Goal: Task Accomplishment & Management: Use online tool/utility

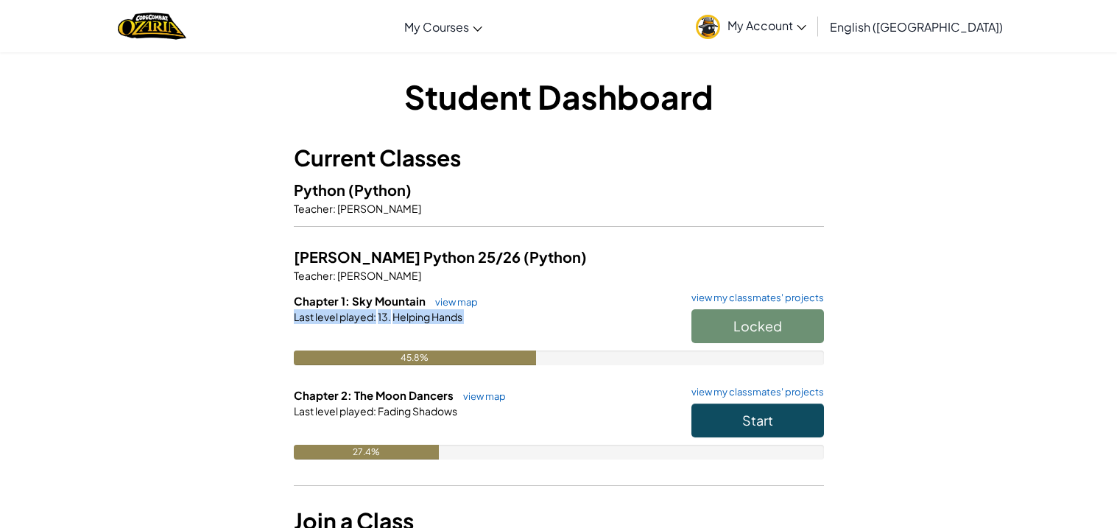
drag, startPoint x: 739, startPoint y: 336, endPoint x: 711, endPoint y: 358, distance: 35.6
click at [711, 358] on div "Chapter 1: Sky Mountain view map view my classmates' projects Locked Last level…" at bounding box center [559, 340] width 530 height 94
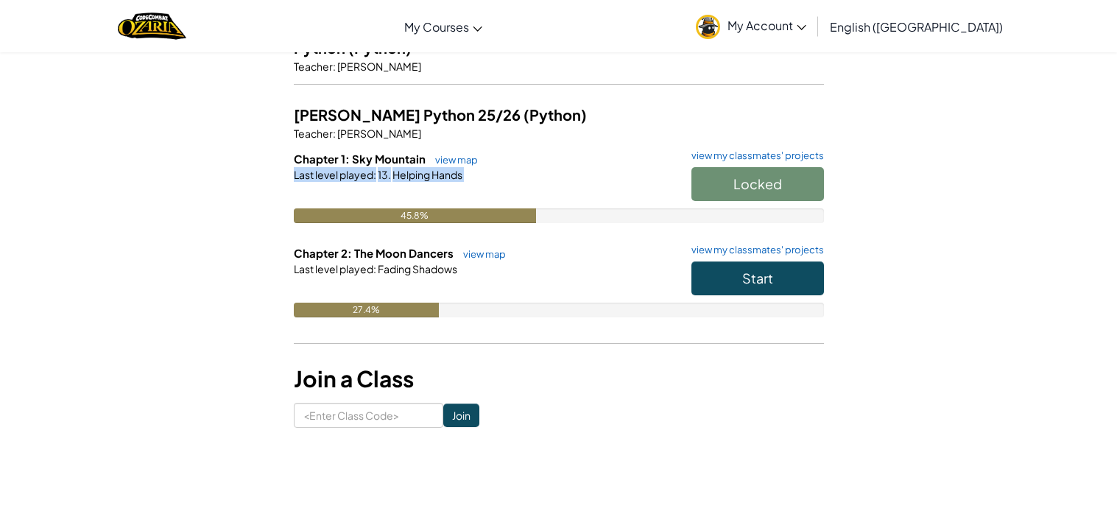
scroll to position [146, 0]
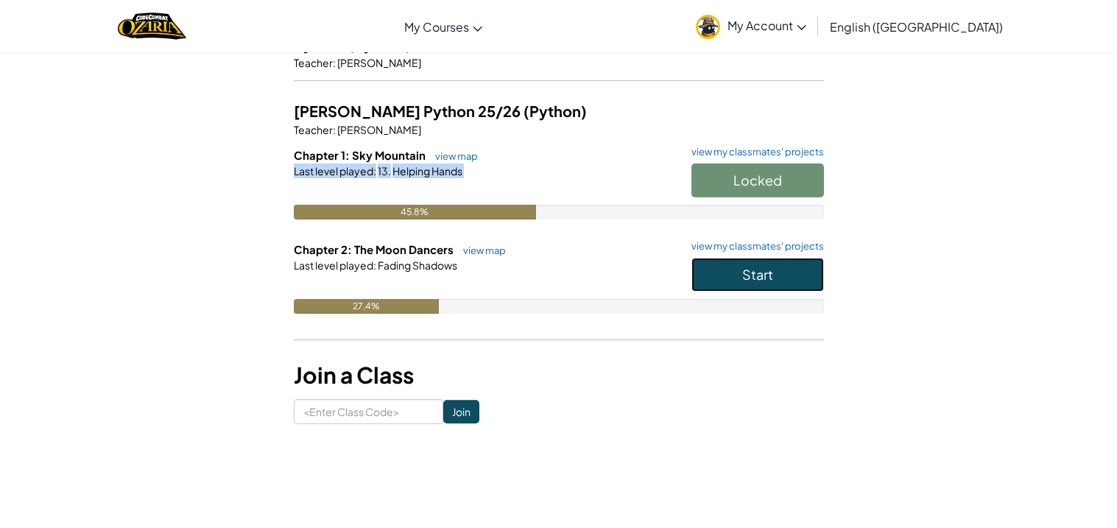
click at [763, 283] on button "Start" at bounding box center [757, 275] width 132 height 34
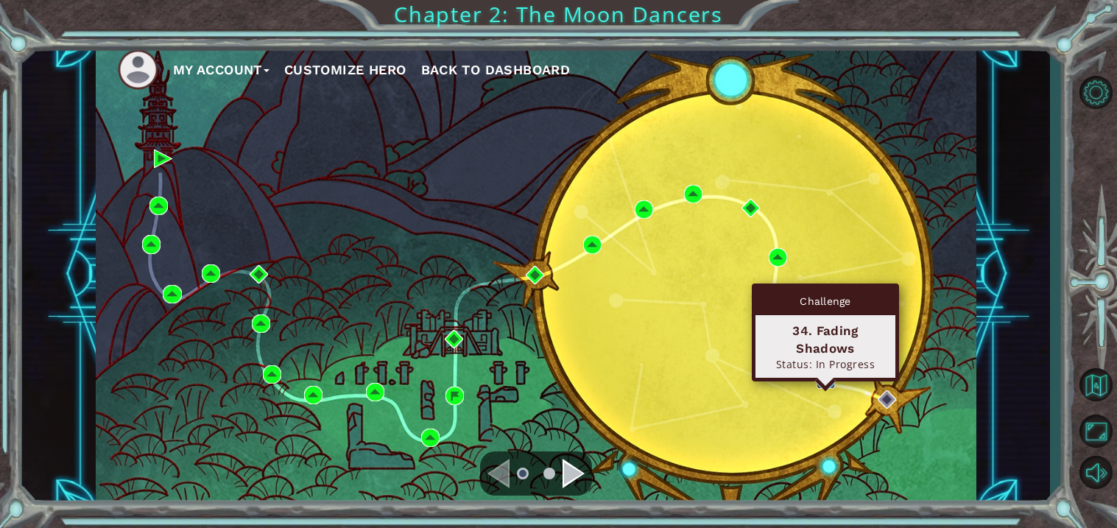
click at [821, 380] on img at bounding box center [825, 379] width 18 height 18
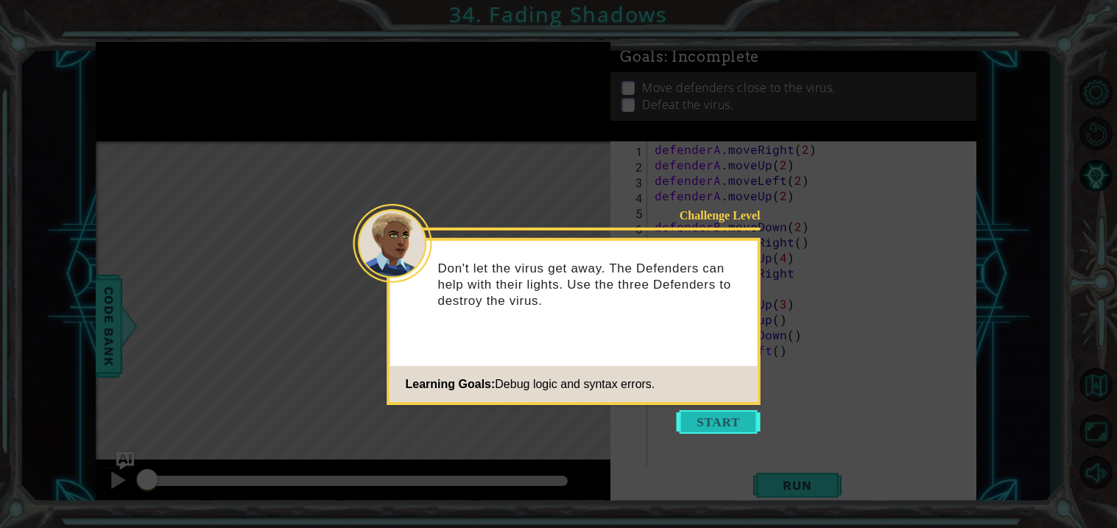
click at [713, 410] on button "Start" at bounding box center [718, 422] width 84 height 24
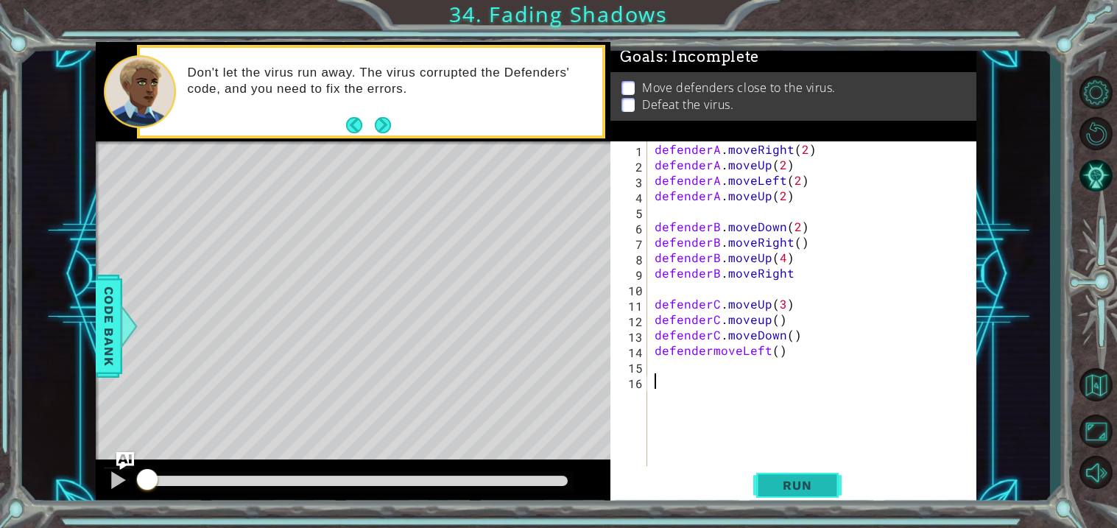
click at [817, 489] on span "Run" at bounding box center [797, 485] width 58 height 15
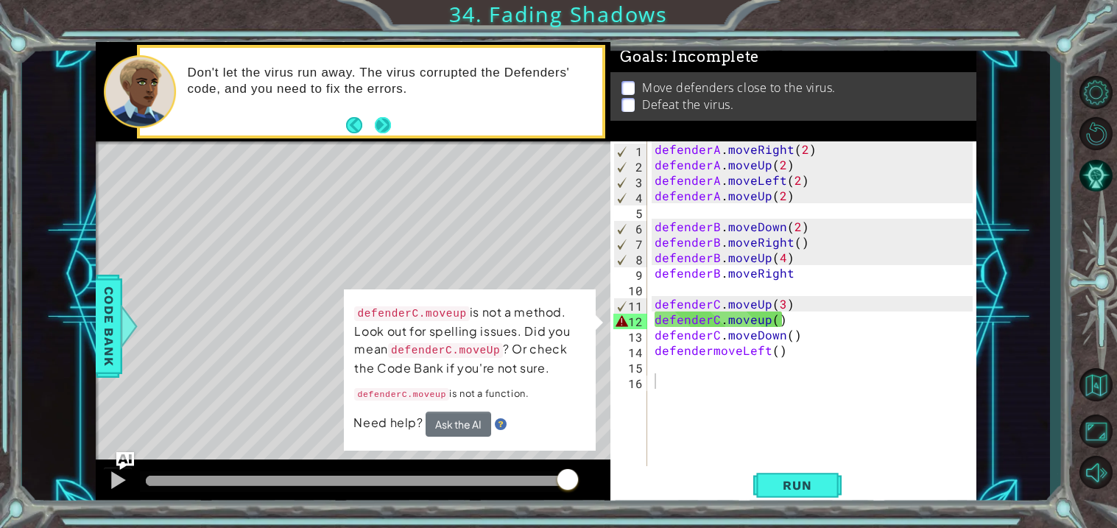
click at [378, 124] on button "Next" at bounding box center [382, 125] width 17 height 17
drag, startPoint x: 429, startPoint y: 429, endPoint x: 448, endPoint y: 425, distance: 19.5
click at [448, 425] on button "Ask the AI" at bounding box center [458, 423] width 66 height 25
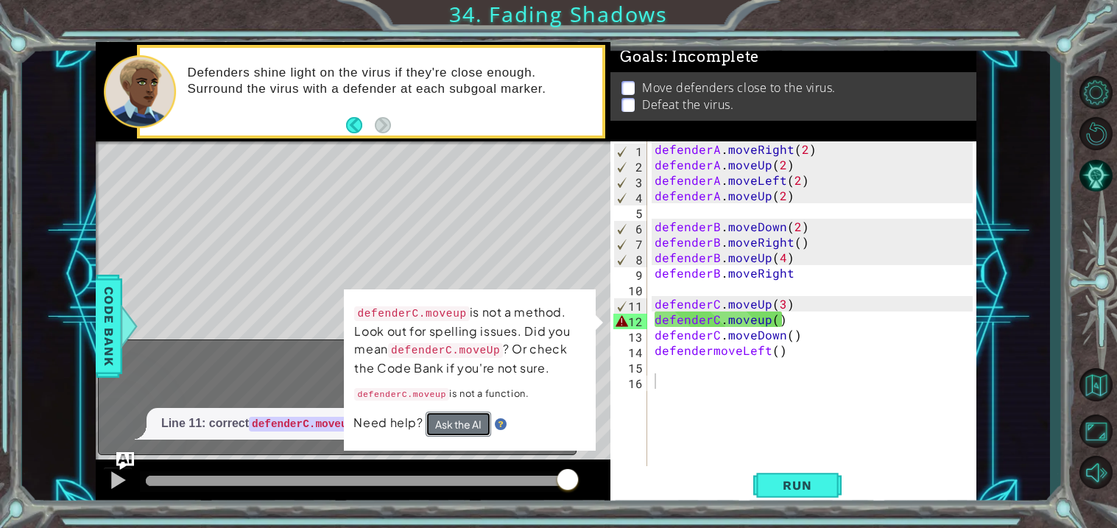
click at [448, 425] on button "Ask the AI" at bounding box center [458, 423] width 66 height 25
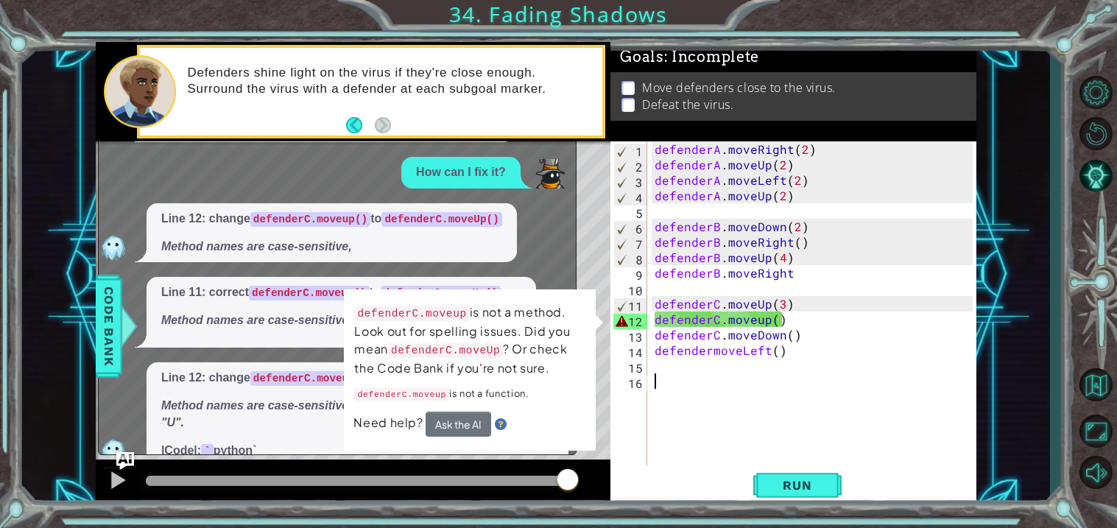
scroll to position [26, 0]
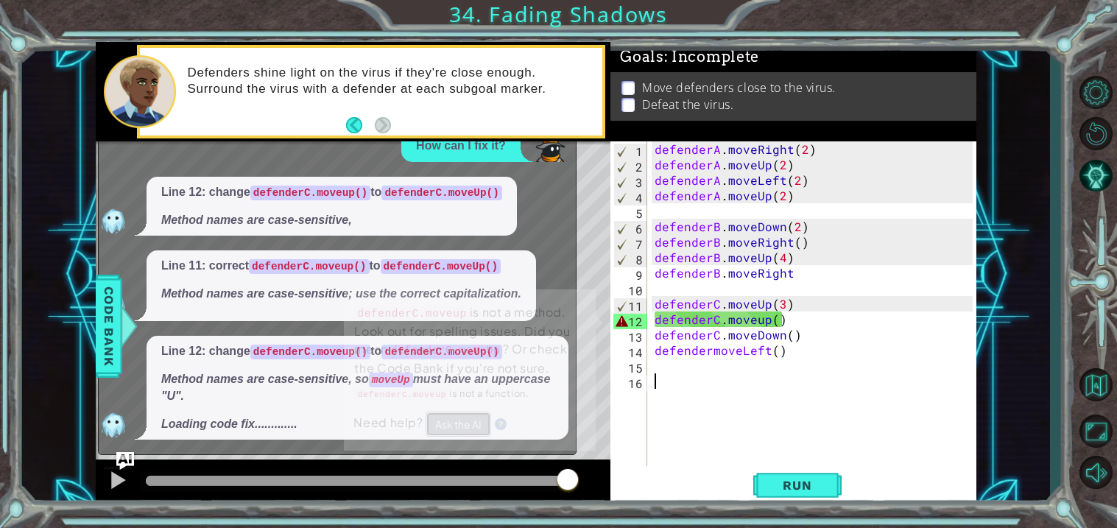
click at [442, 421] on button "Ask the AI" at bounding box center [458, 423] width 66 height 25
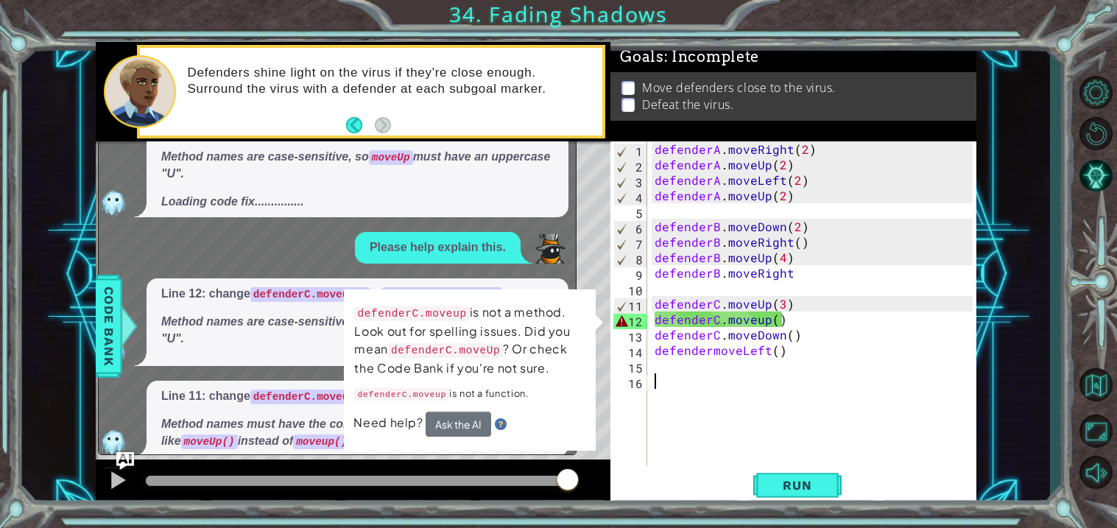
scroll to position [293, 0]
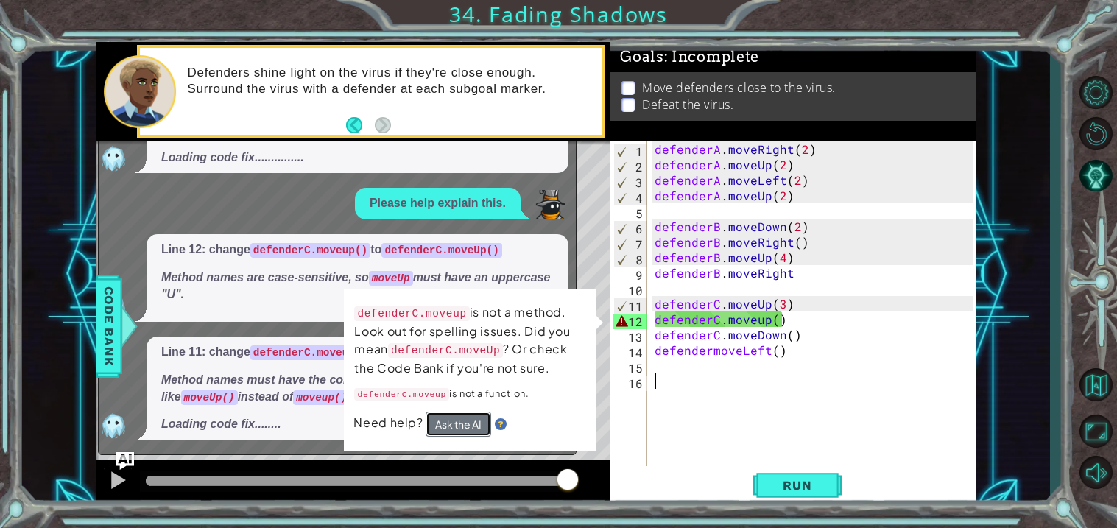
click at [449, 422] on button "Ask the AI" at bounding box center [458, 423] width 66 height 25
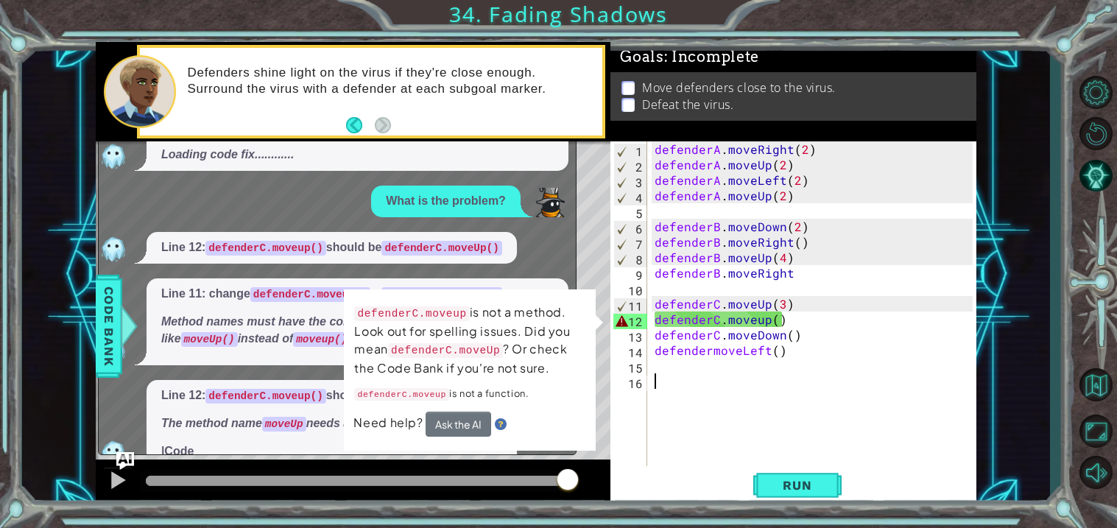
scroll to position [590, 0]
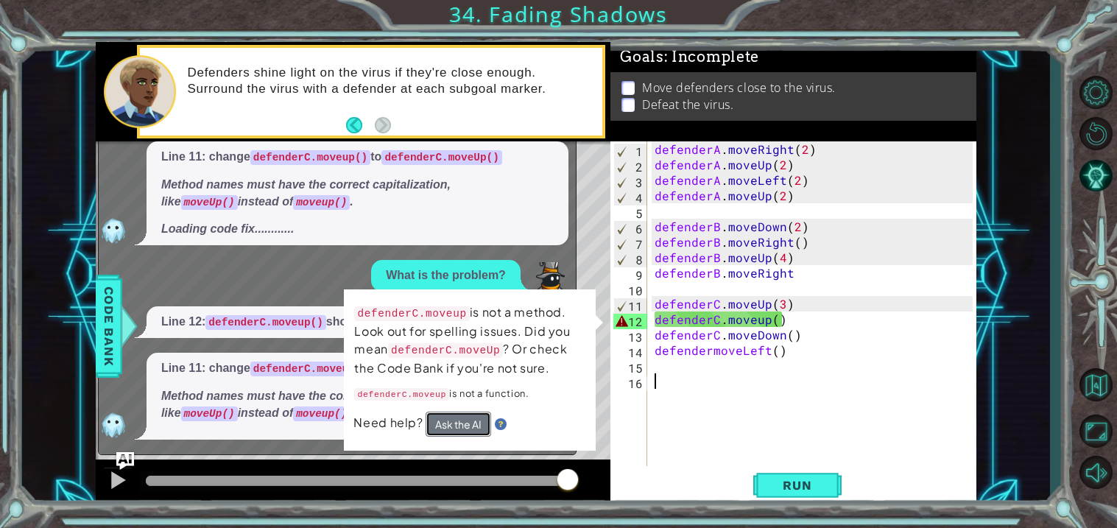
click at [445, 421] on button "Ask the AI" at bounding box center [458, 423] width 66 height 25
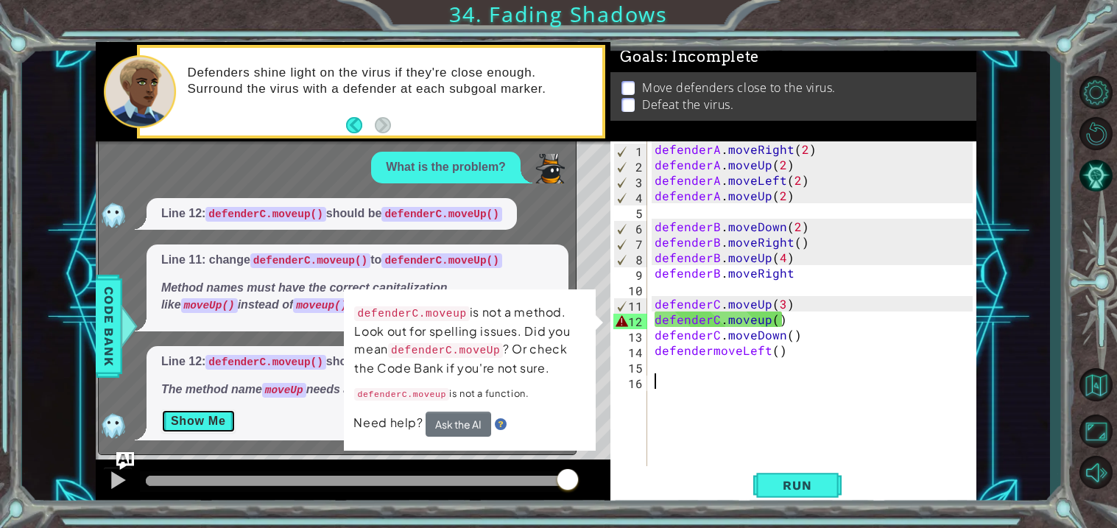
click at [233, 418] on button "Show Me" at bounding box center [198, 421] width 74 height 24
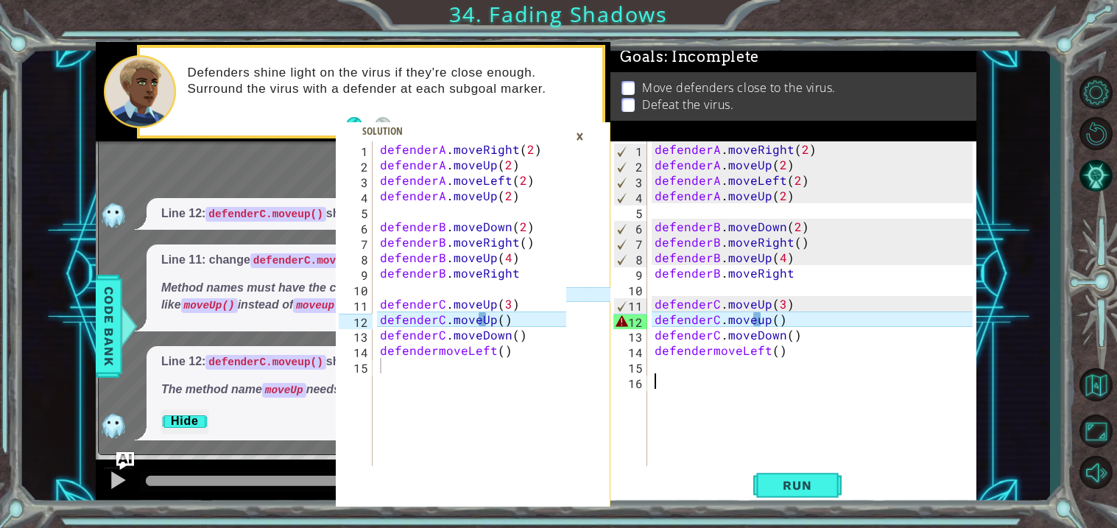
click at [800, 321] on div "defenderA . moveRight ( 2 ) defenderA . moveUp ( 2 ) defenderA . moveLeft ( 2 )…" at bounding box center [815, 318] width 328 height 355
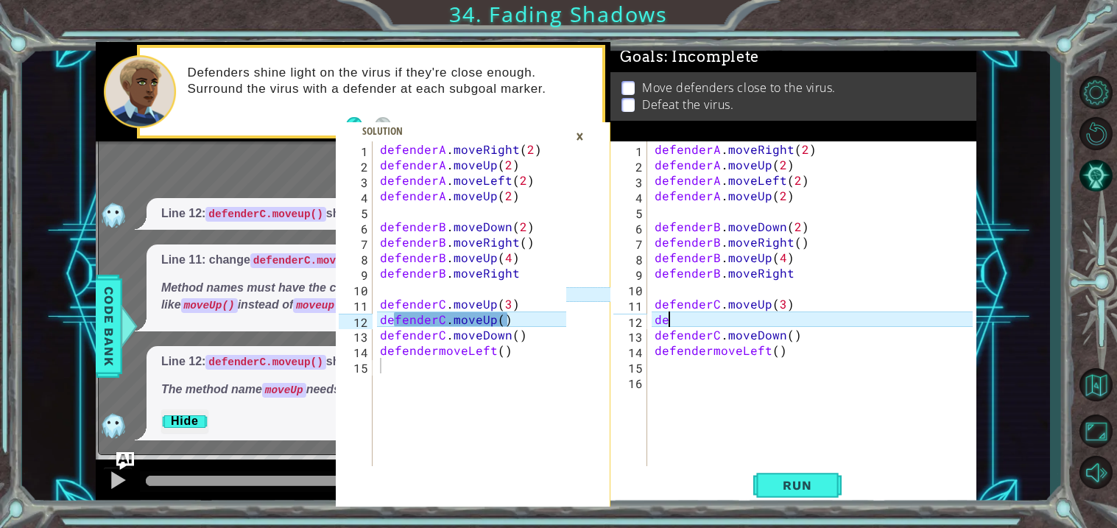
type textarea "d"
type textarea "defenderC.moveUp()"
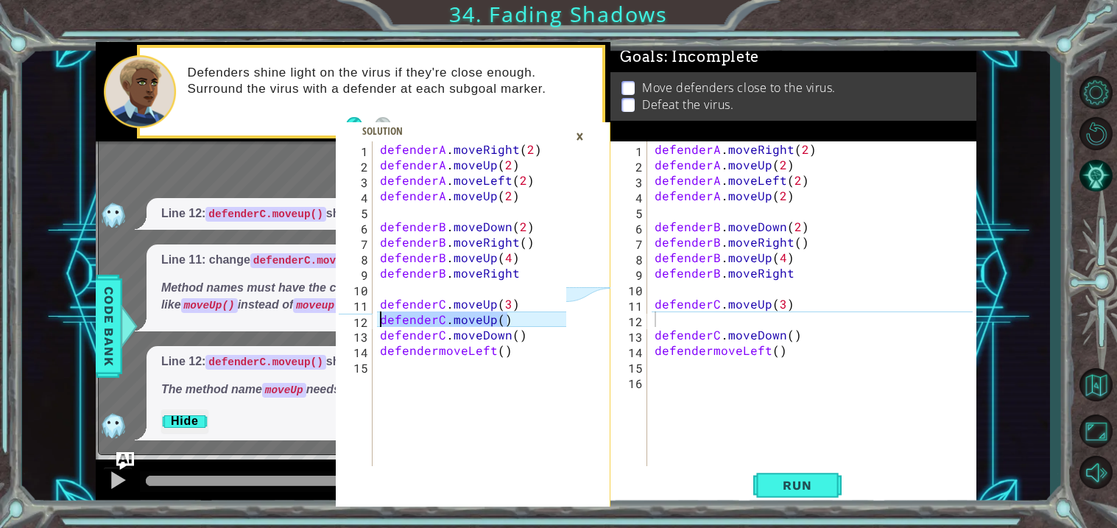
drag, startPoint x: 517, startPoint y: 319, endPoint x: 379, endPoint y: 314, distance: 138.4
click at [379, 314] on div "defenderA . moveRight ( 2 ) defenderA . moveUp ( 2 ) defenderA . moveLeft ( 2 )…" at bounding box center [475, 318] width 197 height 355
click at [676, 324] on div "defenderA . moveRight ( 2 ) defenderA . moveUp ( 2 ) defenderA . moveLeft ( 2 )…" at bounding box center [815, 318] width 328 height 355
paste textarea "defenderC.moveUp()"
type textarea "defenderC.moveUp()"
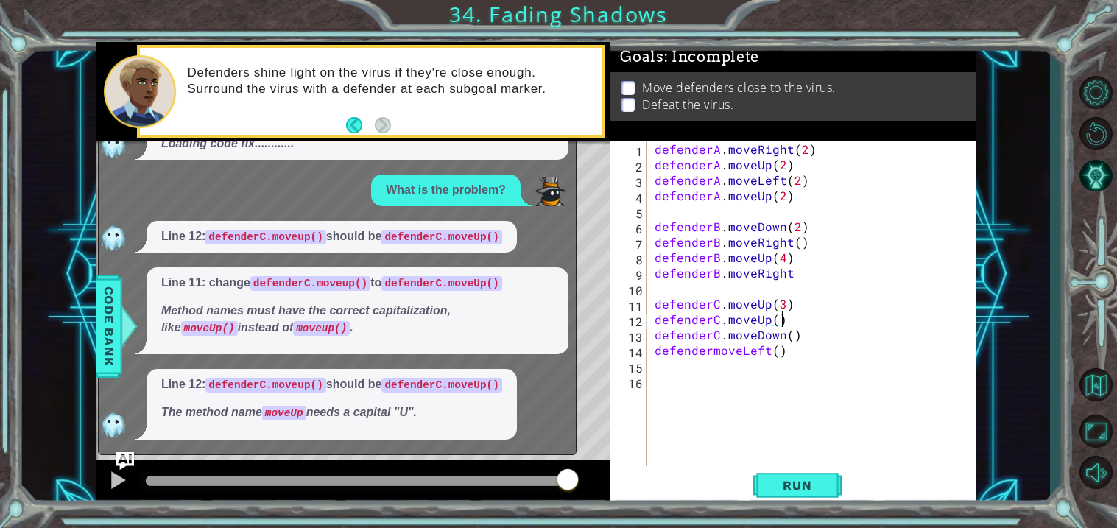
scroll to position [573, 0]
click at [826, 473] on button "Run" at bounding box center [797, 485] width 88 height 37
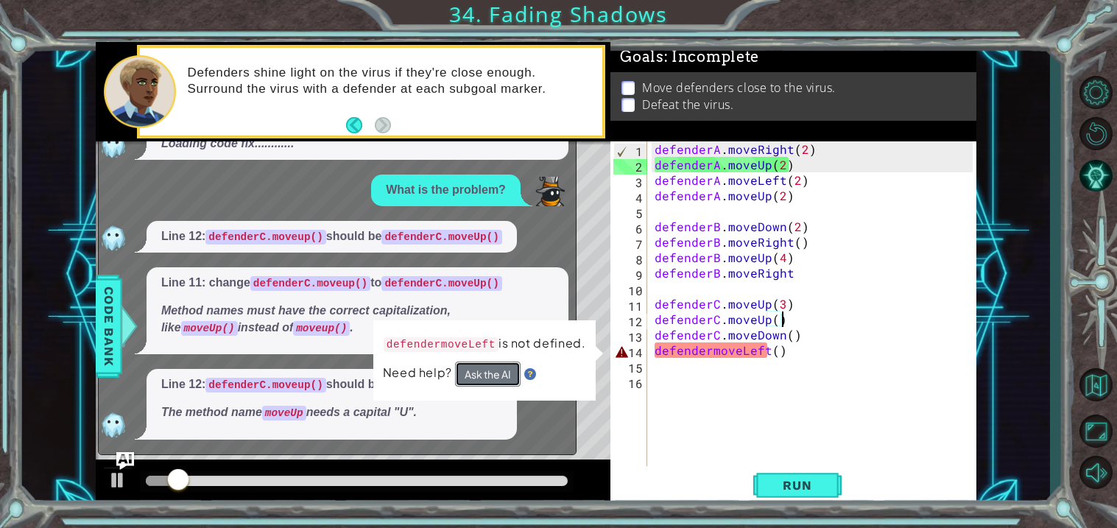
click at [495, 372] on button "Ask the AI" at bounding box center [487, 374] width 66 height 26
click at [475, 373] on button "Ask the AI" at bounding box center [488, 374] width 66 height 26
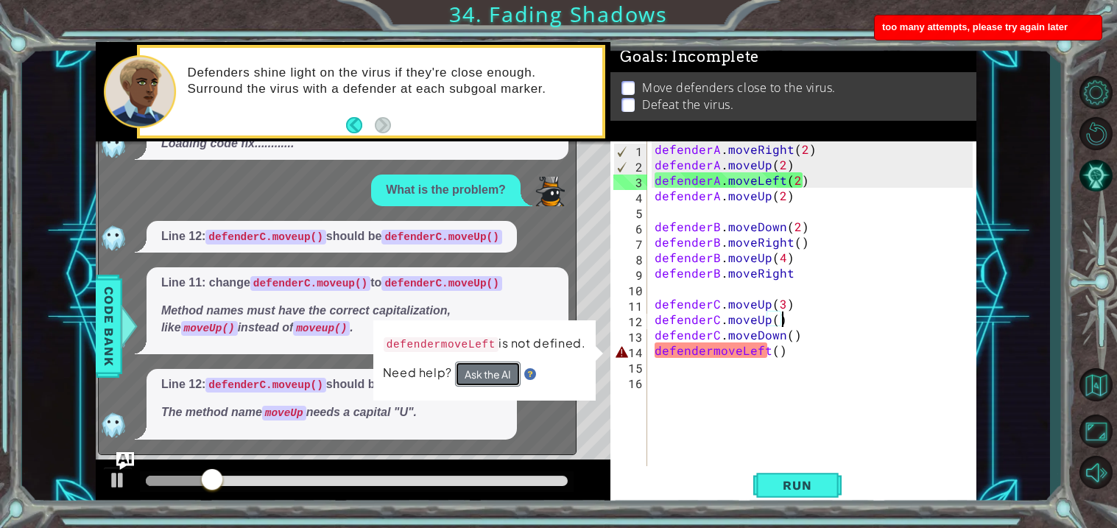
click at [484, 379] on button "Ask the AI" at bounding box center [488, 373] width 66 height 25
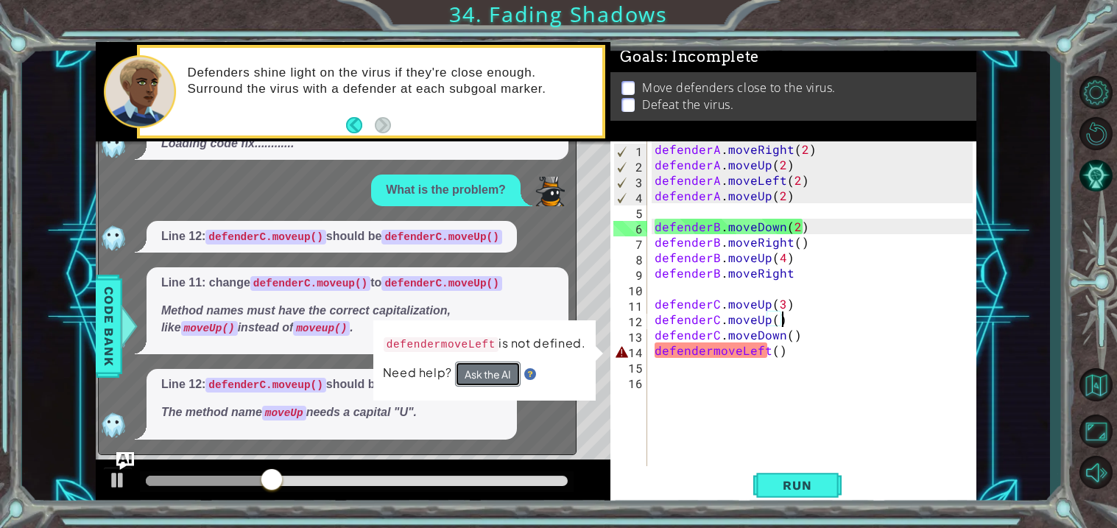
click at [468, 375] on button "Ask the AI" at bounding box center [488, 374] width 66 height 26
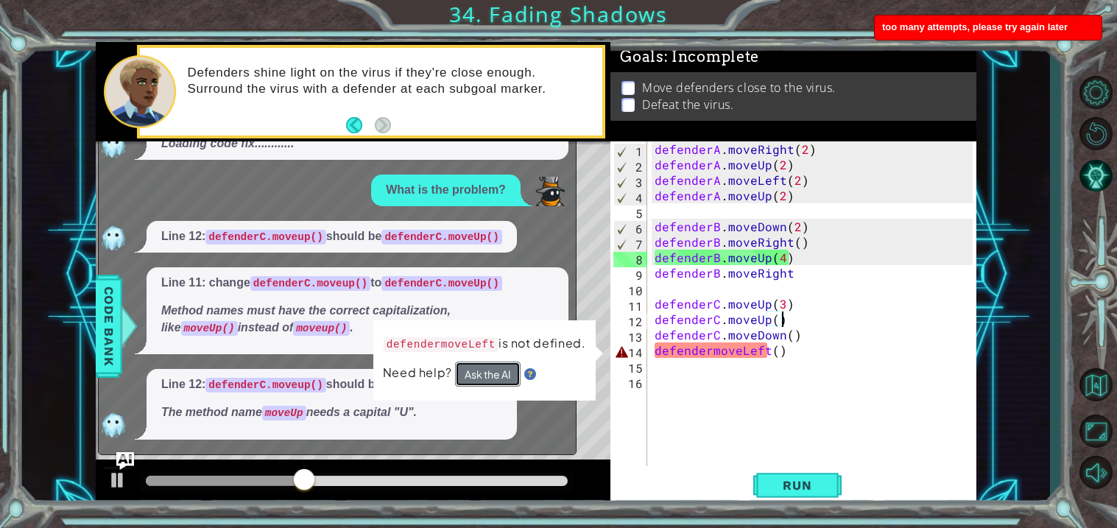
click at [472, 368] on button "Ask the AI" at bounding box center [487, 374] width 66 height 26
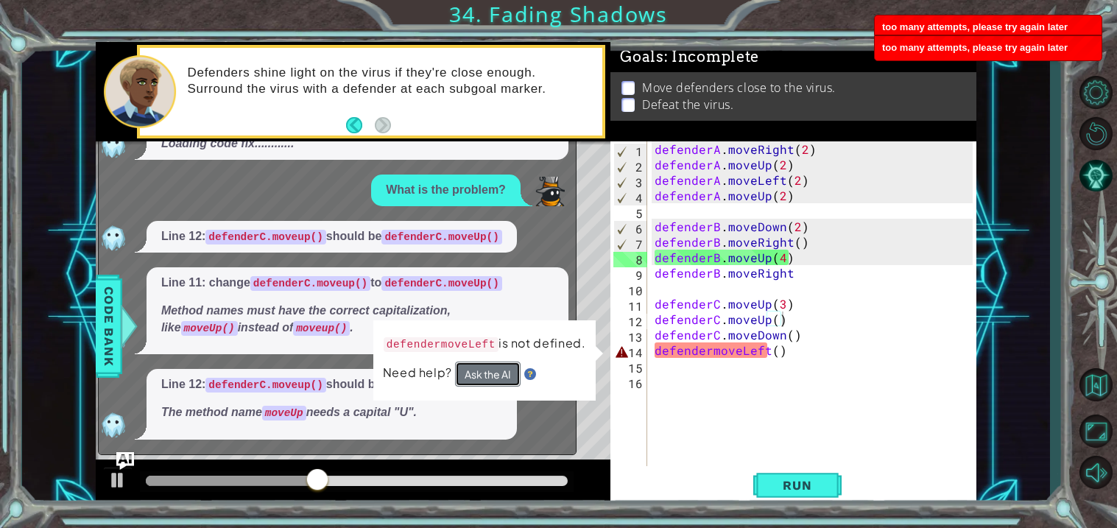
click at [472, 368] on button "Ask the AI" at bounding box center [487, 374] width 66 height 26
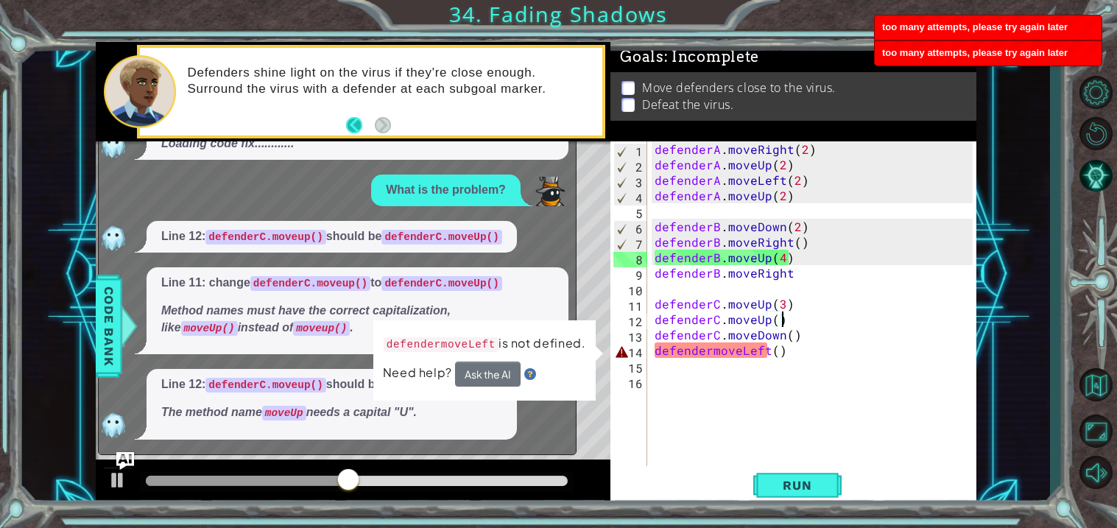
click at [355, 124] on button "Back" at bounding box center [360, 125] width 29 height 16
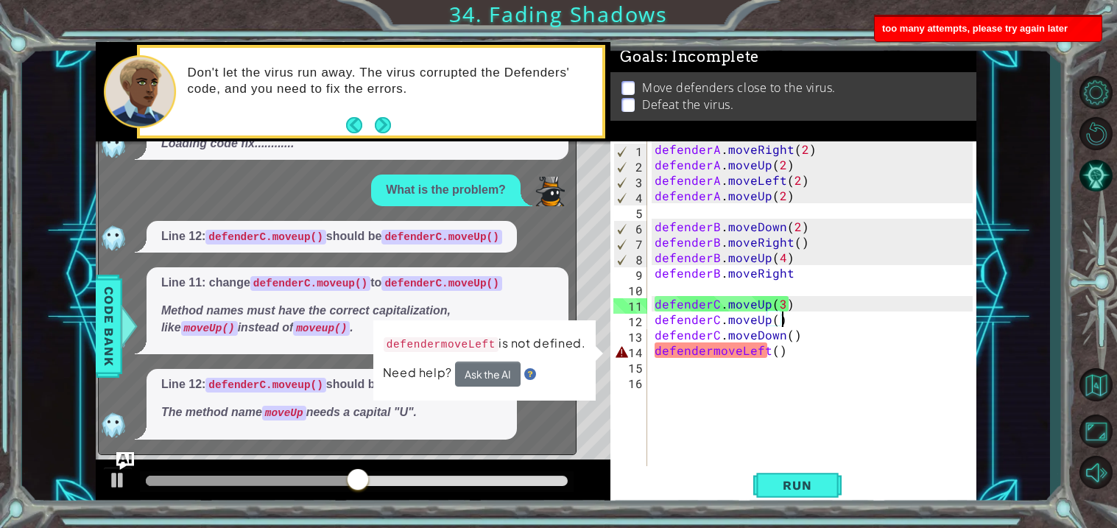
click at [355, 124] on button "Back" at bounding box center [360, 125] width 29 height 16
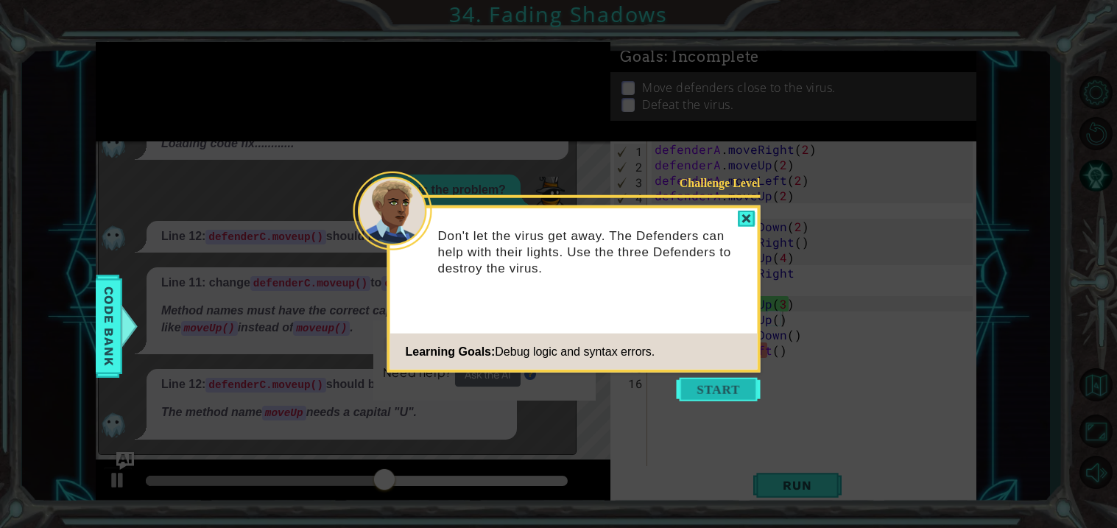
click at [721, 400] on button "Start" at bounding box center [718, 390] width 84 height 24
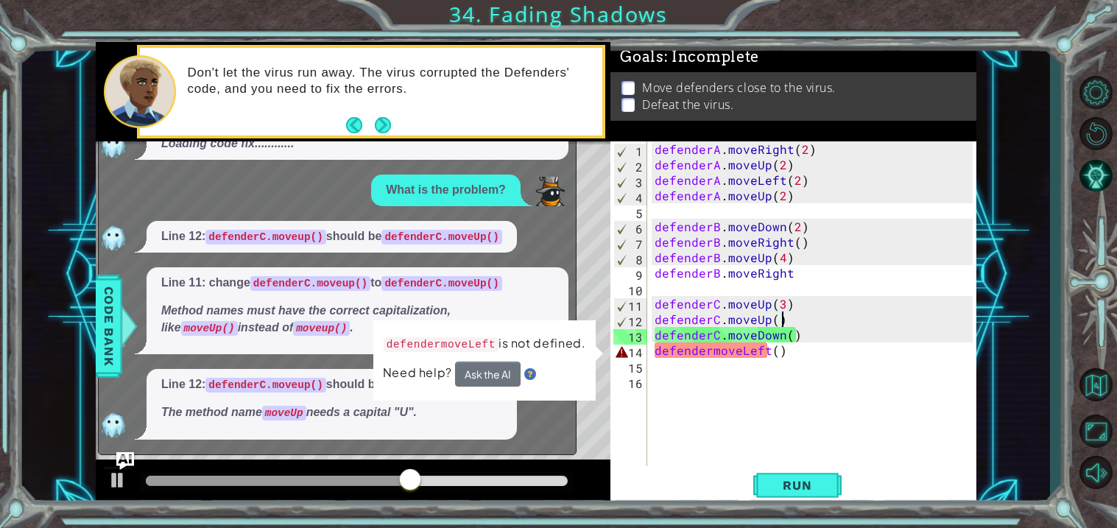
click at [369, 115] on footer at bounding box center [368, 125] width 45 height 22
click at [489, 367] on button "Ask the AI" at bounding box center [488, 374] width 66 height 26
click at [824, 473] on button "Run" at bounding box center [797, 485] width 88 height 37
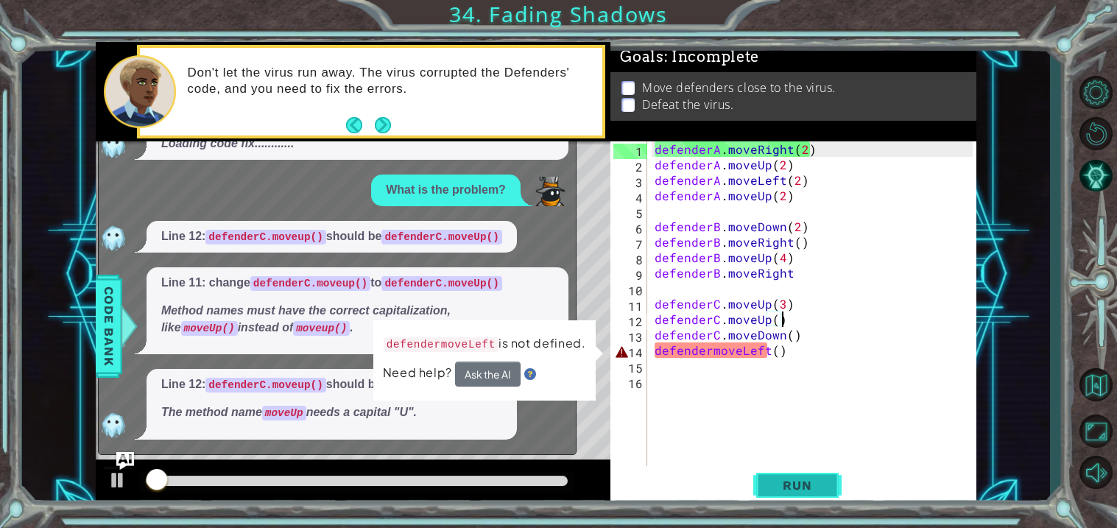
click at [824, 473] on button "Run" at bounding box center [797, 485] width 88 height 37
click at [488, 367] on button "Ask the AI" at bounding box center [488, 374] width 66 height 26
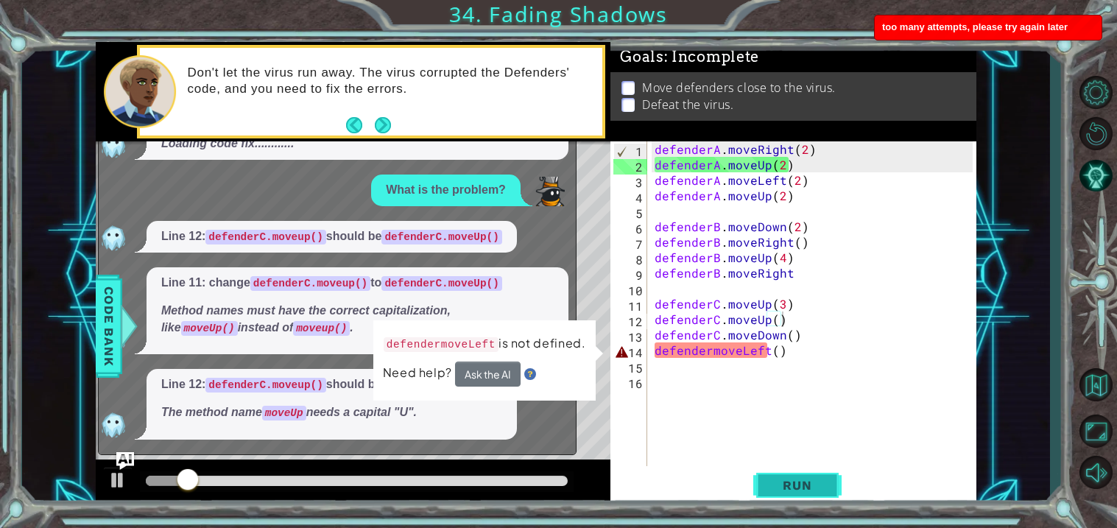
click at [796, 477] on button "Run" at bounding box center [797, 485] width 88 height 37
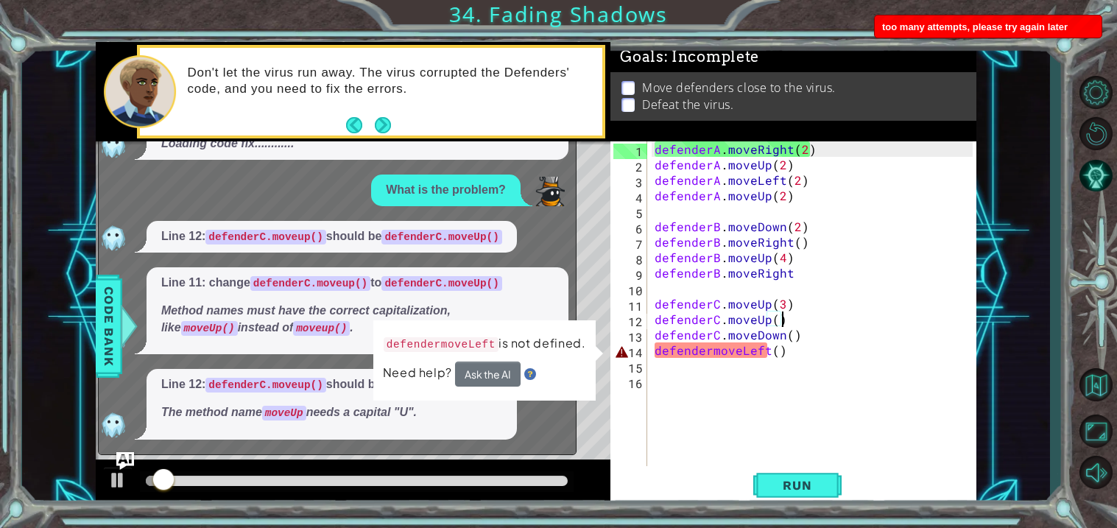
click at [781, 360] on div "defenderA . moveRight ( 2 ) defenderA . moveUp ( 2 ) defenderA . moveLeft ( 2 )…" at bounding box center [815, 318] width 328 height 355
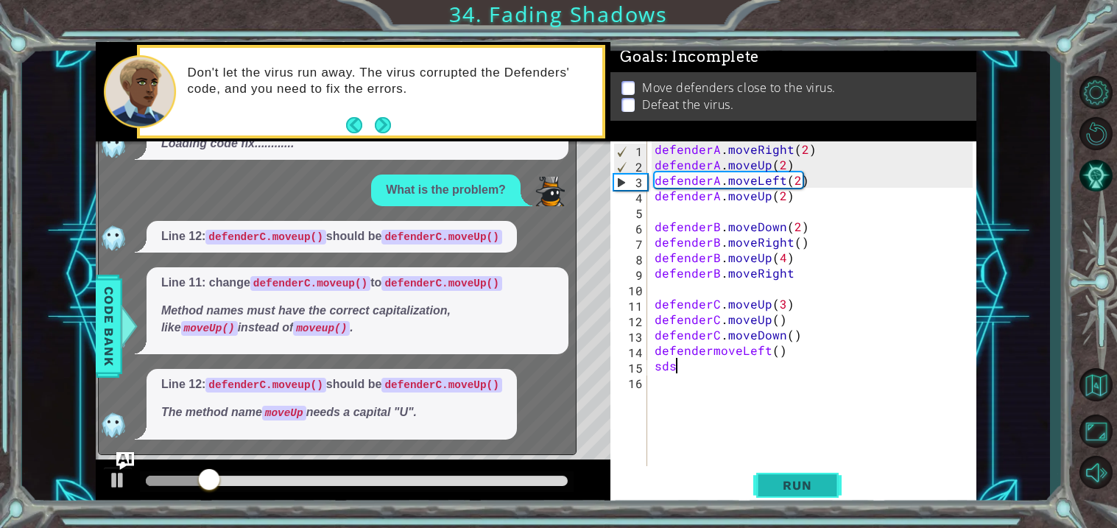
click at [776, 492] on button "Run" at bounding box center [797, 485] width 88 height 37
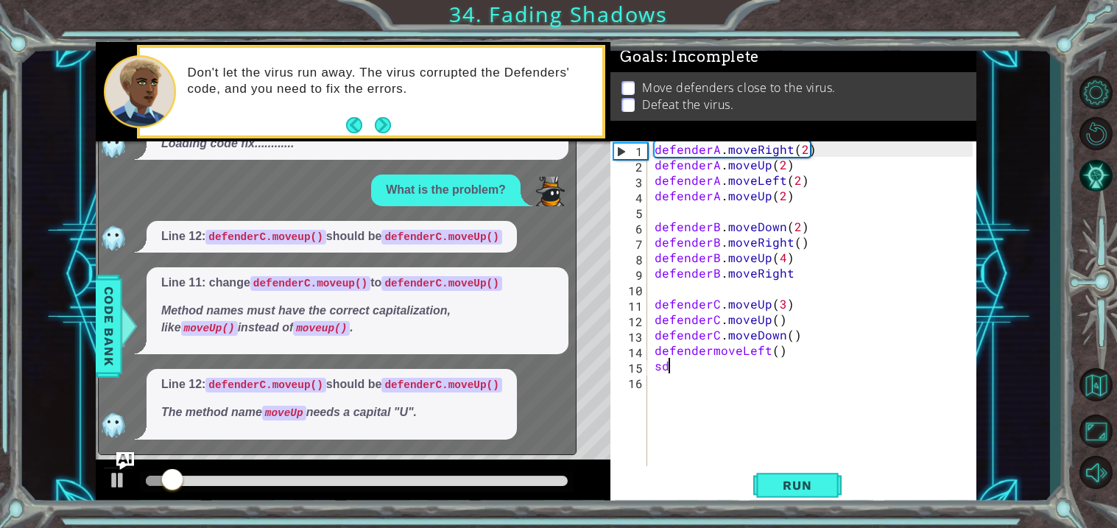
type textarea "s"
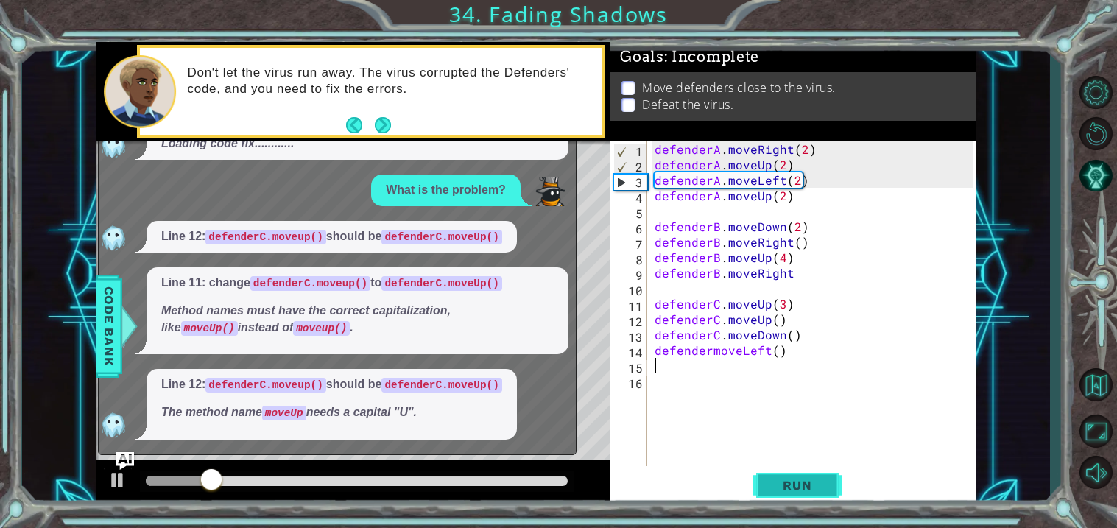
click at [793, 500] on button "Run" at bounding box center [797, 485] width 88 height 37
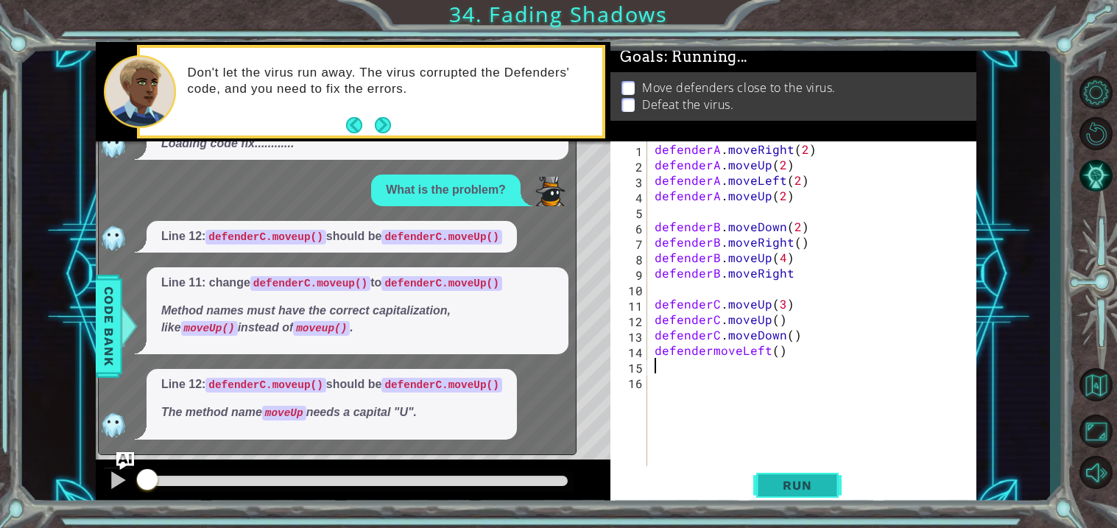
click at [789, 496] on button "Run" at bounding box center [797, 485] width 88 height 37
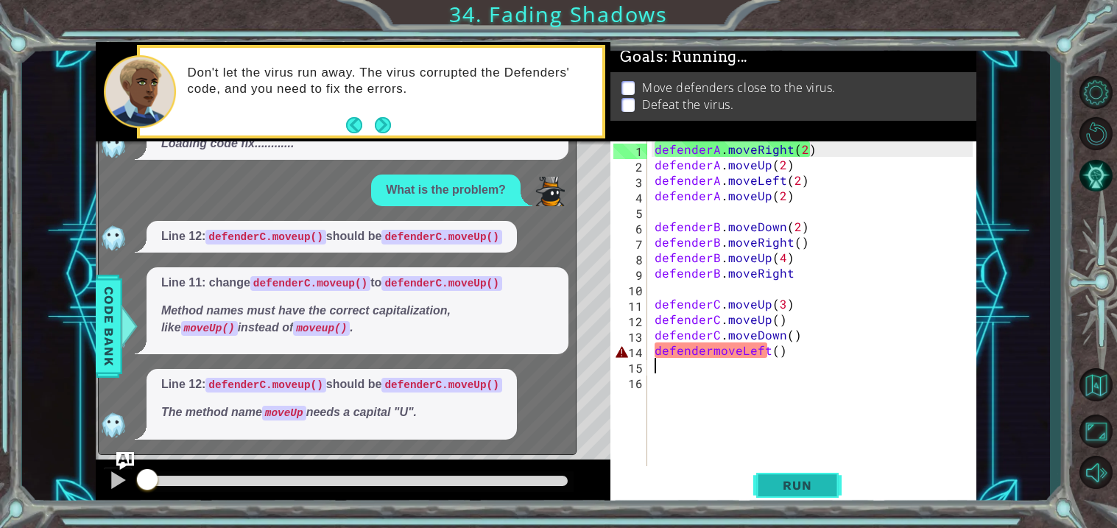
click at [789, 496] on button "Run" at bounding box center [797, 485] width 88 height 37
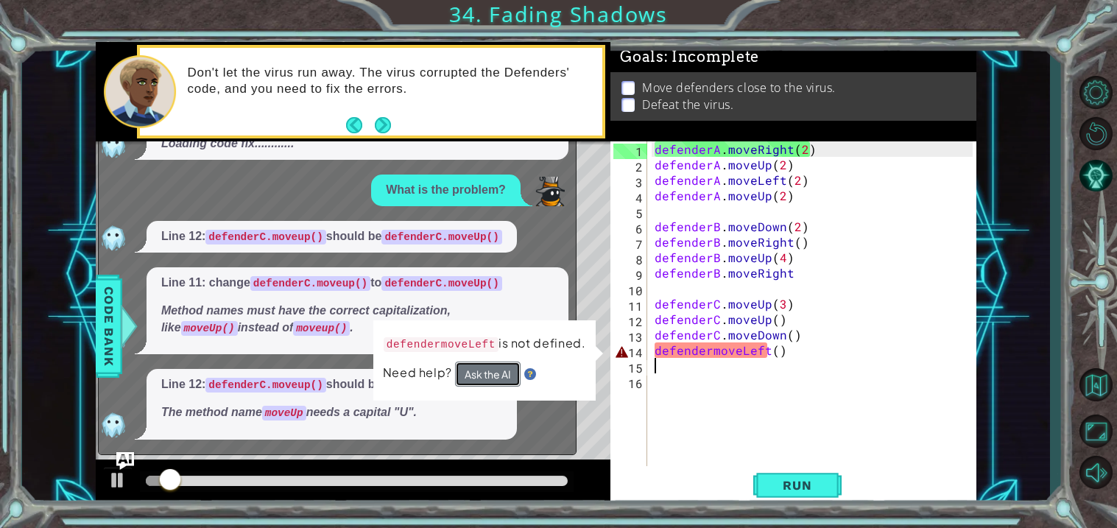
click at [495, 376] on button "Ask the AI" at bounding box center [488, 374] width 66 height 26
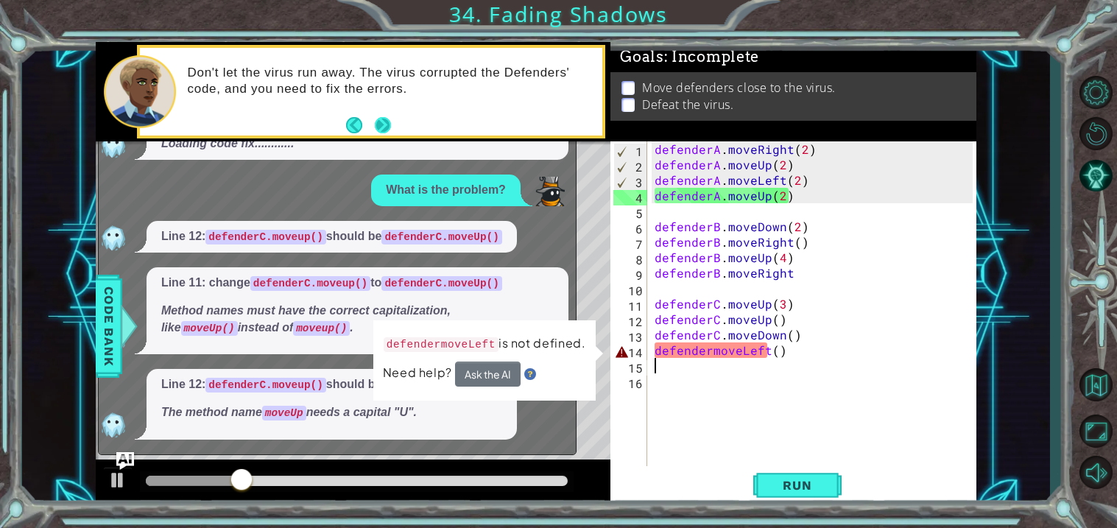
click at [379, 124] on button "Next" at bounding box center [382, 125] width 27 height 27
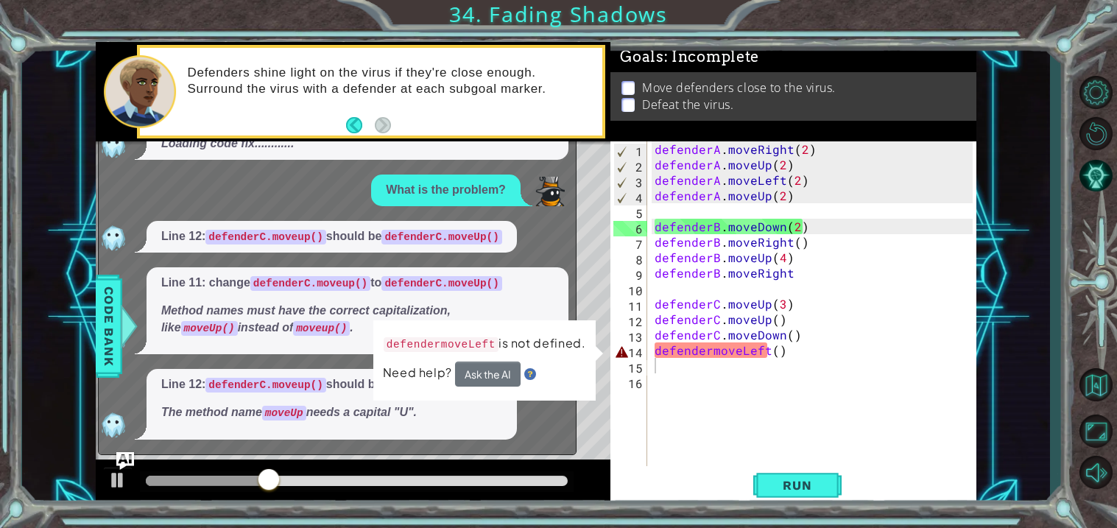
click at [346, 118] on footer at bounding box center [368, 125] width 45 height 22
click at [348, 121] on button "Back" at bounding box center [360, 125] width 29 height 16
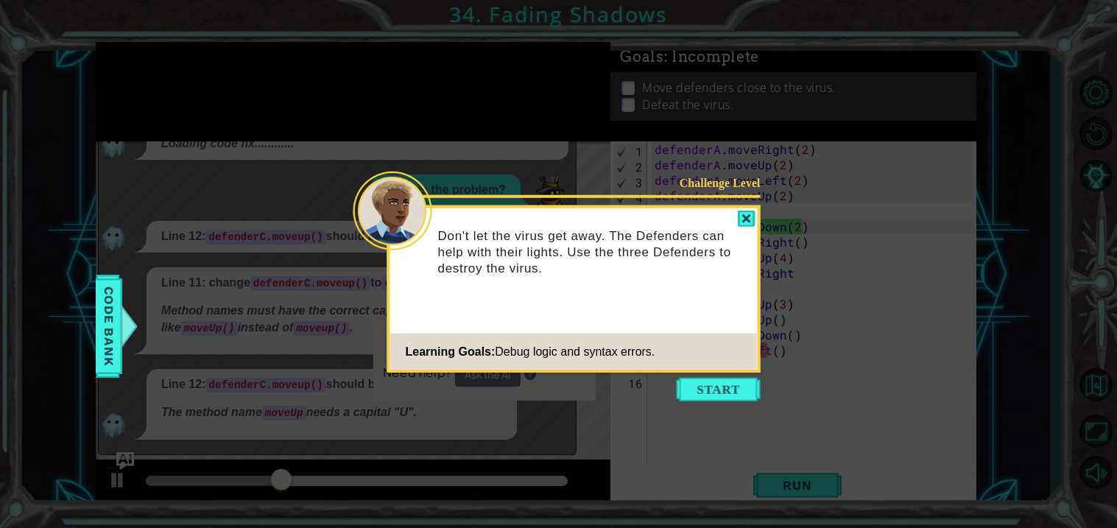
click at [348, 121] on icon at bounding box center [558, 264] width 1117 height 528
click at [689, 387] on button "Start" at bounding box center [718, 390] width 84 height 24
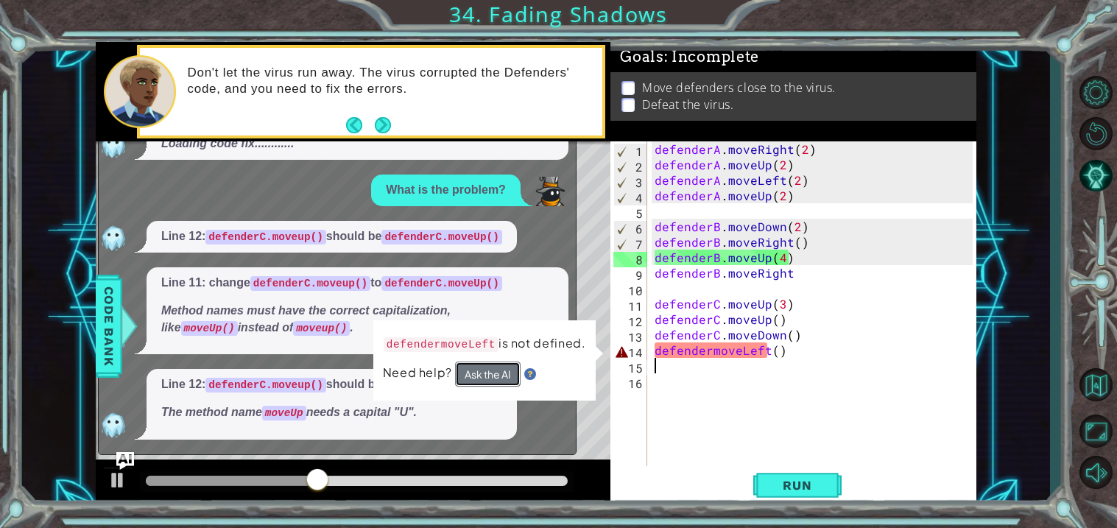
click at [489, 370] on button "Ask the AI" at bounding box center [488, 373] width 66 height 25
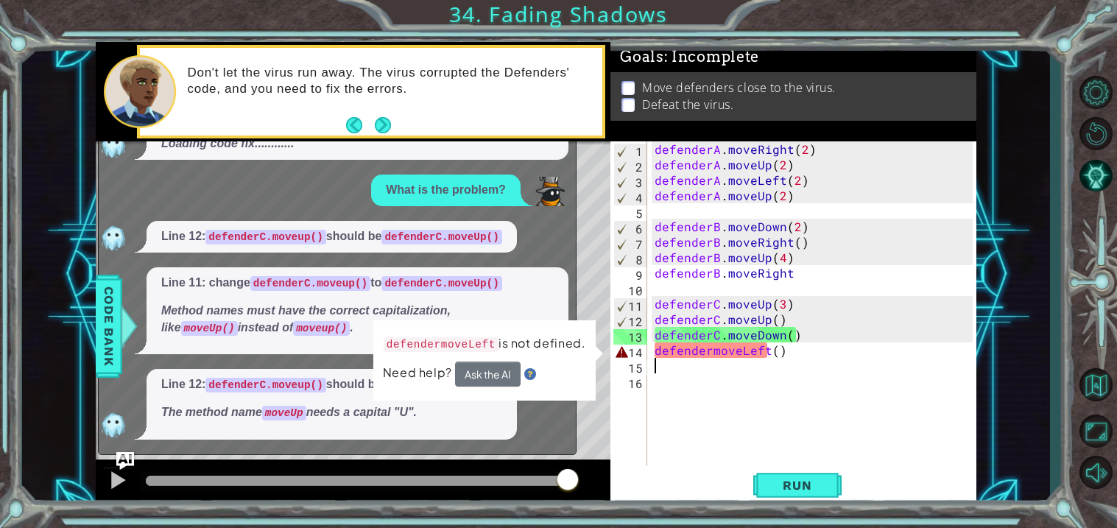
click at [704, 353] on div "defenderA . moveRight ( 2 ) defenderA . moveUp ( 2 ) defenderA . moveLeft ( 2 )…" at bounding box center [815, 318] width 328 height 355
click at [710, 354] on div "defenderA . moveRight ( 2 ) defenderA . moveUp ( 2 ) defenderA . moveLeft ( 2 )…" at bounding box center [815, 318] width 328 height 355
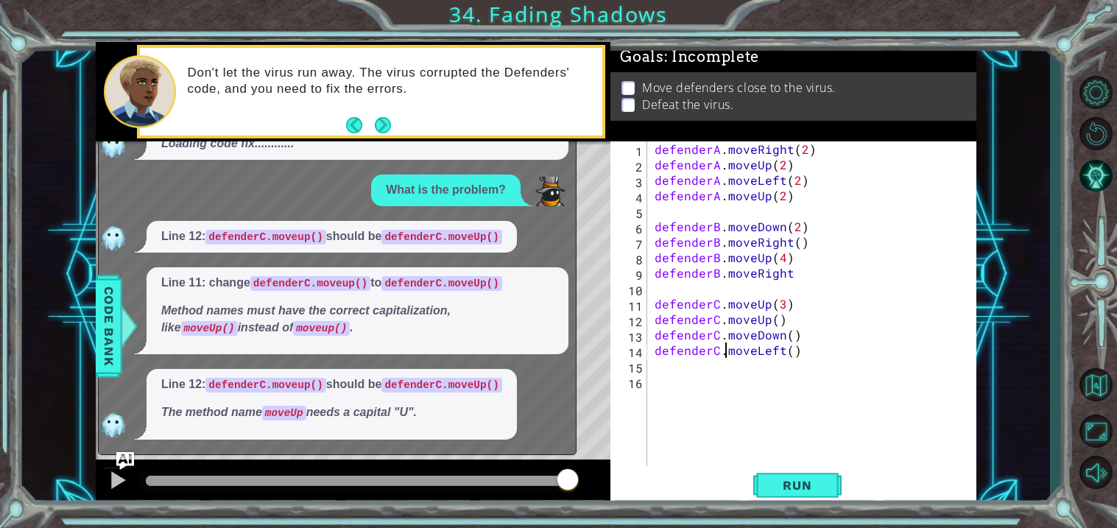
scroll to position [0, 4]
type textarea "defenderC.moveLeft()"
click at [796, 491] on span "Run" at bounding box center [797, 485] width 58 height 15
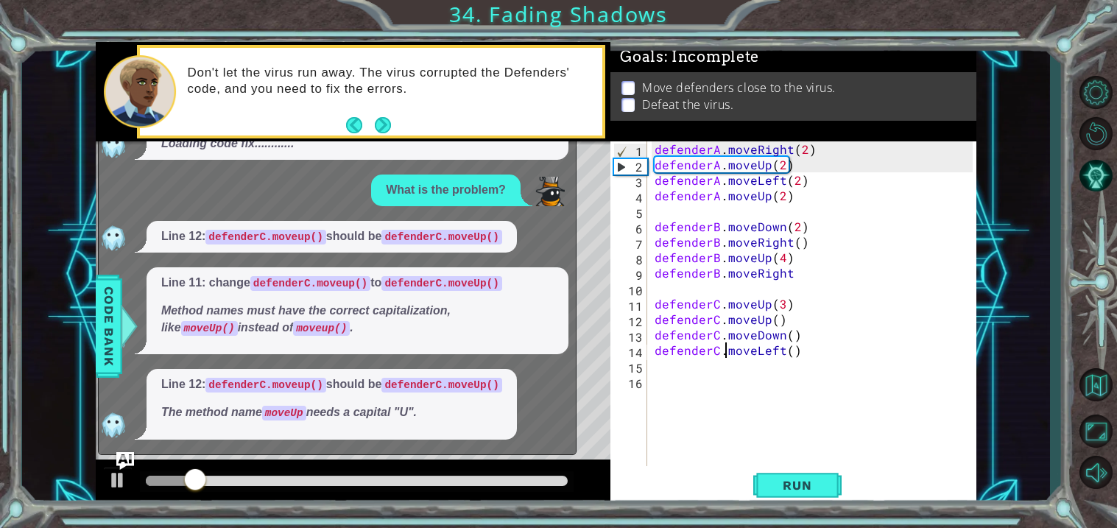
click at [603, 420] on div "Level Map" at bounding box center [436, 358] width 680 height 434
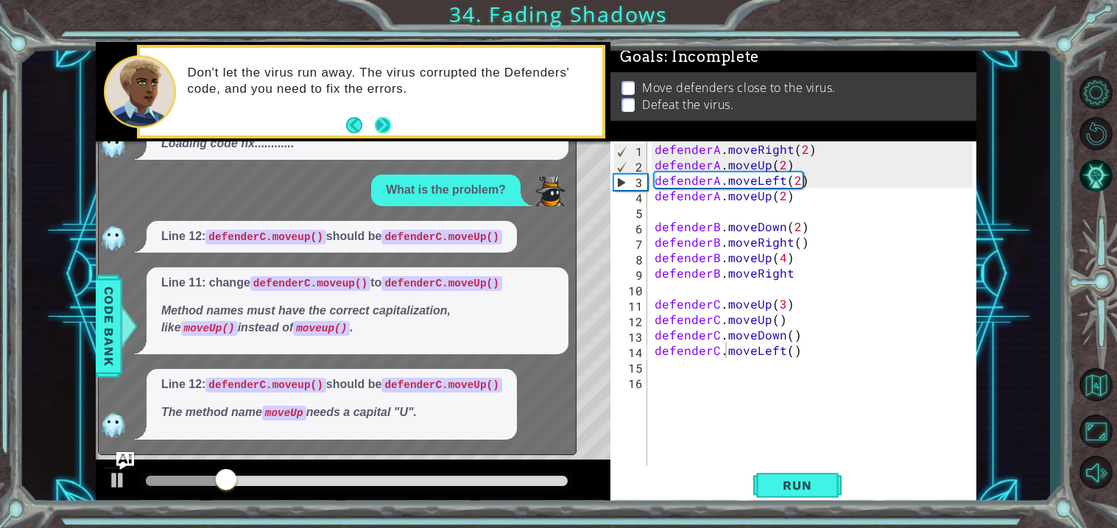
click at [386, 127] on button "Next" at bounding box center [383, 125] width 16 height 16
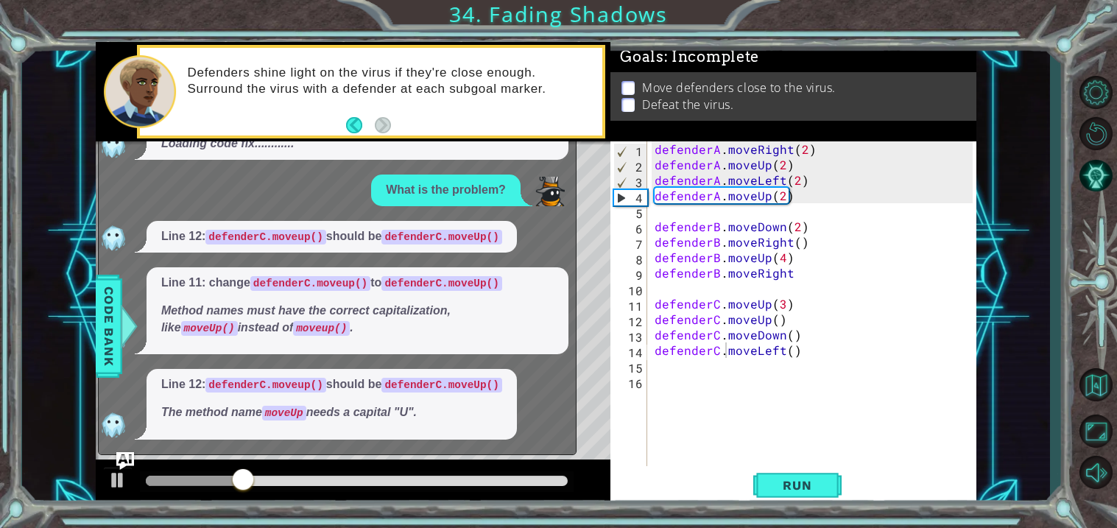
click at [481, 183] on p "What is the problem?" at bounding box center [446, 190] width 120 height 17
click at [623, 255] on div "8" at bounding box center [630, 259] width 34 height 15
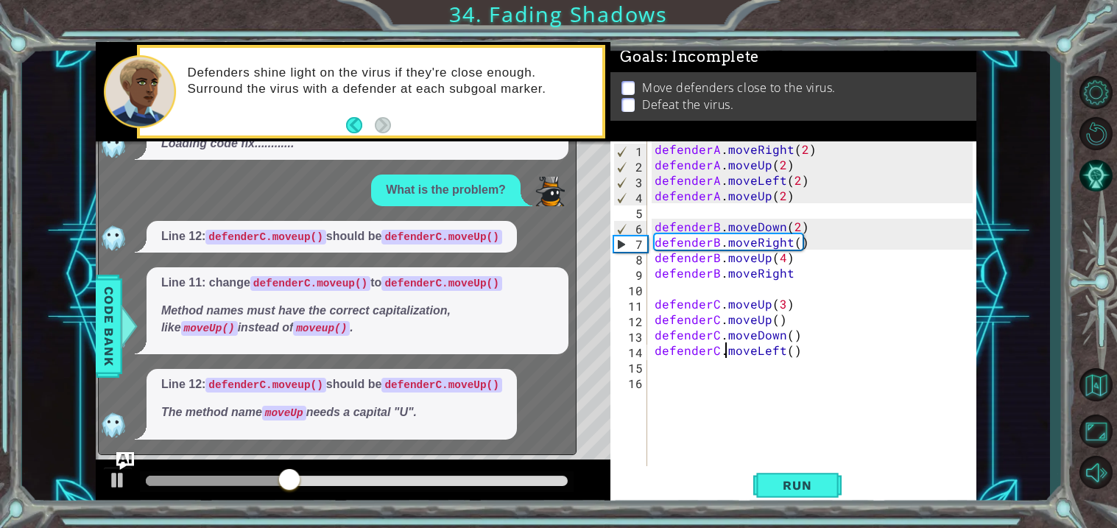
click at [252, 353] on div "Line 11: change defenderC.moveup() to defenderC.moveUp() Method names must have…" at bounding box center [357, 311] width 422 height 88
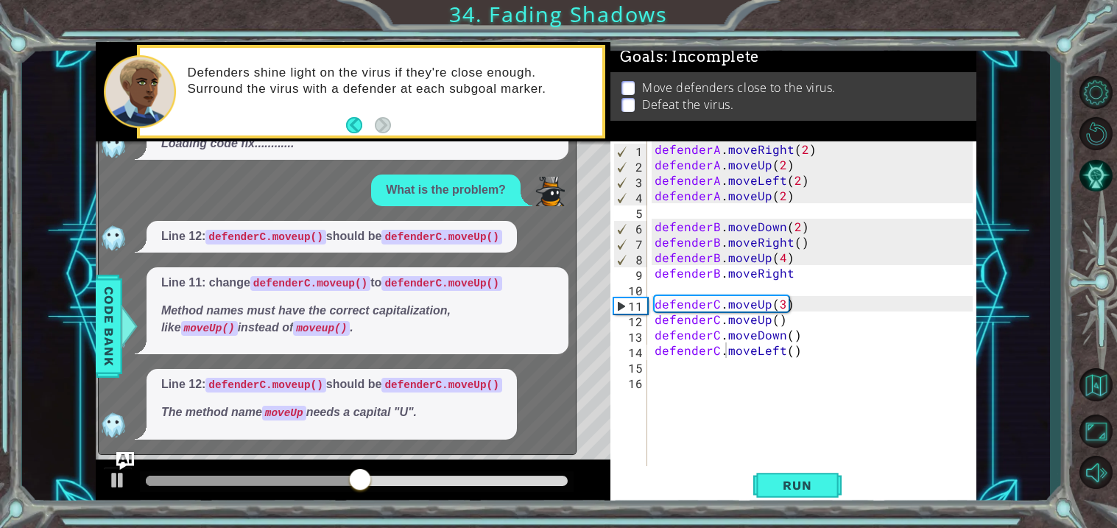
click at [583, 280] on div "Level Map" at bounding box center [436, 358] width 680 height 434
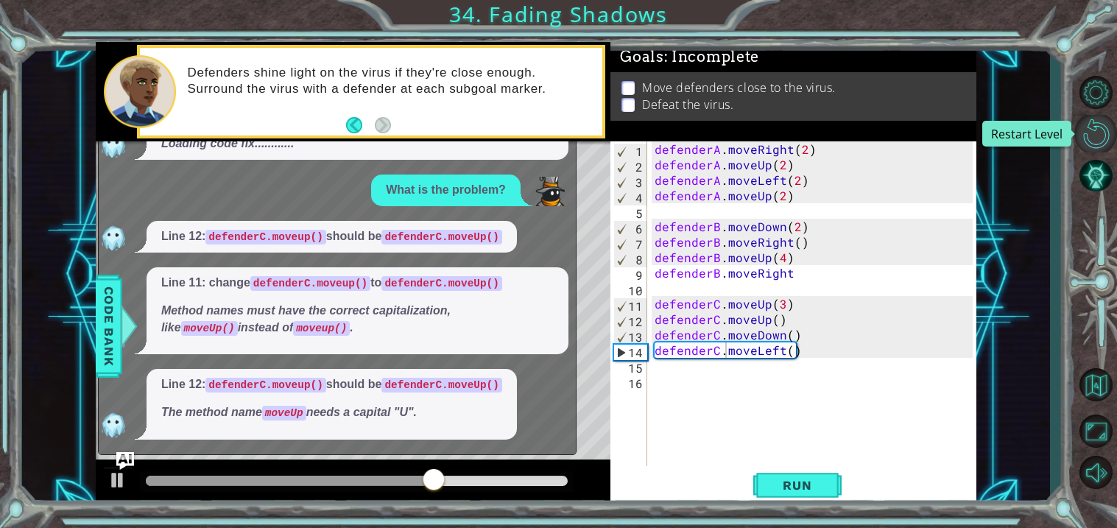
click at [1078, 133] on button "Restart Level" at bounding box center [1095, 134] width 43 height 38
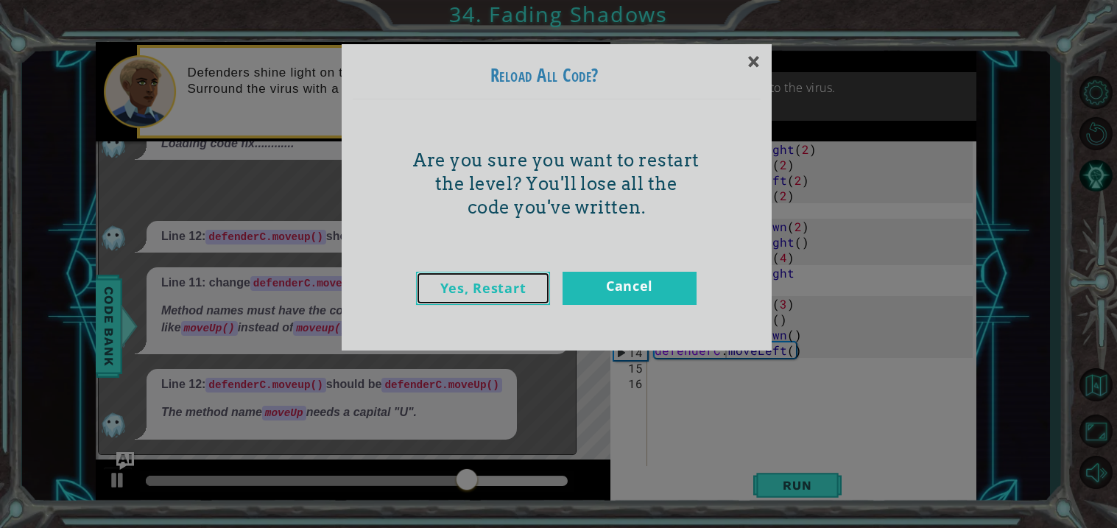
click at [518, 282] on link "Yes, Restart" at bounding box center [483, 288] width 134 height 33
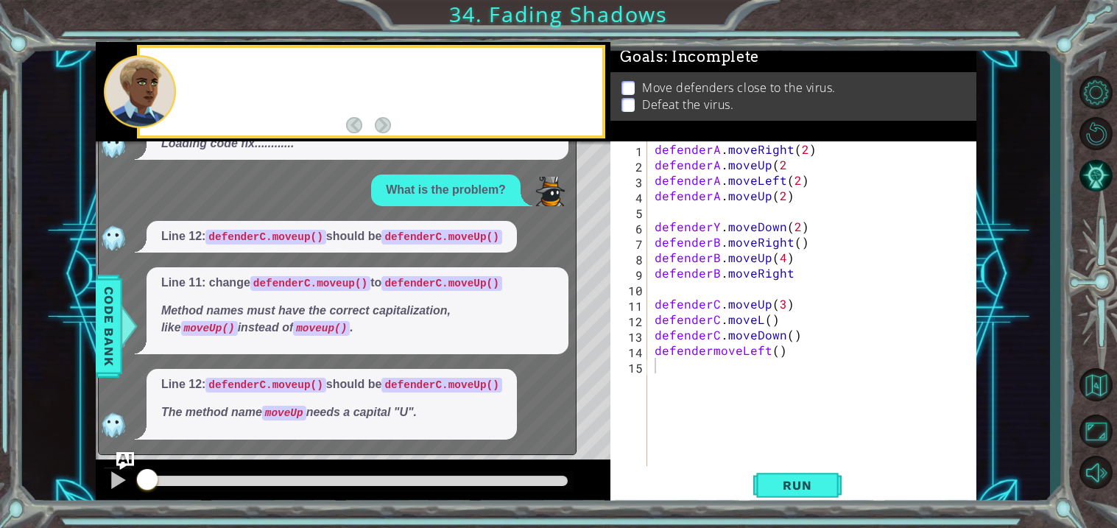
scroll to position [0, 0]
click at [518, 283] on p "Line 11: change defenderC.moveup() to defenderC.moveUp()" at bounding box center [357, 283] width 392 height 17
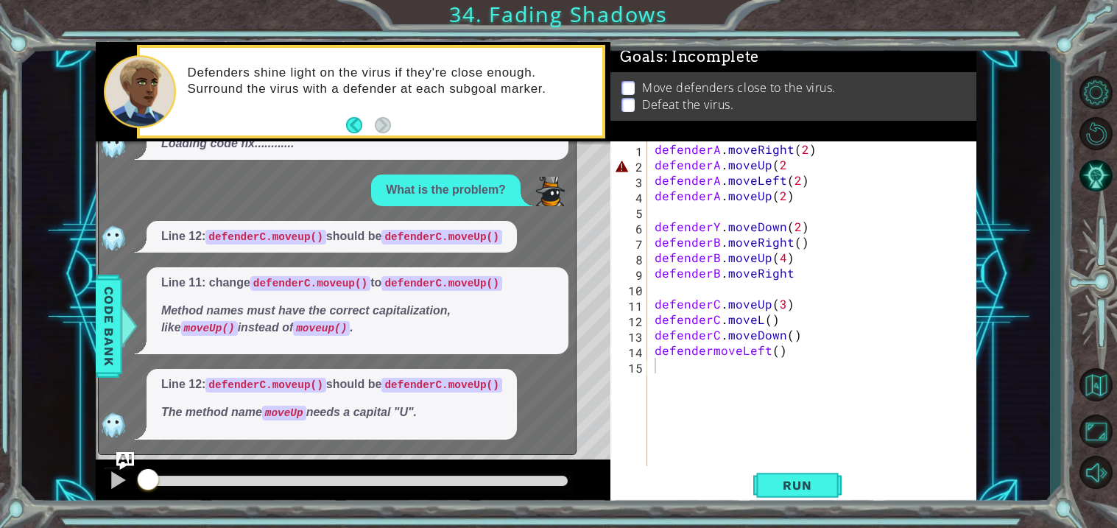
click at [787, 164] on div "defenderA . moveRight ( 2 ) defenderA . moveUp ( 2 defenderA . moveLeft ( 2 ) d…" at bounding box center [815, 318] width 328 height 355
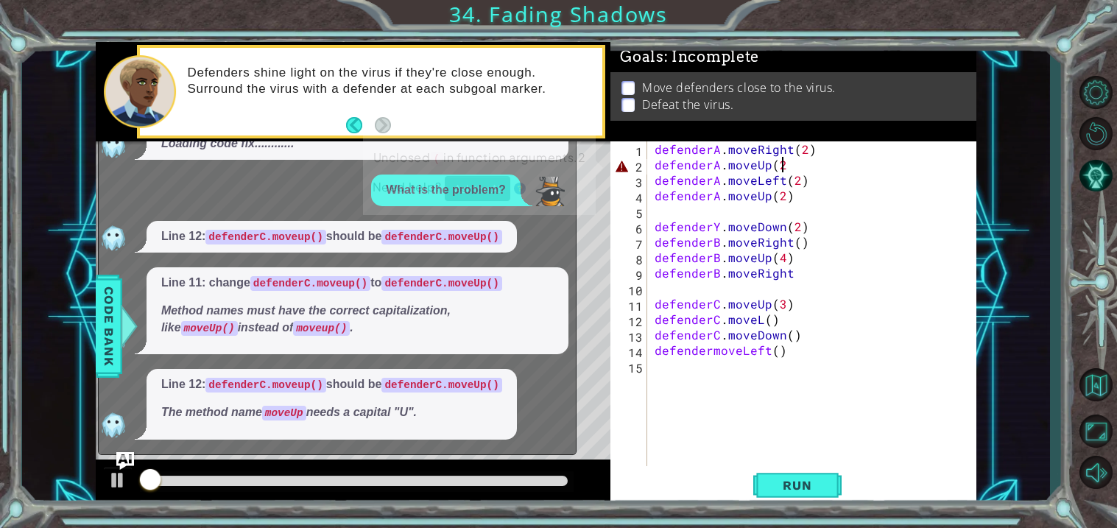
scroll to position [0, 7]
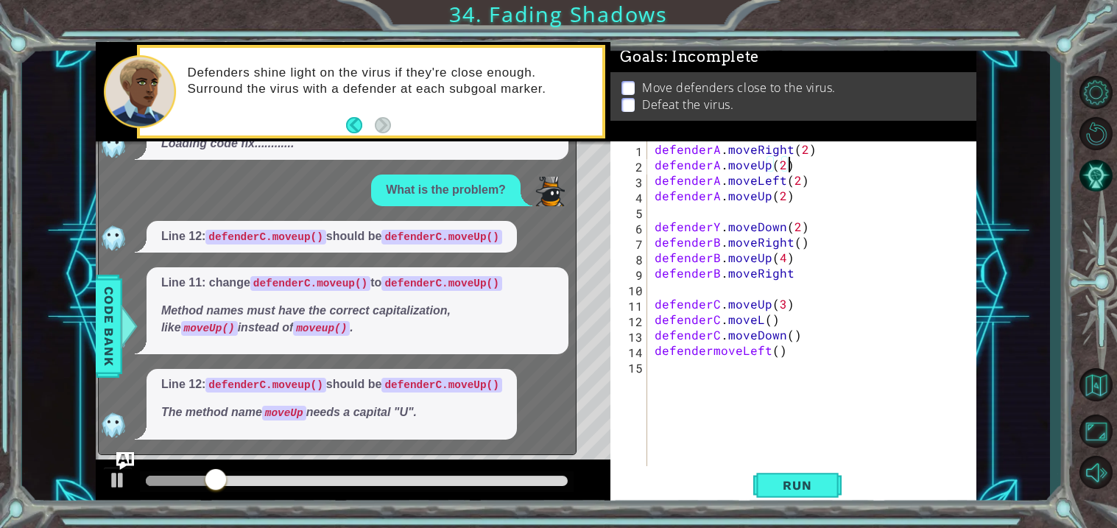
click at [811, 195] on div "defenderA . moveRight ( 2 ) defenderA . moveUp ( 2 ) defenderA . moveLeft ( 2 )…" at bounding box center [815, 318] width 328 height 355
click at [806, 246] on div "defenderA . moveRight ( 2 ) defenderA . moveUp ( 2 ) defenderA . moveLeft ( 2 )…" at bounding box center [815, 318] width 328 height 355
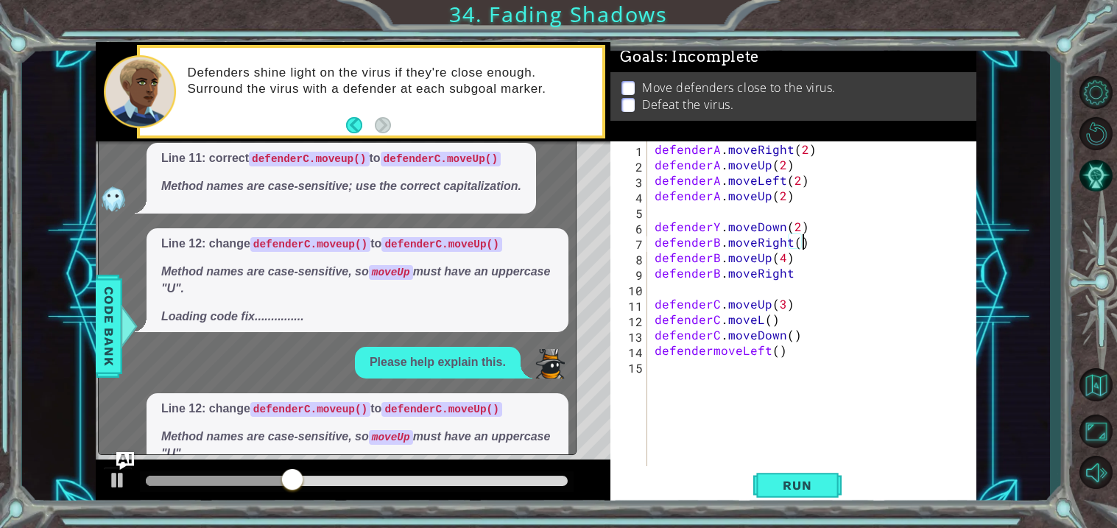
scroll to position [0, 0]
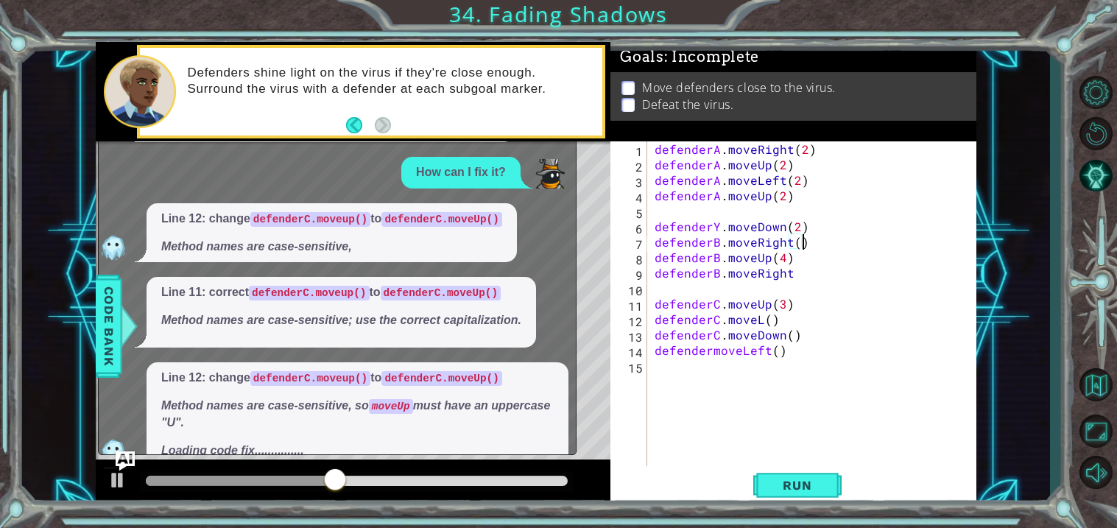
click at [127, 461] on img "Ask AI" at bounding box center [125, 460] width 19 height 19
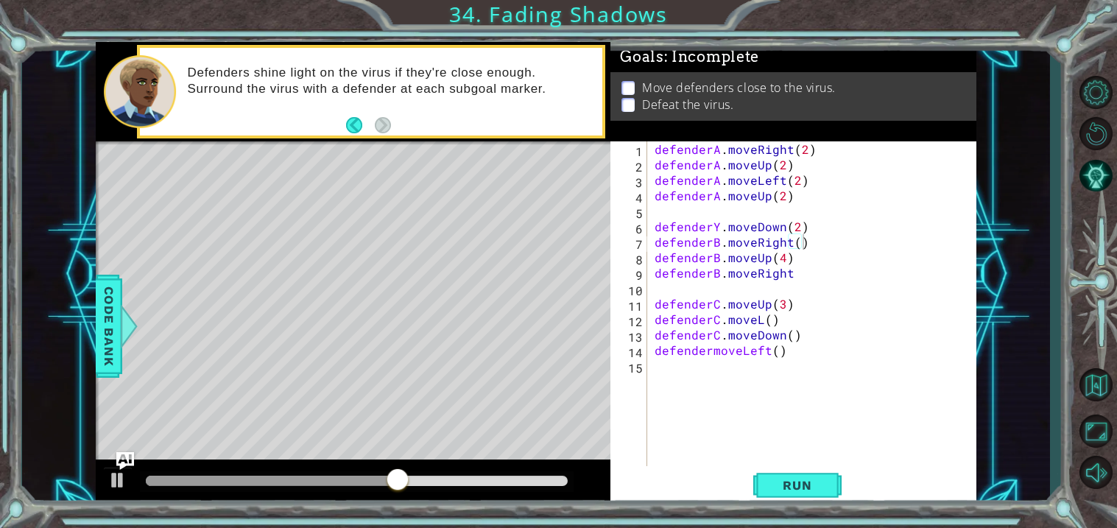
click at [719, 232] on div "defenderA . moveRight ( 2 ) defenderA . moveUp ( 2 ) defenderA . moveLeft ( 2 )…" at bounding box center [815, 318] width 328 height 355
click at [712, 350] on div "defenderA . moveRight ( 2 ) defenderA . moveUp ( 2 ) defenderA . moveLeft ( 2 )…" at bounding box center [815, 318] width 328 height 355
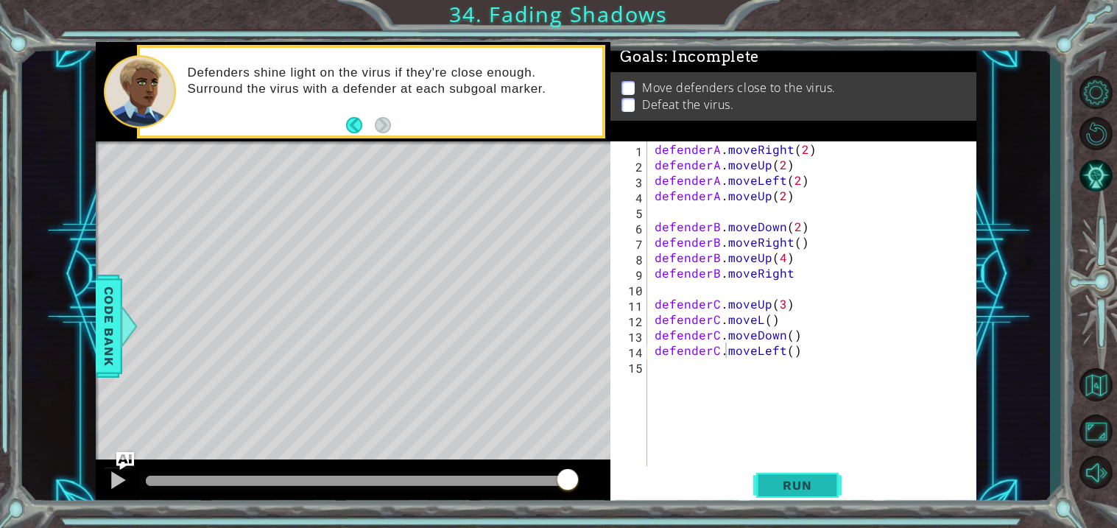
click at [792, 498] on button "Run" at bounding box center [797, 485] width 88 height 37
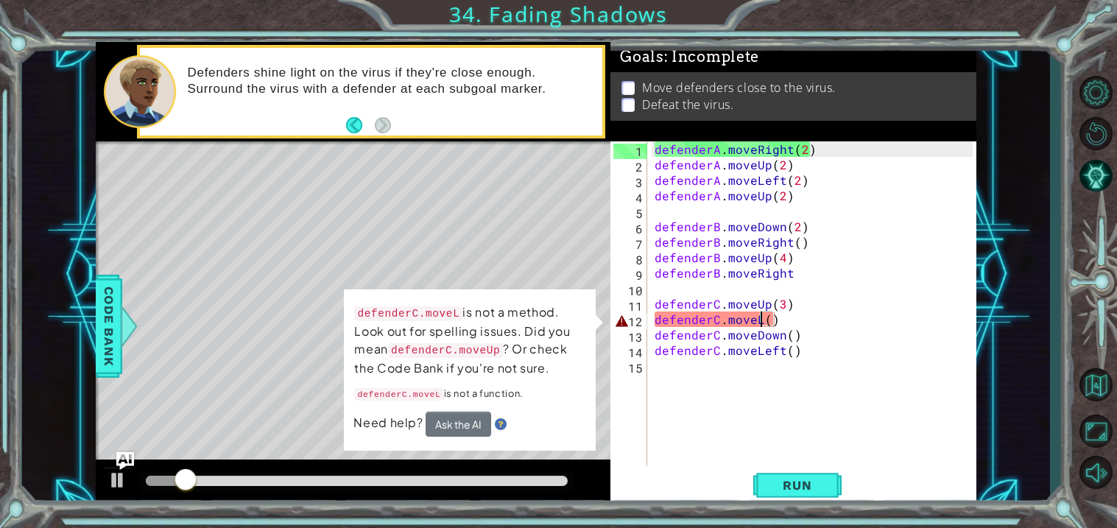
click at [760, 322] on div "defenderA . moveRight ( 2 ) defenderA . moveUp ( 2 ) defenderA . moveLeft ( 2 )…" at bounding box center [815, 318] width 328 height 355
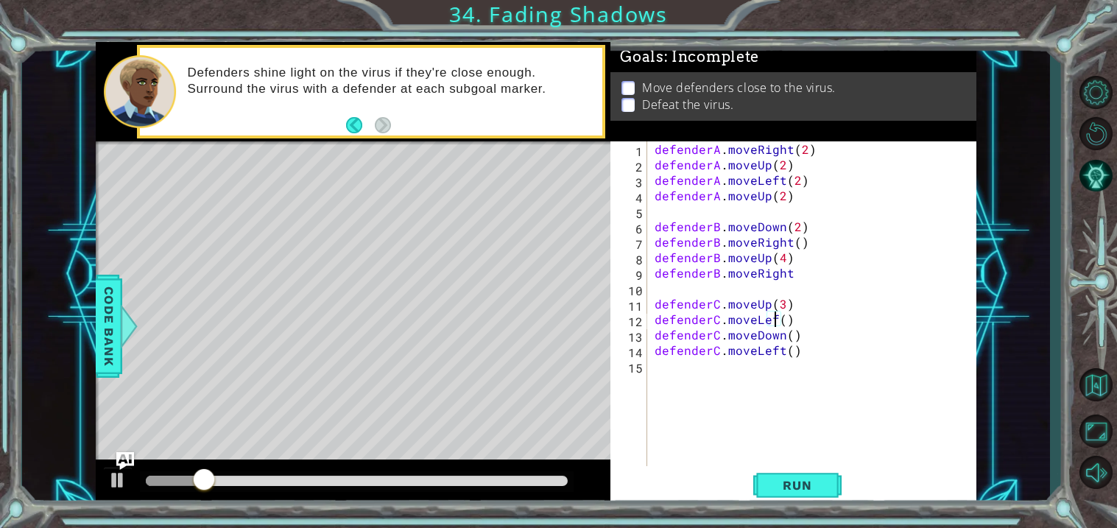
scroll to position [0, 7]
click at [789, 350] on div "defenderA . moveRight ( 2 ) defenderA . moveUp ( 2 ) defenderA . moveLeft ( 2 )…" at bounding box center [815, 318] width 328 height 355
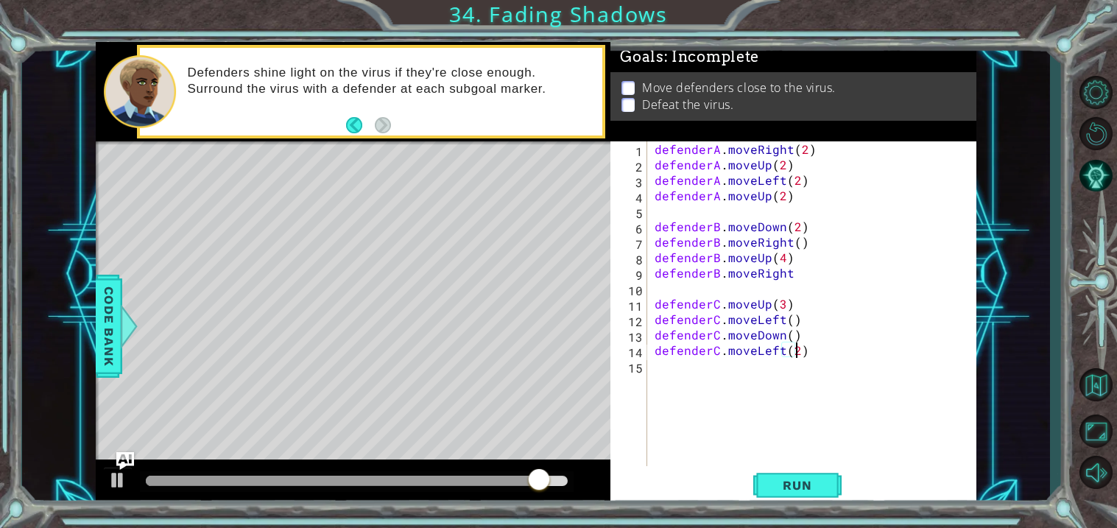
scroll to position [0, 8]
click at [794, 271] on div "defenderA . moveRight ( 2 ) defenderA . moveUp ( 2 ) defenderA . moveLeft ( 2 )…" at bounding box center [815, 318] width 328 height 355
click at [760, 475] on button "Run" at bounding box center [797, 485] width 88 height 37
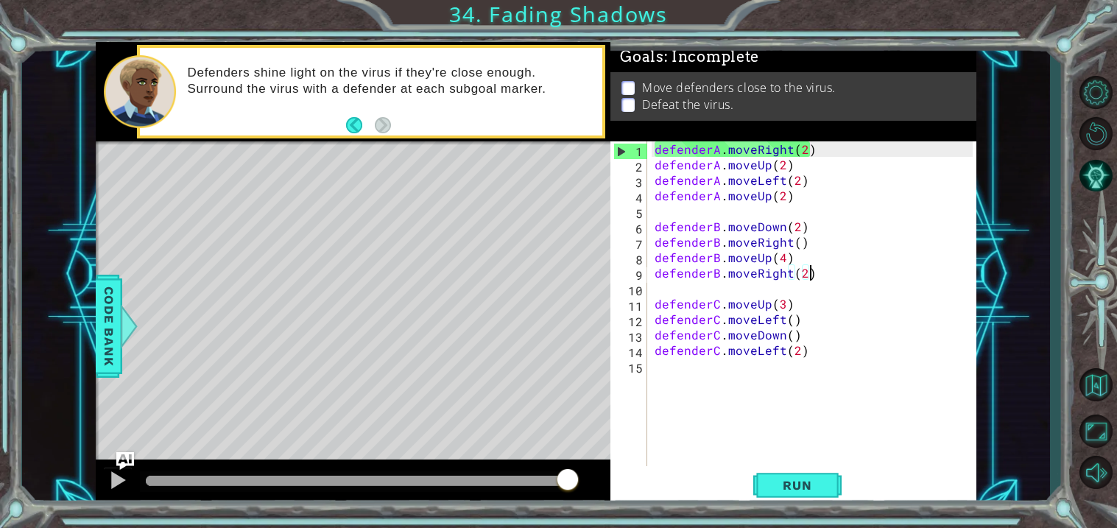
click at [431, 386] on div "Level Map" at bounding box center [436, 358] width 680 height 434
click at [461, 355] on div "Level Map" at bounding box center [436, 358] width 680 height 434
click at [461, 354] on div "Level Map" at bounding box center [436, 358] width 680 height 434
click at [347, 261] on div "Level Map" at bounding box center [436, 358] width 680 height 434
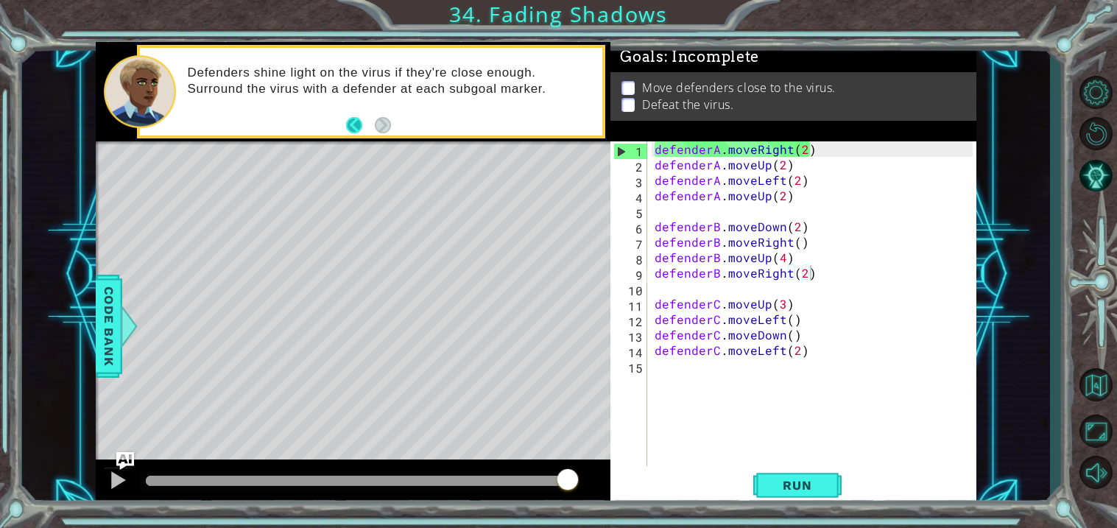
click at [372, 125] on button "Back" at bounding box center [360, 125] width 29 height 16
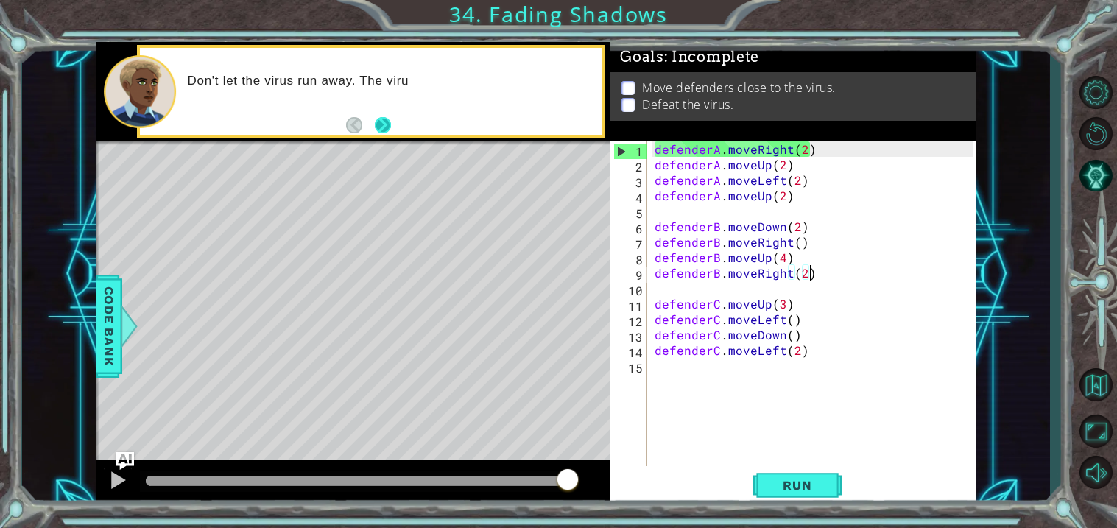
click at [371, 126] on button "Next" at bounding box center [382, 125] width 25 height 25
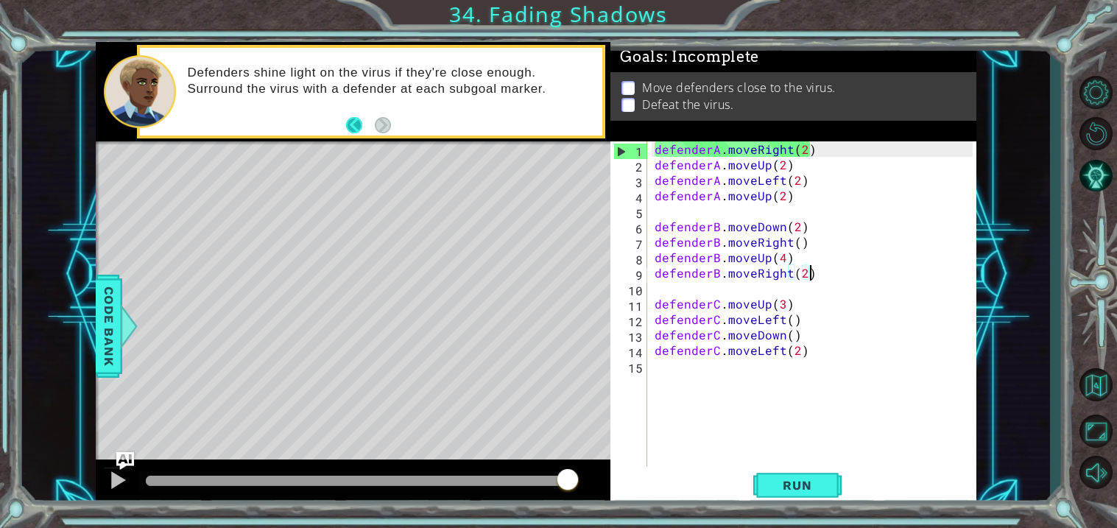
click at [371, 124] on button "Back" at bounding box center [360, 125] width 29 height 16
click at [373, 128] on button "Next" at bounding box center [382, 125] width 21 height 21
click at [397, 219] on div "Level Map" at bounding box center [436, 358] width 680 height 434
click at [801, 487] on span "Run" at bounding box center [797, 485] width 58 height 15
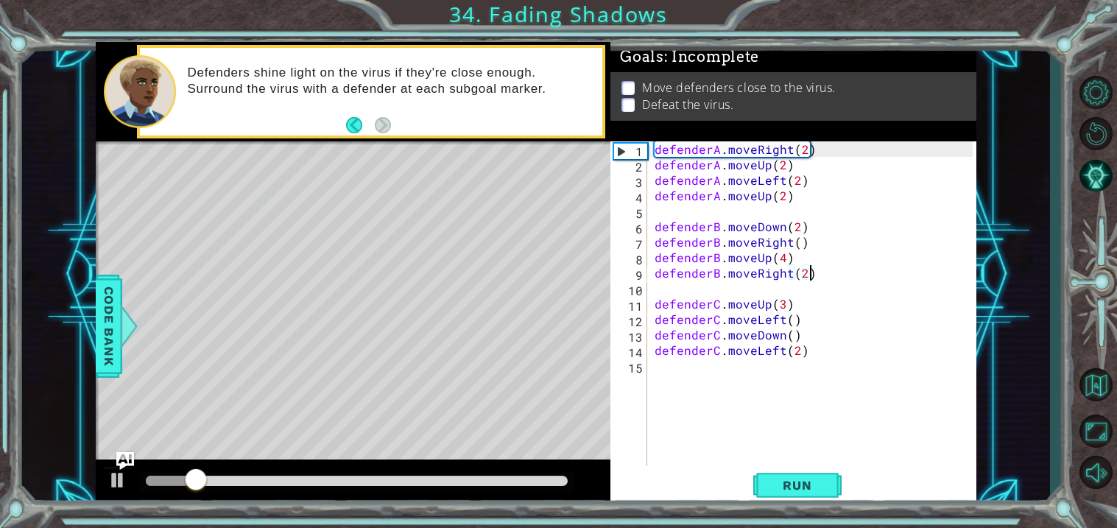
click at [799, 177] on div "defenderA . moveRight ( 2 ) defenderA . moveUp ( 2 ) defenderA . moveLeft ( 2 )…" at bounding box center [815, 318] width 328 height 355
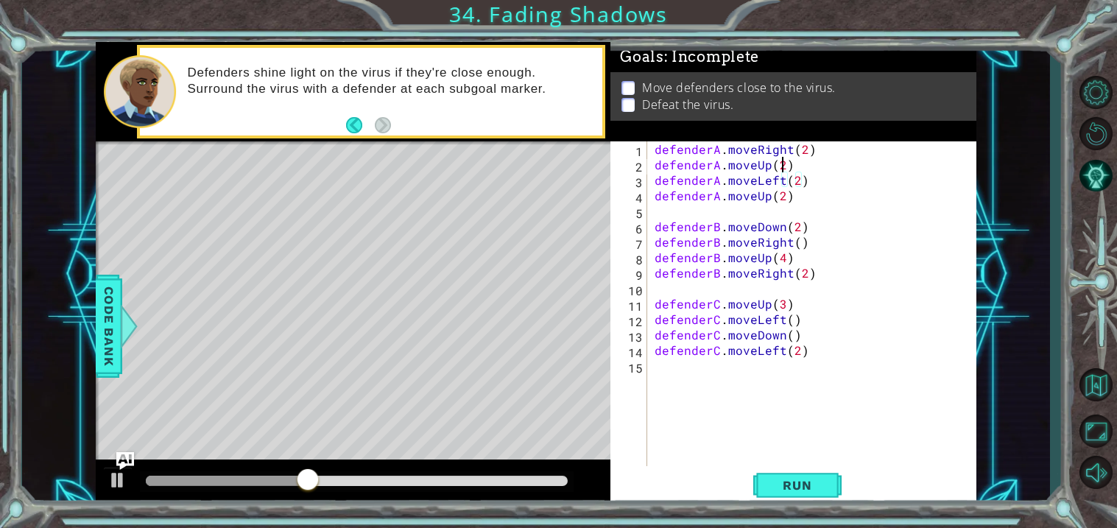
click at [784, 160] on div "defenderA . moveRight ( 2 ) defenderA . moveUp ( 2 ) defenderA . moveLeft ( 2 )…" at bounding box center [815, 318] width 328 height 355
click at [782, 194] on div "defenderA . moveRight ( 2 ) defenderA . moveUp ( 2 ) defenderA . moveLeft ( 2 )…" at bounding box center [815, 318] width 328 height 355
click at [799, 350] on div "defenderA . moveRight ( 2 ) defenderA . moveUp ( 2 ) defenderA . moveLeft ( 2 )…" at bounding box center [815, 318] width 328 height 355
type textarea "defenderC.moveLeft(2)"
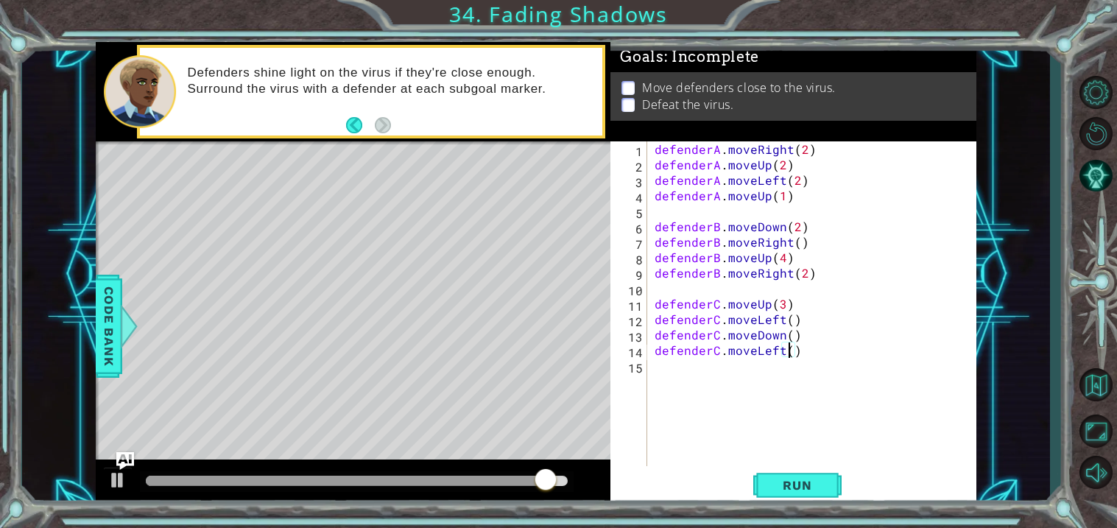
scroll to position [0, 8]
click at [825, 286] on div "defenderA . moveRight ( 2 ) defenderA . moveUp ( 2 ) defenderA . moveLeft ( 2 )…" at bounding box center [815, 318] width 328 height 355
click at [365, 226] on div "Level Map" at bounding box center [436, 358] width 680 height 434
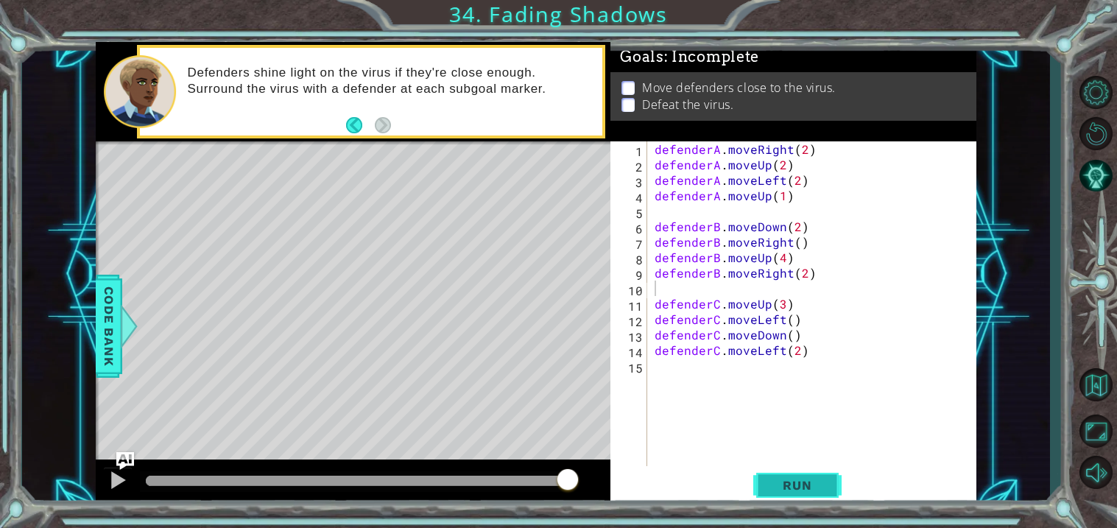
click at [796, 478] on span "Run" at bounding box center [797, 485] width 58 height 15
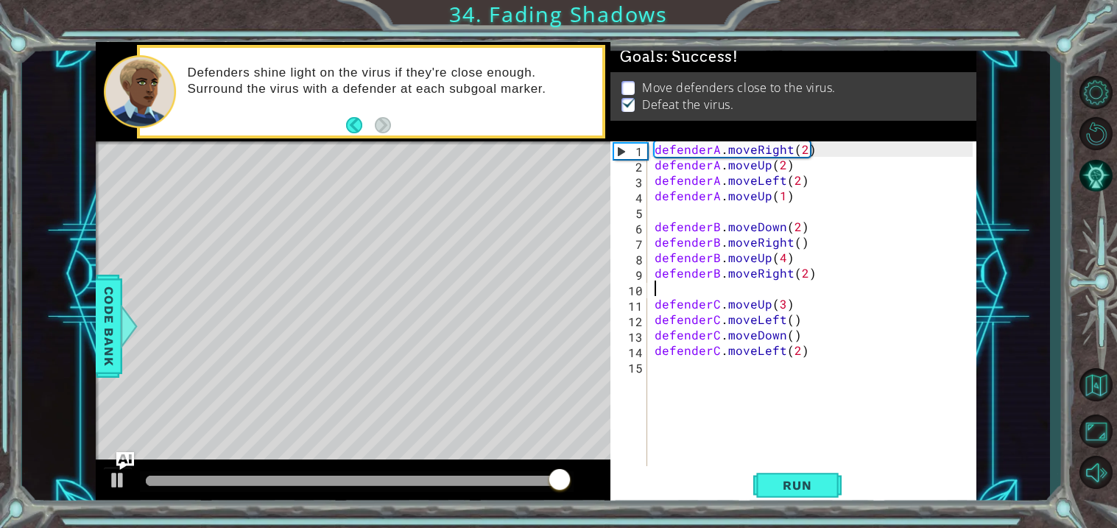
click at [804, 274] on div "defenderA . moveRight ( 2 ) defenderA . moveUp ( 2 ) defenderA . moveLeft ( 2 )…" at bounding box center [815, 318] width 328 height 355
type textarea "defenderB.moveRight(2)"
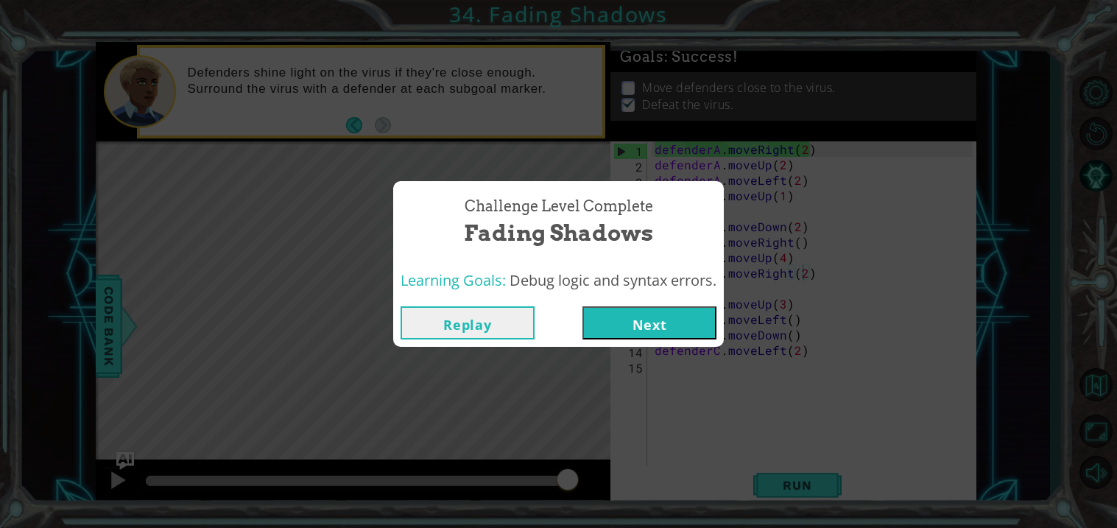
click at [760, 327] on div "Challenge Level Complete Fading Shadows Learning Goals: Debug logic and syntax …" at bounding box center [558, 264] width 1117 height 528
click at [693, 324] on button "Next" at bounding box center [649, 322] width 134 height 33
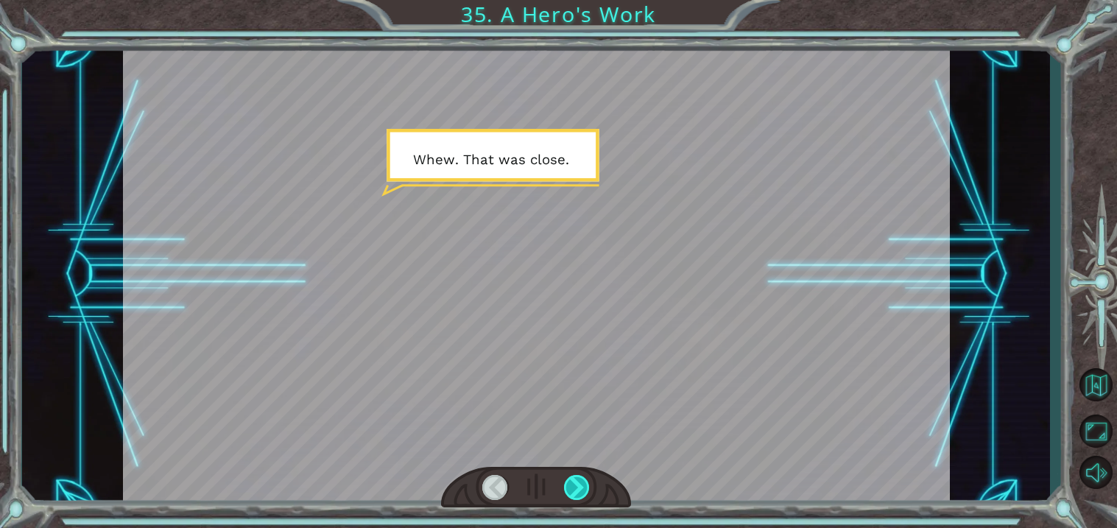
click at [584, 480] on div at bounding box center [577, 487] width 26 height 25
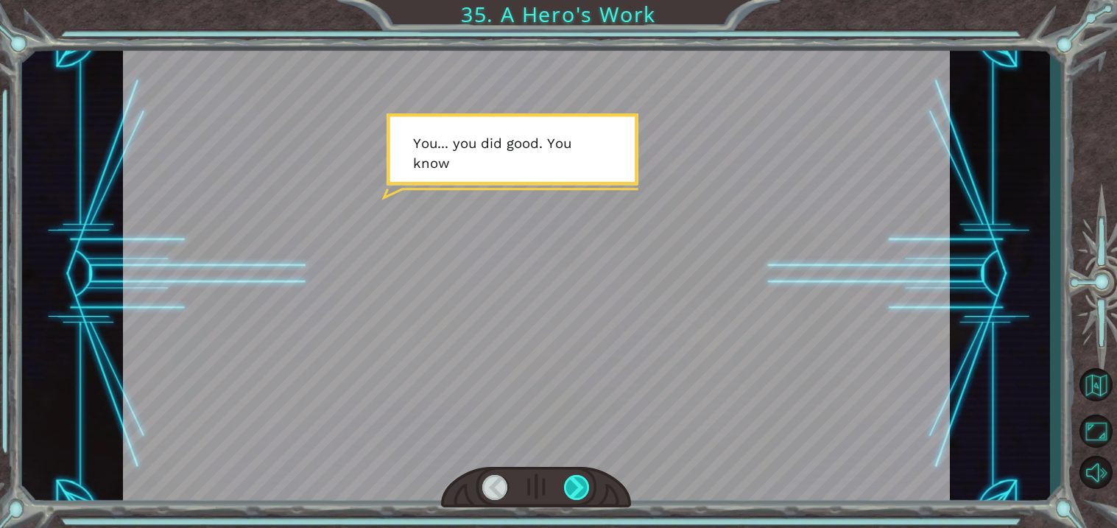
click at [584, 480] on div at bounding box center [577, 487] width 26 height 25
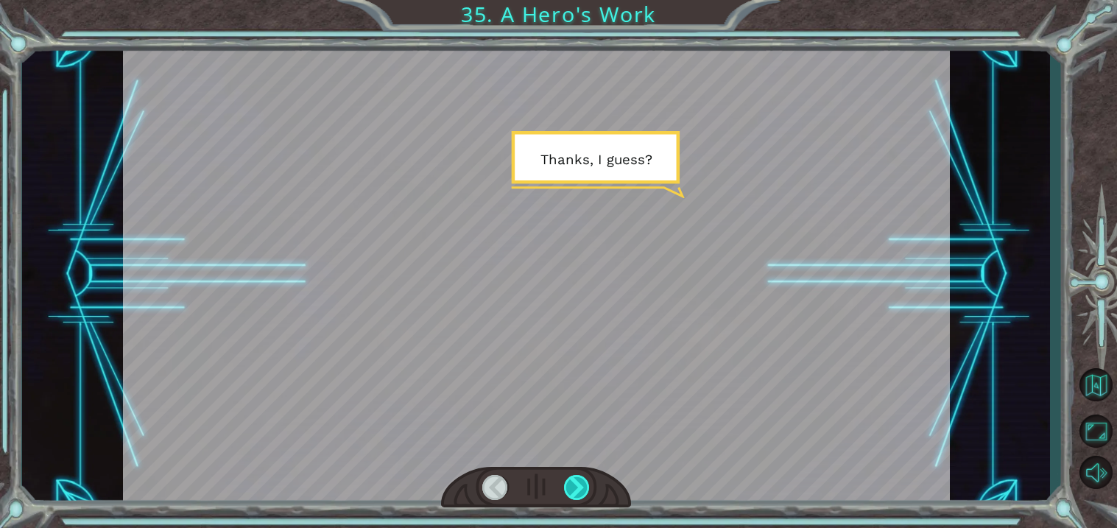
click at [584, 480] on div at bounding box center [577, 487] width 26 height 25
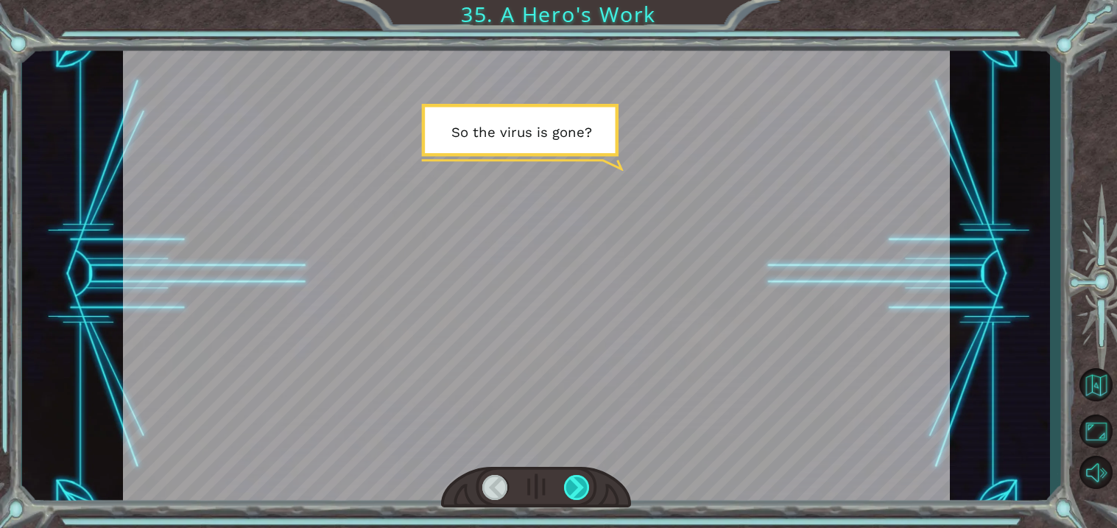
click at [584, 480] on div at bounding box center [577, 487] width 26 height 25
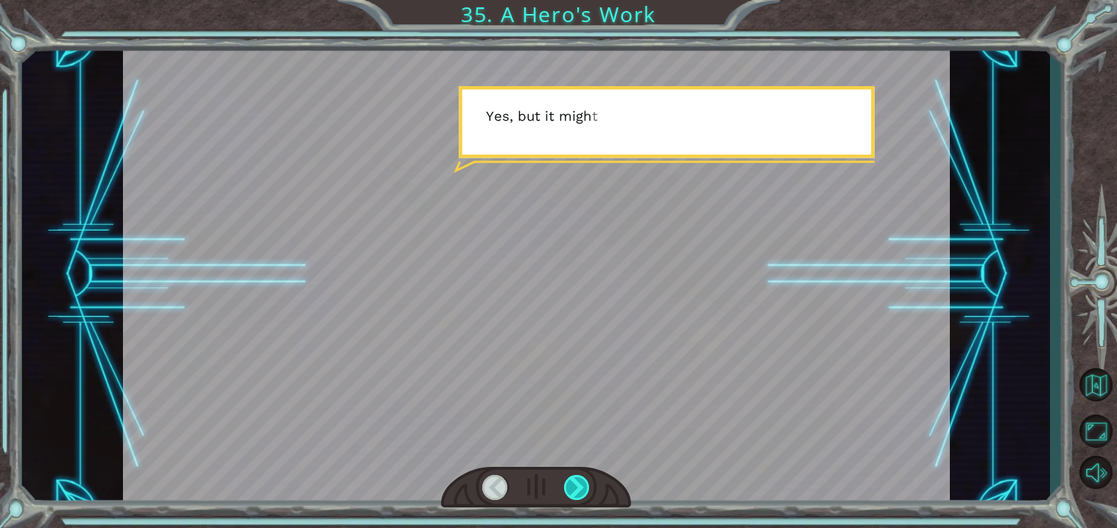
click at [584, 480] on div at bounding box center [577, 487] width 26 height 25
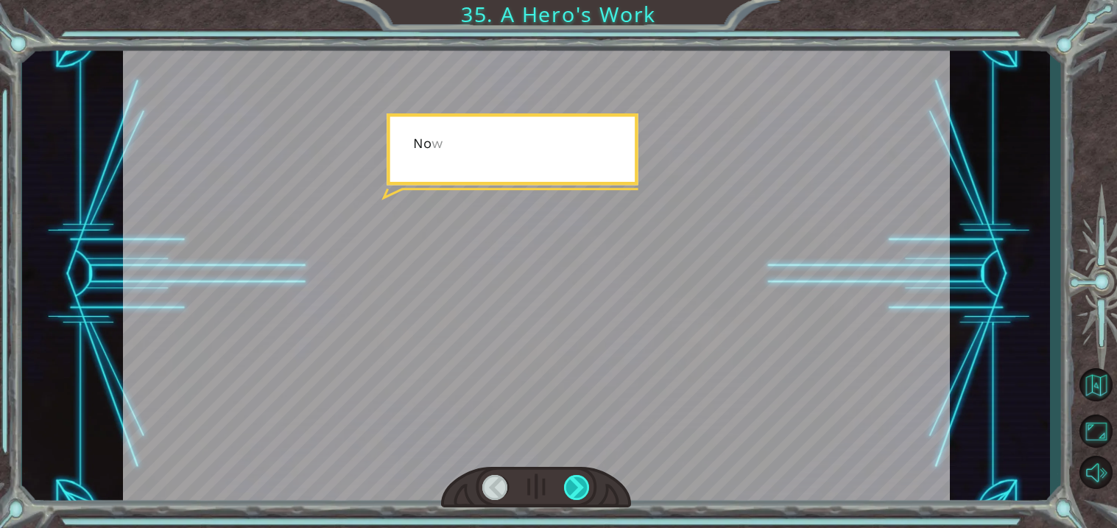
click at [584, 480] on div at bounding box center [577, 487] width 26 height 25
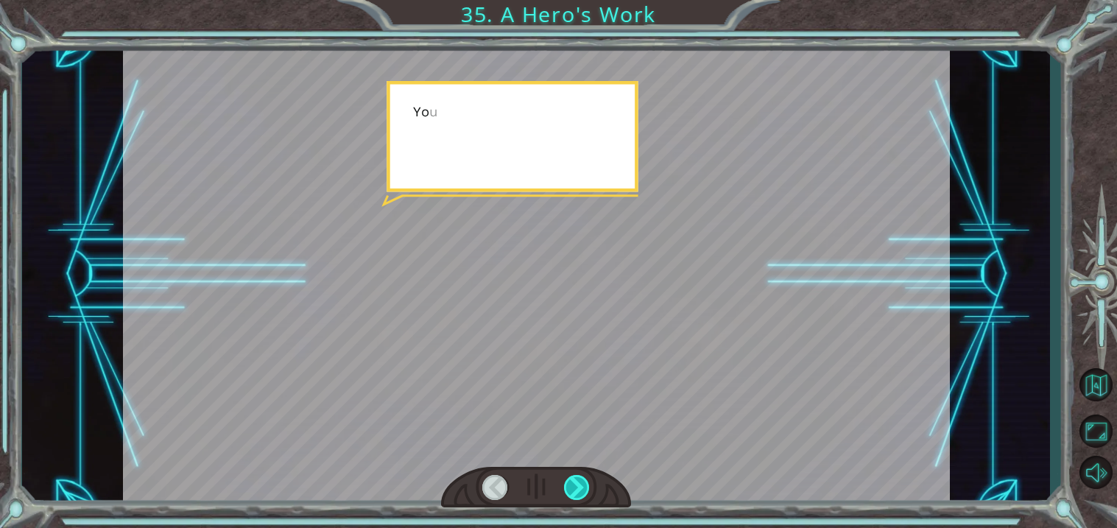
click at [584, 480] on div at bounding box center [577, 487] width 26 height 25
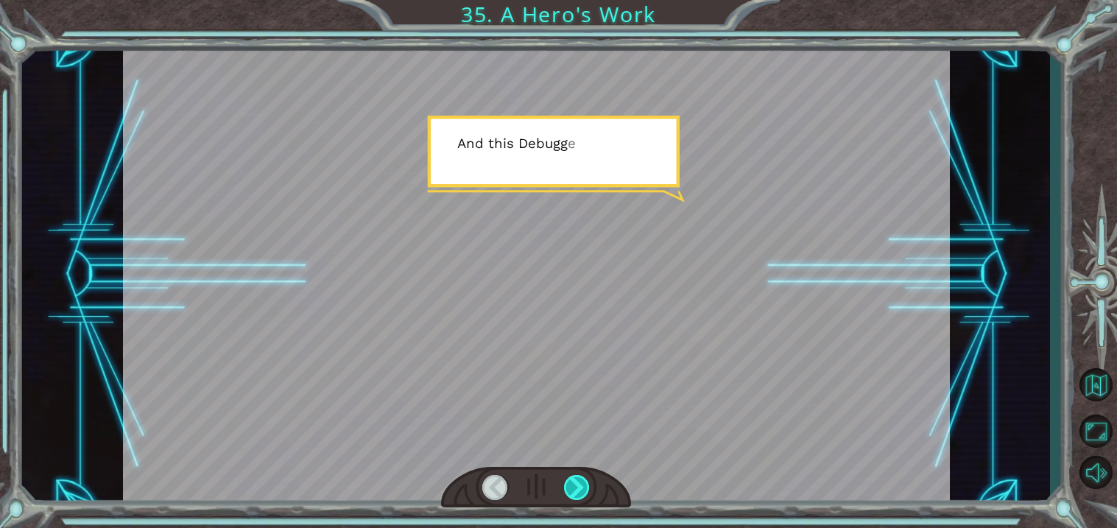
click at [584, 480] on div at bounding box center [577, 487] width 26 height 25
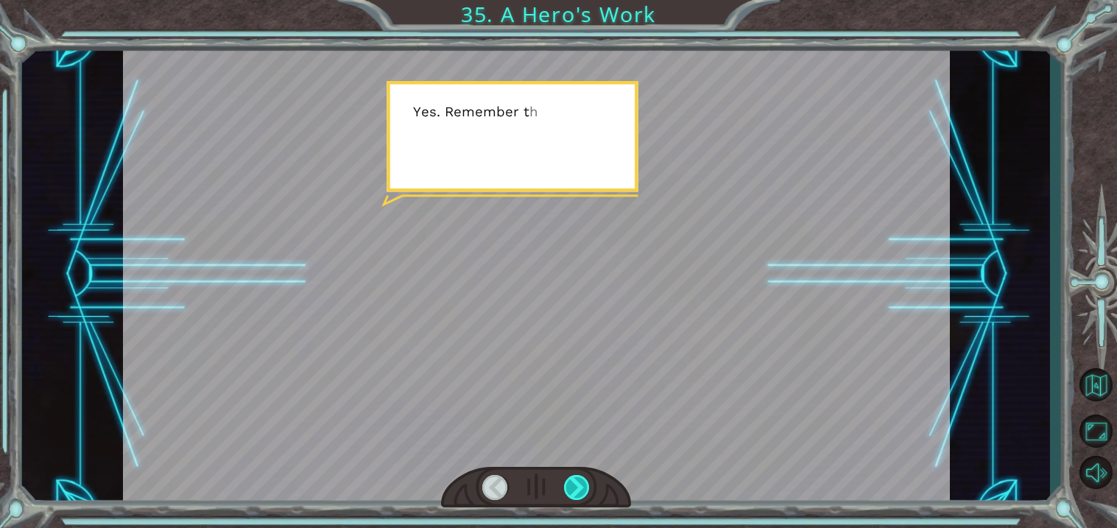
click at [584, 480] on div at bounding box center [577, 487] width 26 height 25
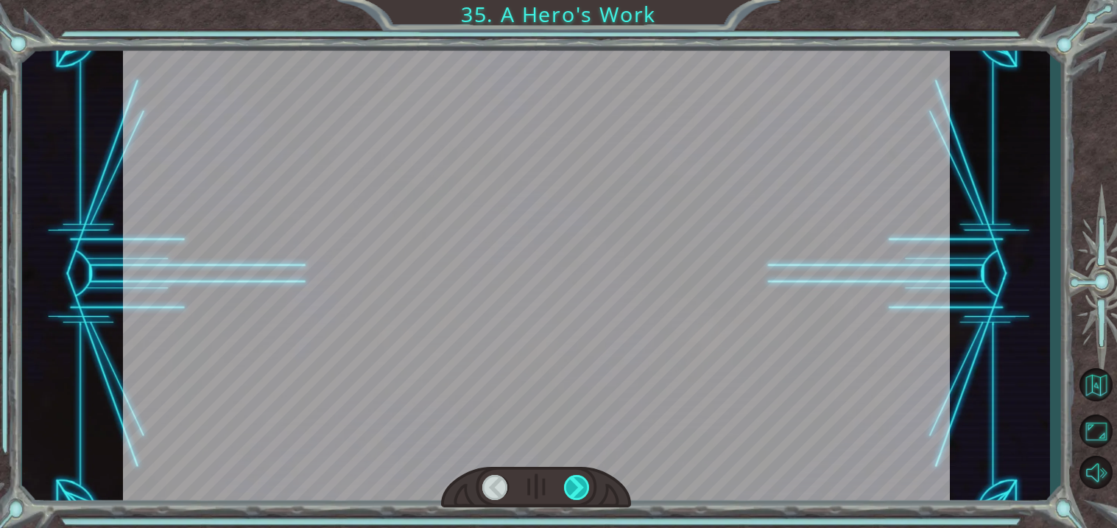
click at [584, 480] on div at bounding box center [577, 487] width 26 height 25
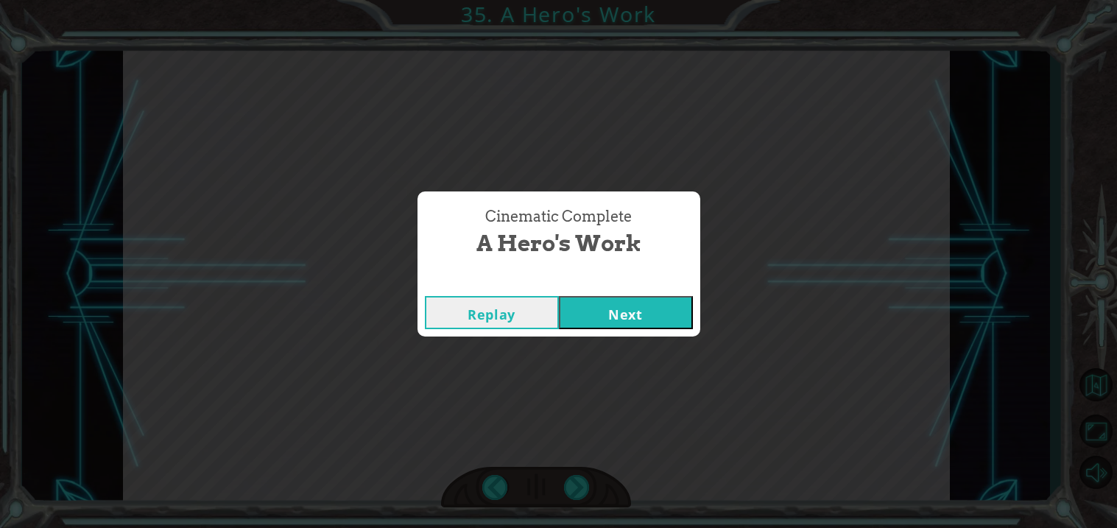
click at [648, 302] on button "Next" at bounding box center [626, 312] width 134 height 33
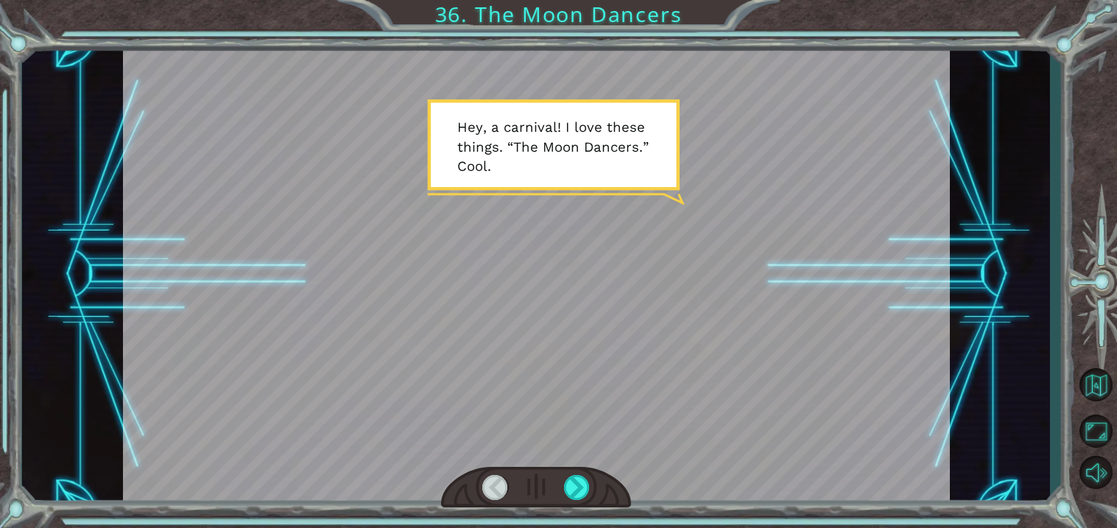
click at [648, 302] on div at bounding box center [536, 274] width 827 height 464
click at [576, 478] on div at bounding box center [577, 487] width 26 height 25
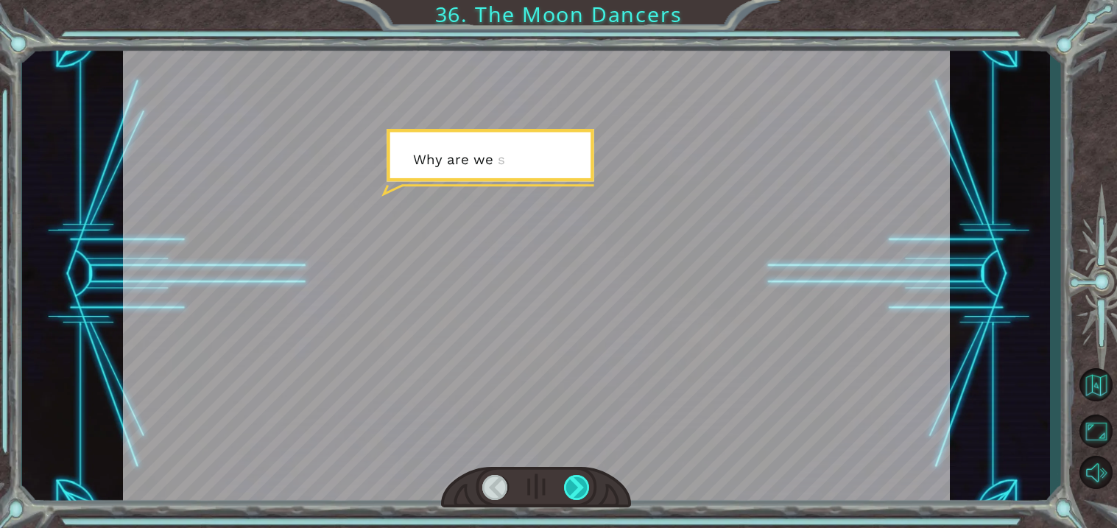
click at [576, 478] on div at bounding box center [577, 487] width 26 height 25
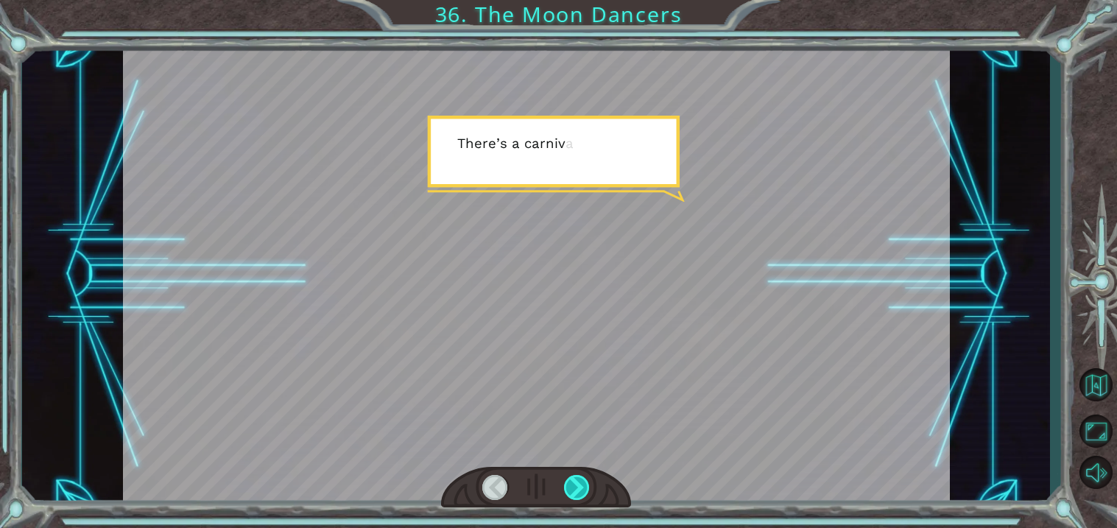
click at [576, 478] on div at bounding box center [577, 487] width 26 height 25
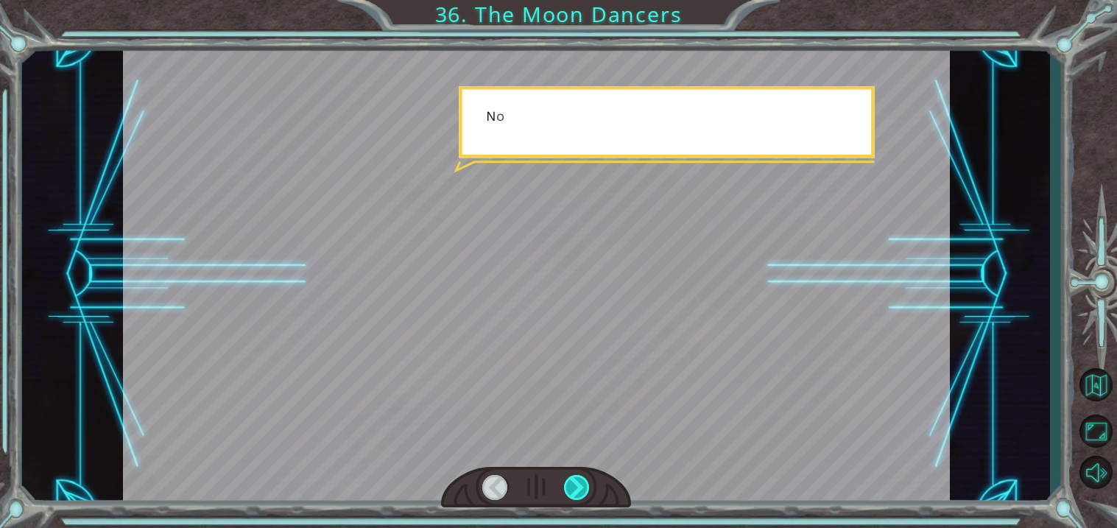
click at [576, 478] on div at bounding box center [577, 487] width 26 height 25
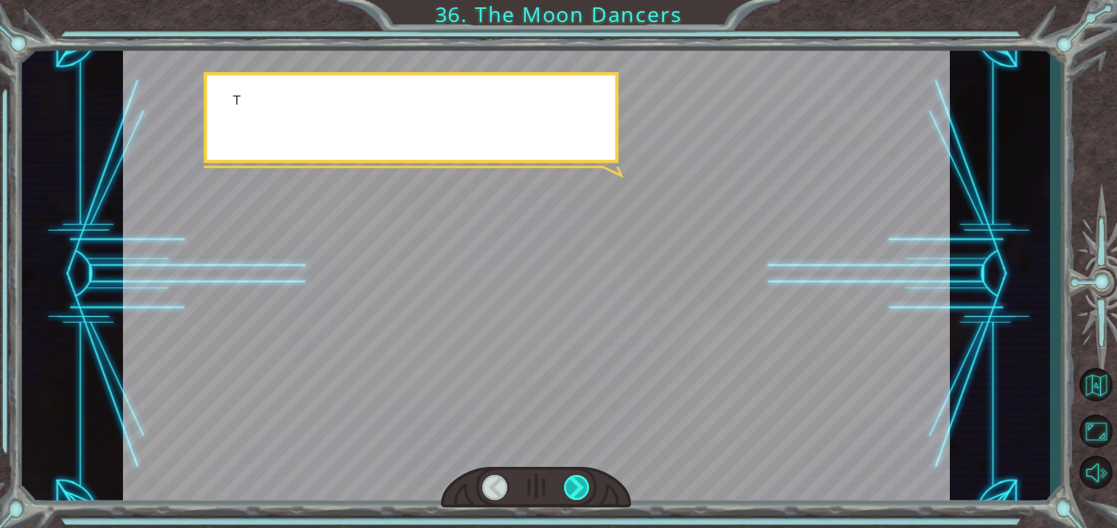
click at [576, 478] on div at bounding box center [577, 487] width 26 height 25
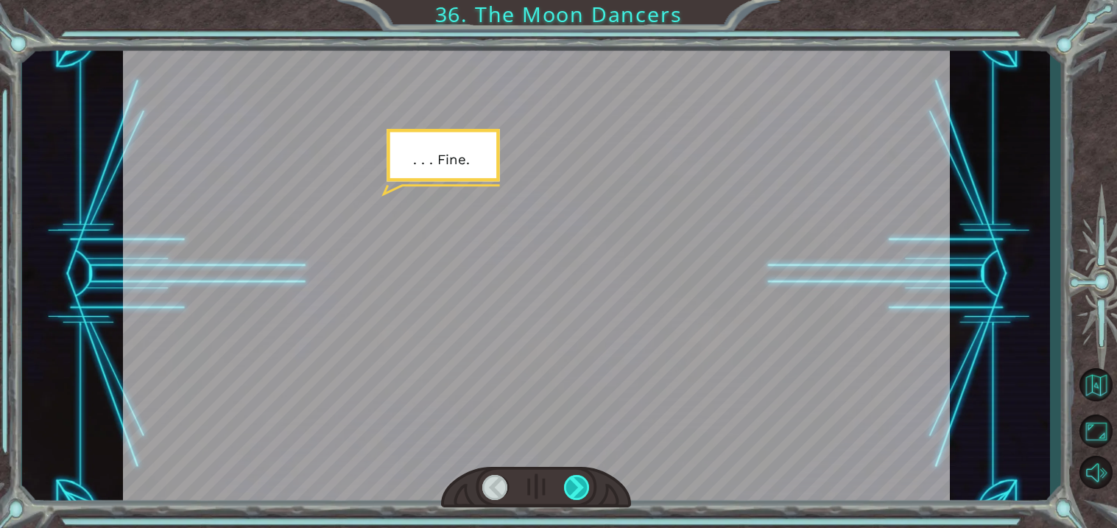
click at [576, 478] on div at bounding box center [577, 487] width 26 height 25
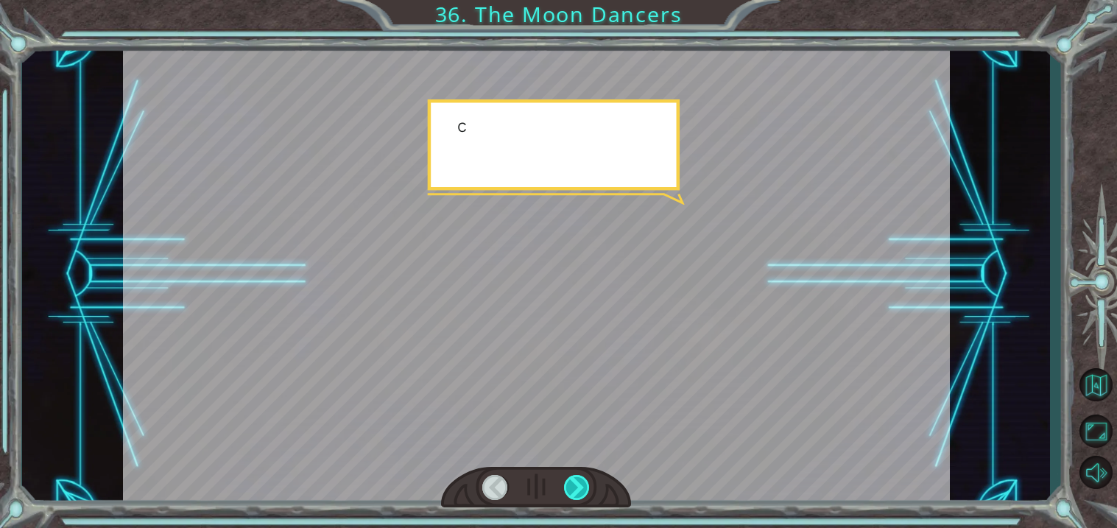
click at [576, 478] on div at bounding box center [577, 487] width 26 height 25
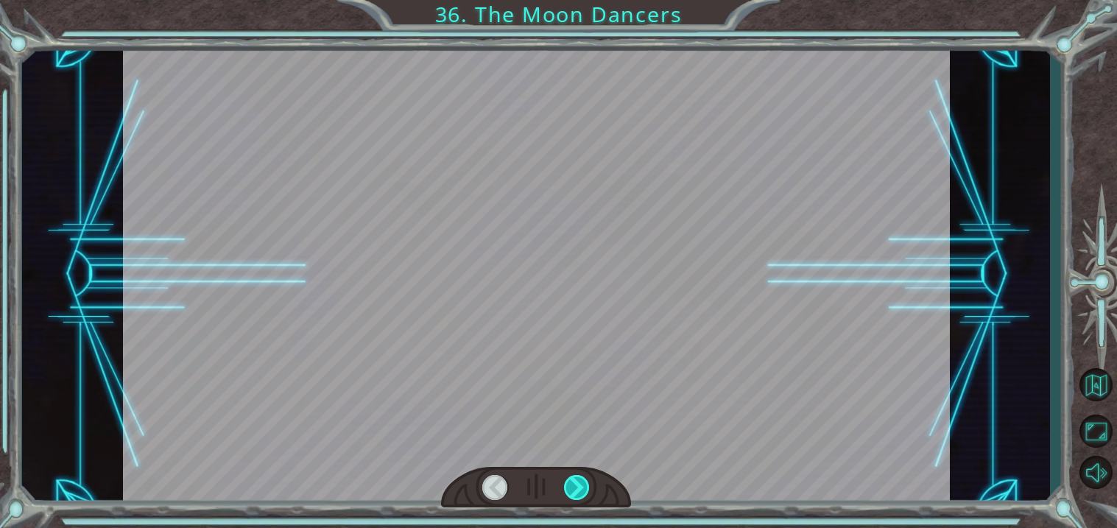
click at [576, 478] on div at bounding box center [577, 487] width 26 height 25
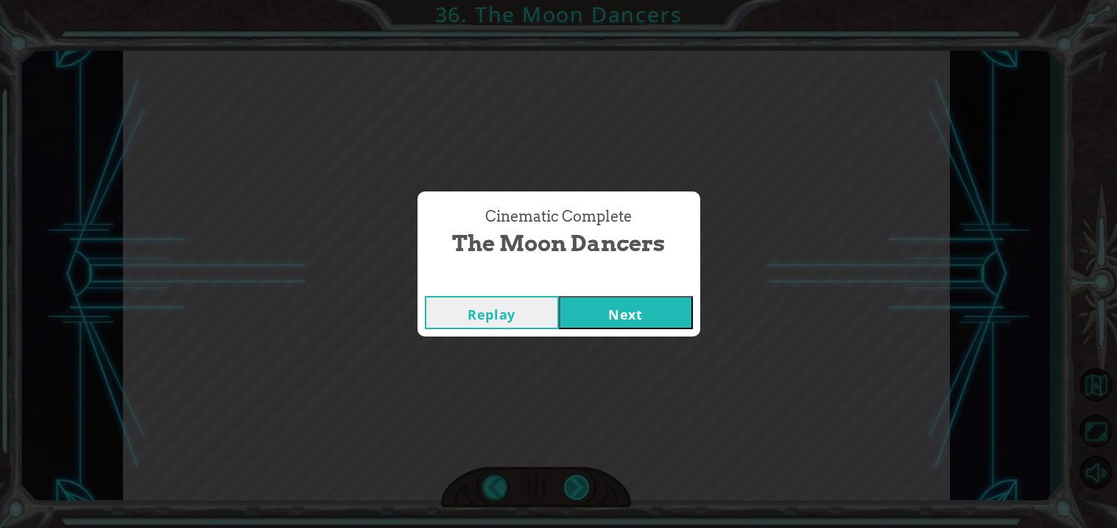
click at [576, 478] on div "Cinematic Complete The Moon Dancers Replay Next" at bounding box center [558, 264] width 1117 height 528
click at [626, 314] on button "Next" at bounding box center [626, 312] width 134 height 33
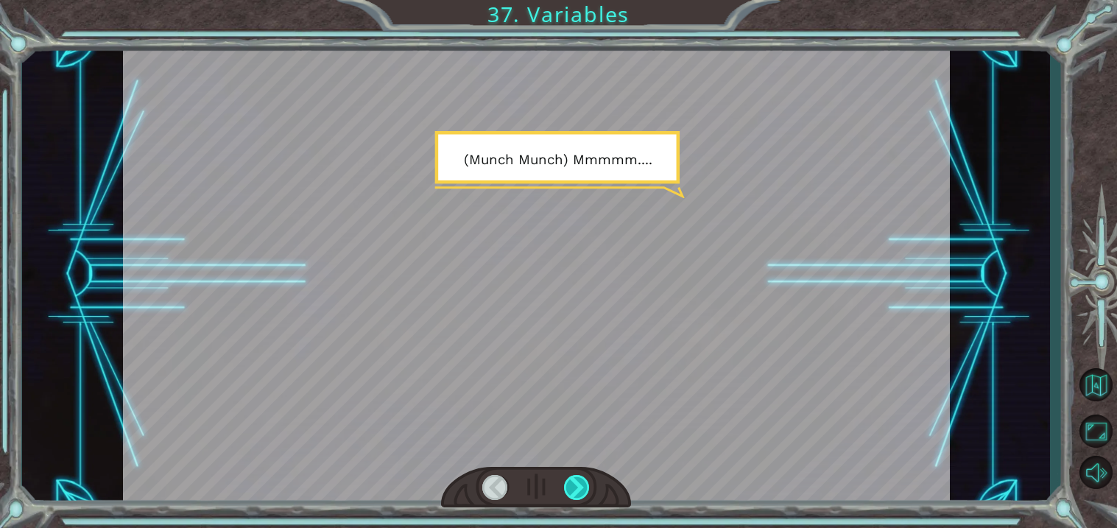
click at [579, 486] on div at bounding box center [577, 487] width 26 height 25
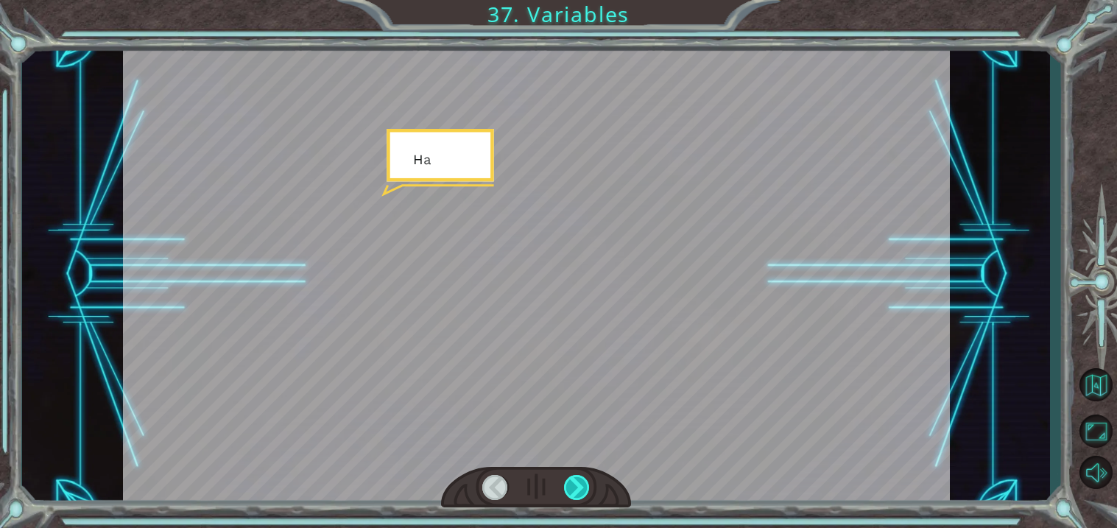
click at [579, 486] on div at bounding box center [577, 487] width 26 height 25
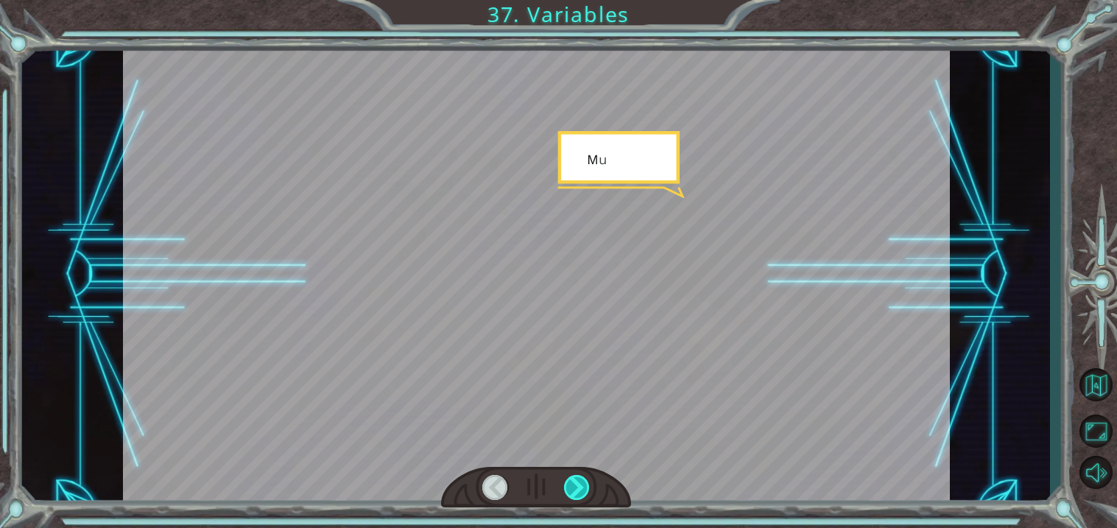
click at [579, 486] on div at bounding box center [577, 487] width 26 height 25
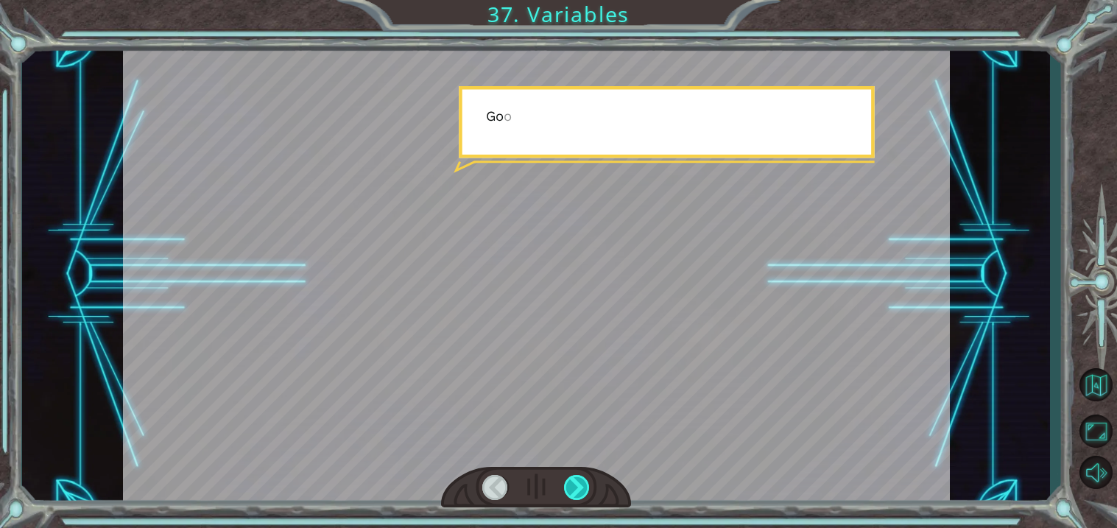
click at [579, 486] on div at bounding box center [577, 487] width 26 height 25
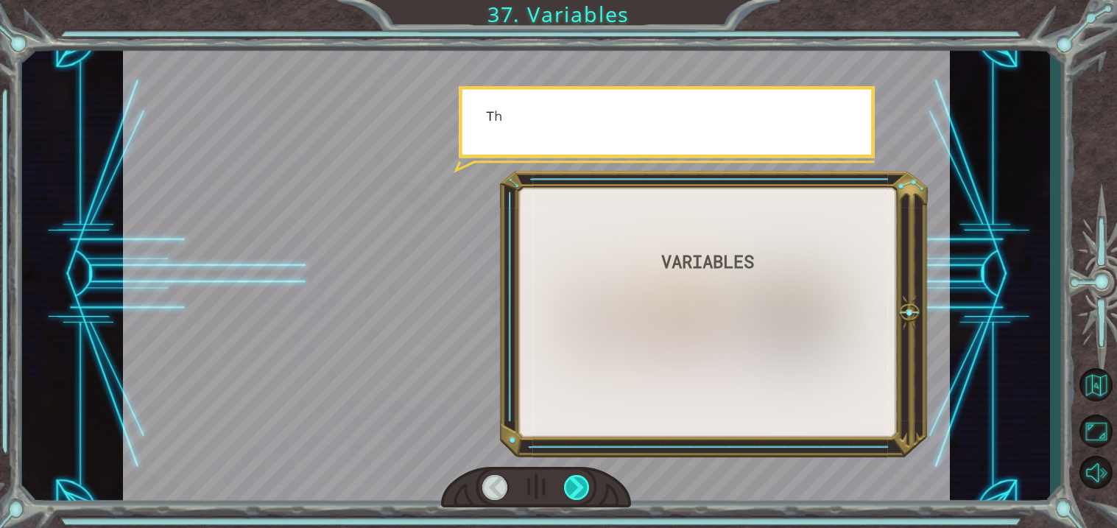
click at [579, 486] on div at bounding box center [577, 487] width 26 height 25
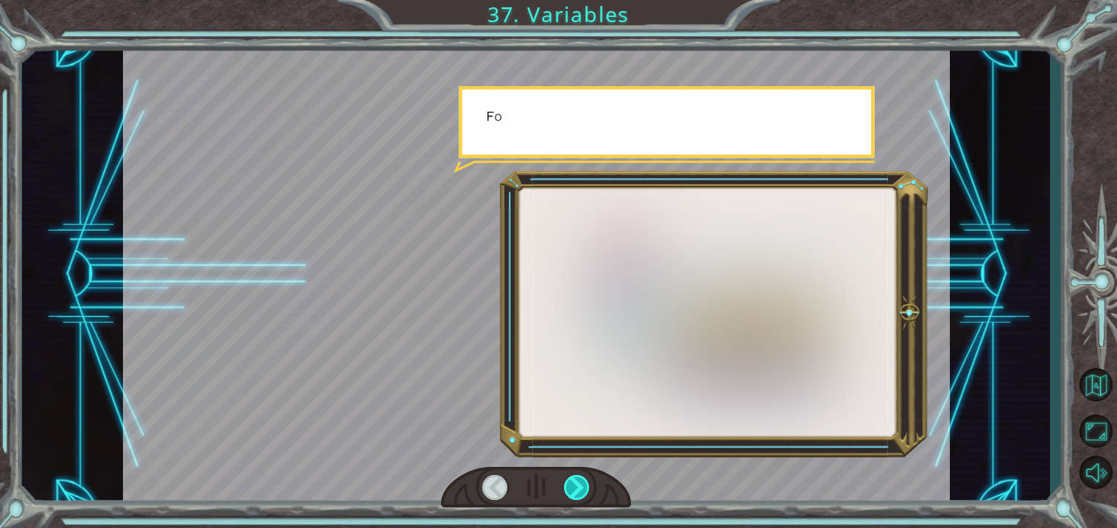
click at [579, 486] on div at bounding box center [577, 487] width 26 height 25
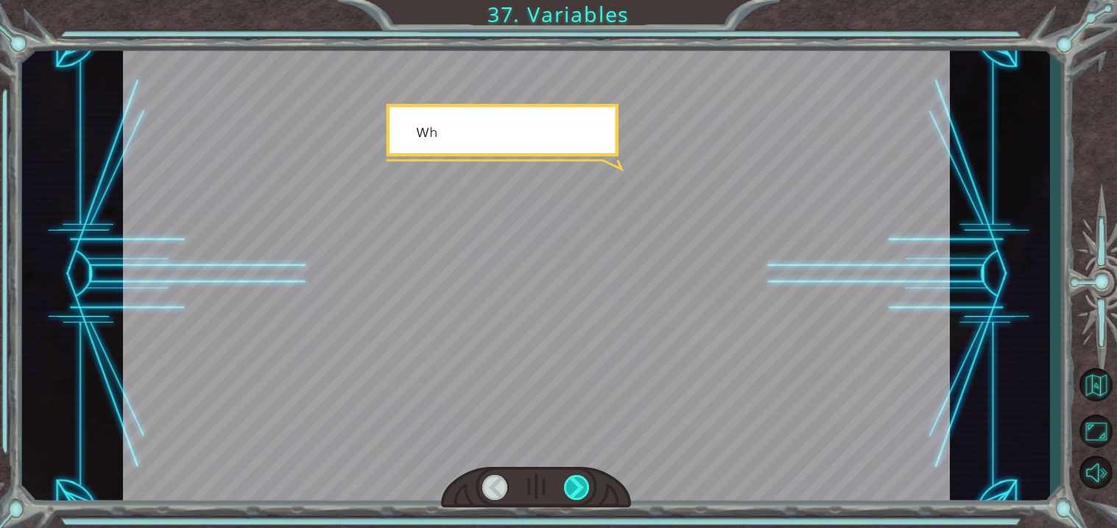
click at [579, 486] on div at bounding box center [577, 487] width 26 height 25
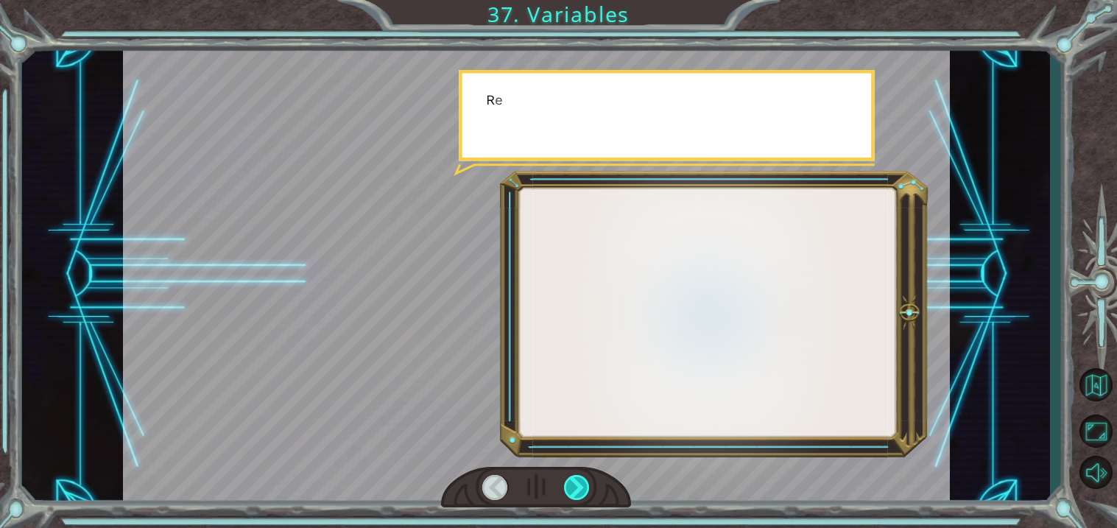
click at [579, 486] on div at bounding box center [577, 487] width 26 height 25
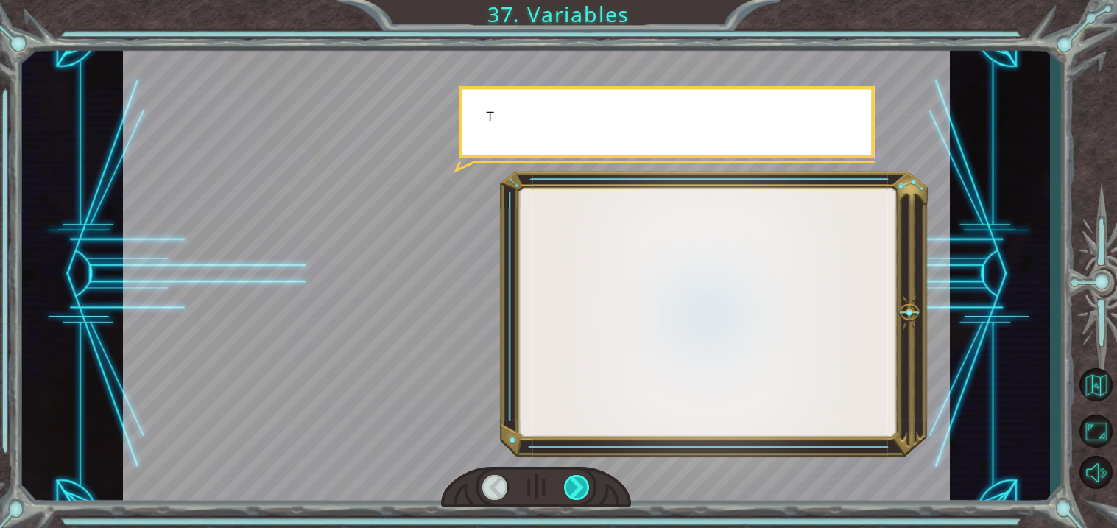
click at [579, 486] on div at bounding box center [577, 487] width 26 height 25
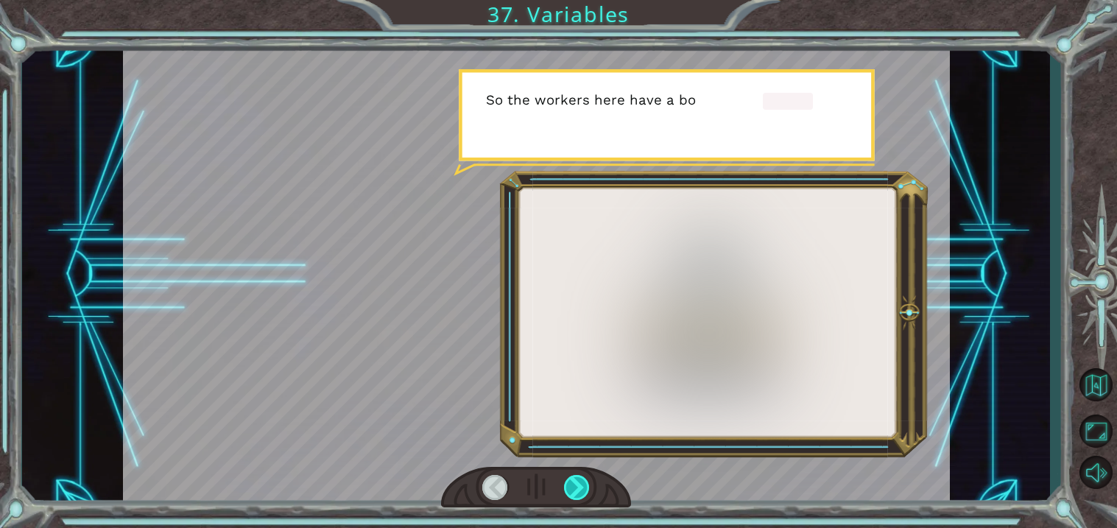
click at [579, 486] on div at bounding box center [577, 487] width 26 height 25
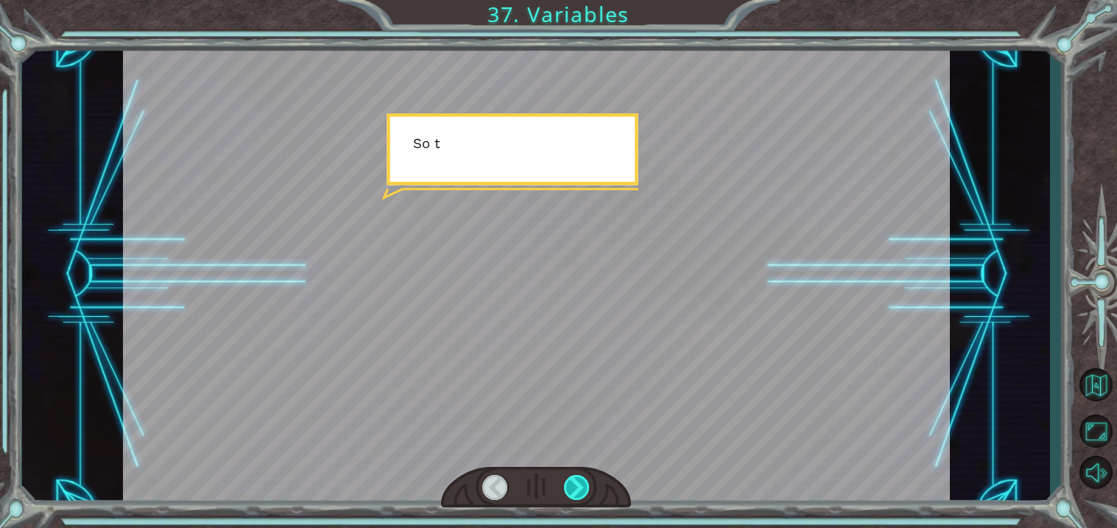
click at [579, 486] on div at bounding box center [577, 487] width 26 height 25
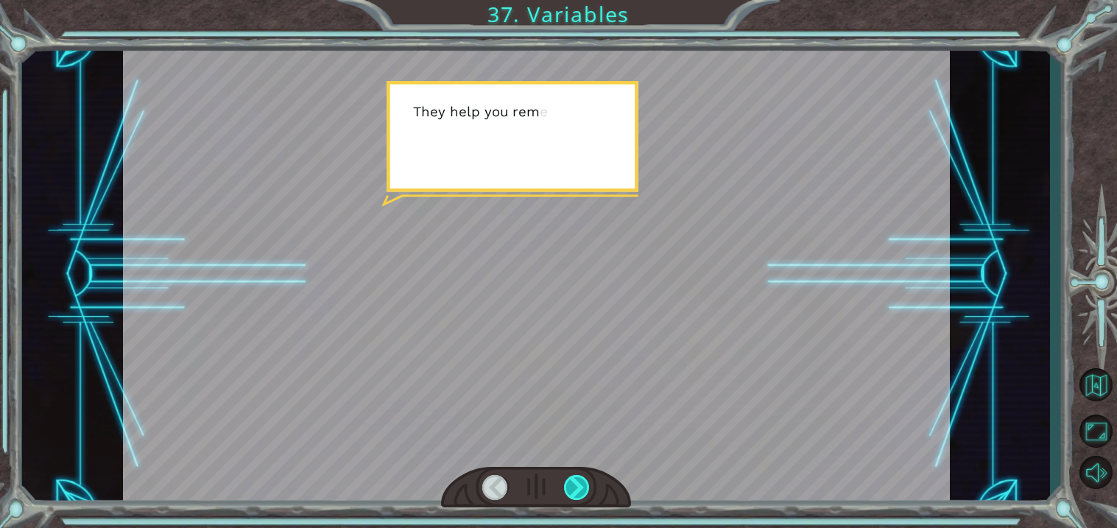
click at [579, 486] on div at bounding box center [577, 487] width 26 height 25
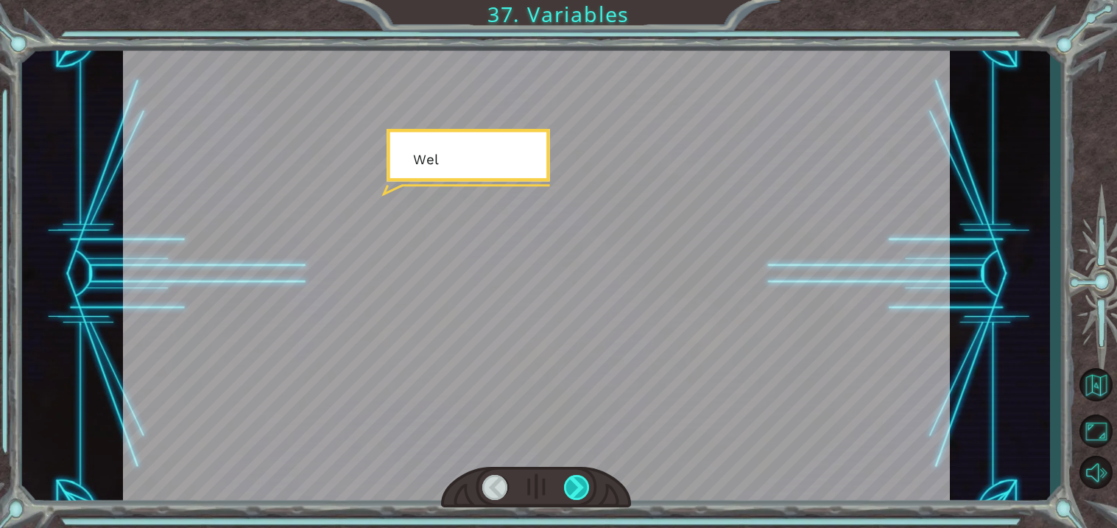
click at [579, 486] on div at bounding box center [577, 487] width 26 height 25
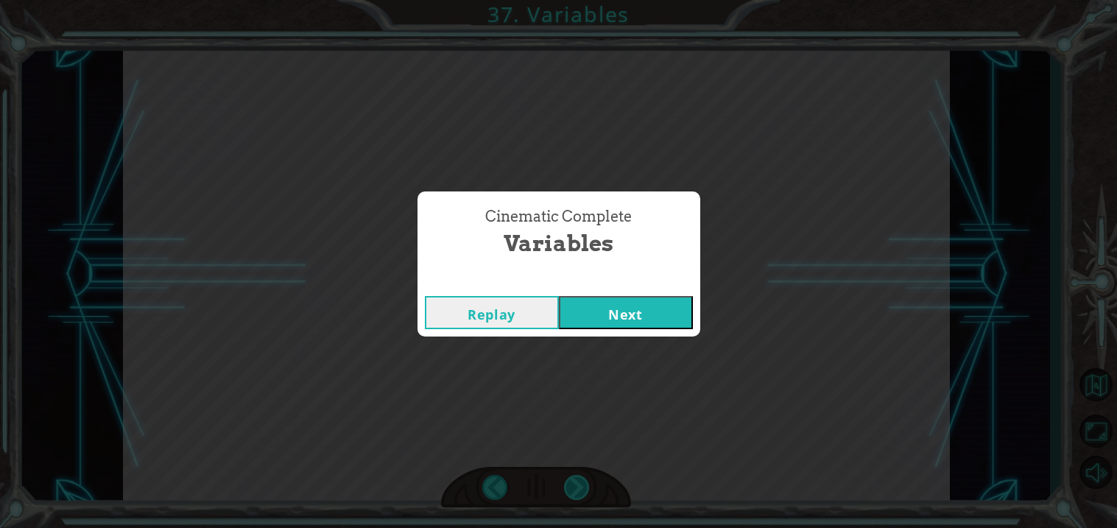
click at [579, 486] on div "Cinematic Complete Variables Replay Next" at bounding box center [558, 264] width 1117 height 528
click at [607, 325] on button "Next" at bounding box center [626, 312] width 134 height 33
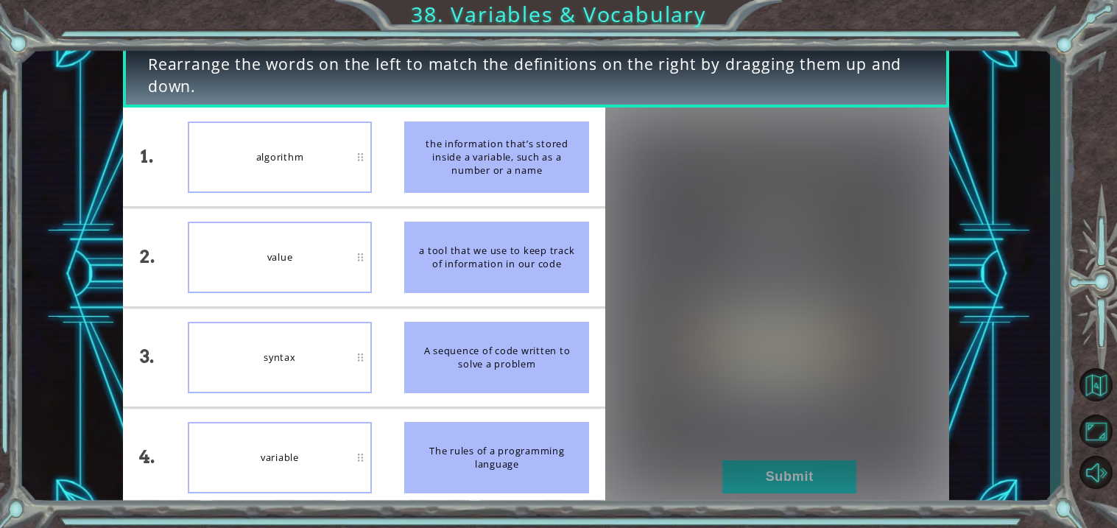
click at [606, 322] on img at bounding box center [777, 307] width 344 height 383
drag, startPoint x: 517, startPoint y: 185, endPoint x: 378, endPoint y: 260, distance: 158.1
click at [378, 260] on div "1. 2. 3. 4. algorithm value syntax variable the information that’s stored insid…" at bounding box center [364, 306] width 482 height 399
drag, startPoint x: 461, startPoint y: 154, endPoint x: 282, endPoint y: 160, distance: 179.7
click at [282, 160] on div "1. 2. 3. 4. algorithm value syntax variable the information that’s stored insid…" at bounding box center [364, 306] width 482 height 399
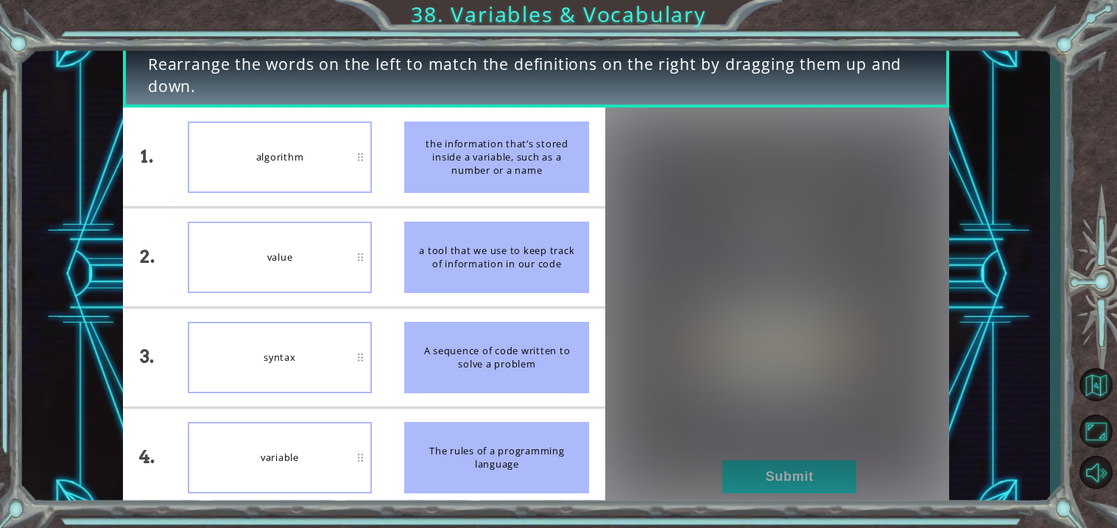
drag, startPoint x: 495, startPoint y: 133, endPoint x: 473, endPoint y: 247, distance: 116.1
click at [473, 247] on ul "the information that’s stored inside a variable, such as a number or a name a t…" at bounding box center [496, 306] width 217 height 399
drag, startPoint x: 525, startPoint y: 363, endPoint x: 246, endPoint y: 254, distance: 299.5
click at [246, 254] on div "1. 2. 3. 4. algorithm value syntax variable the information that’s stored insid…" at bounding box center [364, 306] width 482 height 399
drag, startPoint x: 463, startPoint y: 141, endPoint x: 264, endPoint y: 160, distance: 199.7
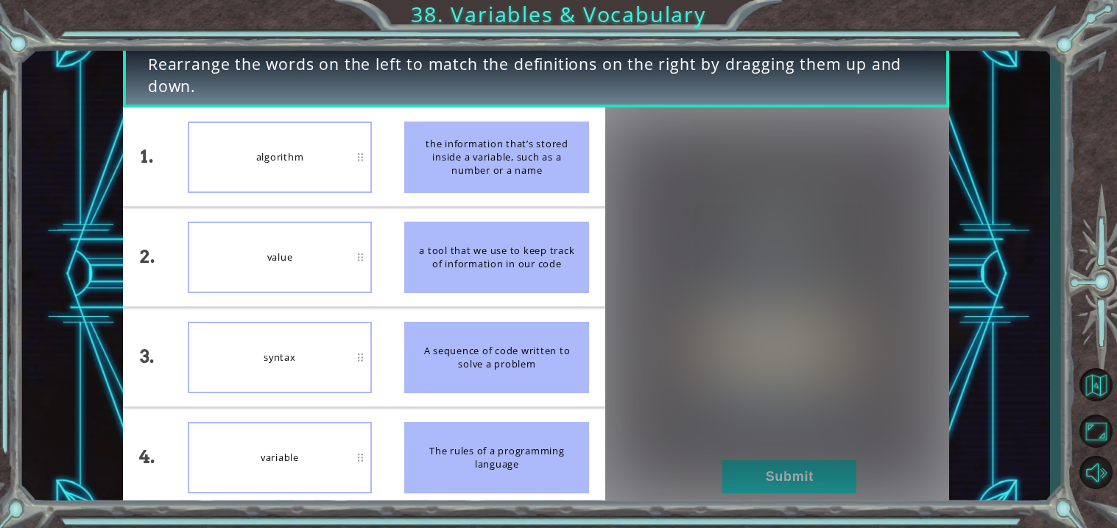
click at [264, 160] on div "1. 2. 3. 4. algorithm value syntax variable the information that’s stored insid…" at bounding box center [364, 306] width 482 height 399
click at [729, 478] on img at bounding box center [777, 307] width 344 height 383
click at [274, 326] on div "variable" at bounding box center [280, 357] width 185 height 71
drag, startPoint x: 274, startPoint y: 327, endPoint x: 283, endPoint y: 260, distance: 67.7
click at [283, 260] on ul "algorithm syntax variable value" at bounding box center [279, 306] width 217 height 399
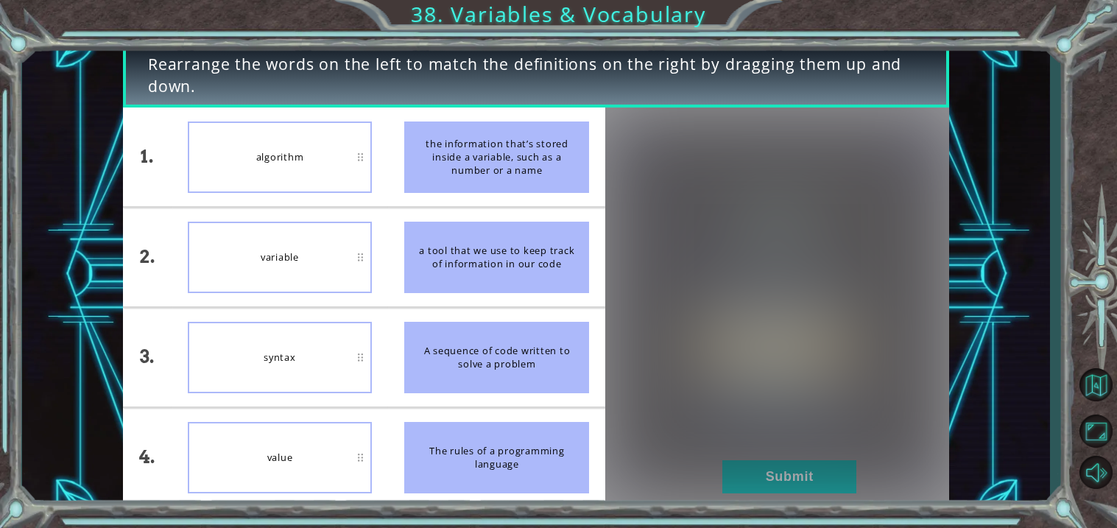
click at [499, 425] on div "The rules of a programming language" at bounding box center [496, 457] width 185 height 71
drag, startPoint x: 916, startPoint y: 66, endPoint x: 243, endPoint y: 113, distance: 675.1
click at [243, 113] on div "Rearrange the words on the left to match the definitions on the right by draggi…" at bounding box center [536, 274] width 826 height 464
click at [110, 70] on div "Rearrange the words on the left to match the definitions on the right by draggi…" at bounding box center [535, 274] width 1027 height 464
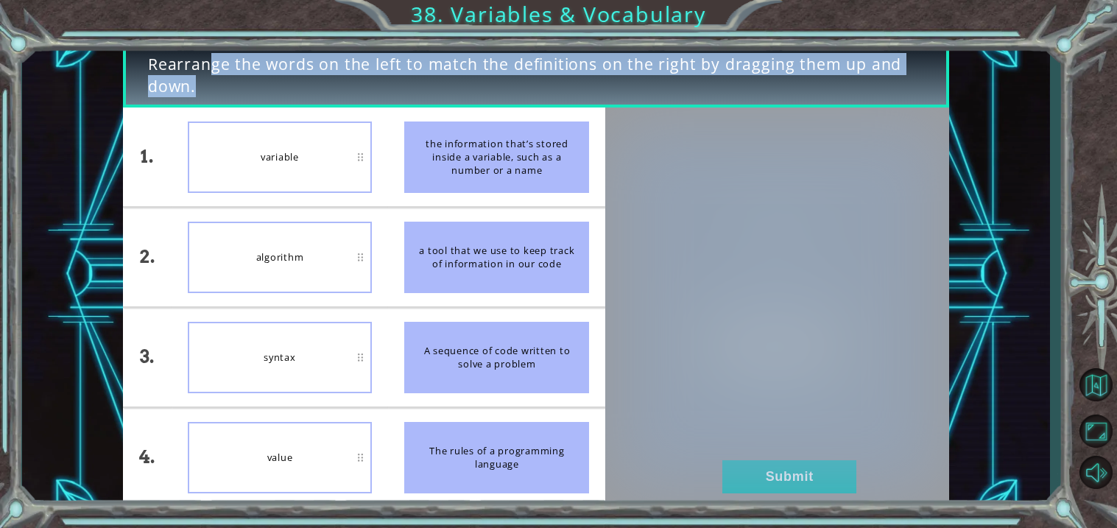
drag, startPoint x: 142, startPoint y: 60, endPoint x: 132, endPoint y: 463, distance: 402.7
click at [132, 463] on div "Rearrange the words on the left to match the definitions on the right by draggi…" at bounding box center [536, 274] width 826 height 464
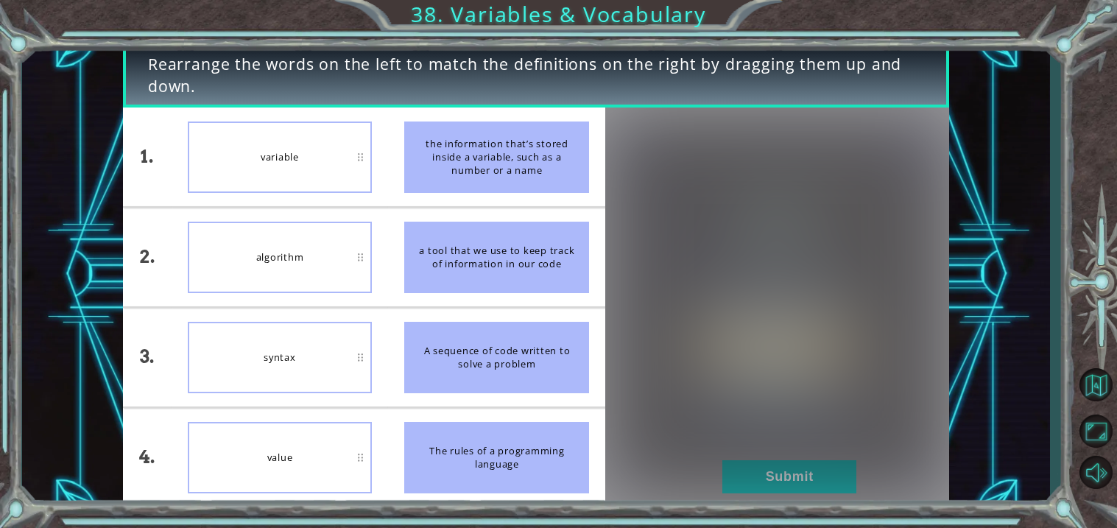
click at [246, 127] on div "variable" at bounding box center [280, 156] width 185 height 71
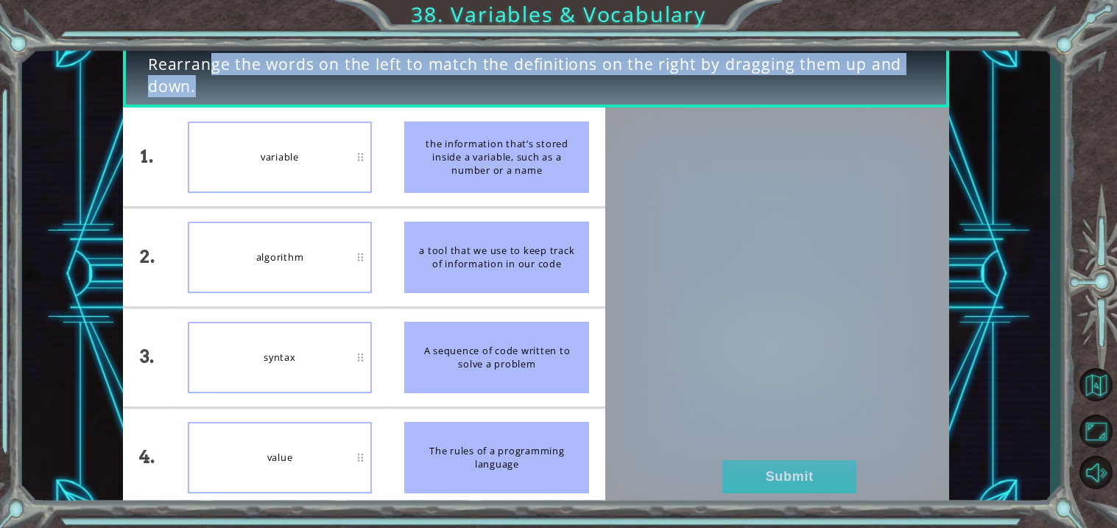
drag, startPoint x: 122, startPoint y: 69, endPoint x: 565, endPoint y: 435, distance: 574.6
click at [565, 435] on div "Rearrange the words on the left to match the definitions on the right by draggi…" at bounding box center [536, 274] width 826 height 464
click at [699, 375] on img at bounding box center [777, 307] width 344 height 383
click at [662, 335] on img at bounding box center [777, 307] width 344 height 383
click at [284, 97] on div "Rearrange the words on the left to match the definitions on the right by draggi…" at bounding box center [536, 75] width 826 height 66
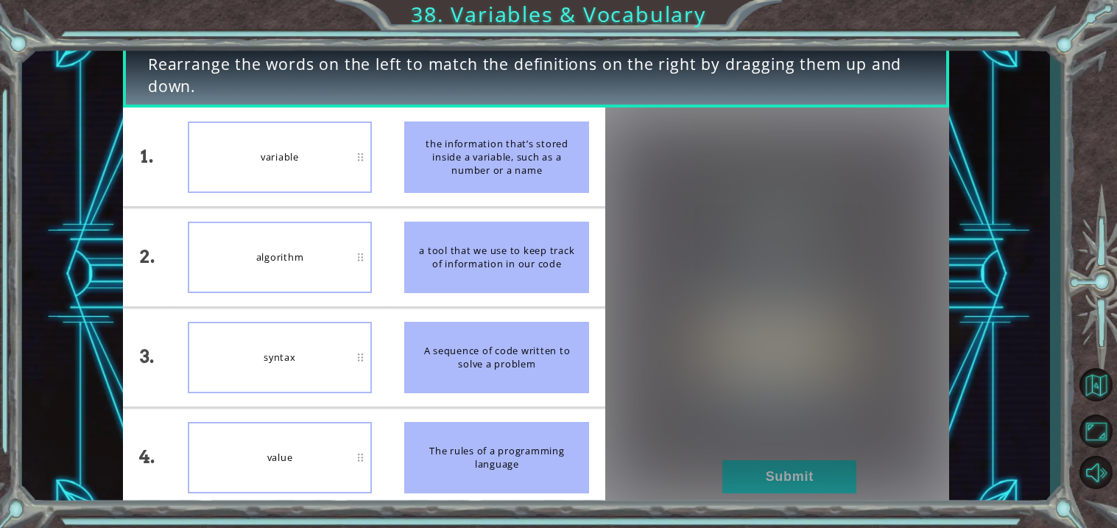
click at [291, 134] on div "variable" at bounding box center [280, 156] width 185 height 71
click at [280, 211] on li "value" at bounding box center [279, 257] width 217 height 99
drag, startPoint x: 419, startPoint y: 155, endPoint x: 579, endPoint y: 194, distance: 165.1
click at [579, 194] on li "the information that’s stored inside a variable, such as a number or a name" at bounding box center [496, 156] width 217 height 99
click at [169, 107] on div "Rearrange the words on the left to match the definitions on the right by draggi…" at bounding box center [536, 75] width 826 height 66
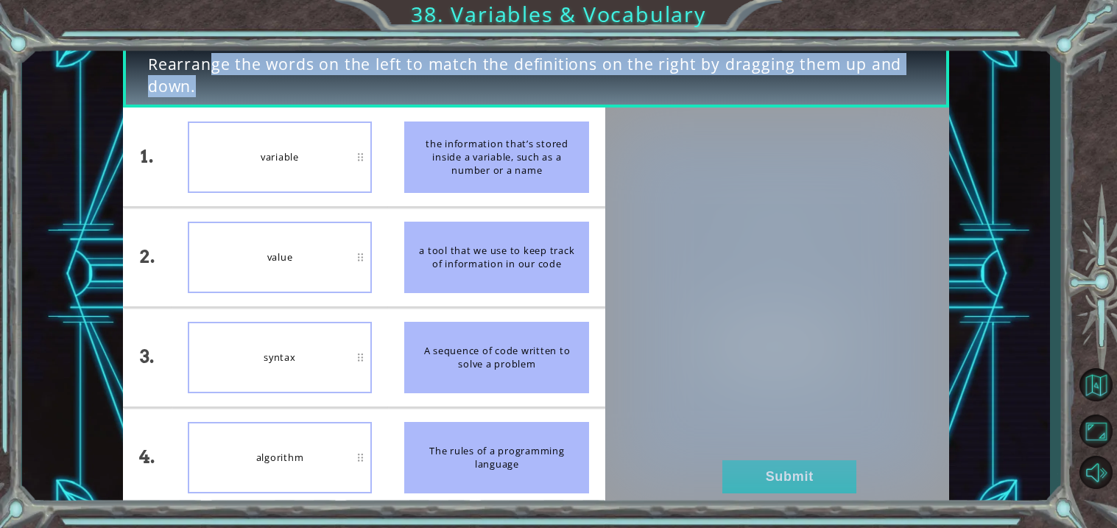
drag, startPoint x: 146, startPoint y: 61, endPoint x: 317, endPoint y: 166, distance: 201.2
click at [317, 166] on div "Rearrange the words on the left to match the definitions on the right by draggi…" at bounding box center [536, 274] width 826 height 464
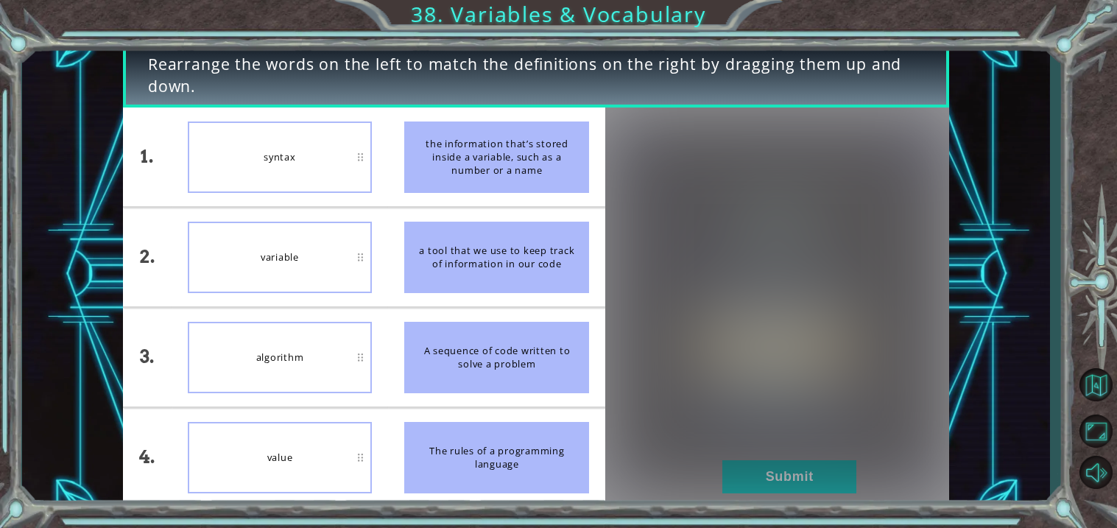
click at [792, 468] on img at bounding box center [777, 307] width 344 height 383
click at [319, 461] on div "value" at bounding box center [280, 457] width 185 height 71
click at [735, 489] on img at bounding box center [777, 307] width 344 height 383
click at [442, 372] on div "A sequence of code written to solve a problem" at bounding box center [496, 357] width 185 height 71
click at [449, 363] on div "A sequence of code written to solve a problem" at bounding box center [496, 357] width 185 height 71
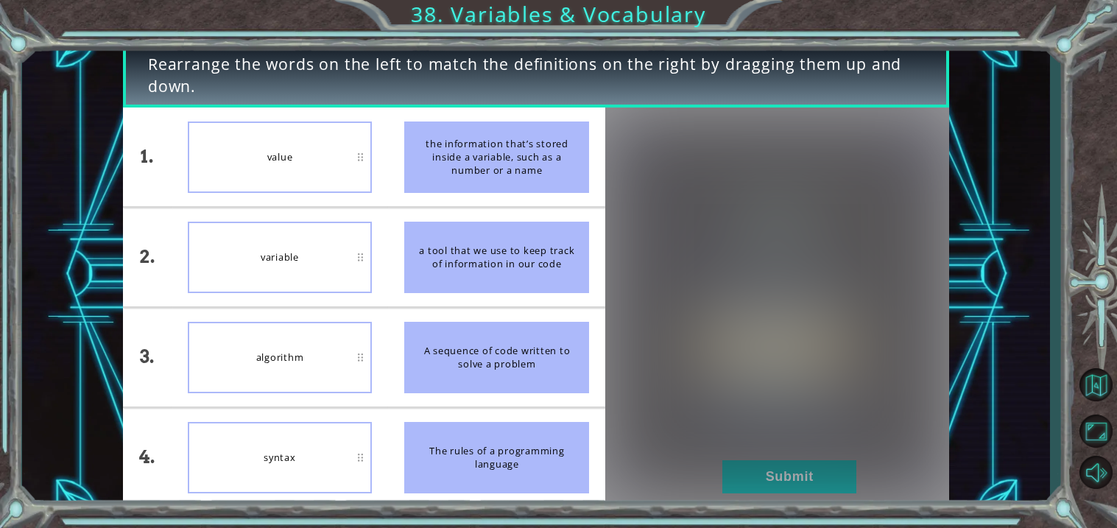
click at [722, 475] on img at bounding box center [777, 307] width 344 height 383
click at [750, 482] on img at bounding box center [777, 307] width 344 height 383
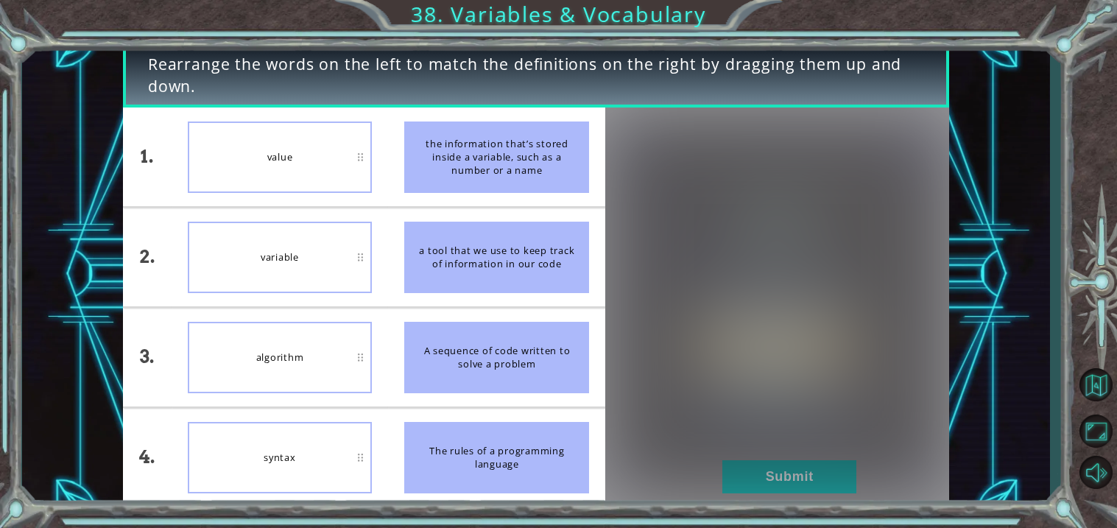
click at [750, 482] on img at bounding box center [777, 307] width 344 height 383
click at [795, 473] on img at bounding box center [777, 307] width 344 height 383
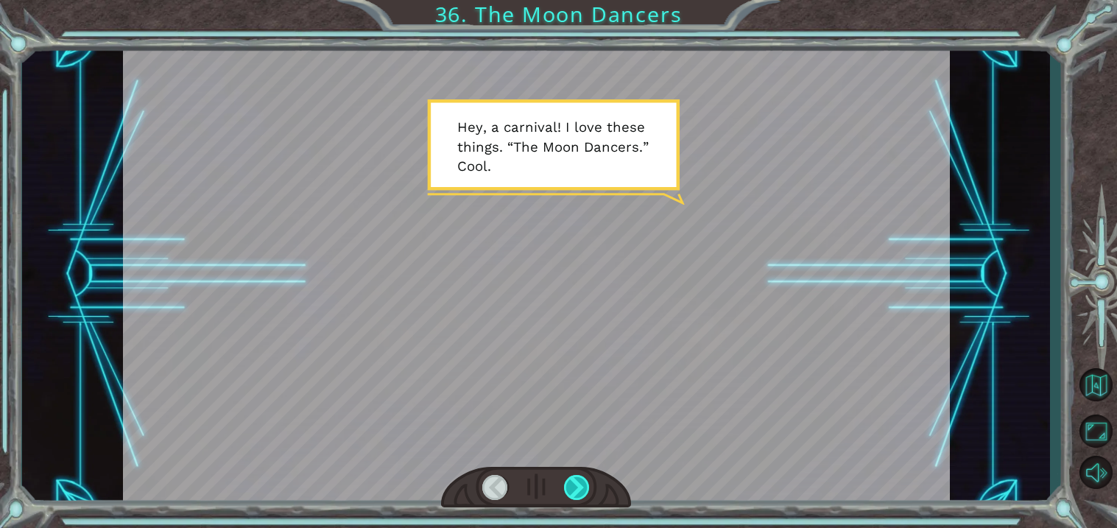
click at [583, 482] on div at bounding box center [577, 487] width 26 height 25
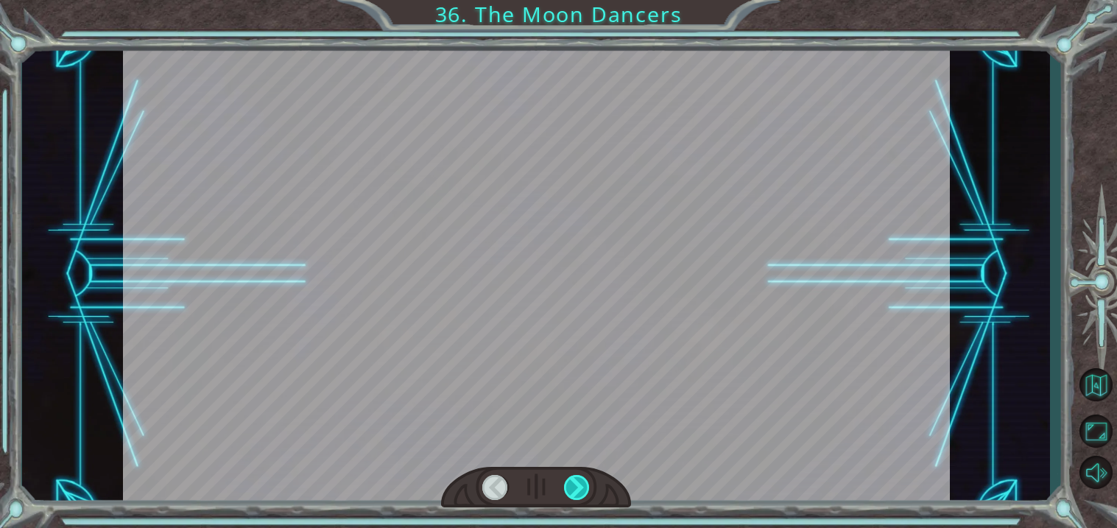
click at [583, 482] on div at bounding box center [577, 487] width 26 height 25
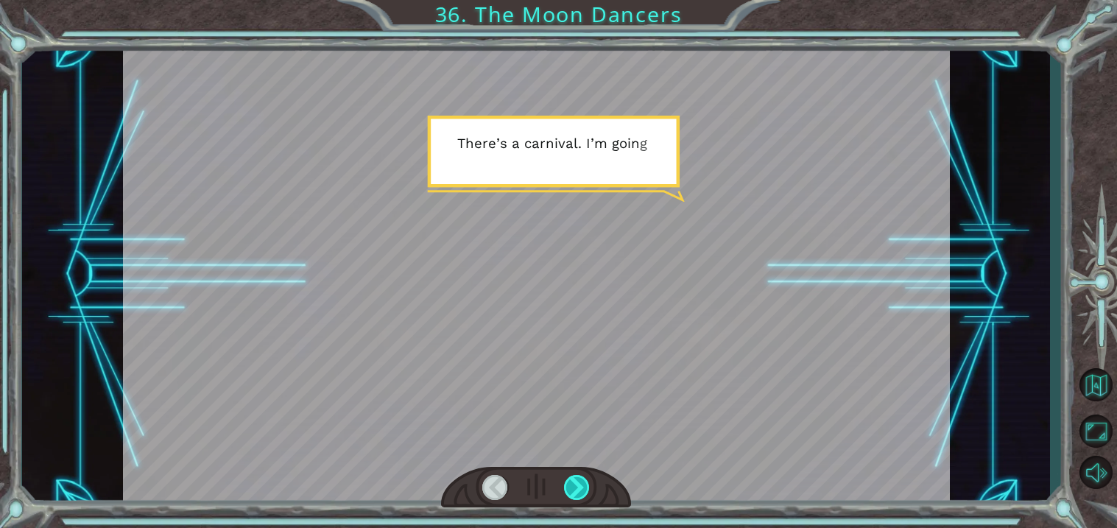
click at [583, 482] on div at bounding box center [577, 487] width 26 height 25
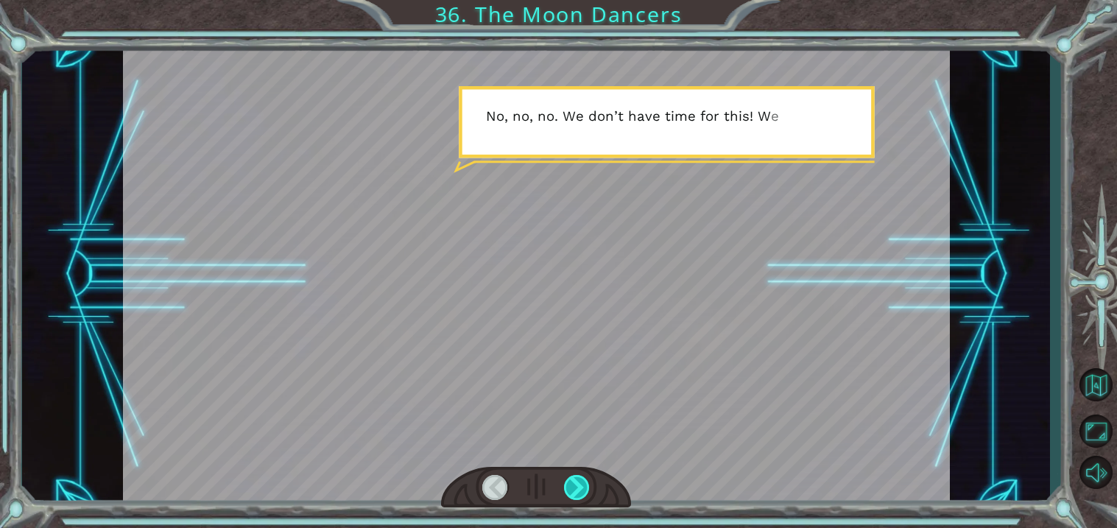
click at [583, 482] on div at bounding box center [577, 487] width 26 height 25
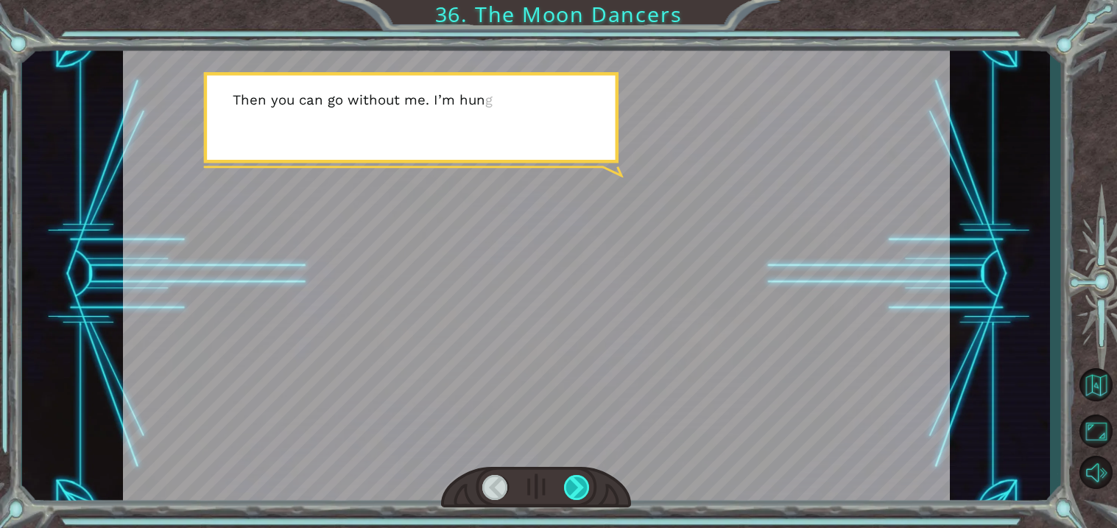
click at [583, 482] on div at bounding box center [577, 487] width 26 height 25
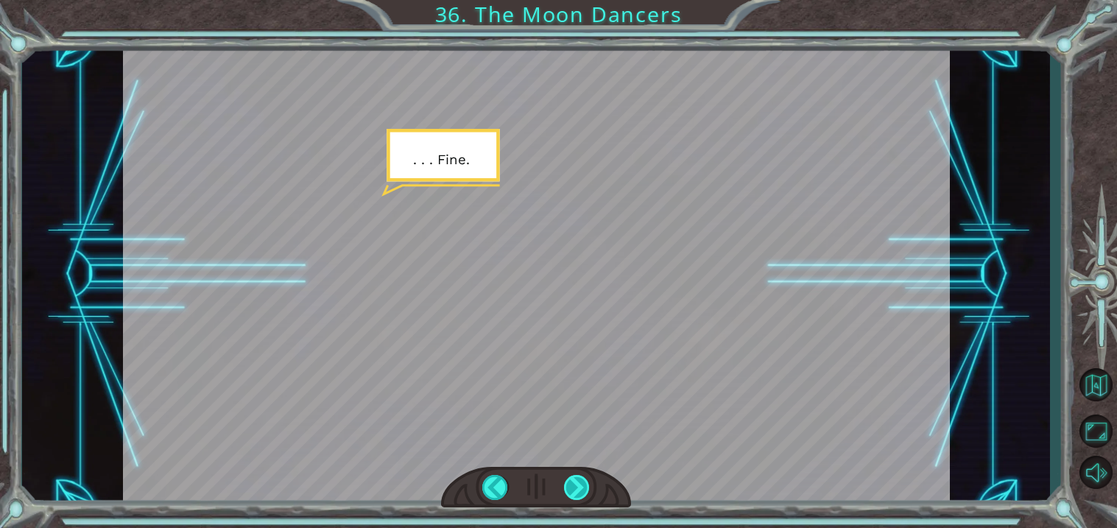
click at [583, 482] on div at bounding box center [577, 487] width 26 height 25
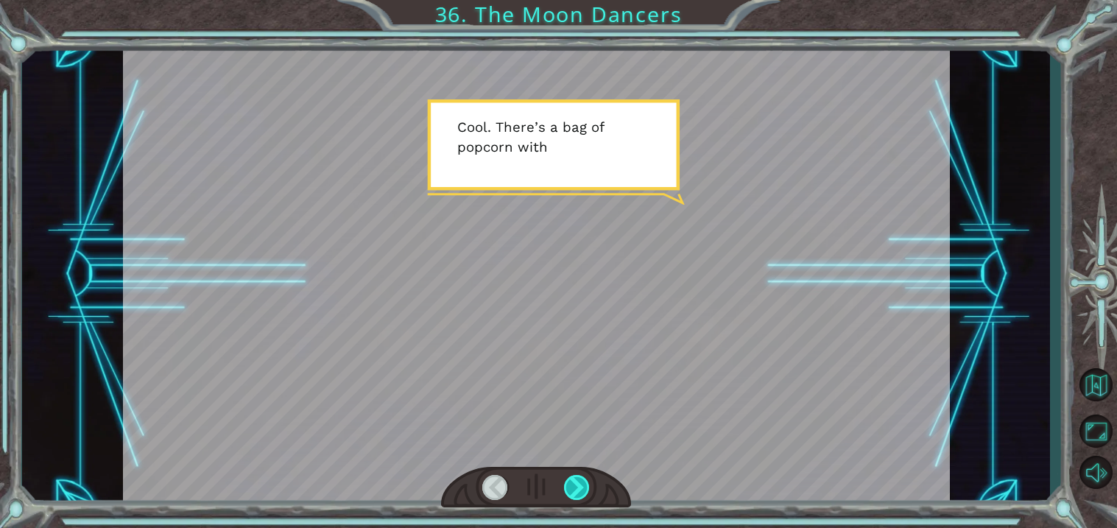
click at [583, 482] on div at bounding box center [577, 487] width 26 height 25
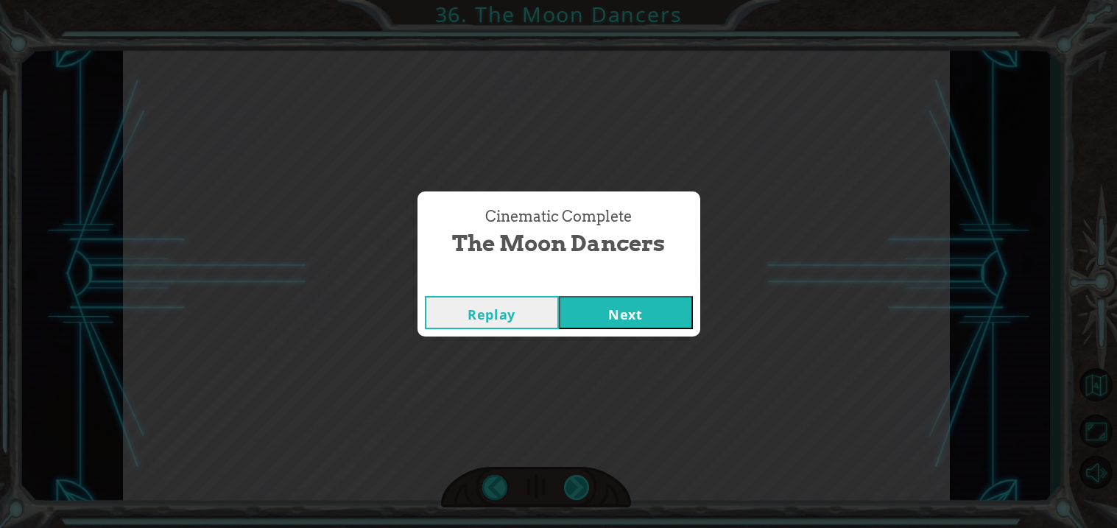
click at [583, 482] on div "Cinematic Complete The Moon Dancers Replay Next" at bounding box center [558, 264] width 1117 height 528
click at [648, 320] on button "Next" at bounding box center [626, 312] width 134 height 33
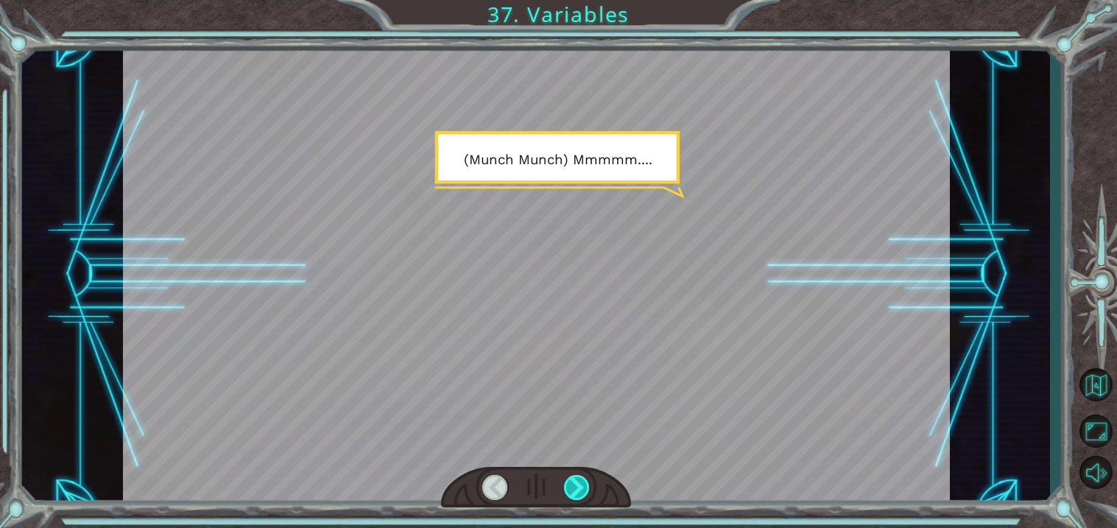
click at [582, 478] on div at bounding box center [577, 487] width 26 height 25
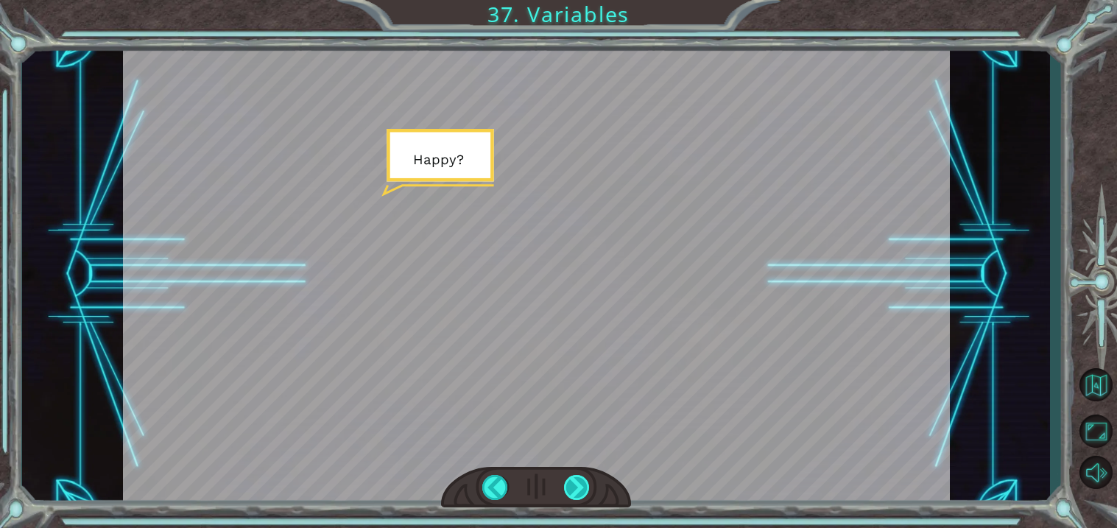
click at [582, 478] on div at bounding box center [577, 487] width 26 height 25
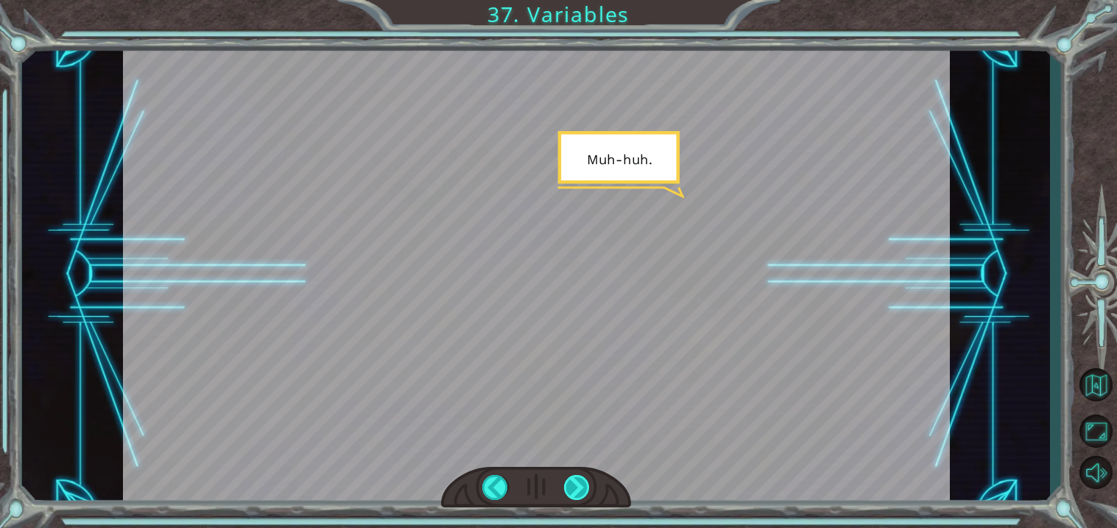
click at [582, 478] on div at bounding box center [577, 487] width 26 height 25
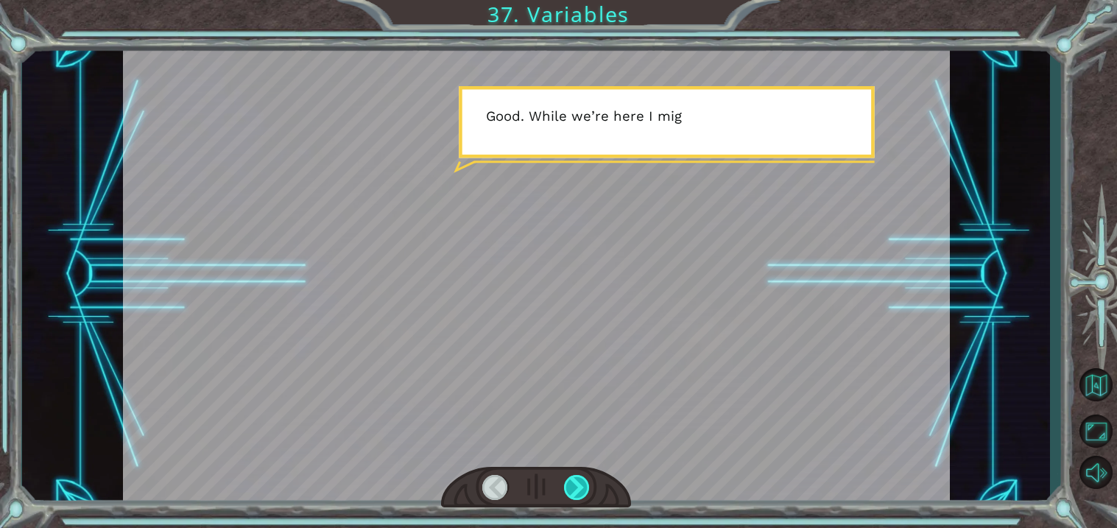
click at [582, 478] on div at bounding box center [577, 487] width 26 height 25
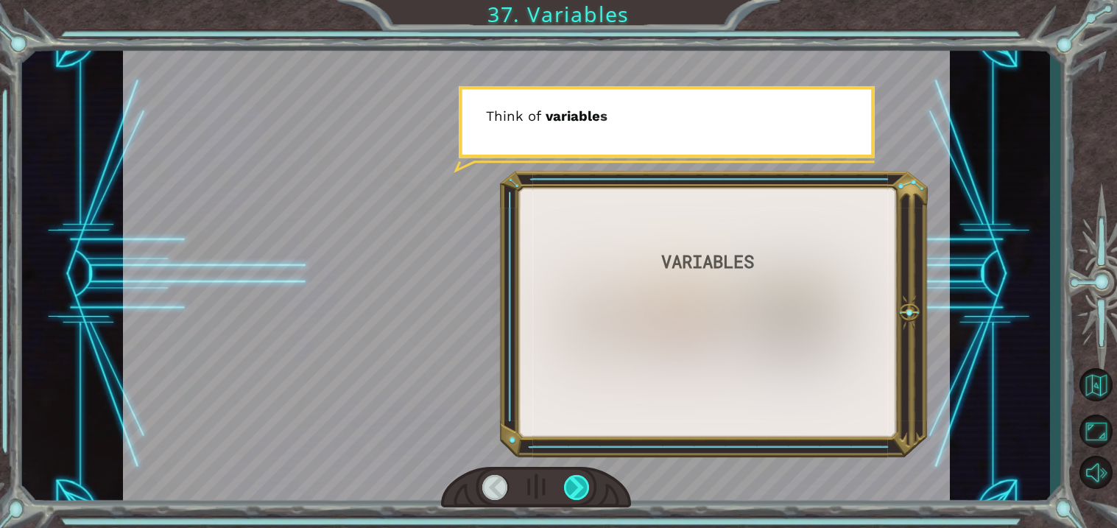
click at [582, 478] on div at bounding box center [577, 487] width 26 height 25
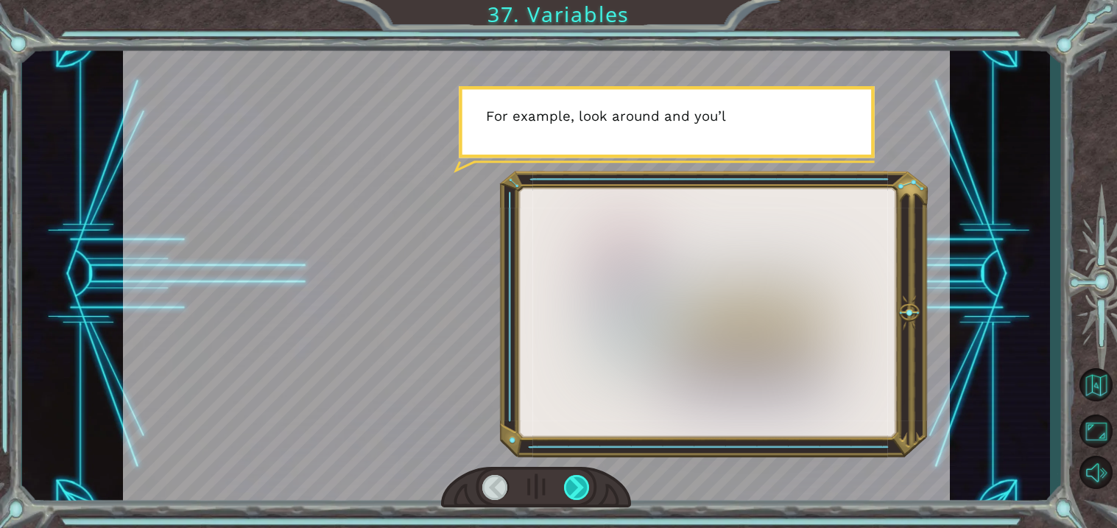
click at [582, 478] on div at bounding box center [577, 487] width 26 height 25
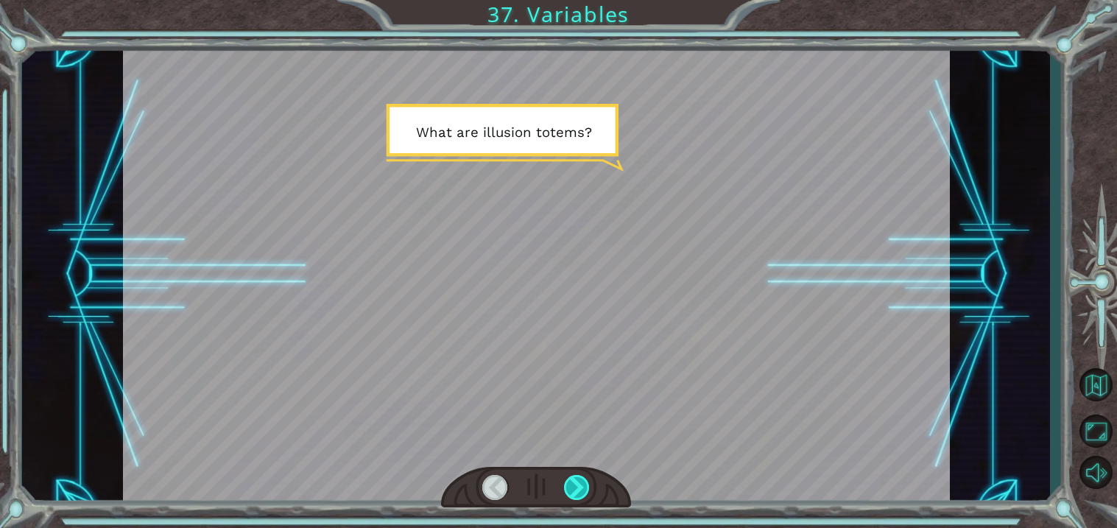
click at [582, 478] on div at bounding box center [577, 487] width 26 height 25
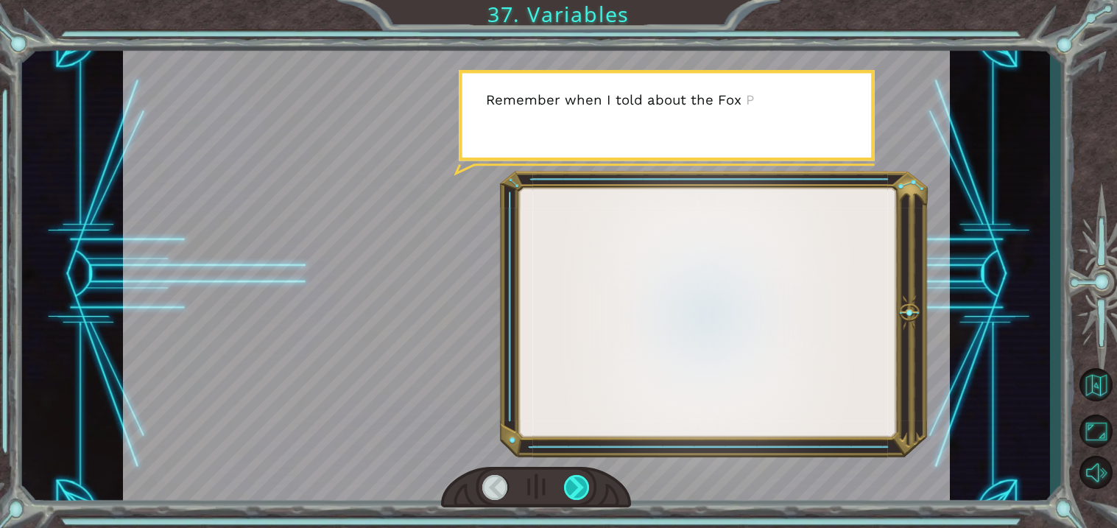
click at [582, 478] on div at bounding box center [577, 487] width 26 height 25
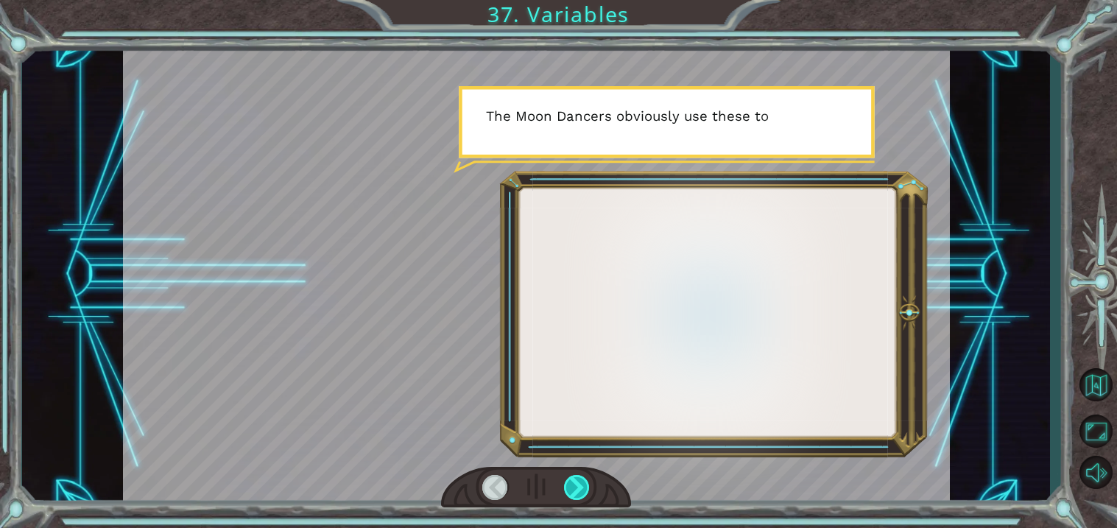
click at [582, 478] on div at bounding box center [577, 487] width 26 height 25
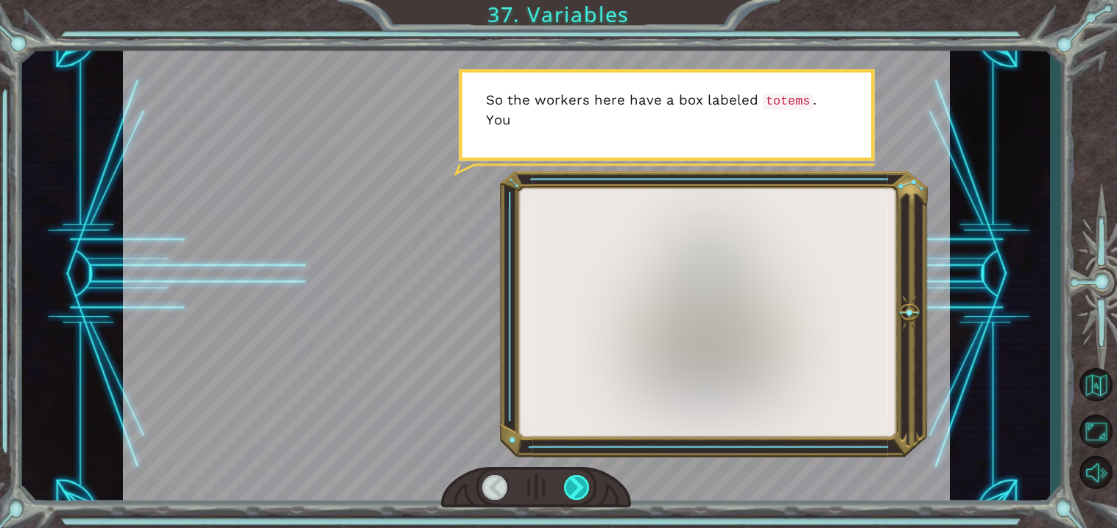
click at [582, 478] on div at bounding box center [577, 487] width 26 height 25
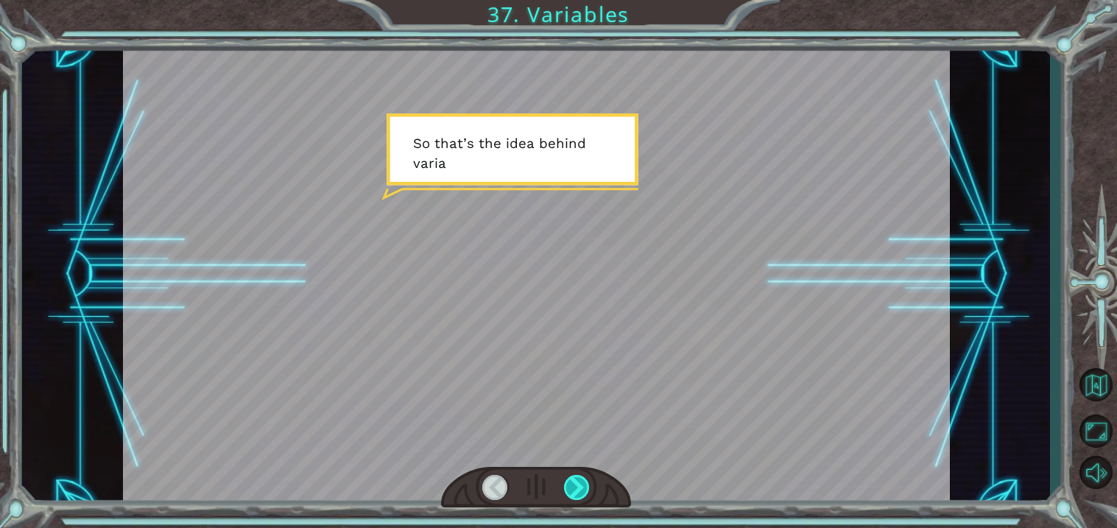
click at [582, 478] on div at bounding box center [577, 487] width 26 height 25
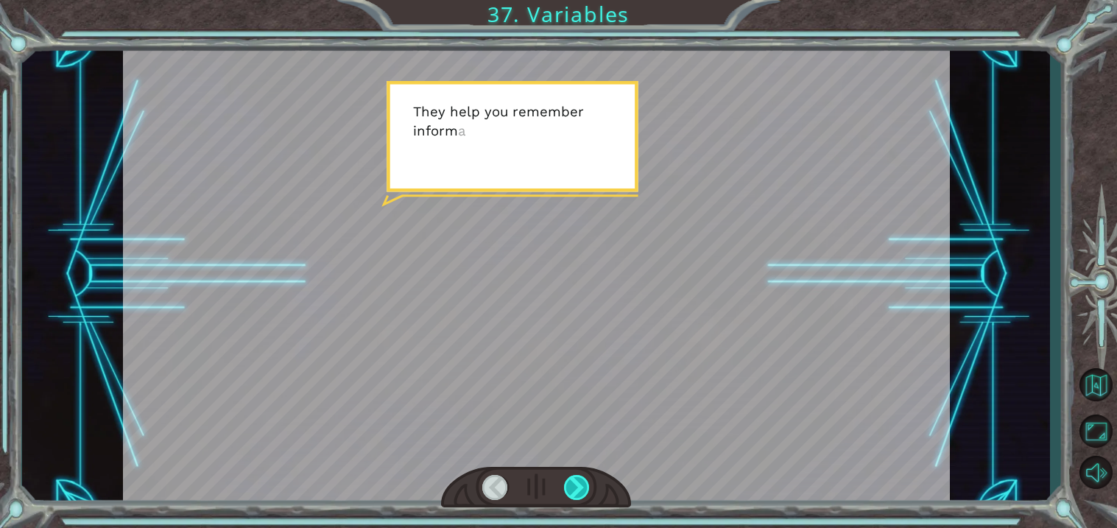
click at [582, 478] on div at bounding box center [577, 487] width 26 height 25
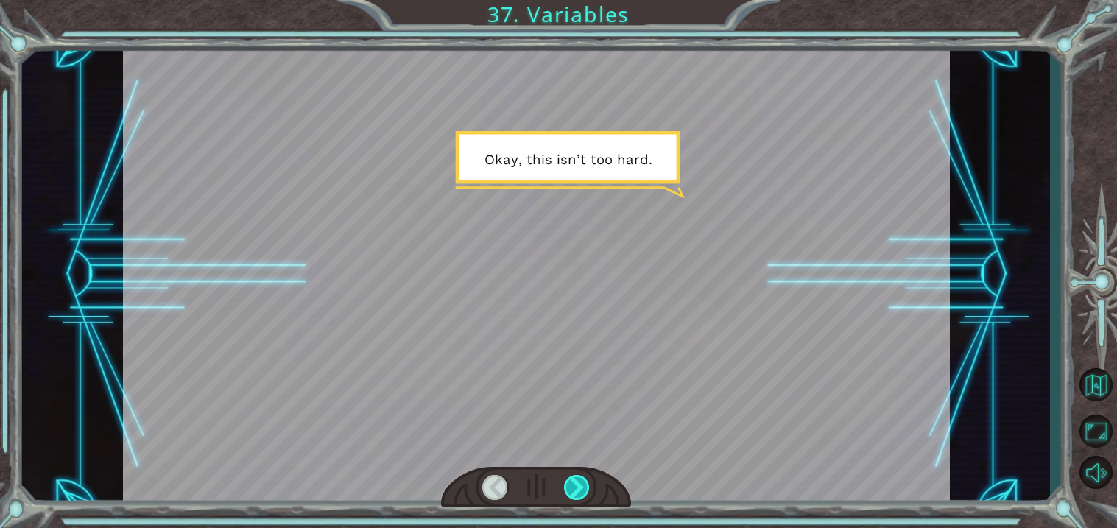
click at [582, 478] on div at bounding box center [577, 487] width 26 height 25
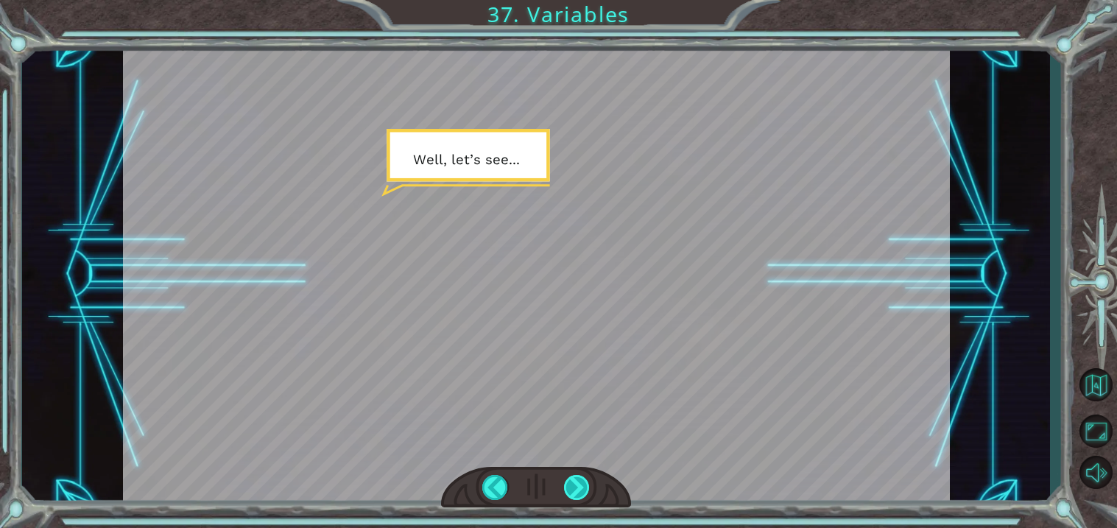
click at [582, 478] on div at bounding box center [577, 487] width 26 height 25
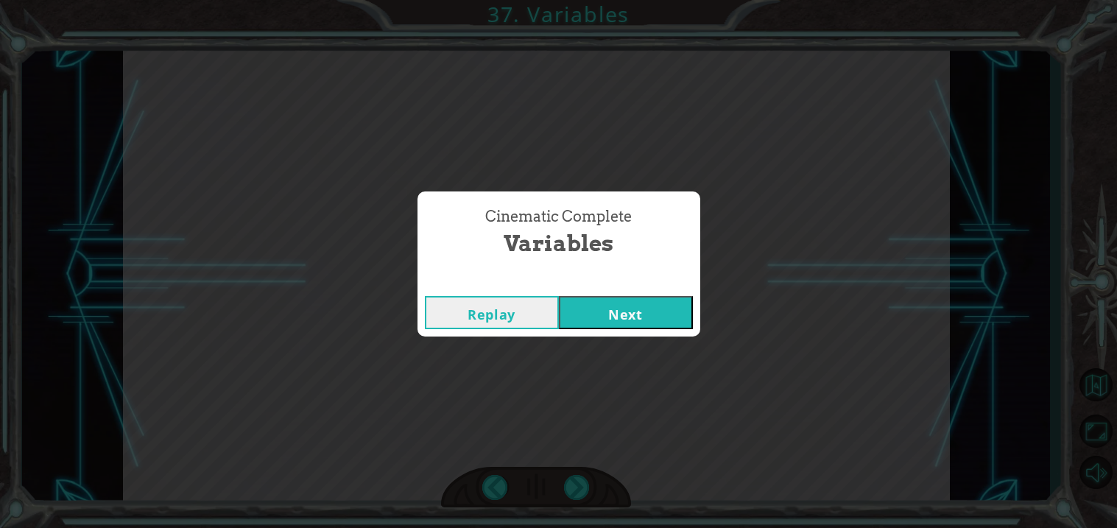
click at [647, 308] on button "Next" at bounding box center [626, 312] width 134 height 33
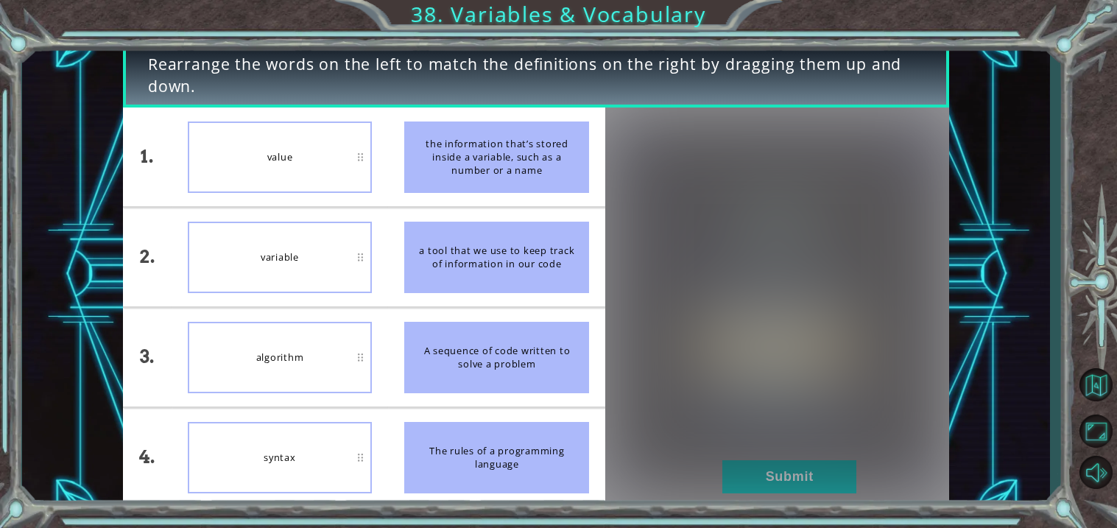
click at [800, 473] on img at bounding box center [777, 307] width 344 height 383
click at [1087, 385] on button "Back to Map" at bounding box center [1095, 385] width 43 height 43
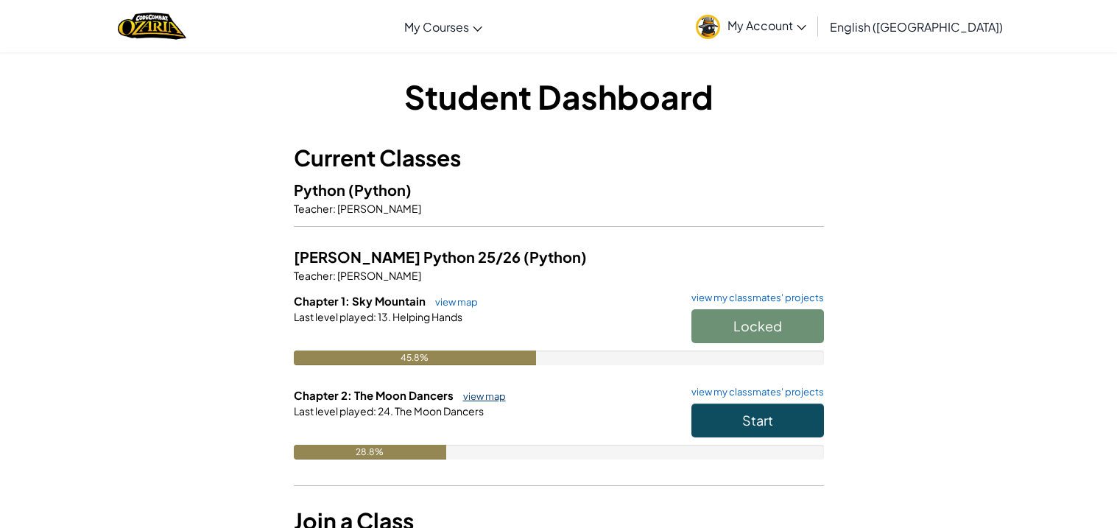
click at [492, 395] on link "view map" at bounding box center [481, 396] width 50 height 12
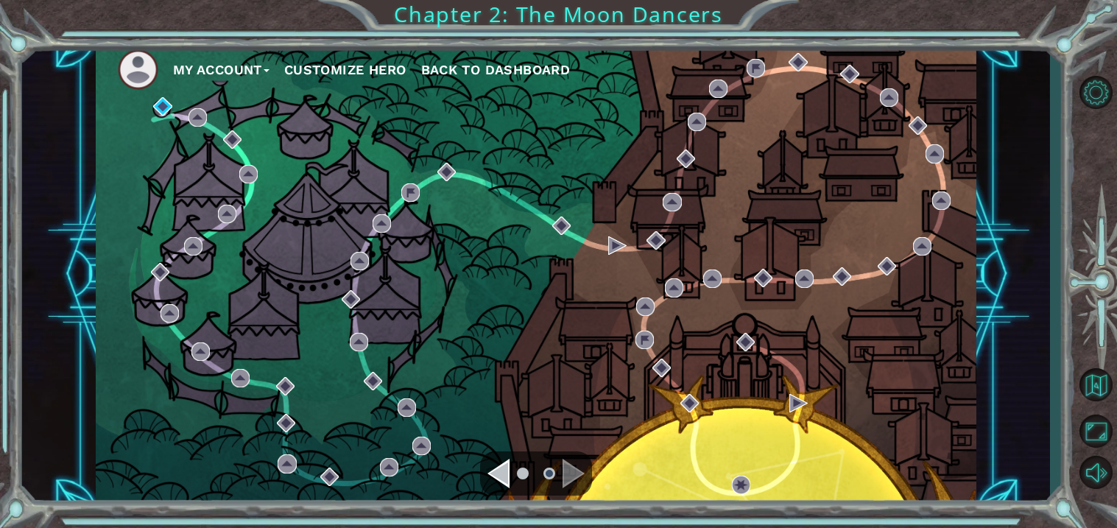
click at [500, 463] on div "Navigate to the previous page" at bounding box center [498, 473] width 22 height 29
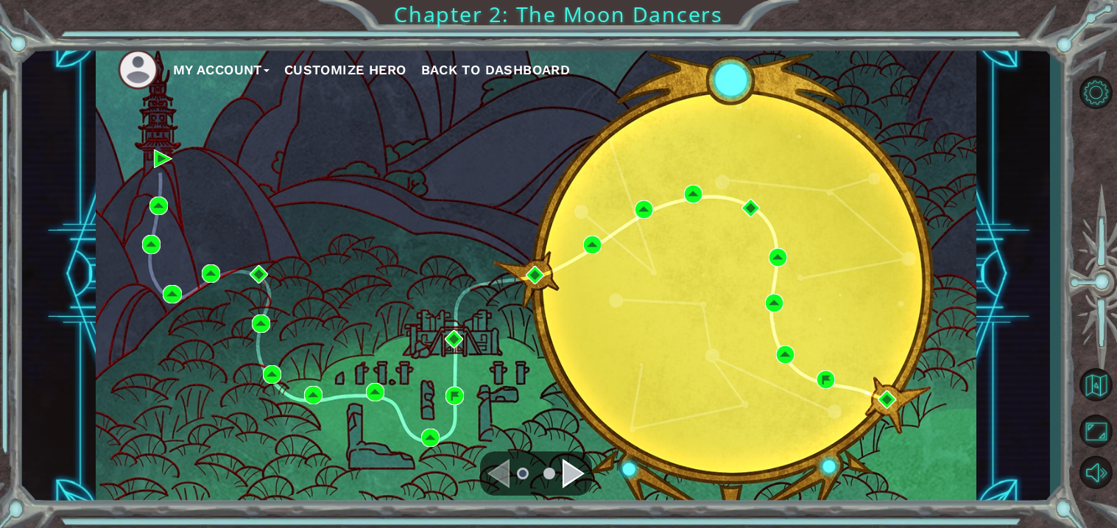
click at [571, 473] on div "Navigate to the next page" at bounding box center [573, 473] width 22 height 29
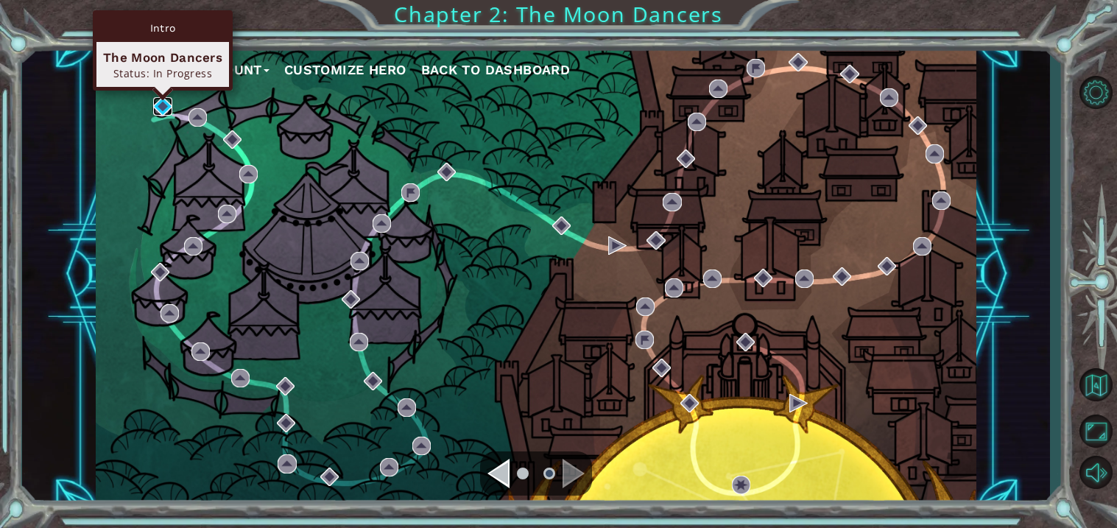
click at [164, 110] on img at bounding box center [162, 106] width 18 height 18
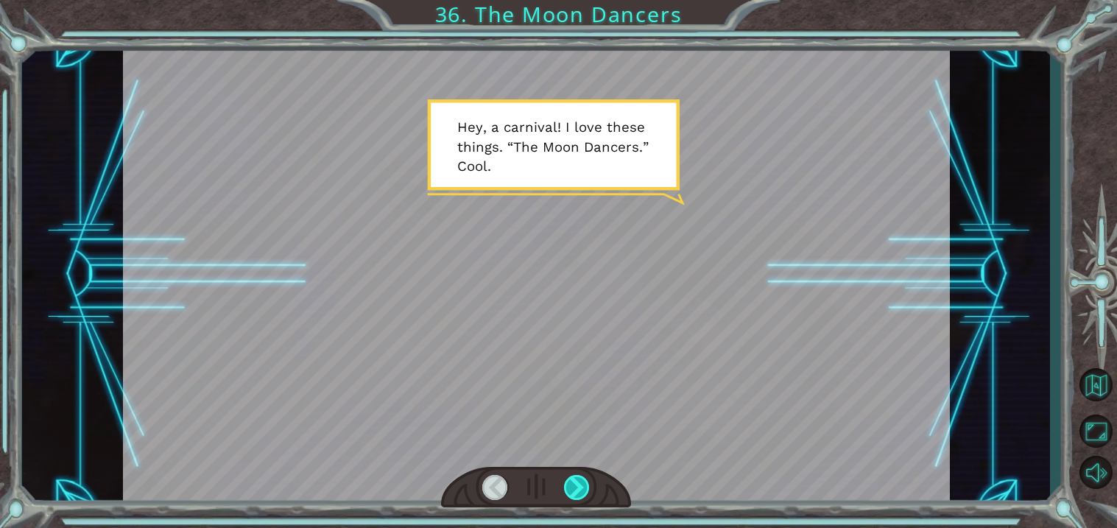
click at [585, 486] on div at bounding box center [577, 487] width 26 height 25
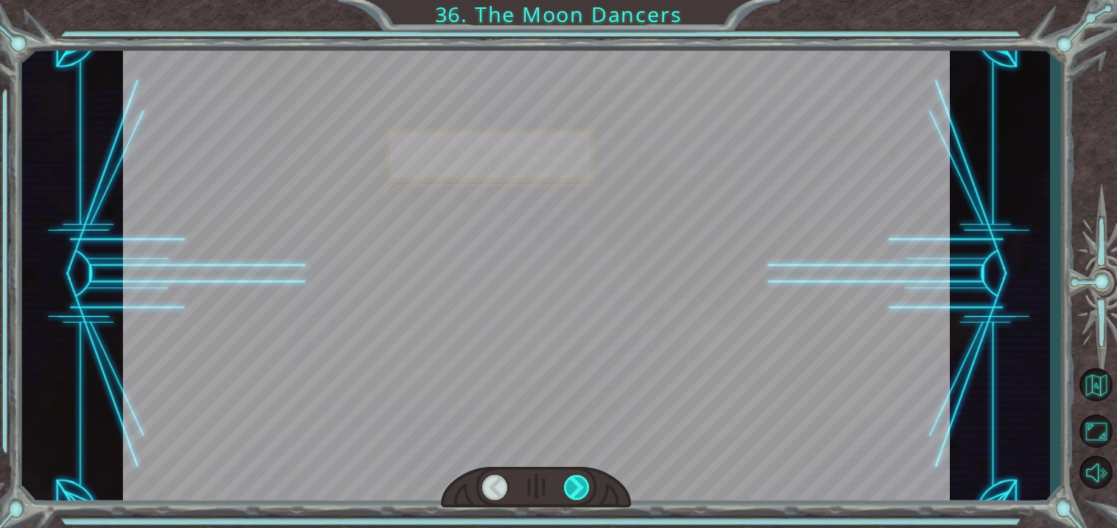
click at [585, 486] on div at bounding box center [577, 487] width 26 height 25
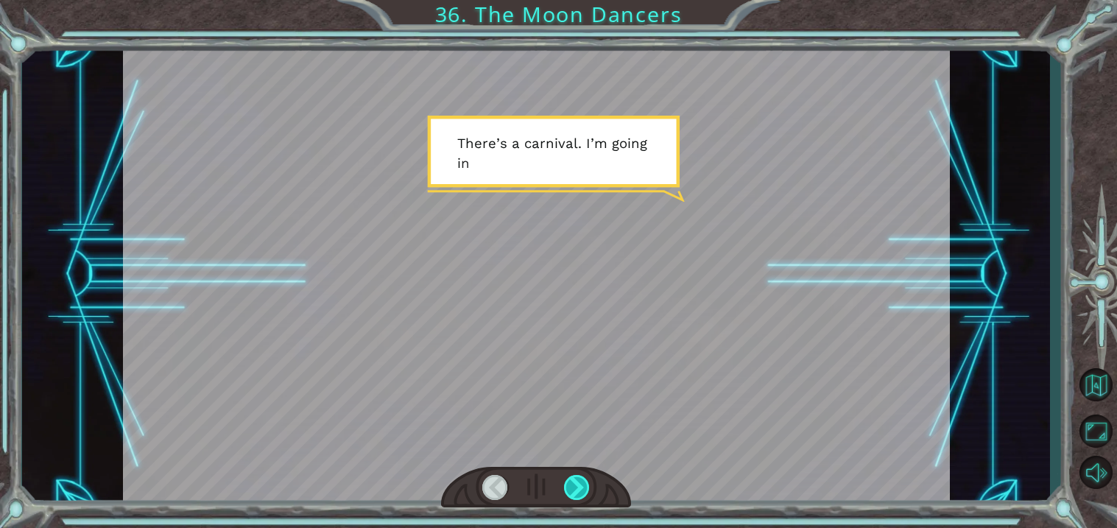
click at [585, 486] on div at bounding box center [577, 487] width 26 height 25
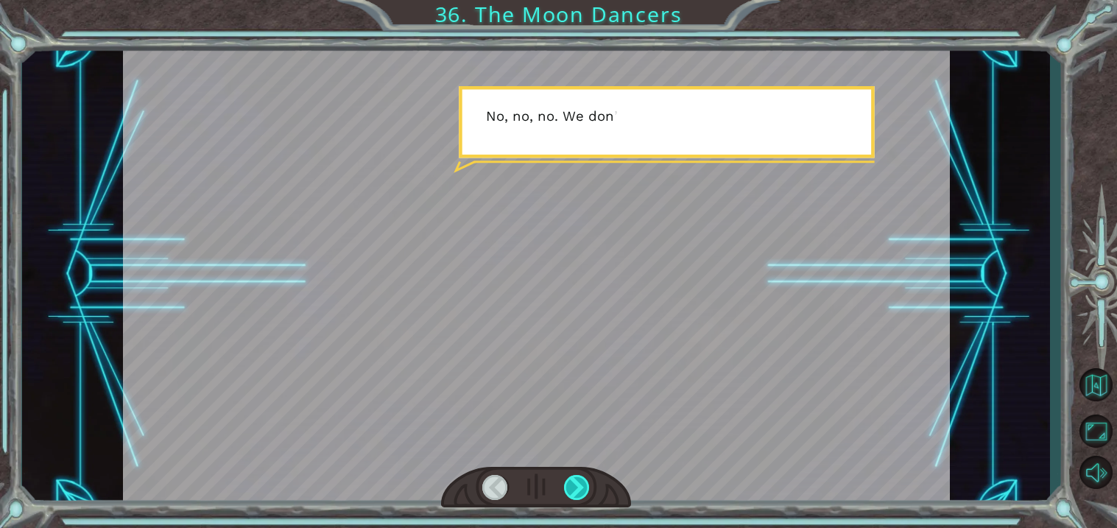
click at [585, 486] on div at bounding box center [577, 487] width 26 height 25
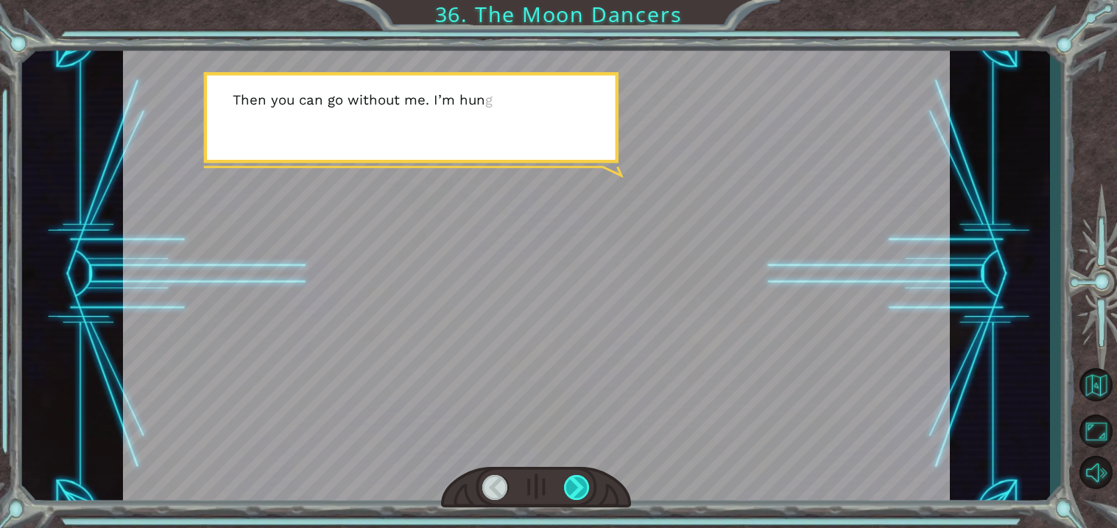
click at [585, 486] on div at bounding box center [577, 487] width 26 height 25
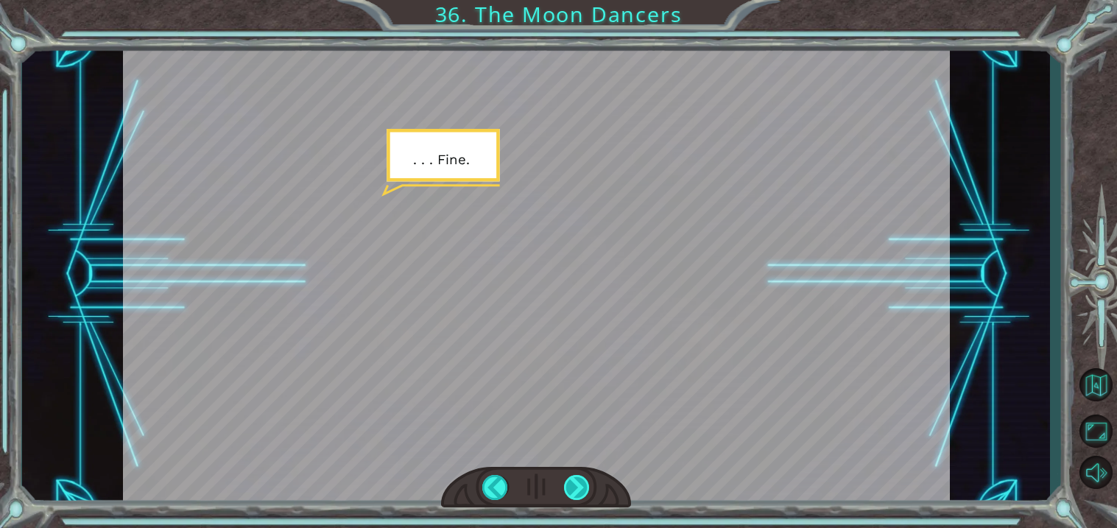
click at [585, 486] on div at bounding box center [577, 487] width 26 height 25
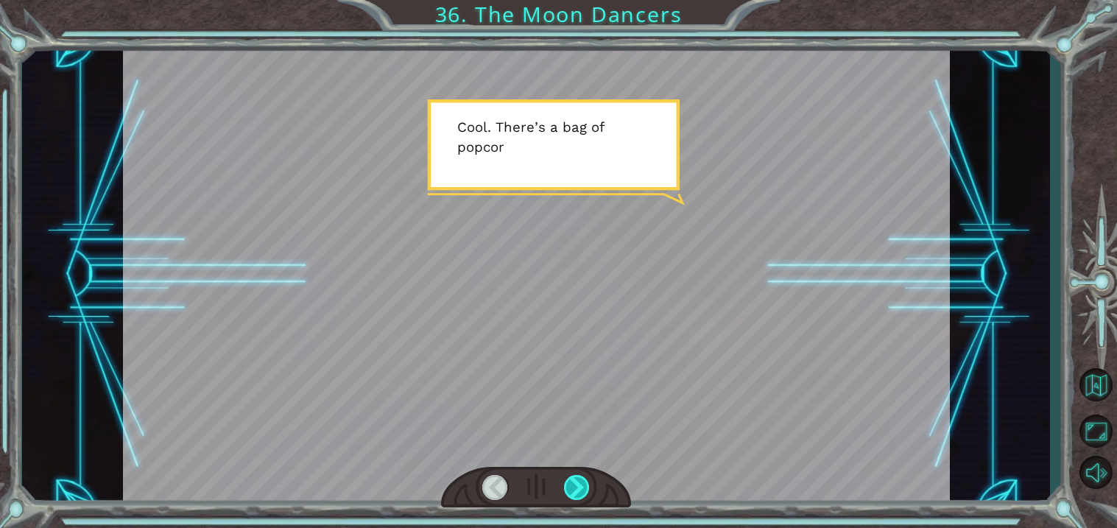
click at [585, 486] on div at bounding box center [577, 487] width 26 height 25
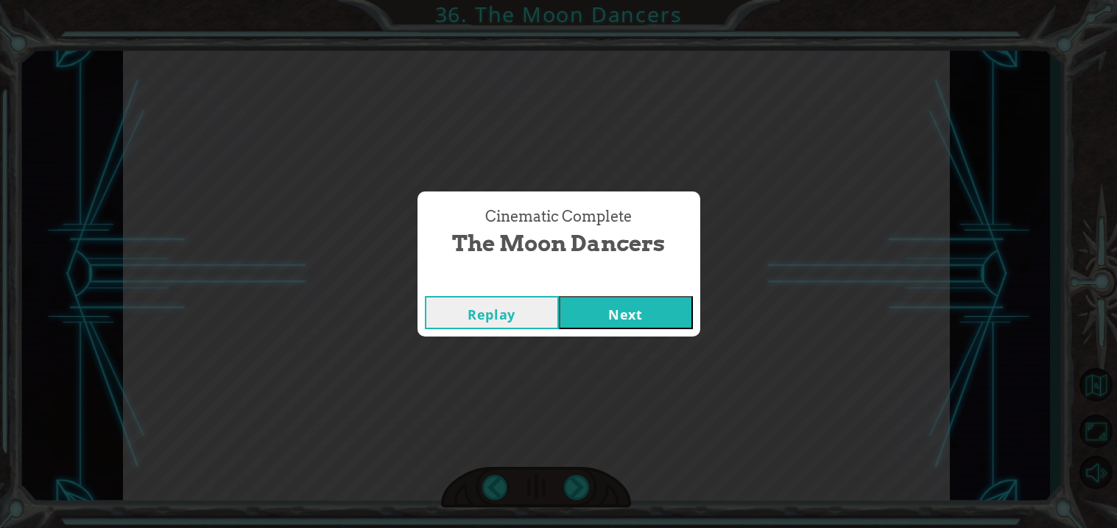
click at [658, 313] on button "Next" at bounding box center [626, 312] width 134 height 33
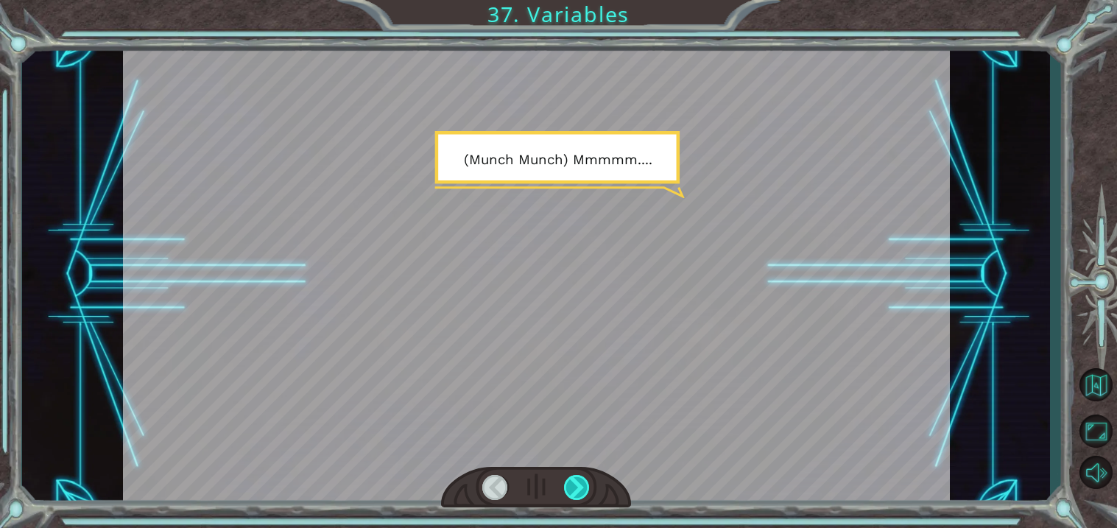
click at [578, 478] on div at bounding box center [577, 487] width 26 height 25
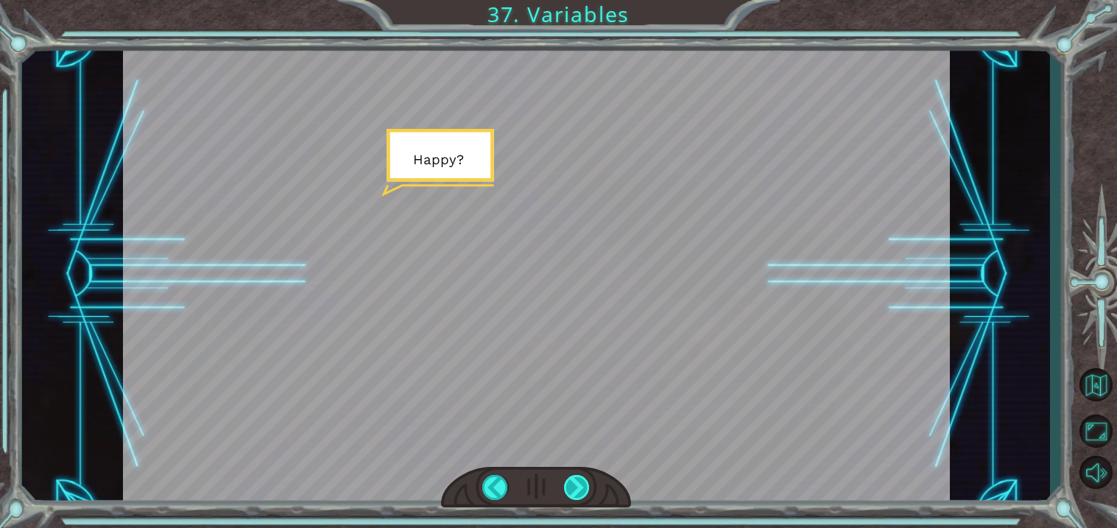
click at [578, 478] on div at bounding box center [577, 487] width 26 height 25
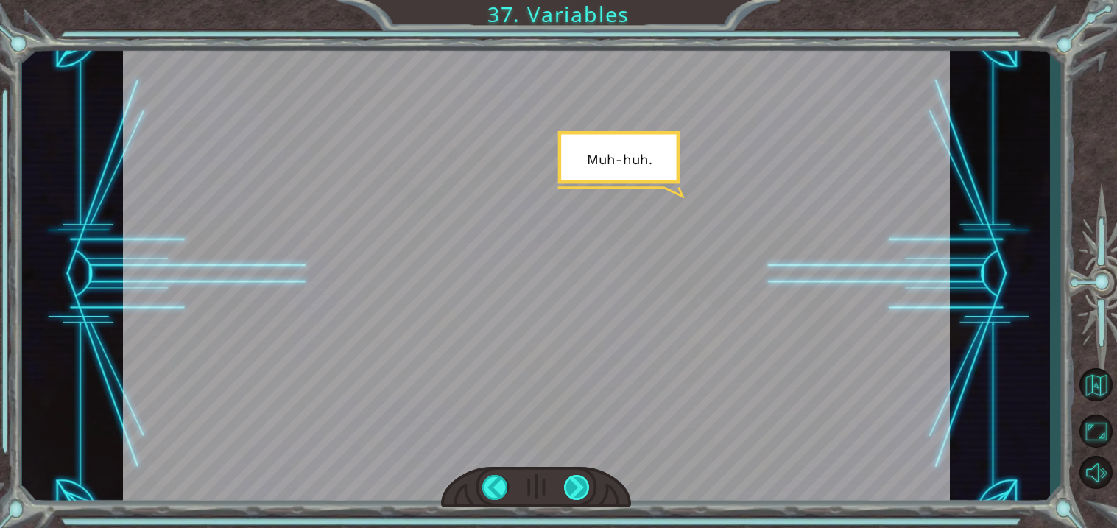
click at [578, 478] on div at bounding box center [577, 487] width 26 height 25
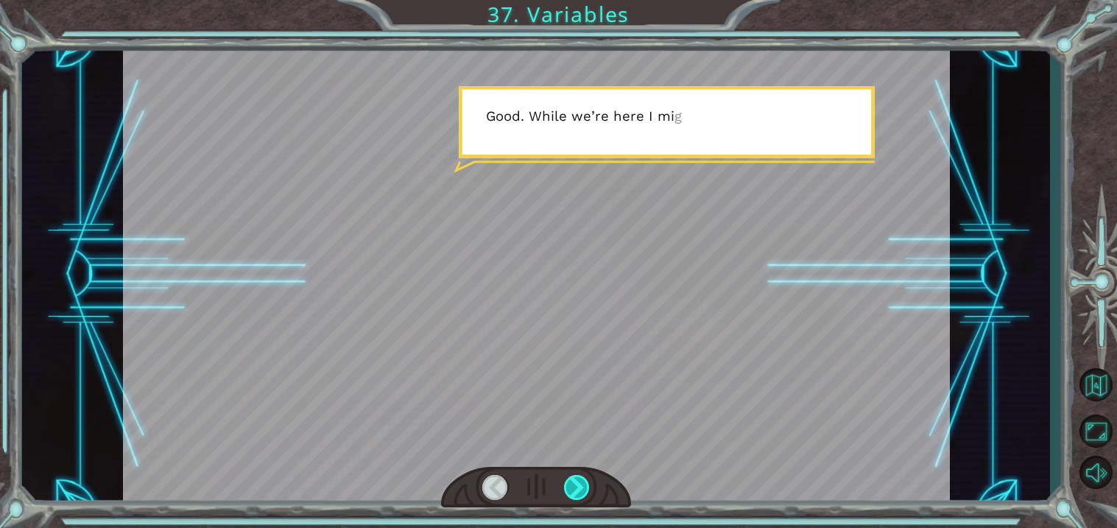
click at [578, 478] on div at bounding box center [577, 487] width 26 height 25
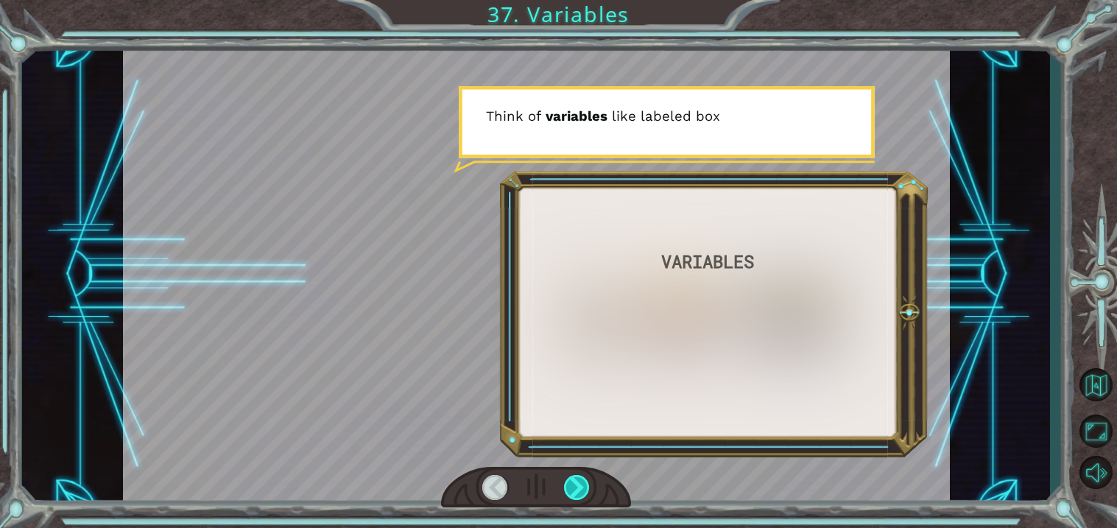
click at [578, 478] on div at bounding box center [577, 487] width 26 height 25
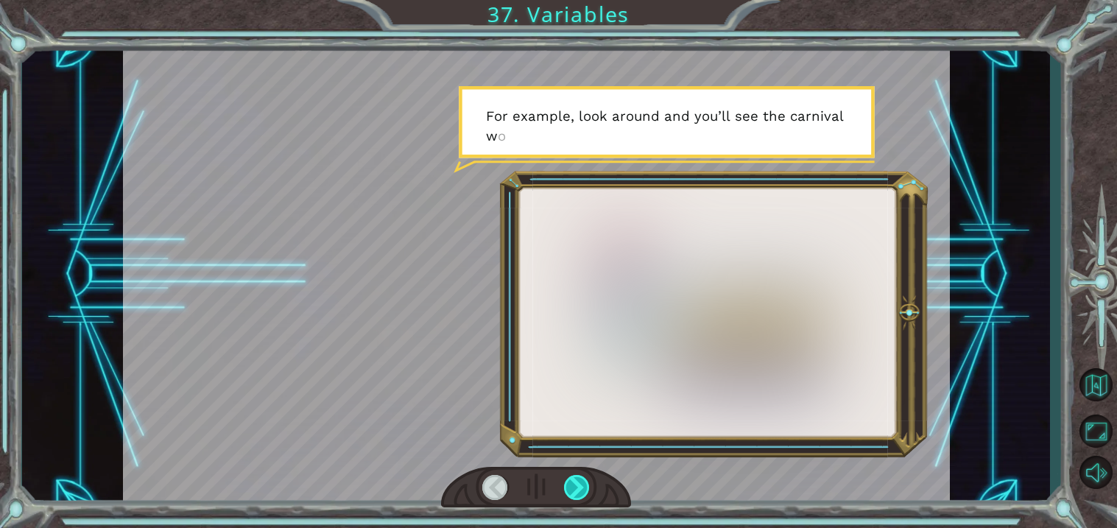
click at [578, 478] on div at bounding box center [577, 487] width 26 height 25
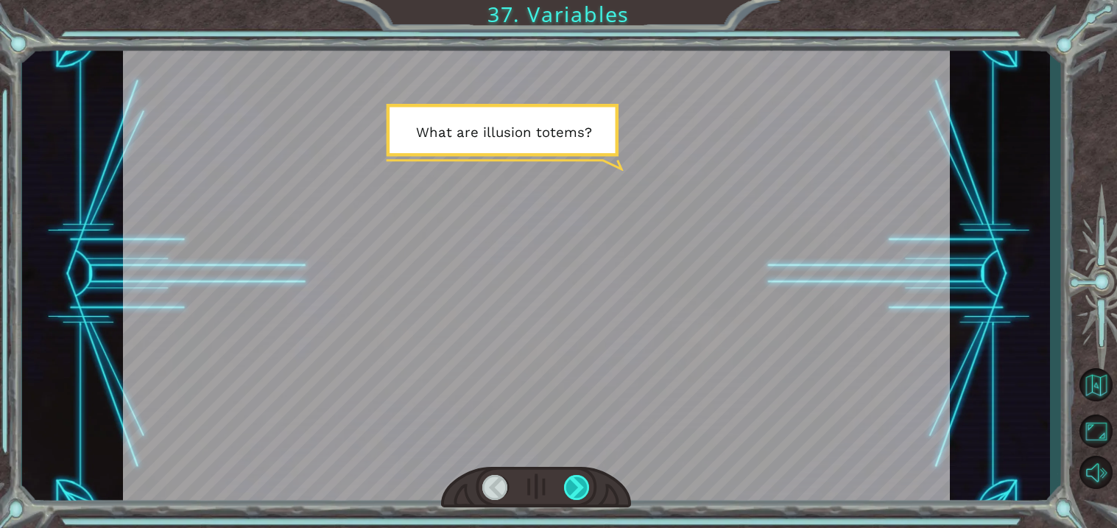
click at [578, 478] on div at bounding box center [577, 487] width 26 height 25
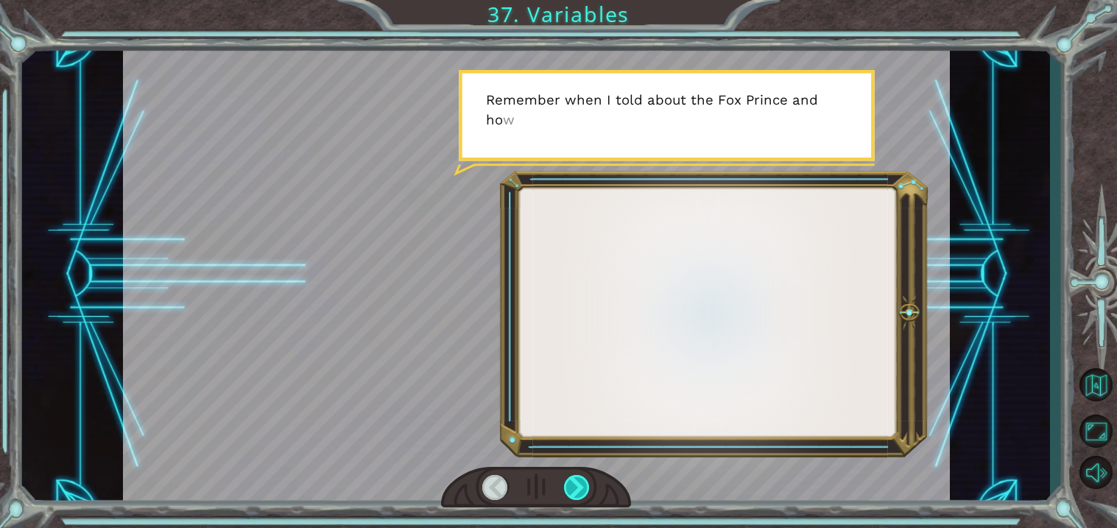
click at [578, 478] on div at bounding box center [577, 487] width 26 height 25
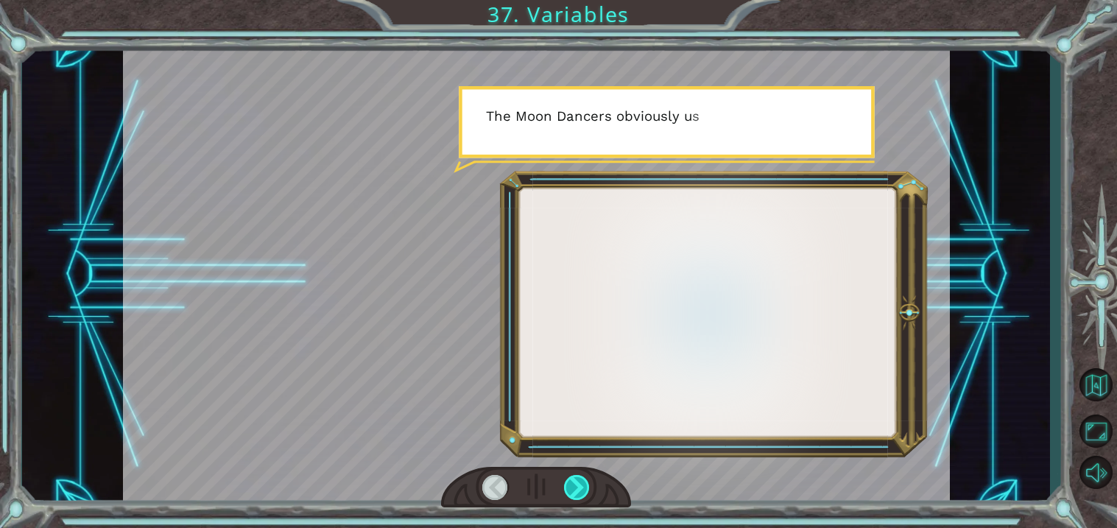
click at [578, 478] on div at bounding box center [577, 487] width 26 height 25
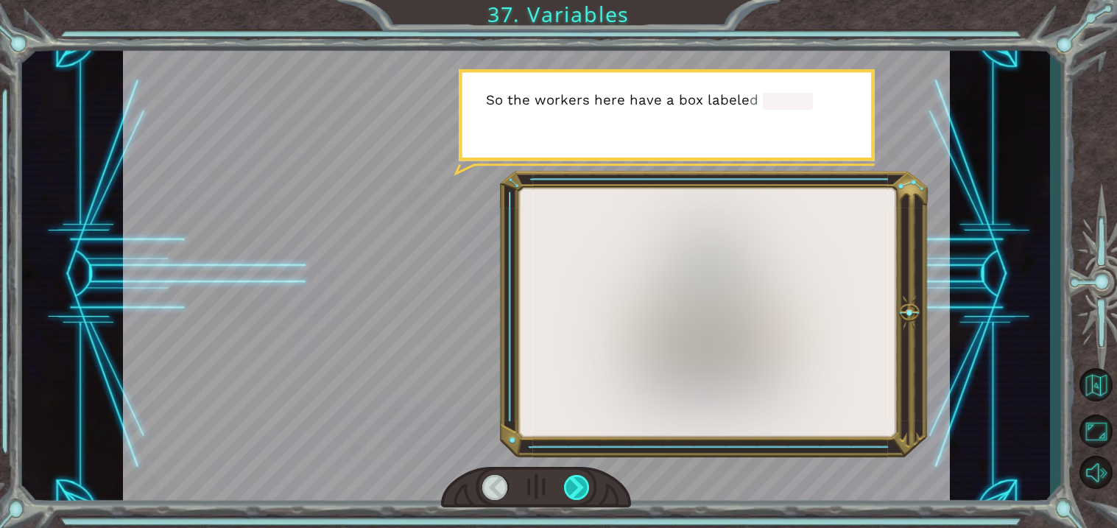
click at [578, 478] on div at bounding box center [577, 487] width 26 height 25
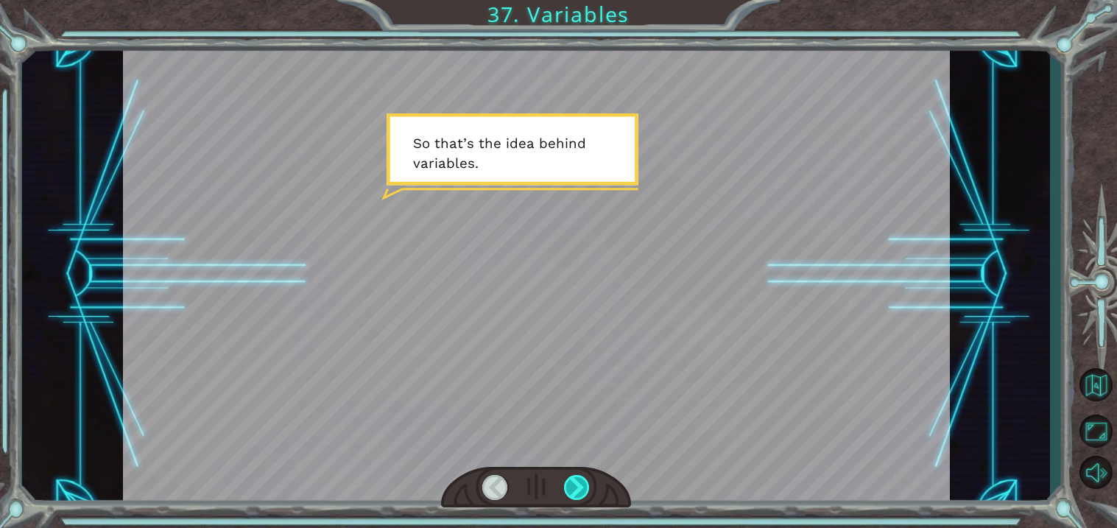
click at [578, 478] on div at bounding box center [577, 487] width 26 height 25
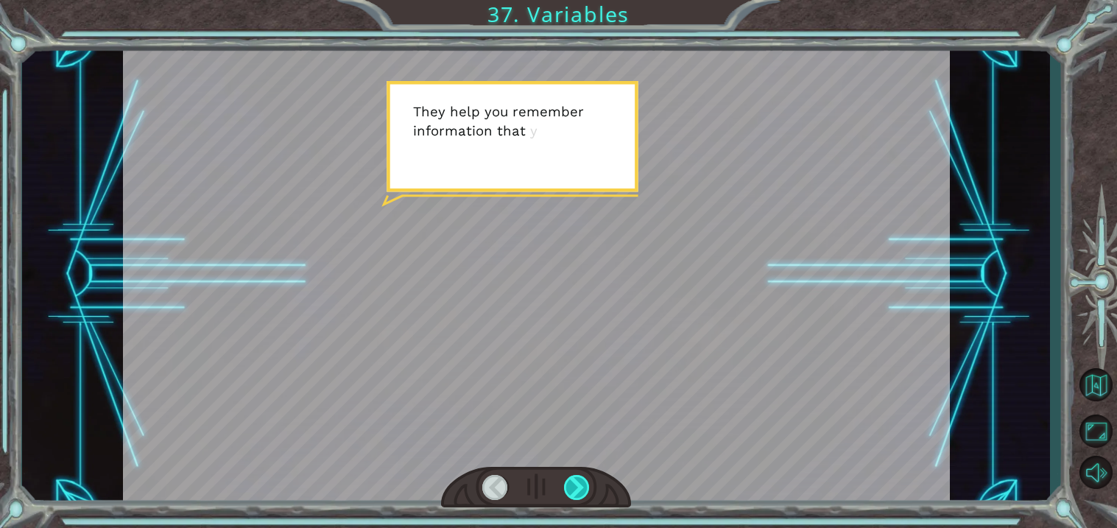
click at [578, 478] on div at bounding box center [577, 487] width 26 height 25
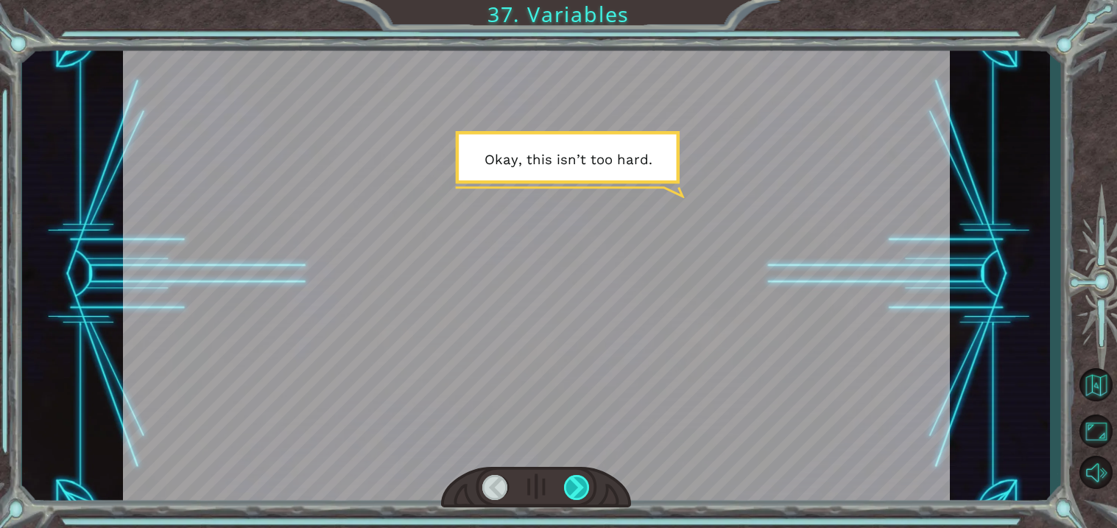
click at [578, 478] on div at bounding box center [577, 487] width 26 height 25
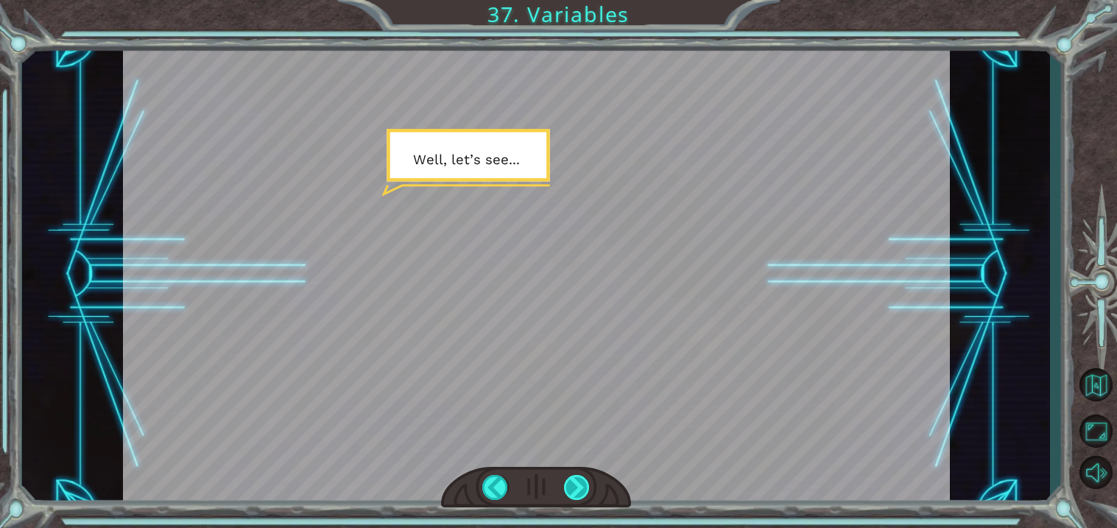
click at [578, 478] on div at bounding box center [577, 487] width 26 height 25
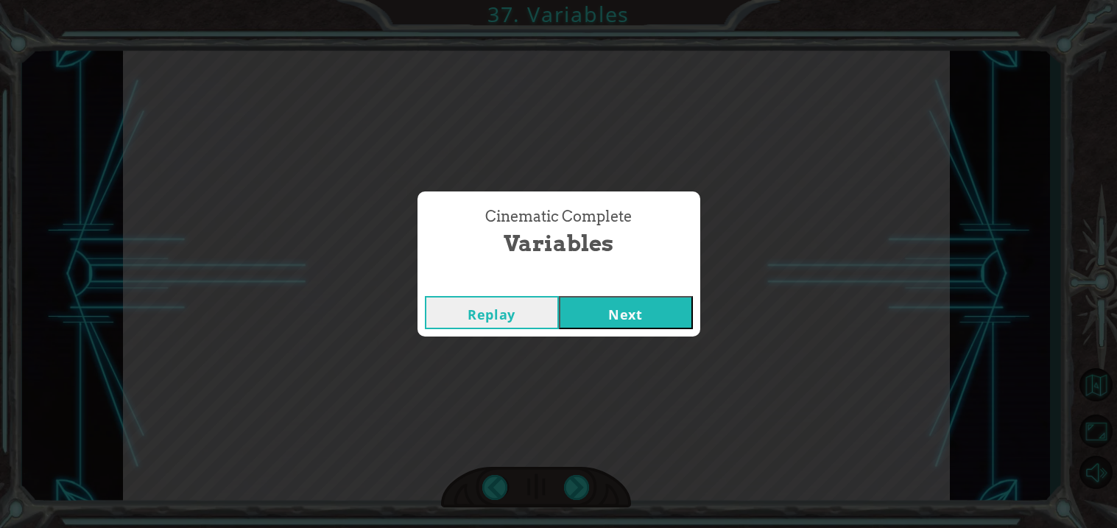
click at [618, 312] on button "Next" at bounding box center [626, 312] width 134 height 33
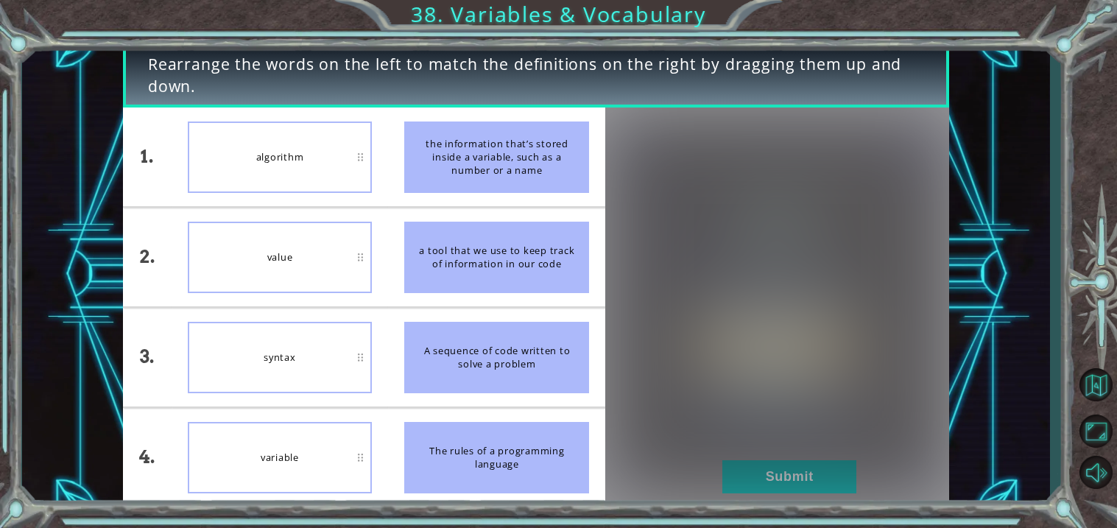
click at [790, 477] on img at bounding box center [777, 307] width 344 height 383
click at [790, 469] on img at bounding box center [777, 307] width 344 height 383
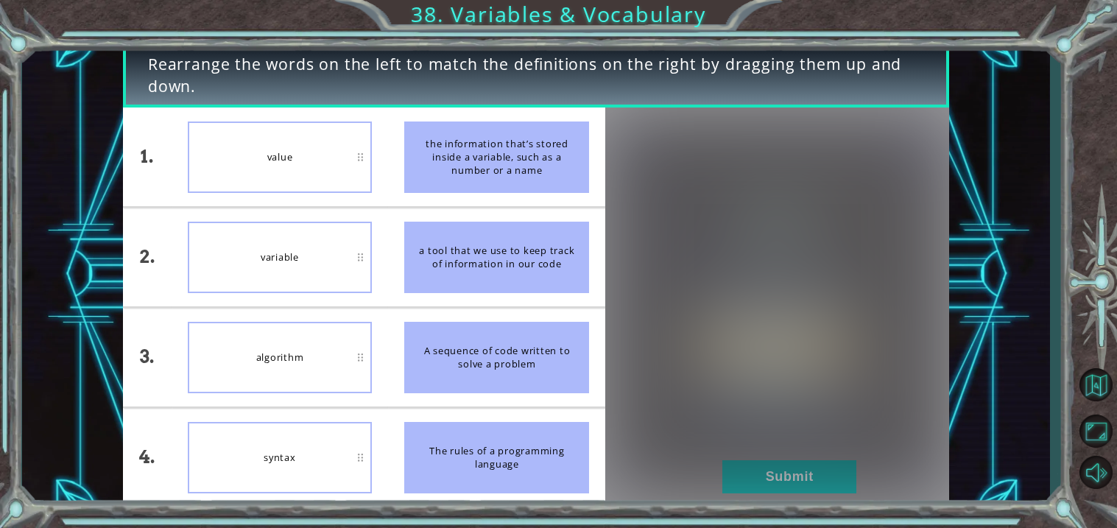
click at [790, 469] on img at bounding box center [777, 307] width 344 height 383
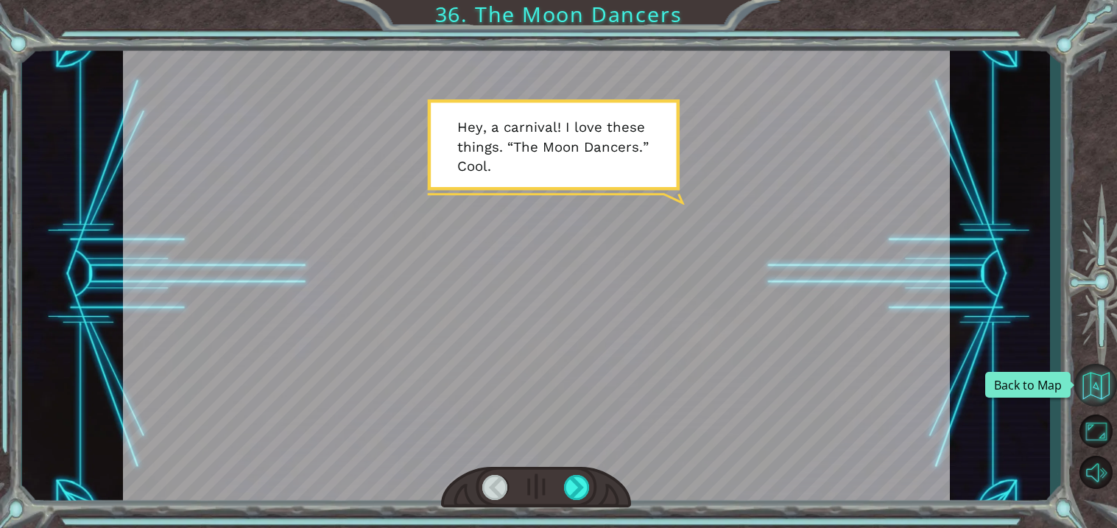
click at [1100, 375] on button "Back to Map" at bounding box center [1095, 385] width 43 height 43
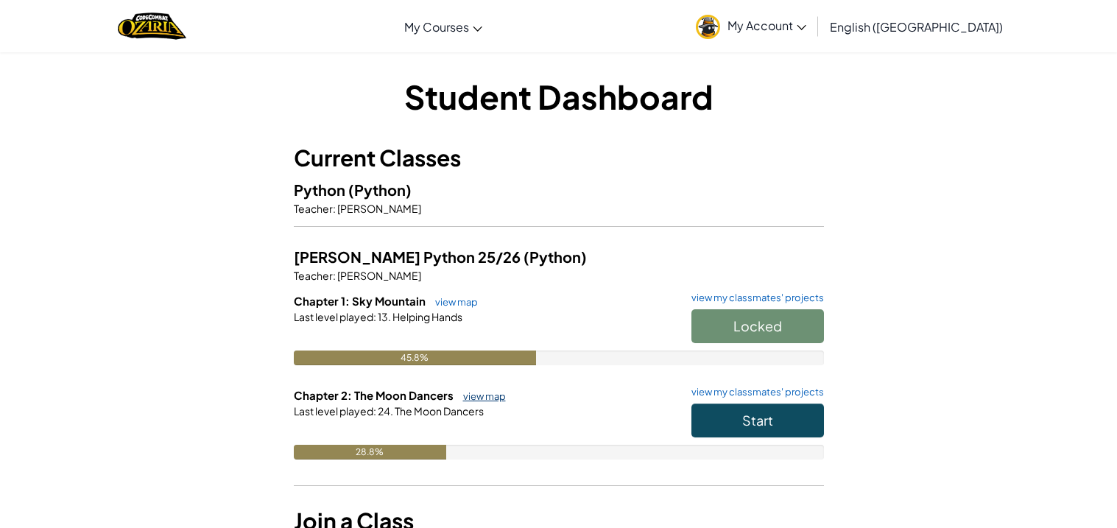
click at [489, 394] on link "view map" at bounding box center [481, 396] width 50 height 12
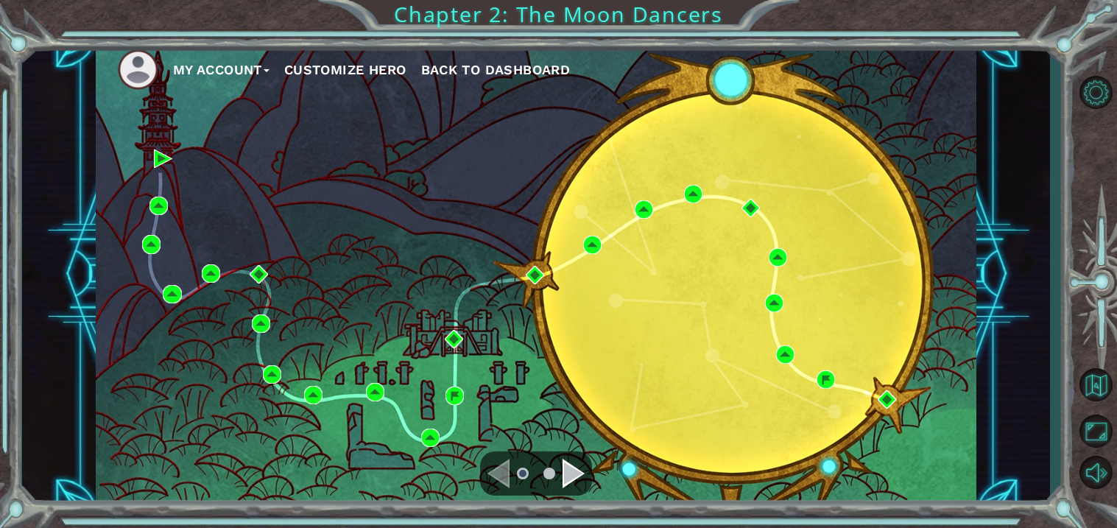
click at [573, 474] on div "Navigate to the next page" at bounding box center [573, 473] width 22 height 29
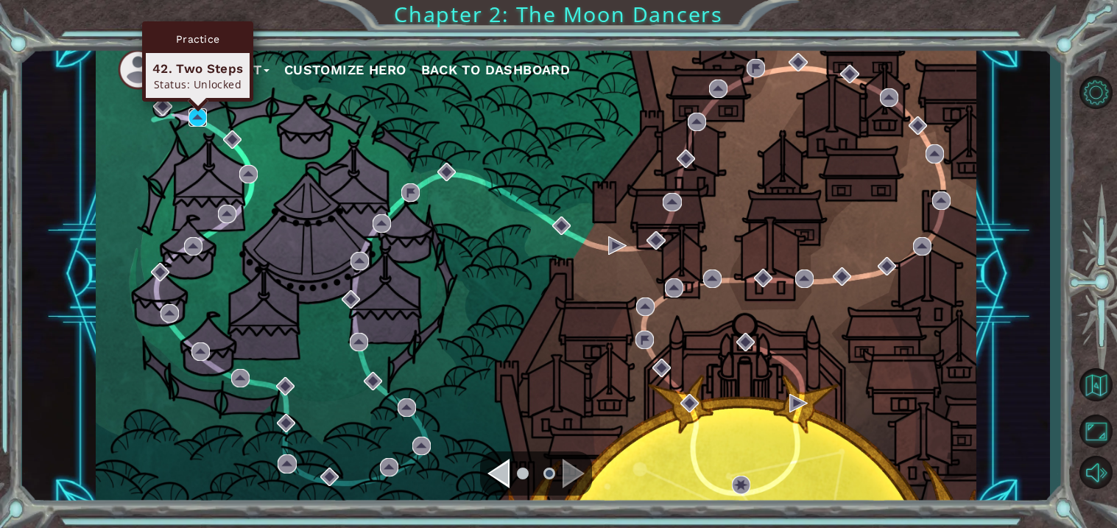
click at [194, 121] on img at bounding box center [197, 117] width 18 height 18
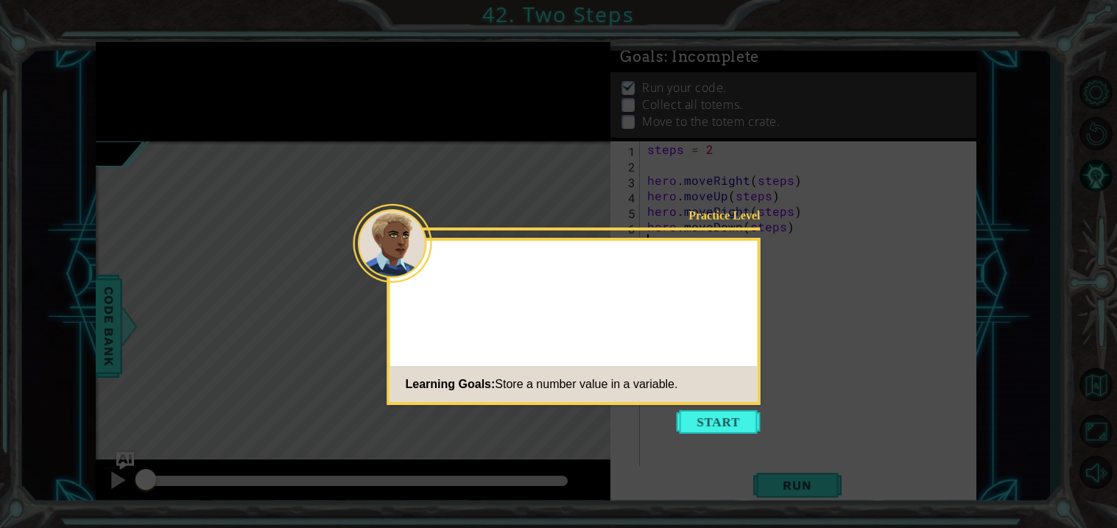
click at [684, 401] on footer "Learning Goals: Store a number value in a variable." at bounding box center [573, 384] width 367 height 36
click at [690, 407] on icon at bounding box center [558, 264] width 1117 height 528
click at [698, 415] on button "Start" at bounding box center [718, 422] width 84 height 24
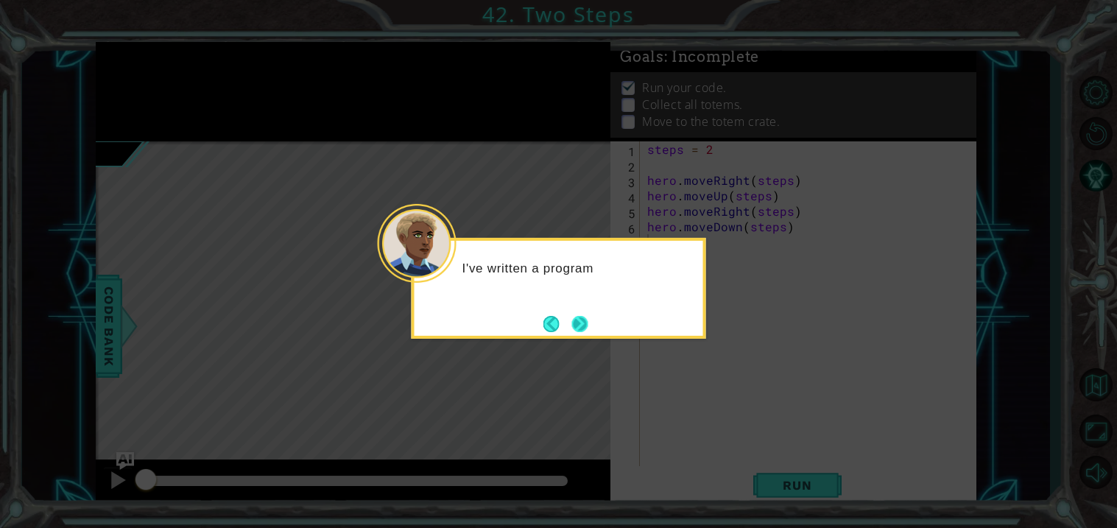
click at [573, 317] on button "Next" at bounding box center [579, 323] width 17 height 17
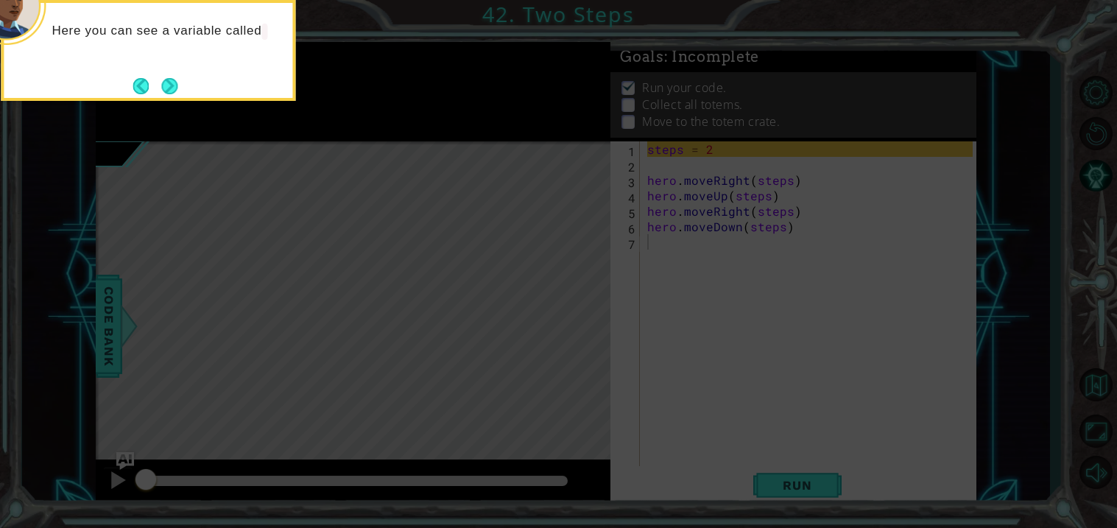
click at [577, 319] on icon at bounding box center [558, 79] width 1117 height 898
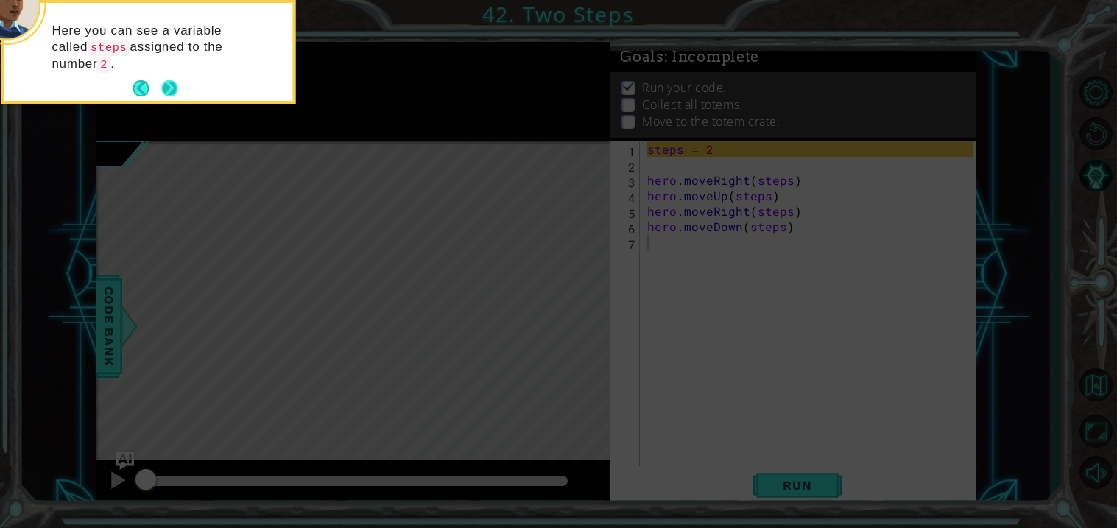
click at [165, 85] on button "Next" at bounding box center [170, 89] width 24 height 24
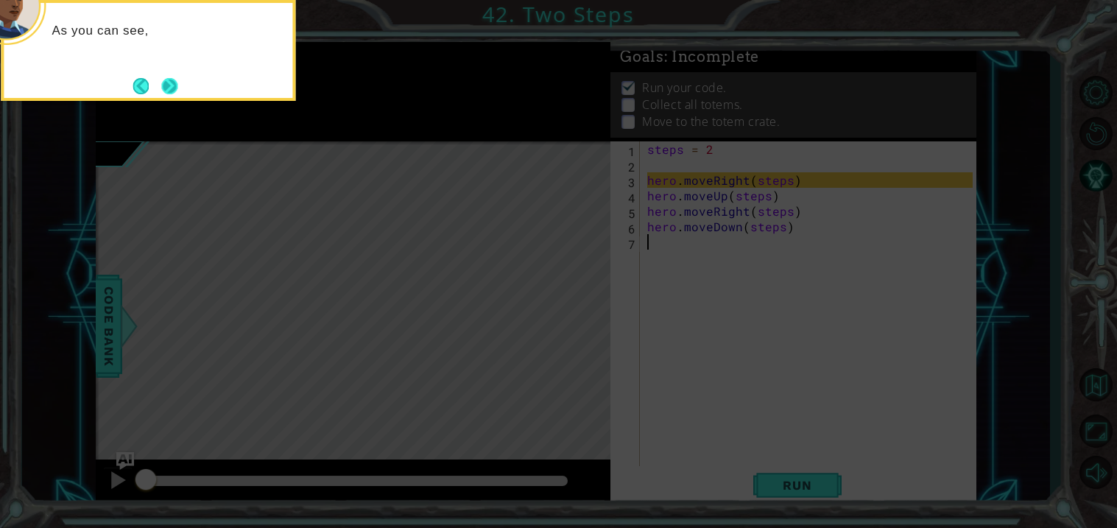
click at [176, 87] on button "Next" at bounding box center [169, 85] width 27 height 27
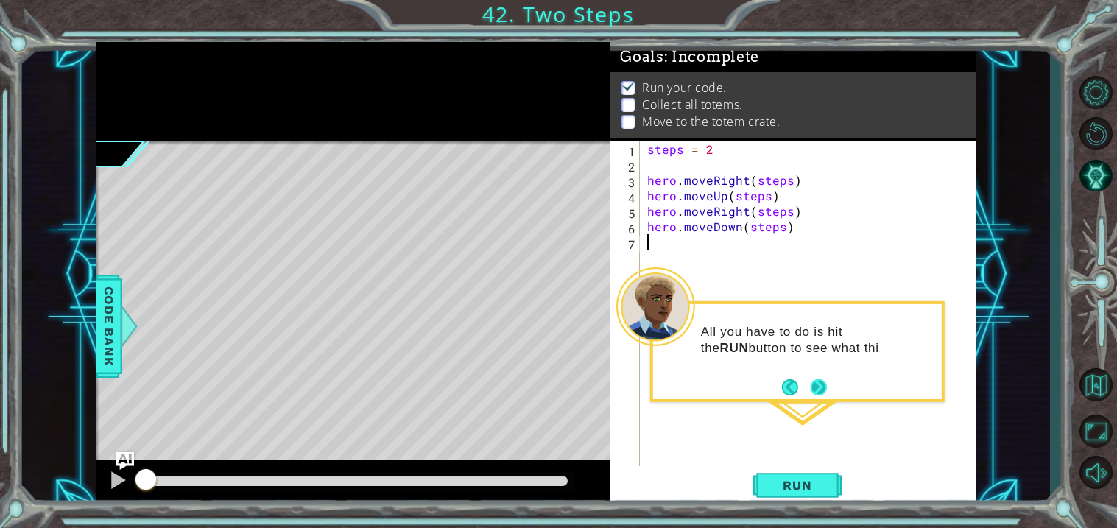
click at [819, 393] on button "Next" at bounding box center [818, 387] width 25 height 25
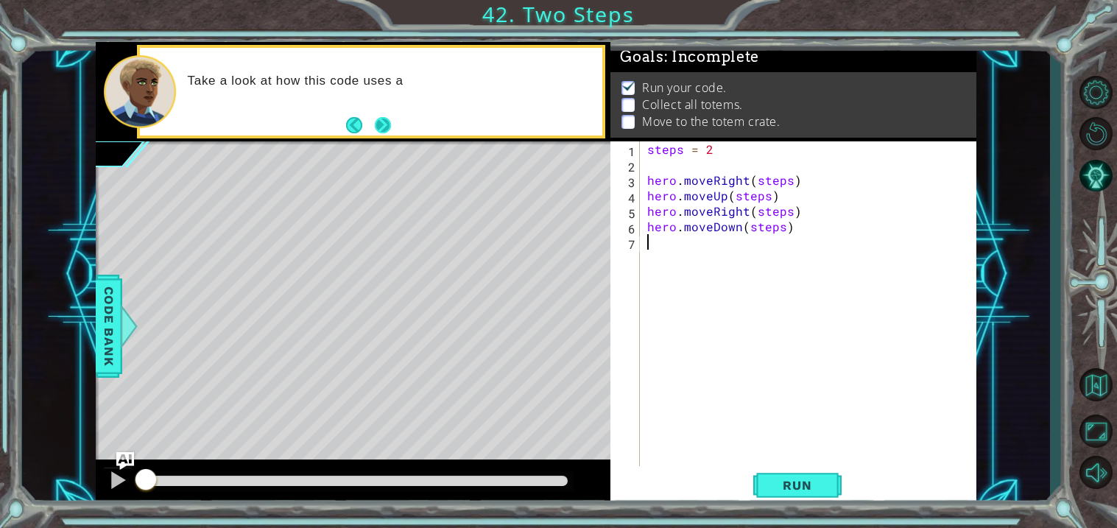
click at [387, 131] on button "Next" at bounding box center [382, 125] width 25 height 25
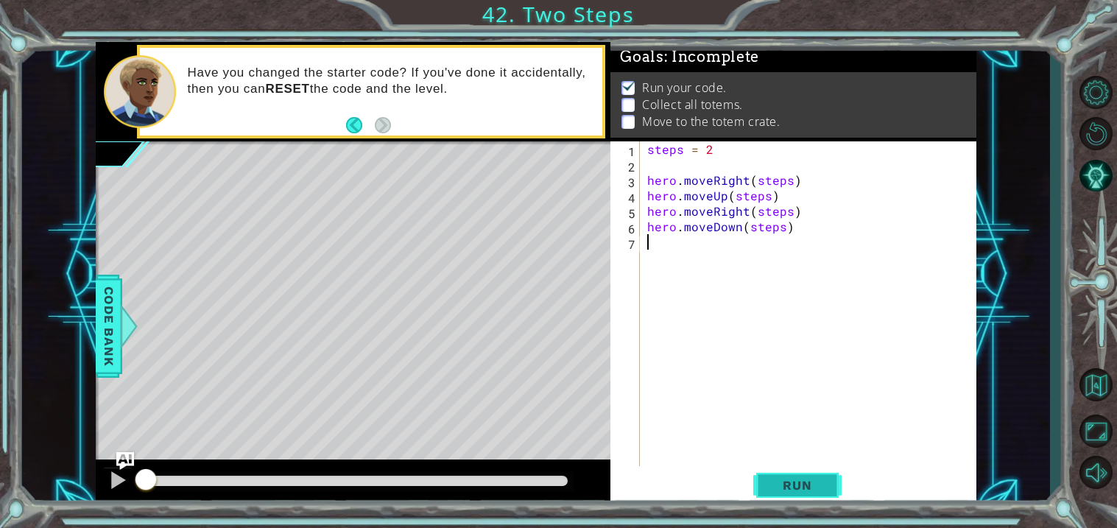
click at [819, 474] on button "Run" at bounding box center [797, 485] width 88 height 37
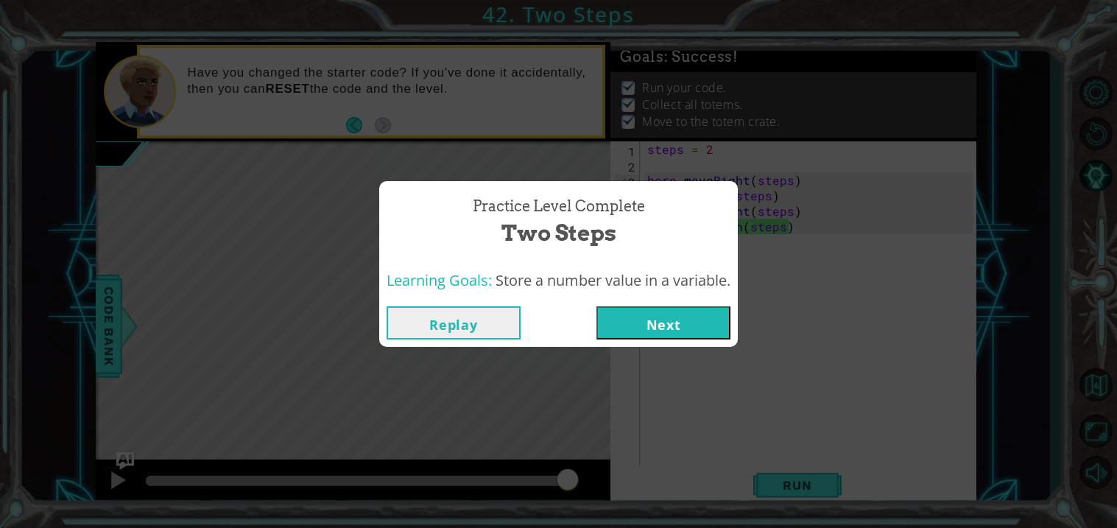
click at [677, 330] on button "Next" at bounding box center [663, 322] width 134 height 33
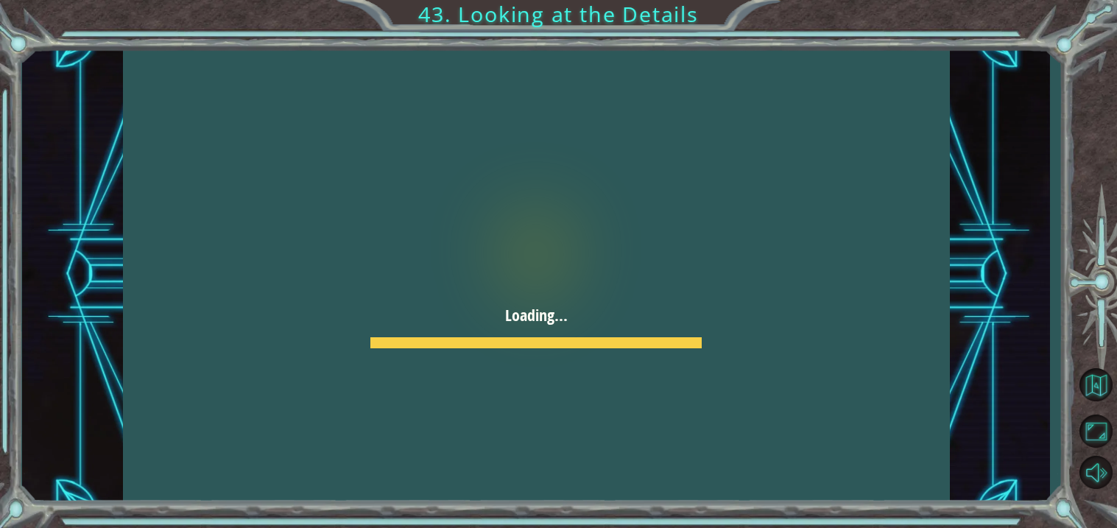
click at [677, 330] on div at bounding box center [536, 274] width 827 height 464
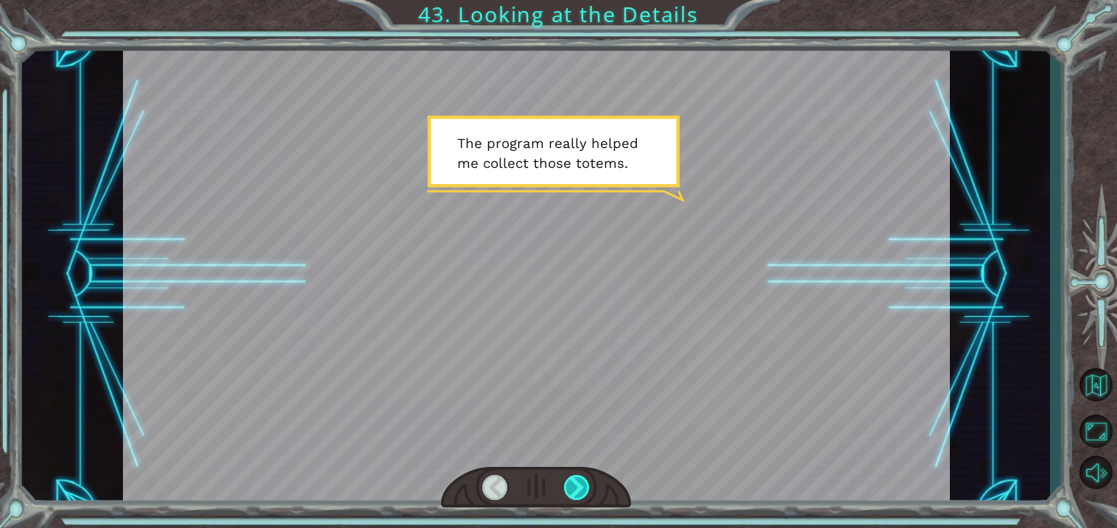
click at [580, 499] on div at bounding box center [577, 487] width 26 height 25
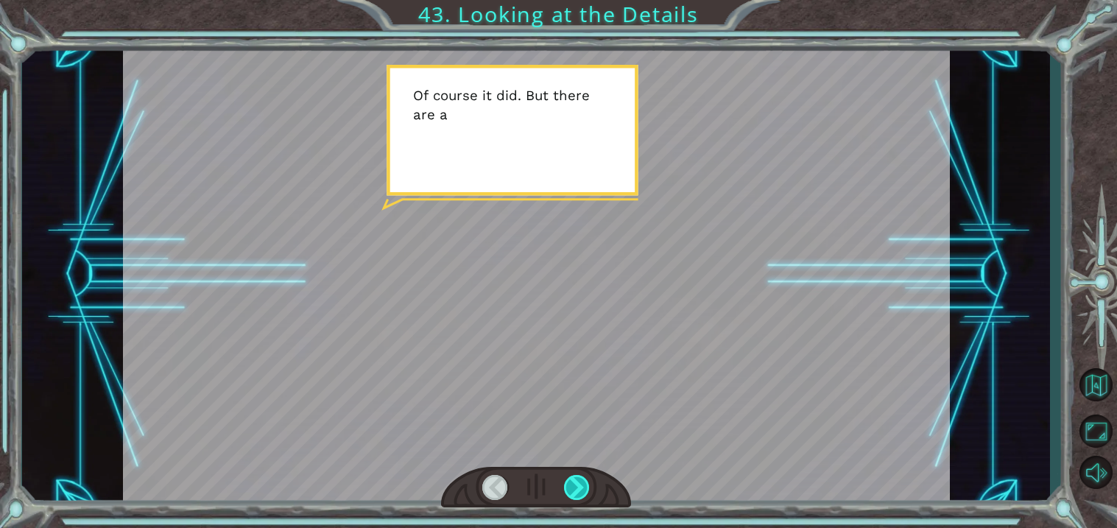
click at [580, 499] on div at bounding box center [577, 487] width 26 height 25
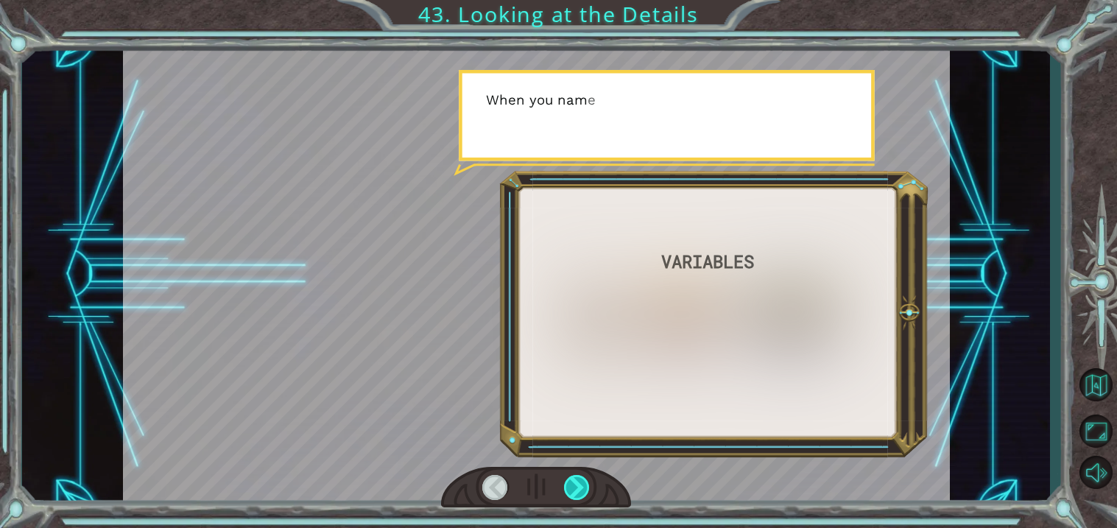
click at [580, 499] on div at bounding box center [577, 487] width 26 height 25
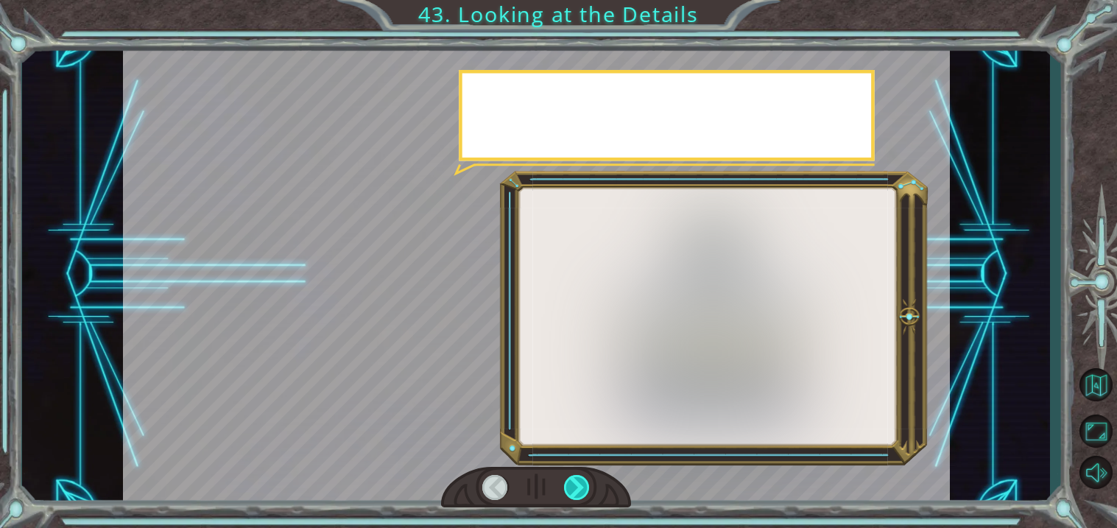
click at [580, 499] on div at bounding box center [577, 487] width 26 height 25
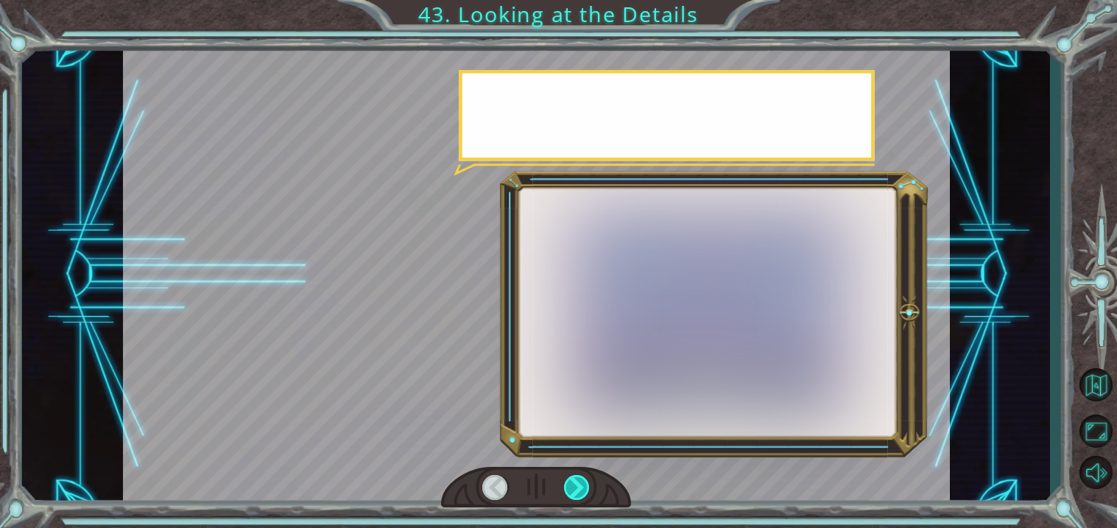
click at [580, 499] on div at bounding box center [577, 487] width 26 height 25
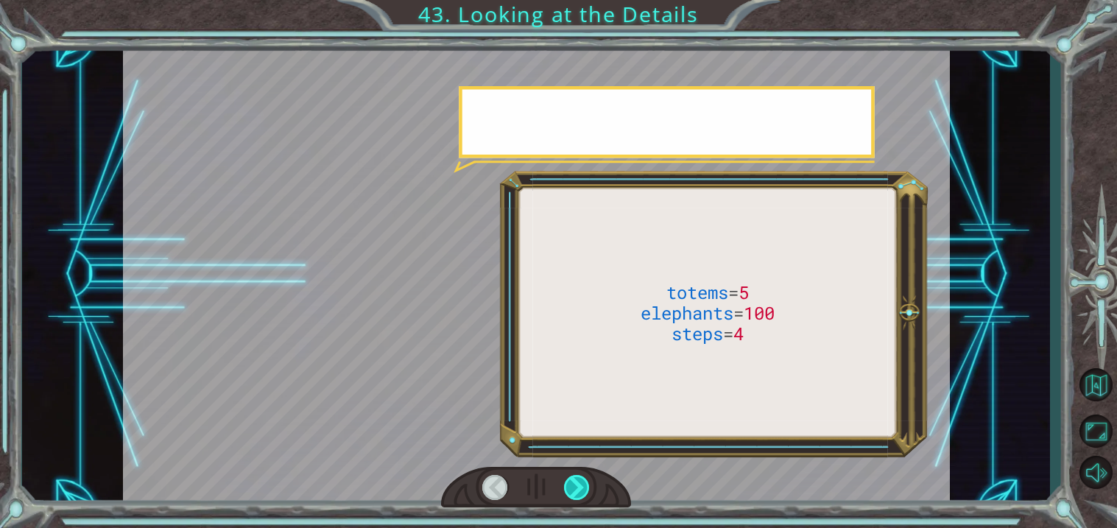
click at [580, 499] on div at bounding box center [577, 487] width 26 height 25
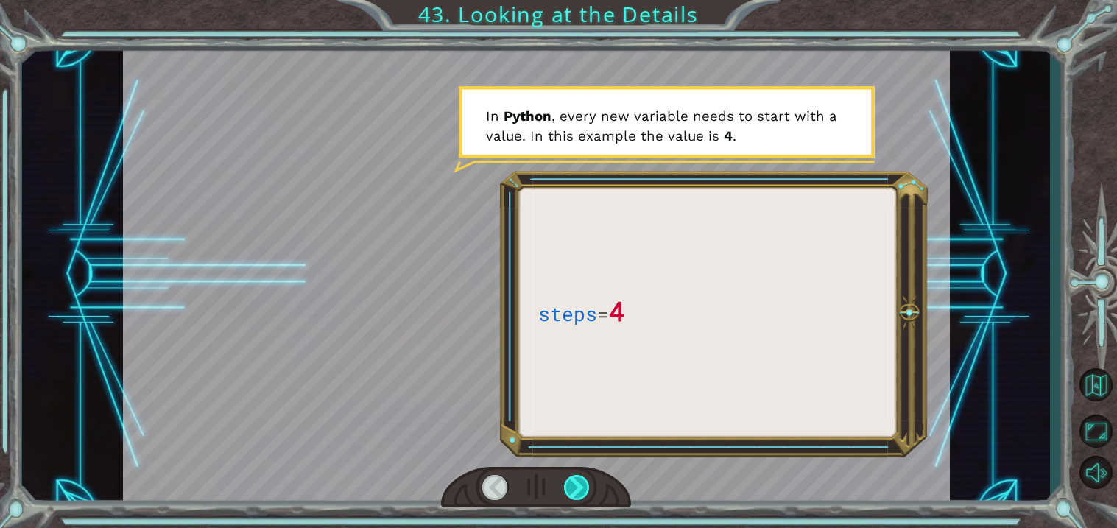
click at [580, 499] on div at bounding box center [577, 487] width 26 height 25
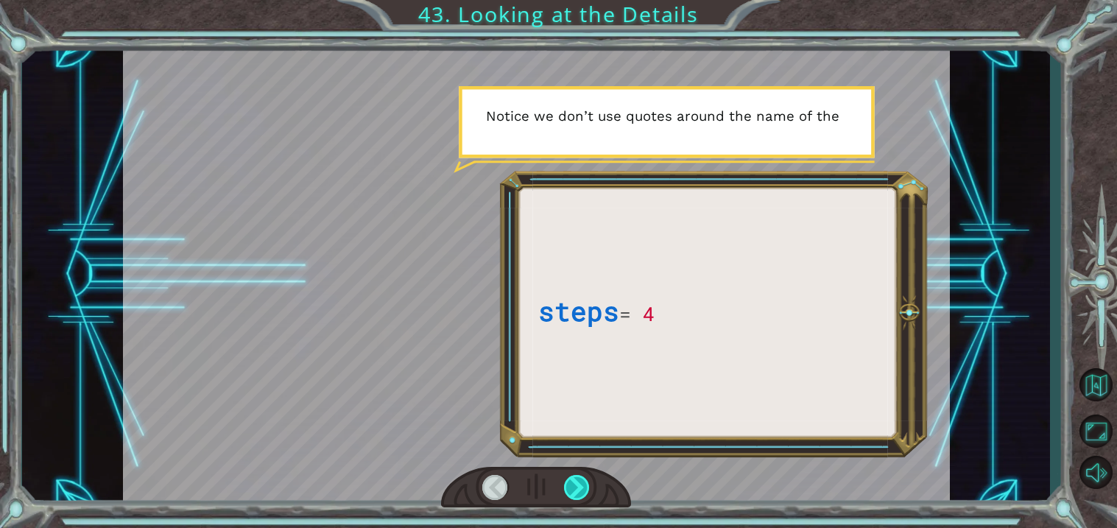
click at [580, 499] on div at bounding box center [577, 487] width 26 height 25
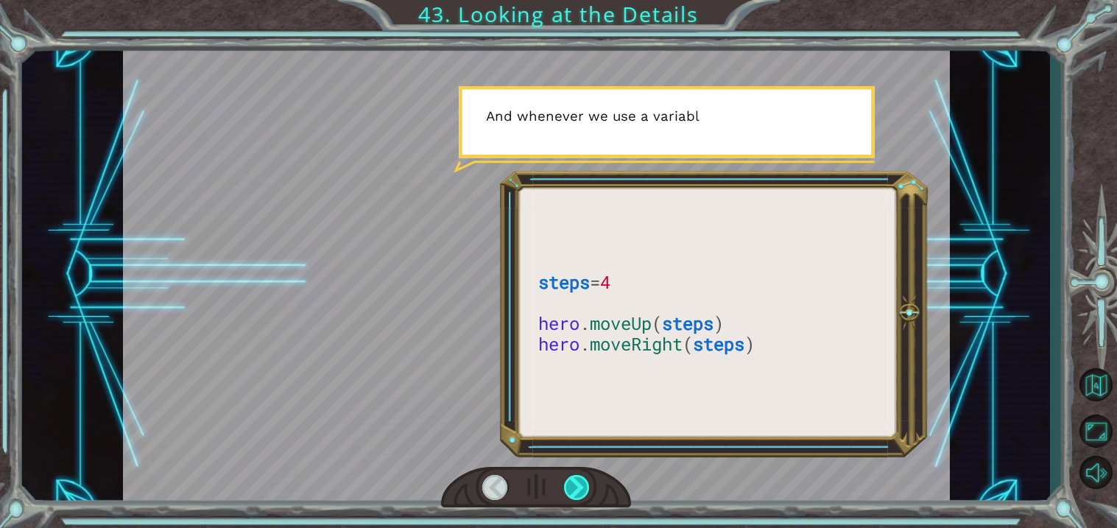
click at [580, 499] on div at bounding box center [577, 487] width 26 height 25
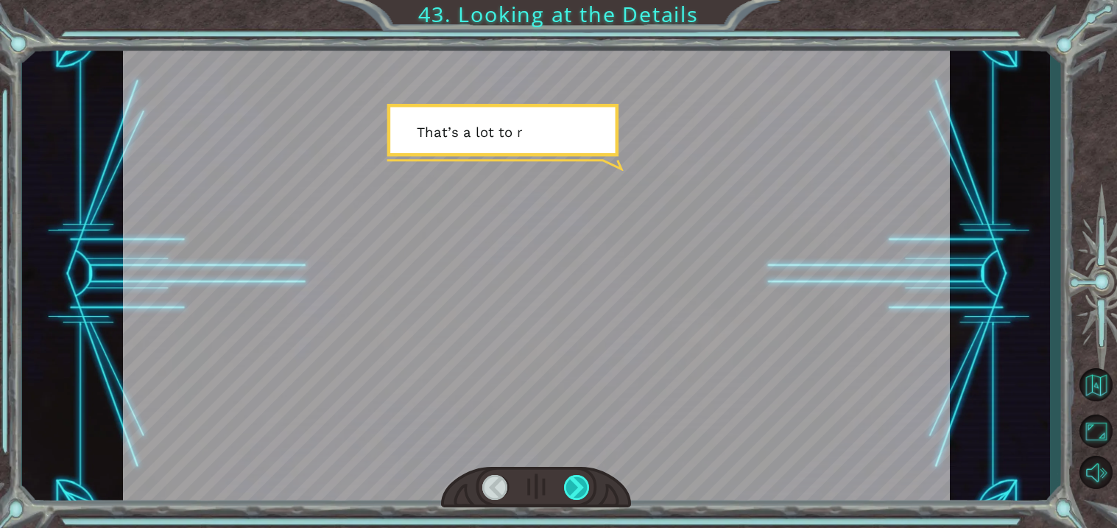
click at [580, 499] on div at bounding box center [577, 487] width 26 height 25
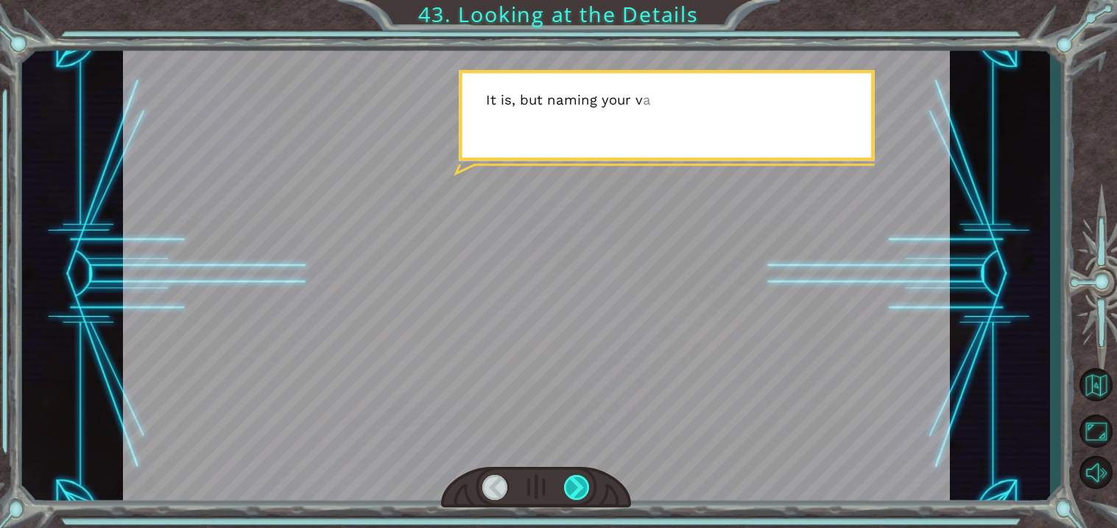
click at [580, 499] on div at bounding box center [577, 487] width 26 height 25
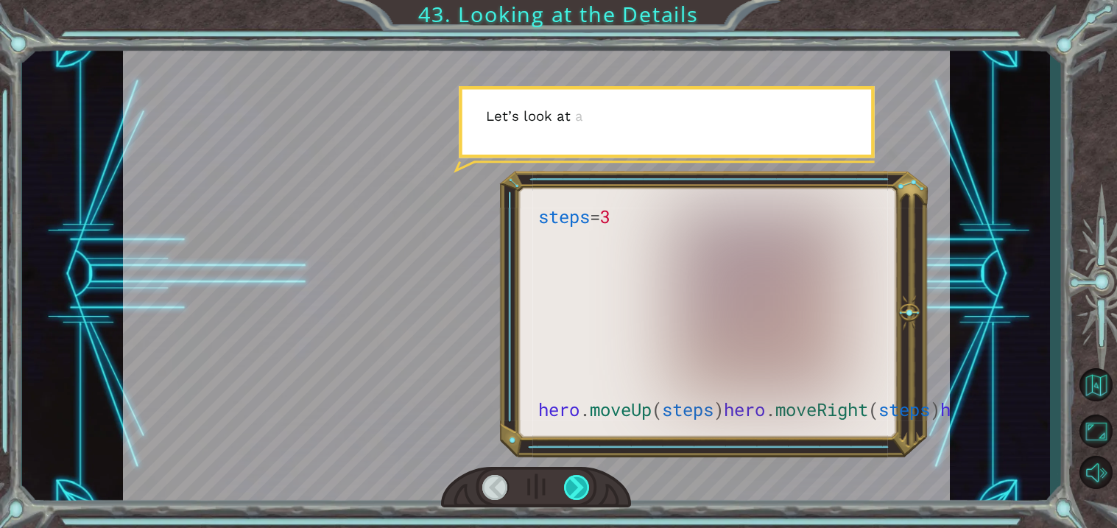
click at [580, 499] on div at bounding box center [577, 487] width 26 height 25
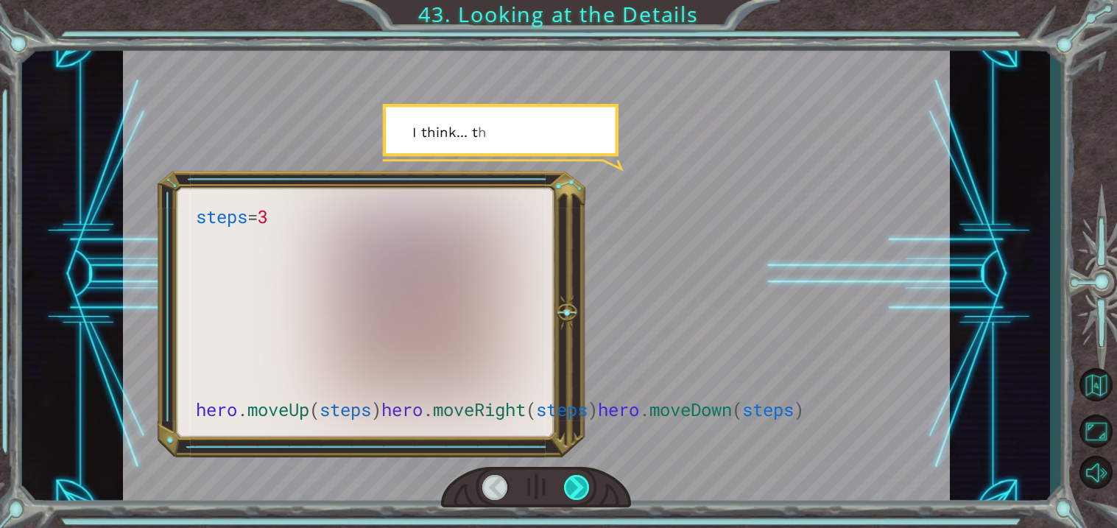
click at [580, 499] on div at bounding box center [577, 487] width 26 height 25
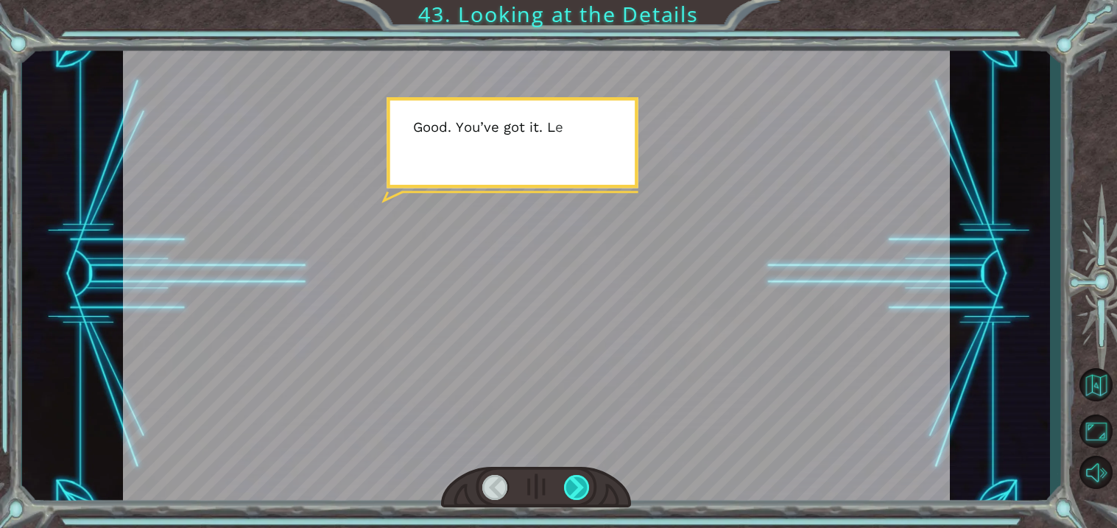
click at [580, 499] on div at bounding box center [577, 487] width 26 height 25
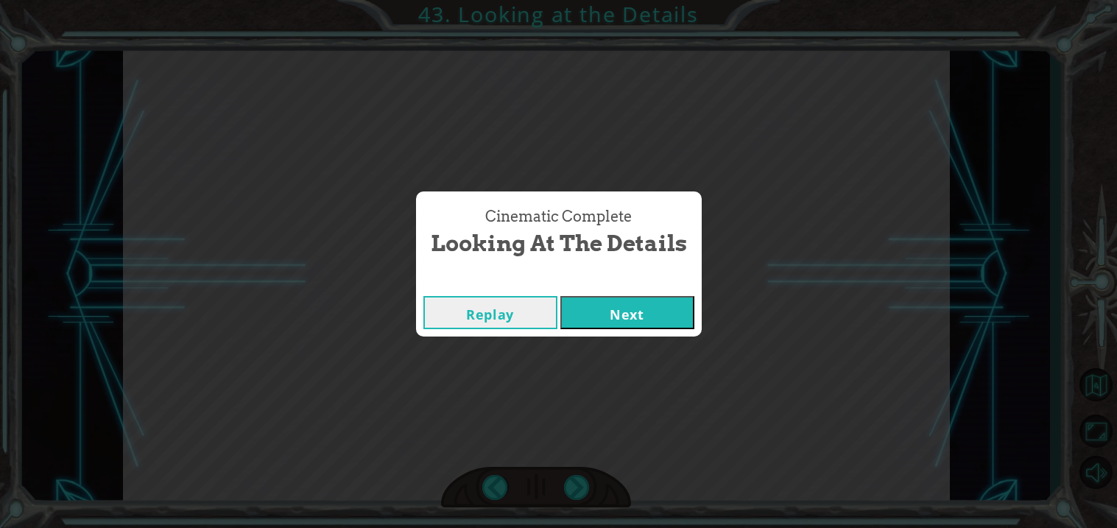
click at [657, 327] on button "Next" at bounding box center [627, 312] width 134 height 33
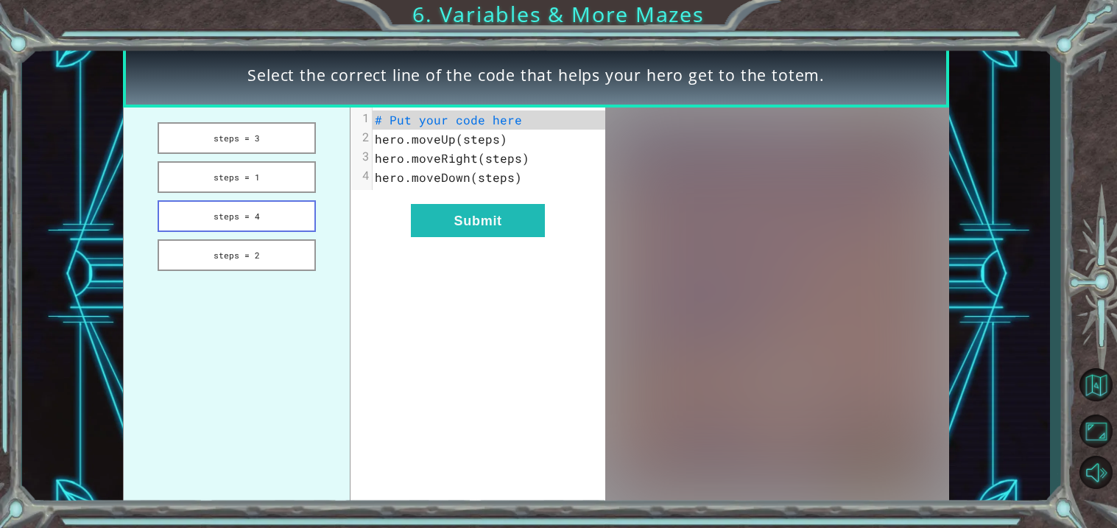
drag, startPoint x: 244, startPoint y: 127, endPoint x: 314, endPoint y: 199, distance: 101.0
click at [314, 199] on ul "steps = 3 steps = 1 steps = 4 steps = 2" at bounding box center [236, 306] width 227 height 399
click at [262, 171] on button "steps = 1" at bounding box center [237, 177] width 158 height 32
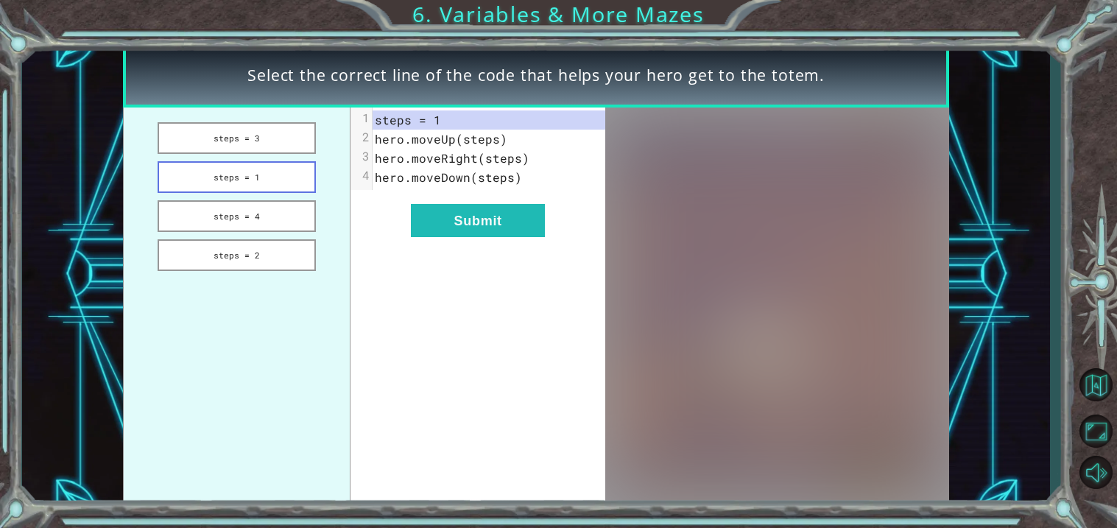
click at [267, 165] on button "steps = 1" at bounding box center [237, 177] width 158 height 32
click at [288, 146] on button "steps = 3" at bounding box center [237, 138] width 158 height 32
click at [454, 217] on button "Submit" at bounding box center [478, 220] width 134 height 33
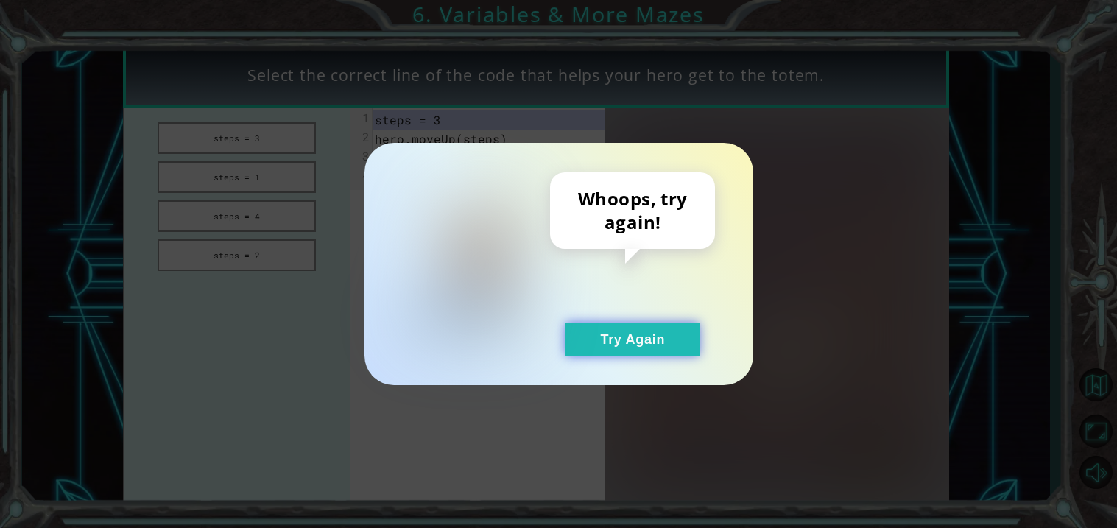
click at [588, 341] on button "Try Again" at bounding box center [632, 338] width 134 height 33
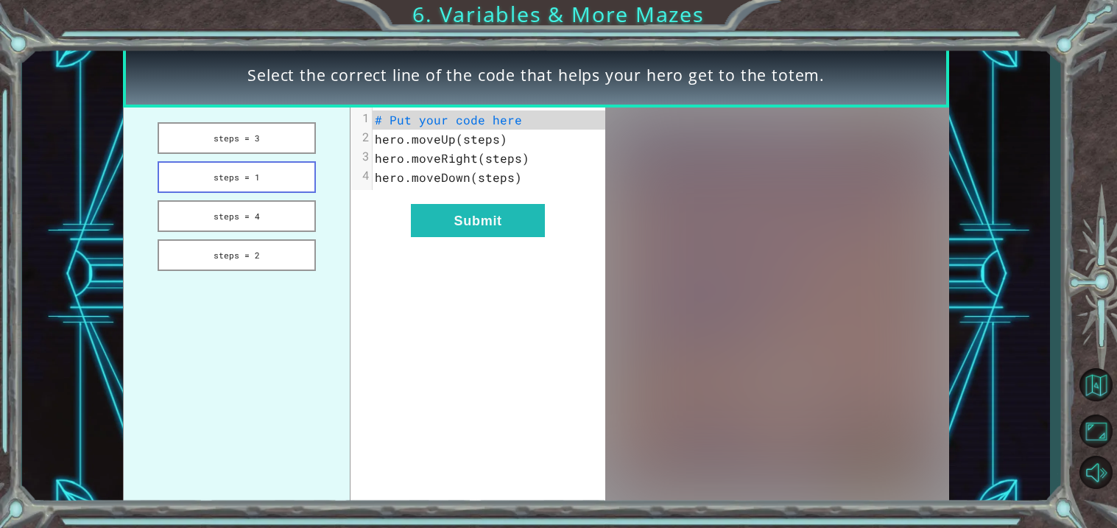
click at [280, 189] on button "steps = 1" at bounding box center [237, 177] width 158 height 32
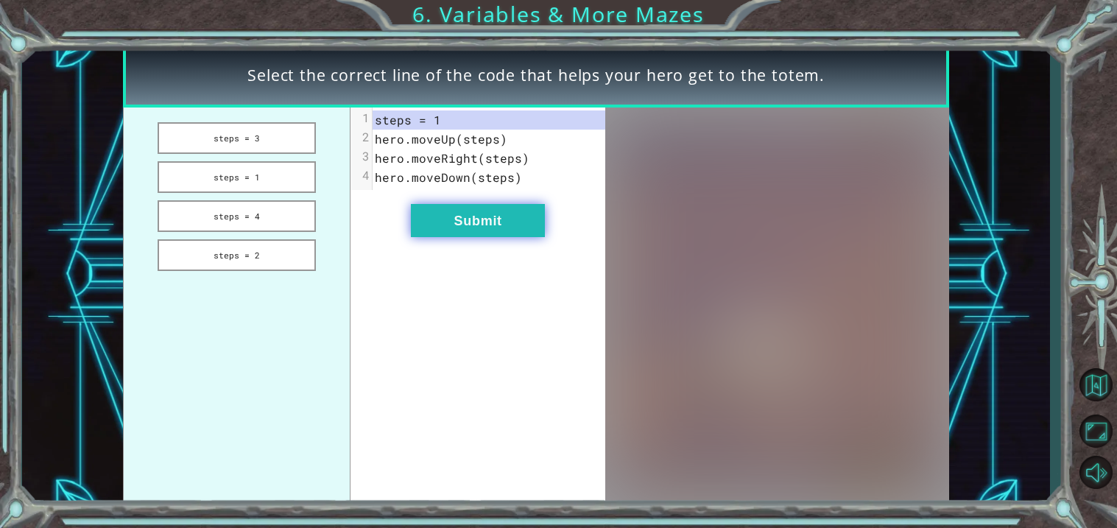
click at [448, 222] on button "Submit" at bounding box center [478, 220] width 134 height 33
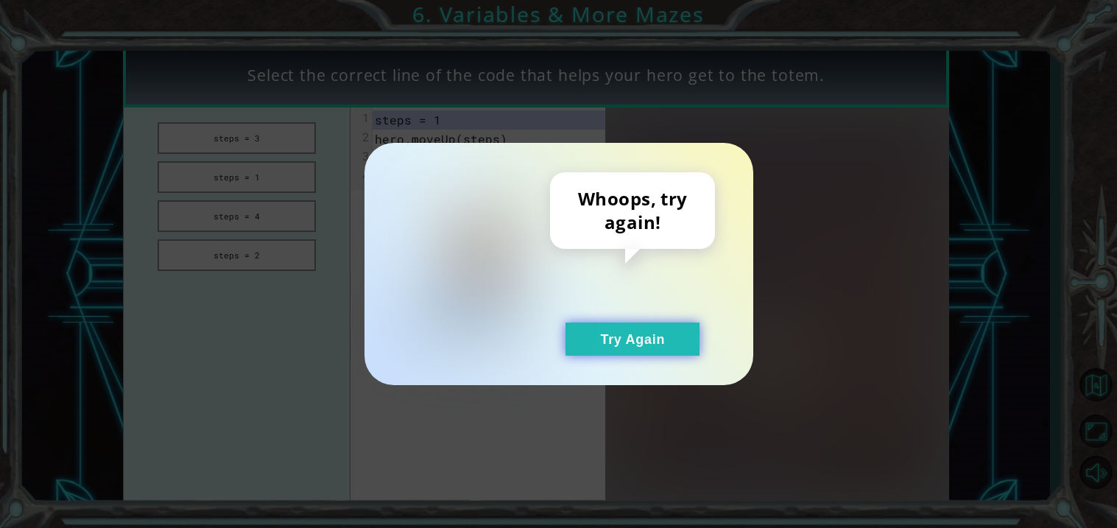
click at [668, 339] on button "Try Again" at bounding box center [632, 338] width 134 height 33
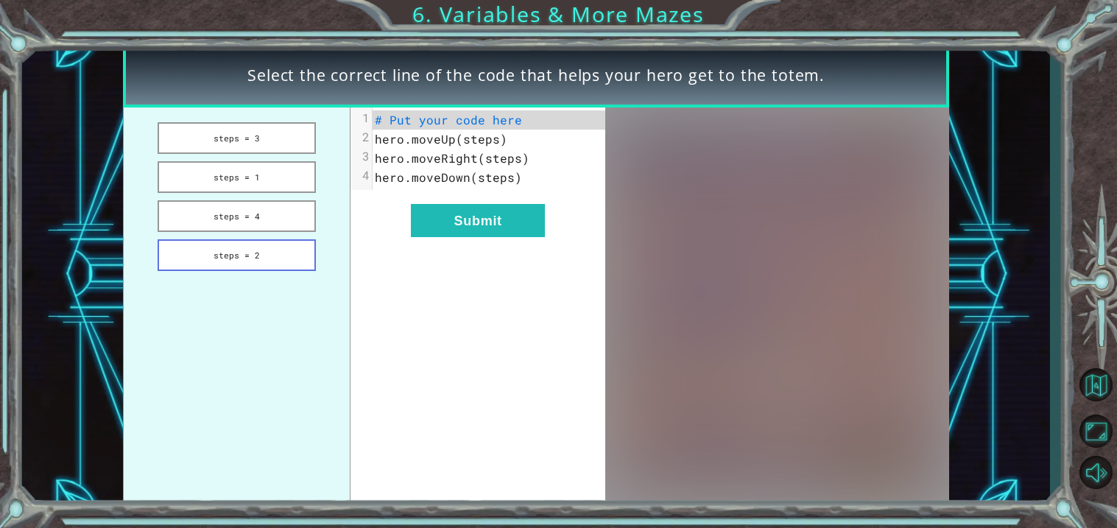
click at [253, 239] on button "steps = 2" at bounding box center [237, 255] width 158 height 32
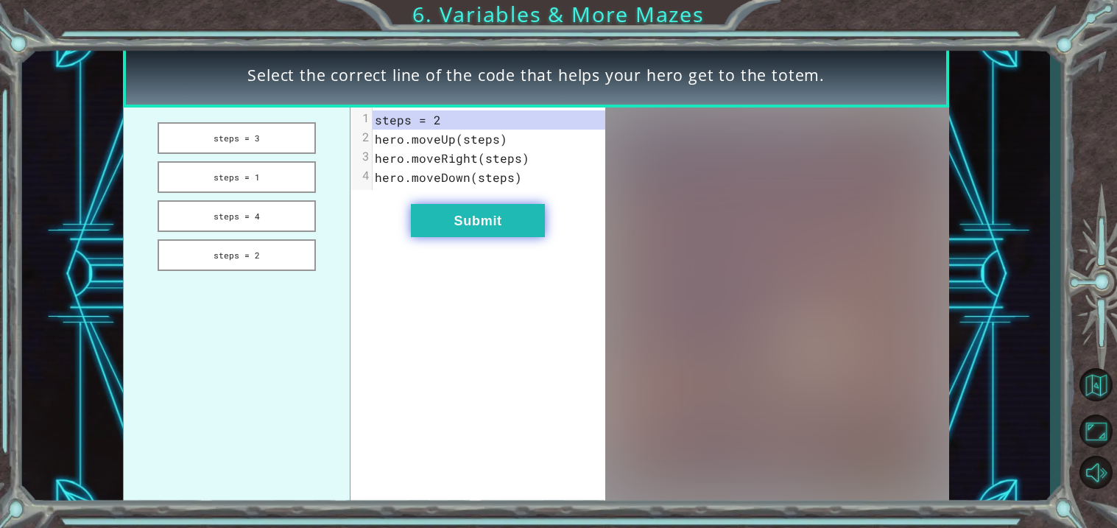
click at [436, 220] on button "Submit" at bounding box center [478, 220] width 134 height 33
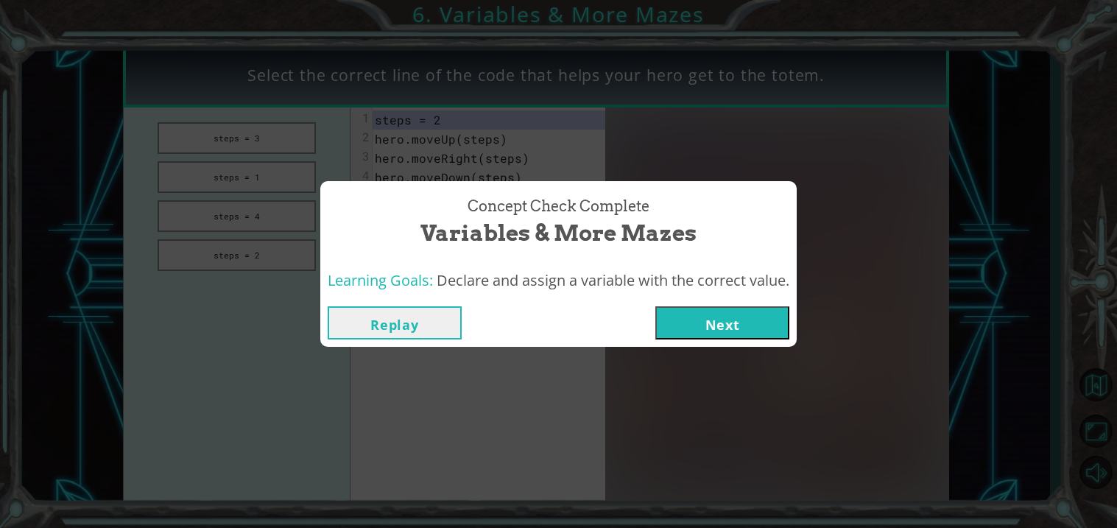
click at [721, 325] on button "Next" at bounding box center [722, 322] width 134 height 33
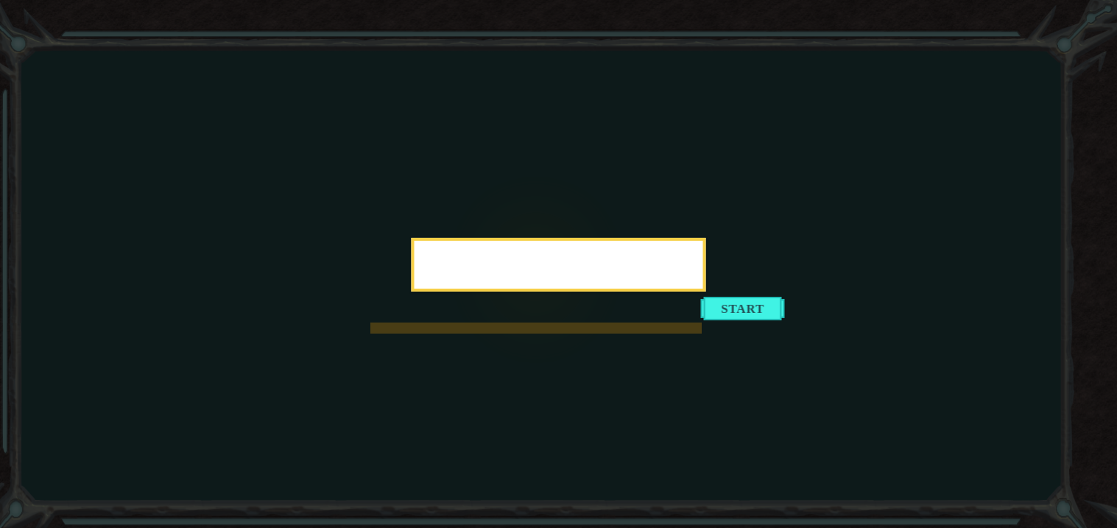
click at [706, 291] on div at bounding box center [558, 265] width 294 height 54
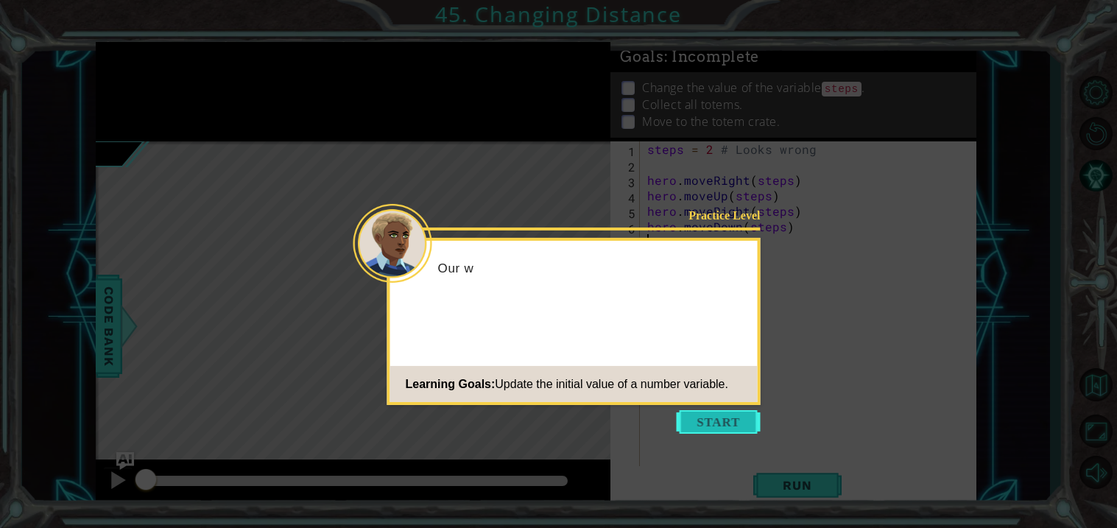
click at [735, 426] on button "Start" at bounding box center [718, 422] width 84 height 24
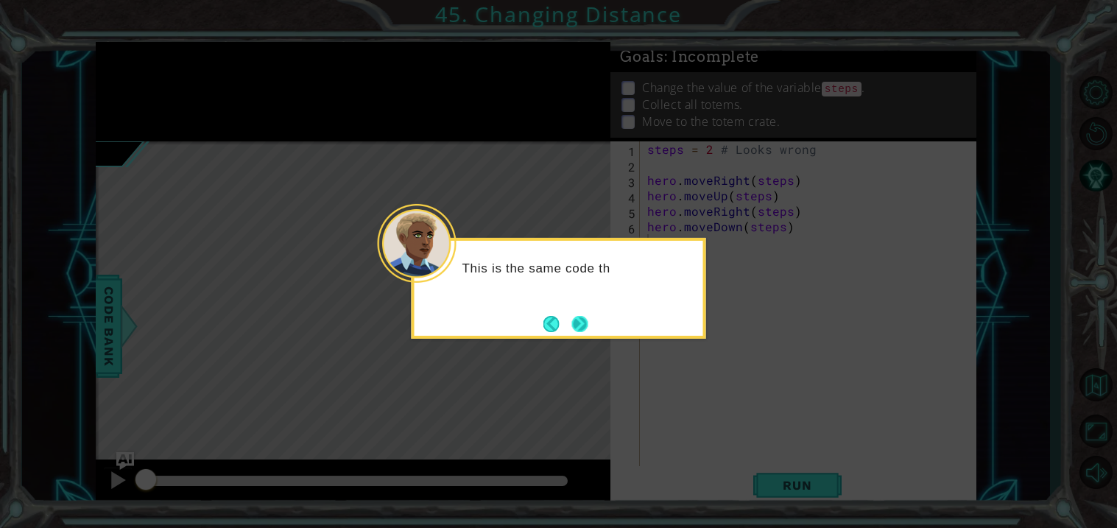
click at [570, 315] on button "Next" at bounding box center [579, 324] width 22 height 22
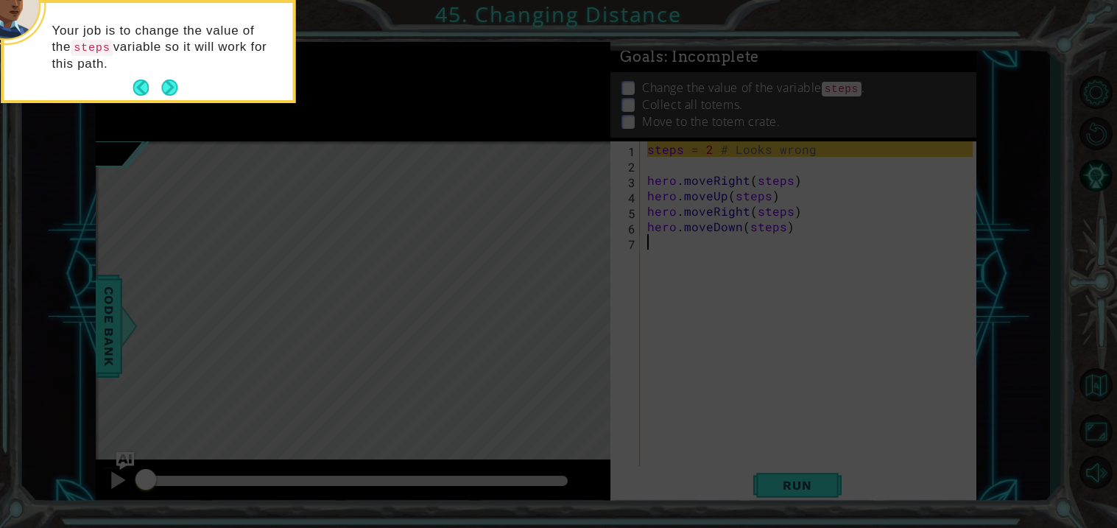
click at [651, 343] on icon at bounding box center [558, 79] width 1117 height 898
click at [566, 394] on icon at bounding box center [558, 79] width 1117 height 898
click at [168, 99] on footer at bounding box center [154, 88] width 45 height 22
click at [166, 93] on button "Next" at bounding box center [170, 88] width 20 height 20
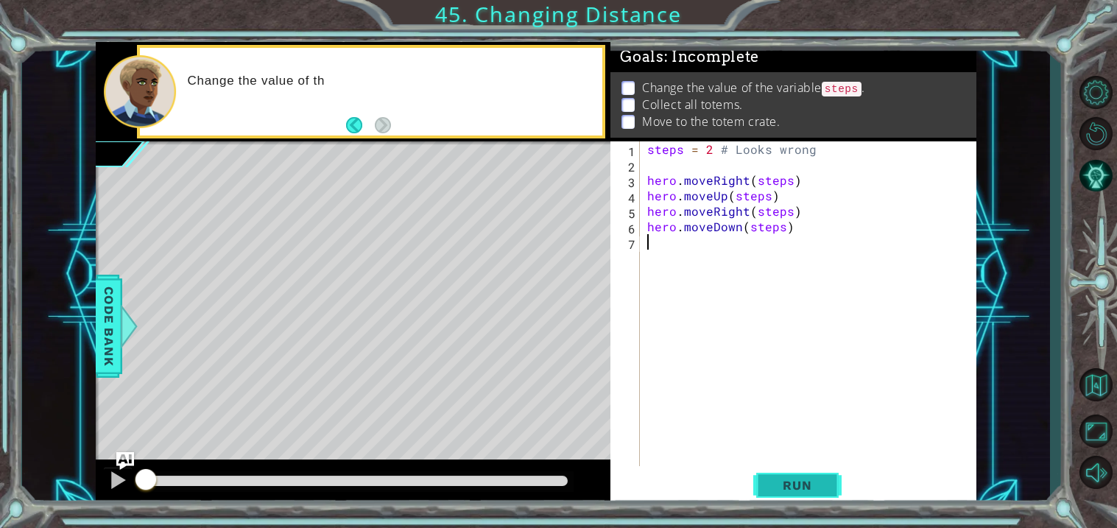
click at [796, 492] on span "Run" at bounding box center [797, 485] width 58 height 15
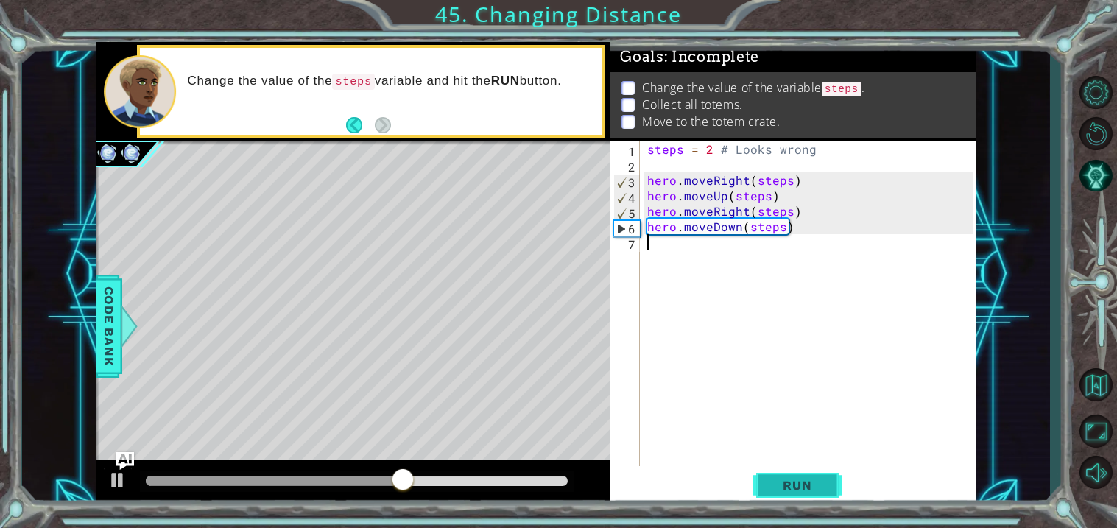
click at [807, 475] on button "Run" at bounding box center [797, 485] width 88 height 37
click at [737, 228] on div "steps = 2 # Looks wrong hero . moveRight ( steps ) hero . moveUp ( steps ) hero…" at bounding box center [812, 318] width 336 height 355
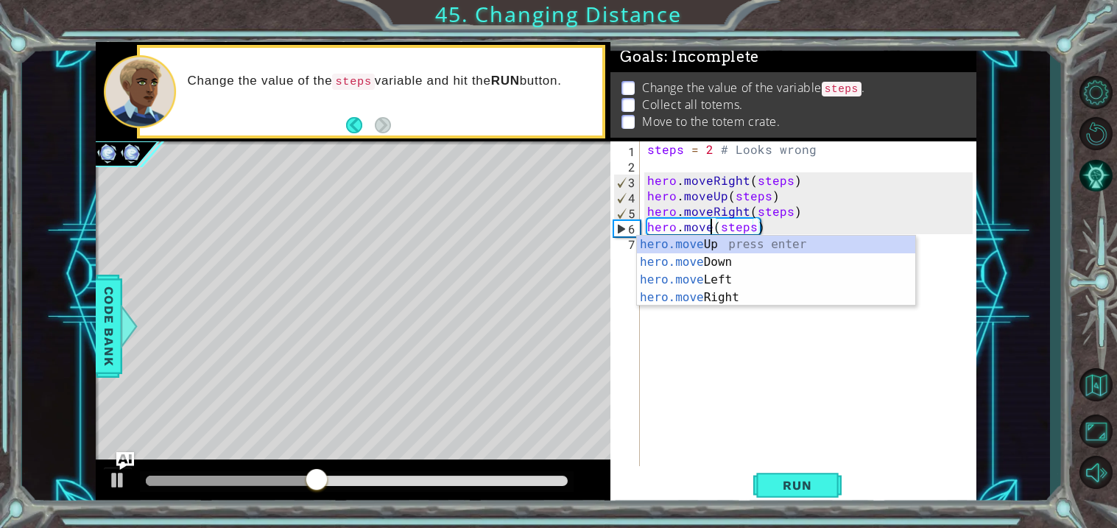
scroll to position [0, 4]
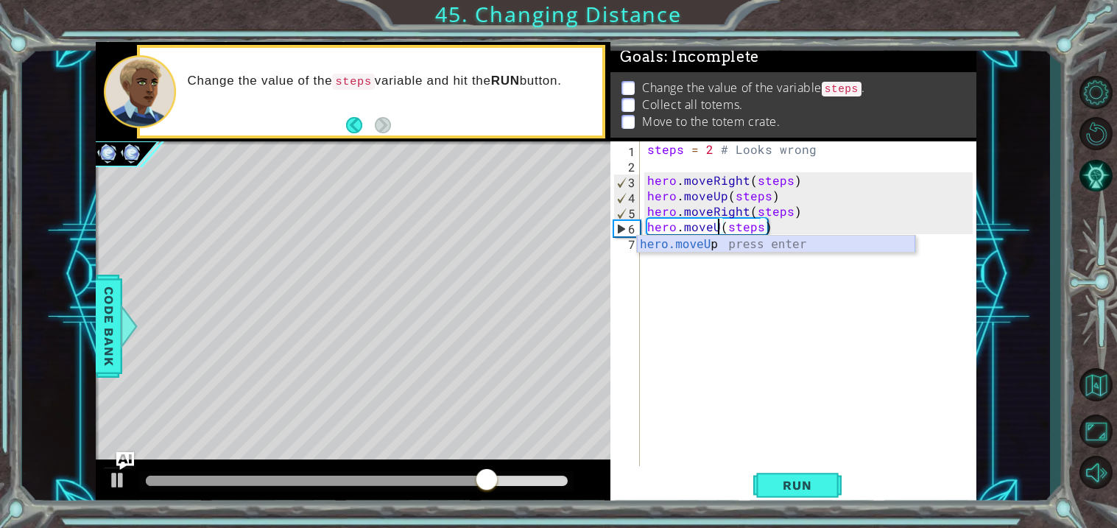
click at [725, 244] on div "hero.moveU p press enter" at bounding box center [776, 262] width 278 height 53
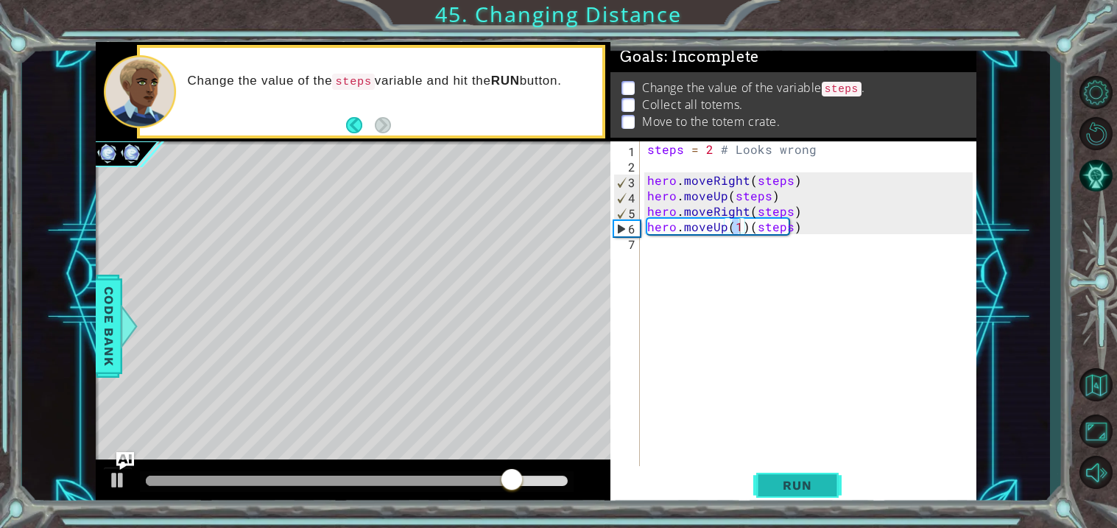
click at [802, 470] on button "Run" at bounding box center [797, 485] width 88 height 37
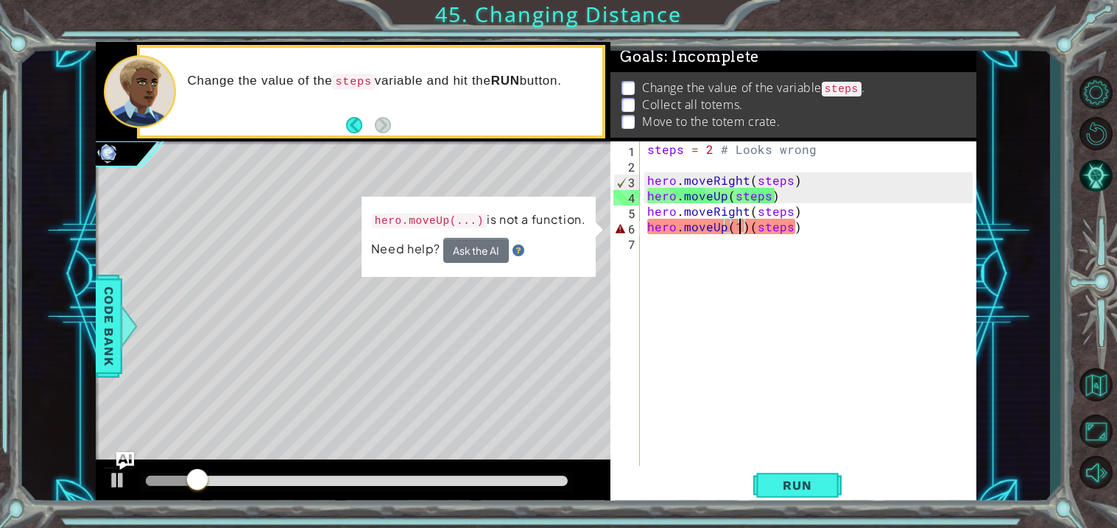
click at [747, 230] on div "steps = 2 # Looks wrong hero . moveRight ( steps ) hero . moveUp ( steps ) hero…" at bounding box center [812, 318] width 336 height 355
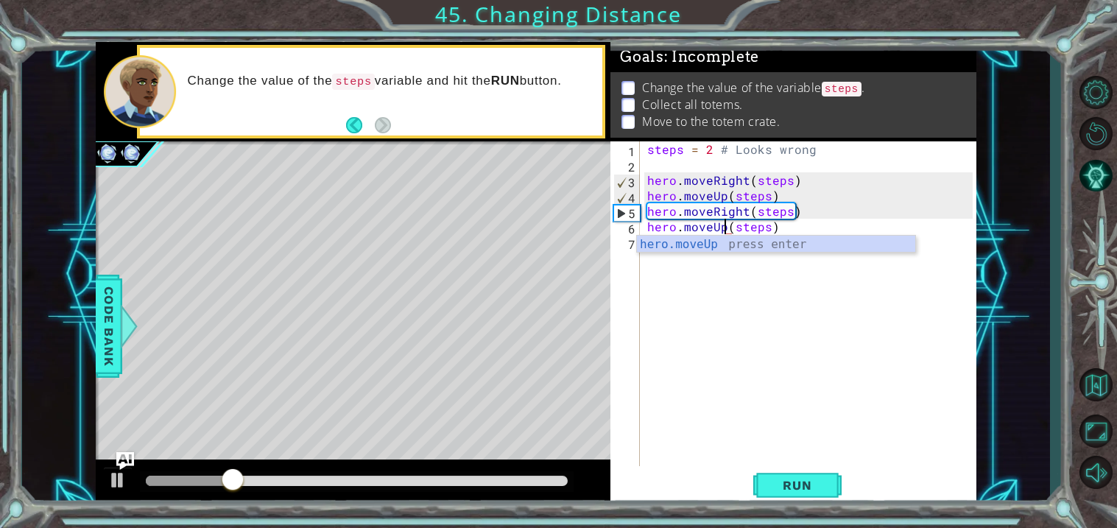
type textarea "hero.moveUp(steps)"
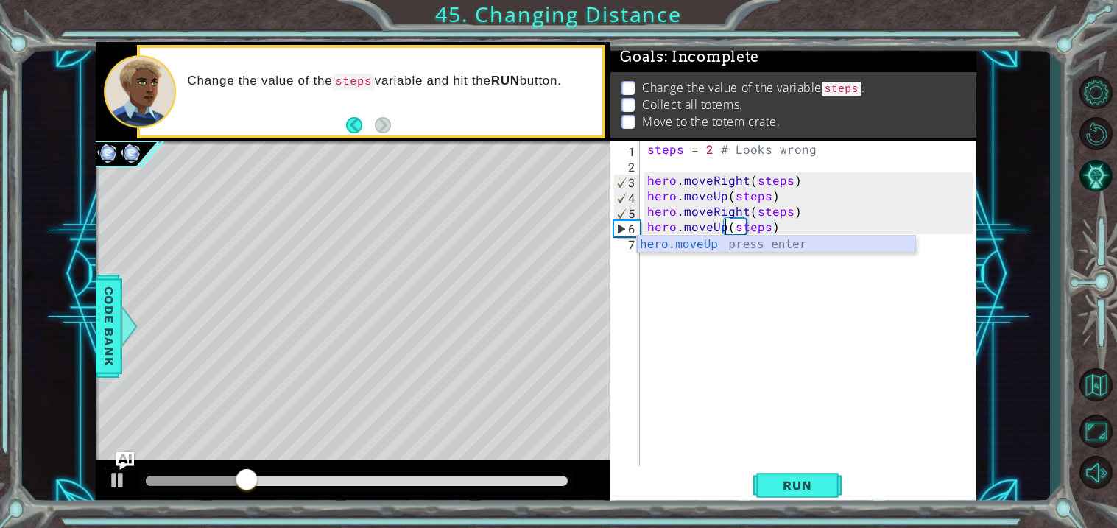
click at [745, 252] on body "1 ההההההההההההההההההההההההההההההההההההההההההההההההההההההההההההההההההההההההההההה…" at bounding box center [558, 264] width 1117 height 528
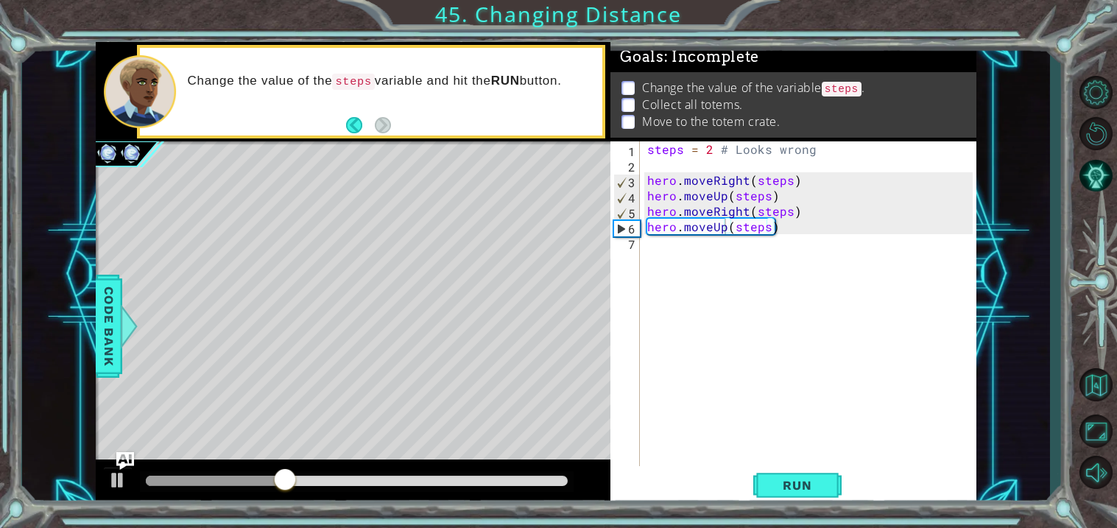
click at [641, 255] on div "hero.moveUp(steps) 1 2 3 4 5 6 7 steps = 2 # Looks wrong hero . moveRight ( ste…" at bounding box center [791, 303] width 362 height 325
click at [648, 245] on div "steps = 2 # Looks wrong hero . moveRight ( steps ) hero . moveUp ( steps ) hero…" at bounding box center [812, 318] width 336 height 355
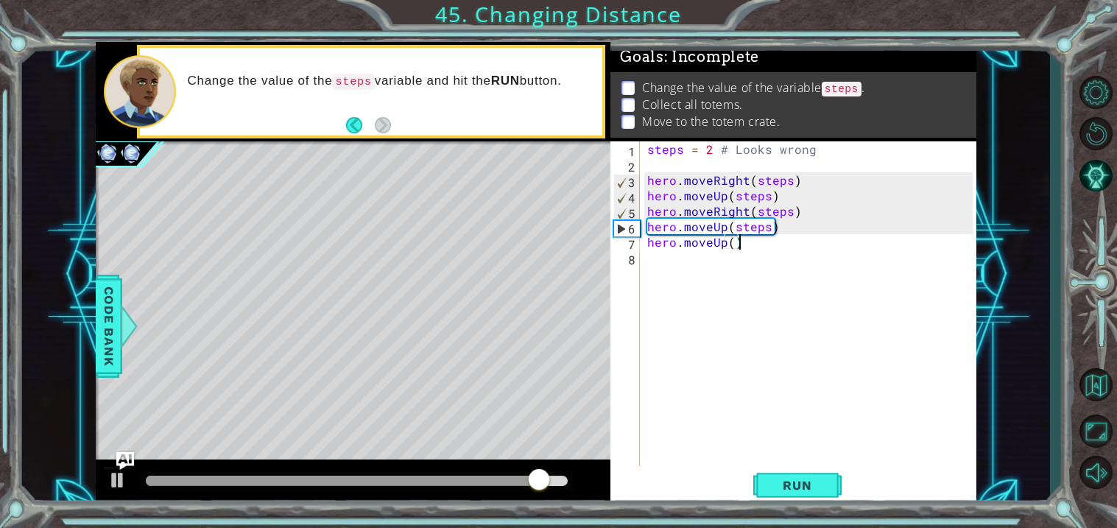
click at [734, 241] on div "steps = 2 # Looks wrong hero . moveRight ( steps ) hero . moveUp ( steps ) hero…" at bounding box center [812, 318] width 336 height 355
click at [722, 241] on div "steps = 2 # Looks wrong hero . moveRight ( steps ) hero . moveUp ( steps ) hero…" at bounding box center [812, 318] width 336 height 355
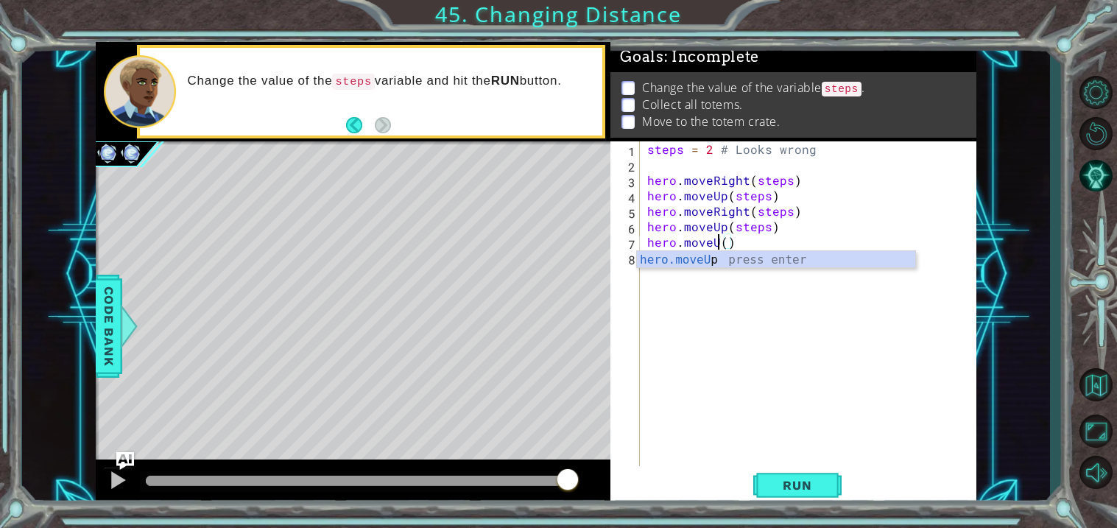
scroll to position [0, 4]
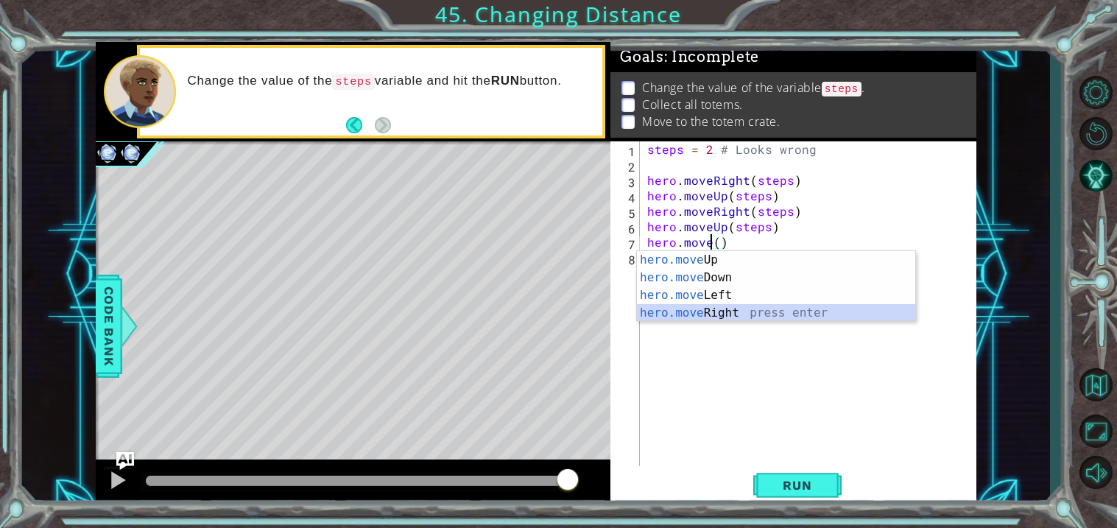
click at [717, 313] on div "hero.move Up press enter hero.move Down press enter hero.move Left press enter …" at bounding box center [776, 304] width 278 height 106
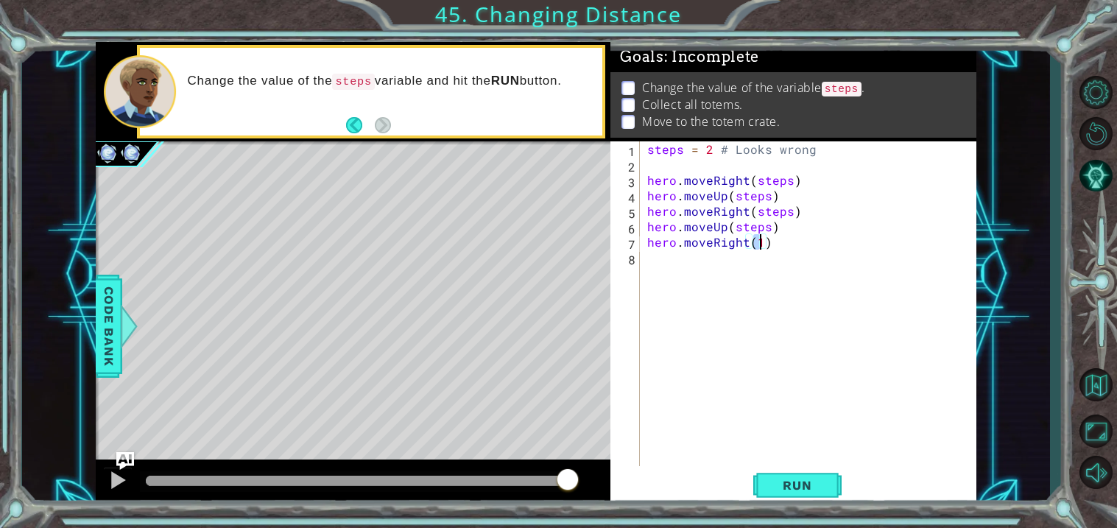
click at [758, 244] on div "steps = 2 # Looks wrong hero . moveRight ( steps ) hero . moveUp ( steps ) hero…" at bounding box center [808, 303] width 328 height 325
type textarea "hero.moveRight(steps)"
click at [796, 495] on button "Run" at bounding box center [797, 485] width 88 height 37
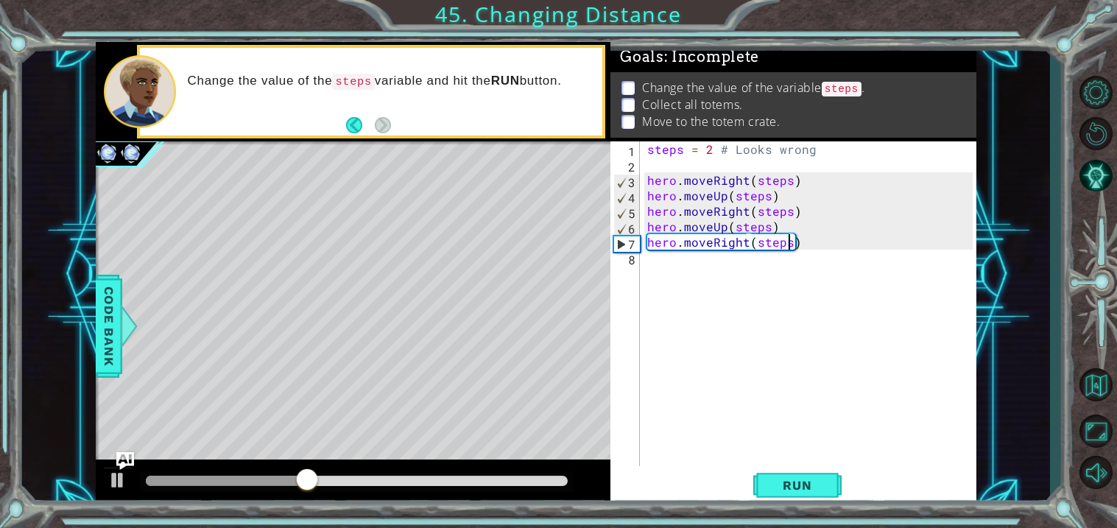
click at [652, 266] on div "steps = 2 # Looks wrong hero . moveRight ( steps ) hero . moveUp ( steps ) hero…" at bounding box center [812, 318] width 336 height 355
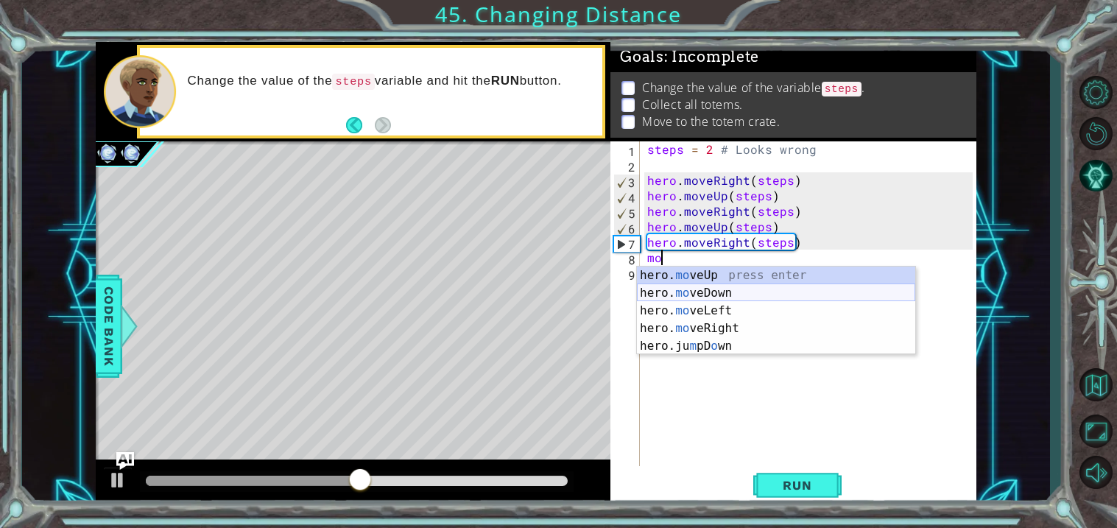
click at [682, 290] on div "hero. mo veUp press enter hero. mo veDown press enter hero. mo veLeft press ent…" at bounding box center [776, 328] width 278 height 124
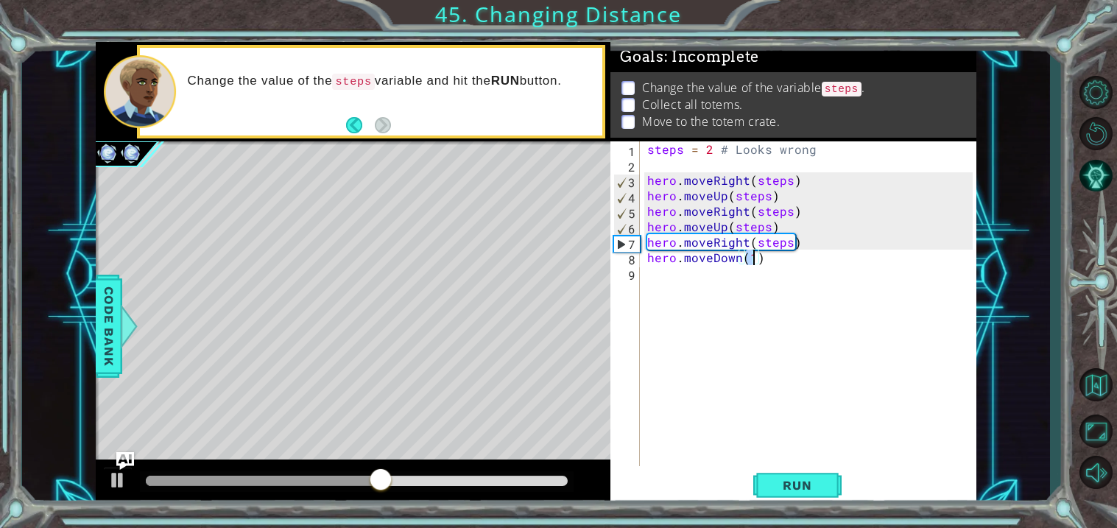
click at [752, 258] on div "steps = 2 # Looks wrong hero . moveRight ( steps ) hero . moveUp ( steps ) hero…" at bounding box center [808, 303] width 328 height 325
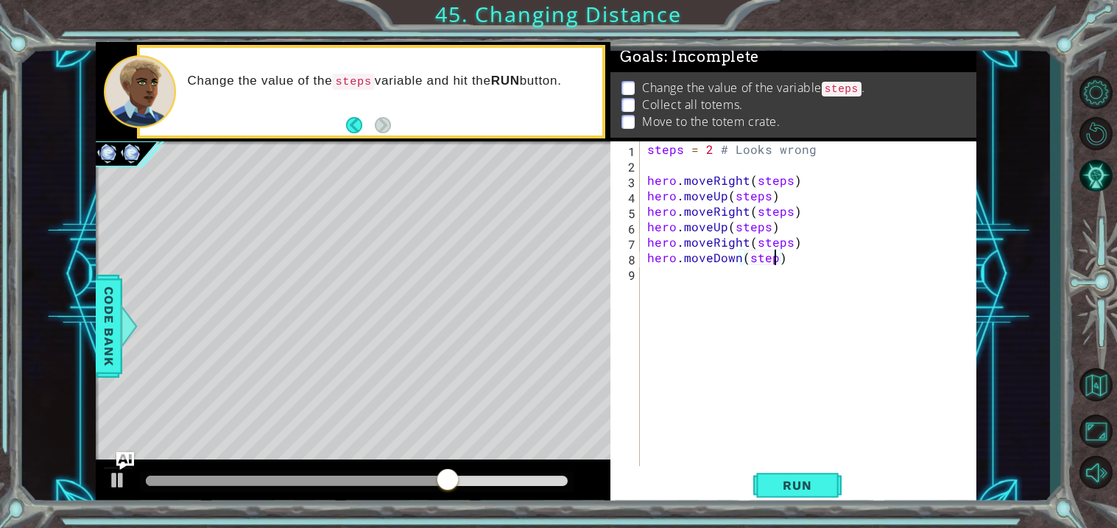
scroll to position [0, 7]
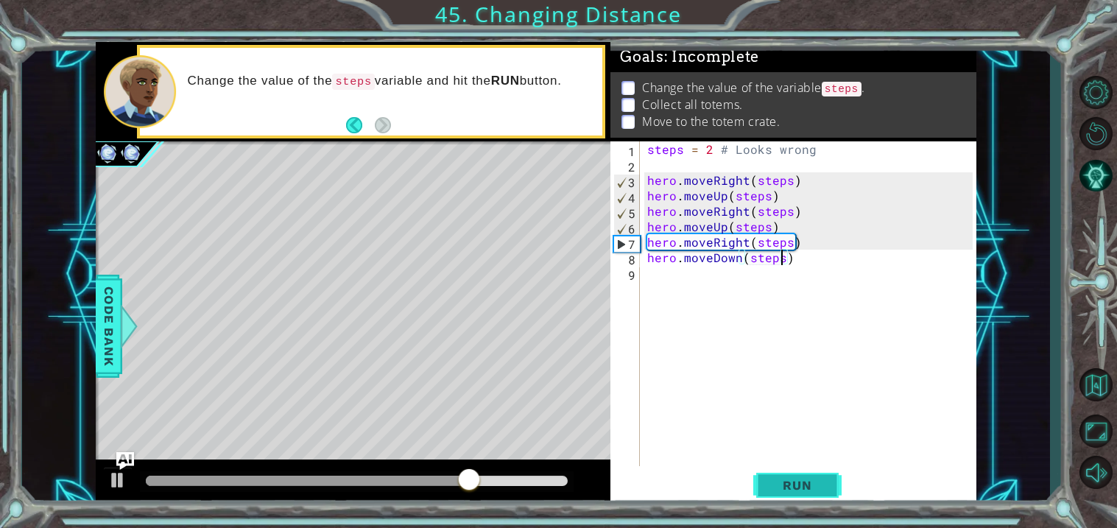
type textarea "hero.moveDown(steps)"
click at [799, 475] on button "Run" at bounding box center [797, 485] width 88 height 37
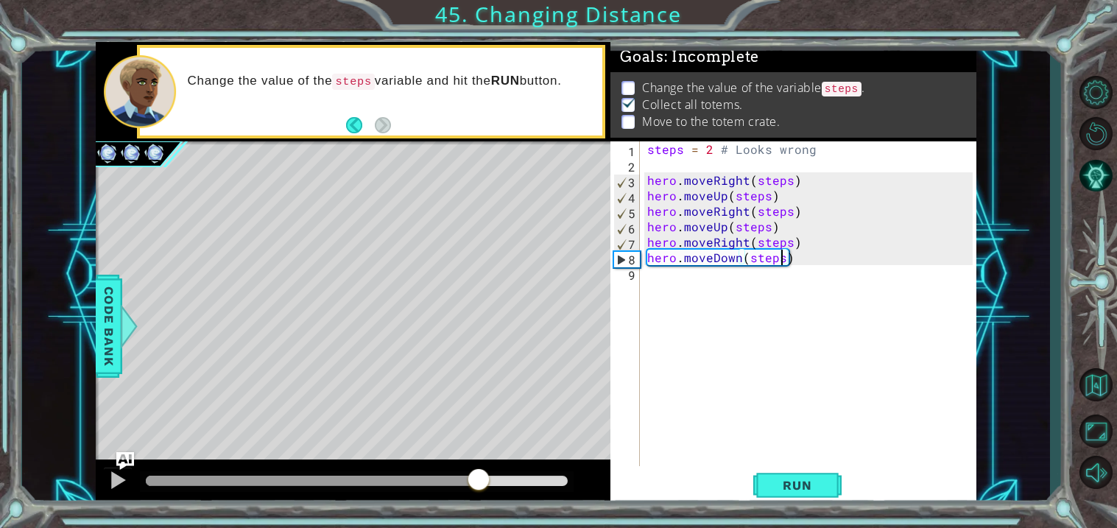
drag, startPoint x: 183, startPoint y: 479, endPoint x: 478, endPoint y: 509, distance: 296.7
click at [478, 509] on div "1 ההההההההההההההההההההההההההההההההההההההההההההההההההההההההההההההההההההההההההההה…" at bounding box center [558, 264] width 1117 height 528
click at [663, 277] on div "steps = 2 # Looks wrong hero . moveRight ( steps ) hero . moveUp ( steps ) hero…" at bounding box center [812, 318] width 336 height 355
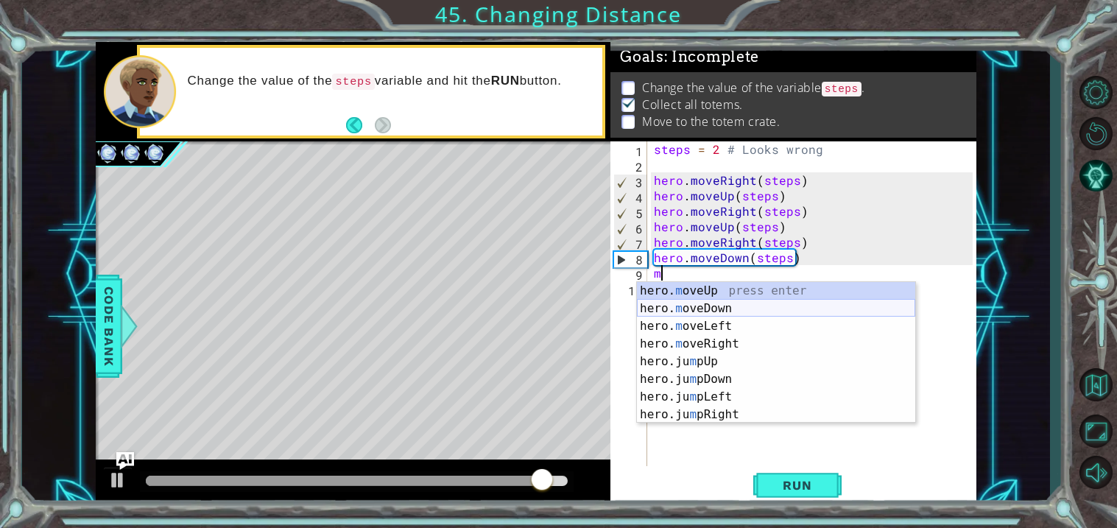
click at [685, 307] on div "hero. m oveUp press enter hero. m oveDown press enter hero. m oveLeft press ent…" at bounding box center [776, 370] width 278 height 177
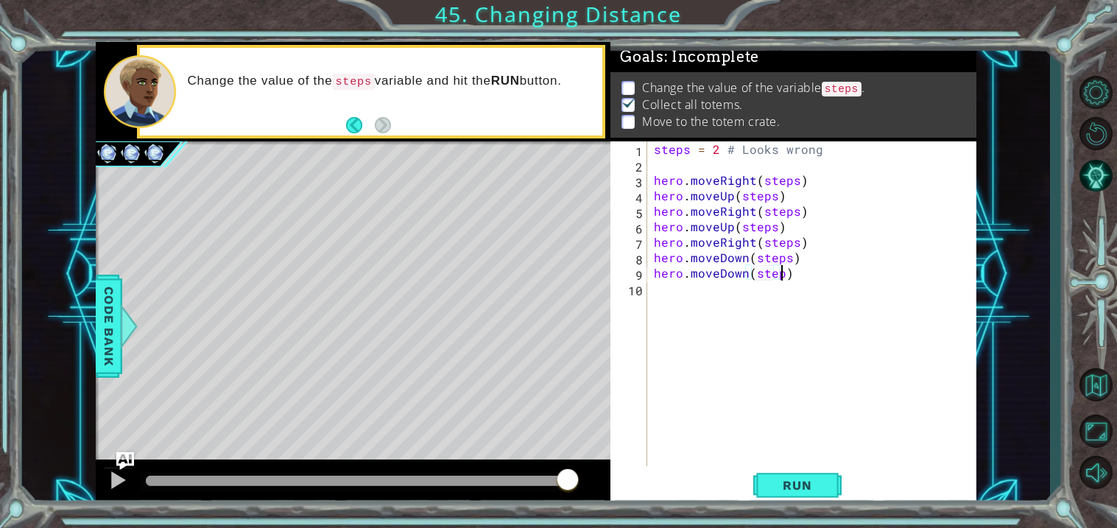
scroll to position [0, 7]
type textarea "hero.moveDown(steps)"
click at [809, 482] on span "Run" at bounding box center [797, 485] width 58 height 15
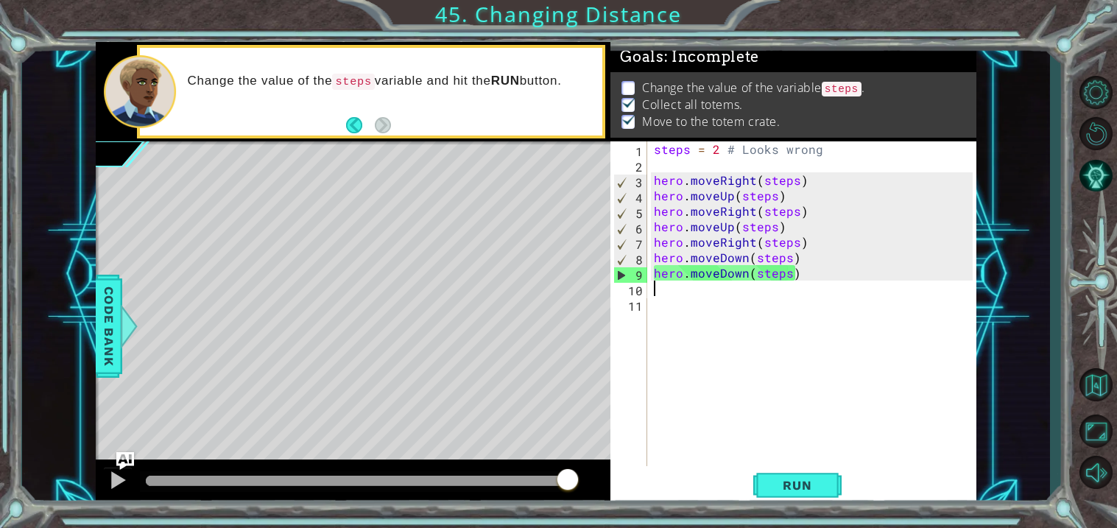
drag, startPoint x: 233, startPoint y: 480, endPoint x: 614, endPoint y: 515, distance: 382.9
click at [614, 515] on div "1 ההההההההההההההההההההההההההההההההההההההההההההההההההההההההההההההההההההההההההההה…" at bounding box center [558, 264] width 1117 height 528
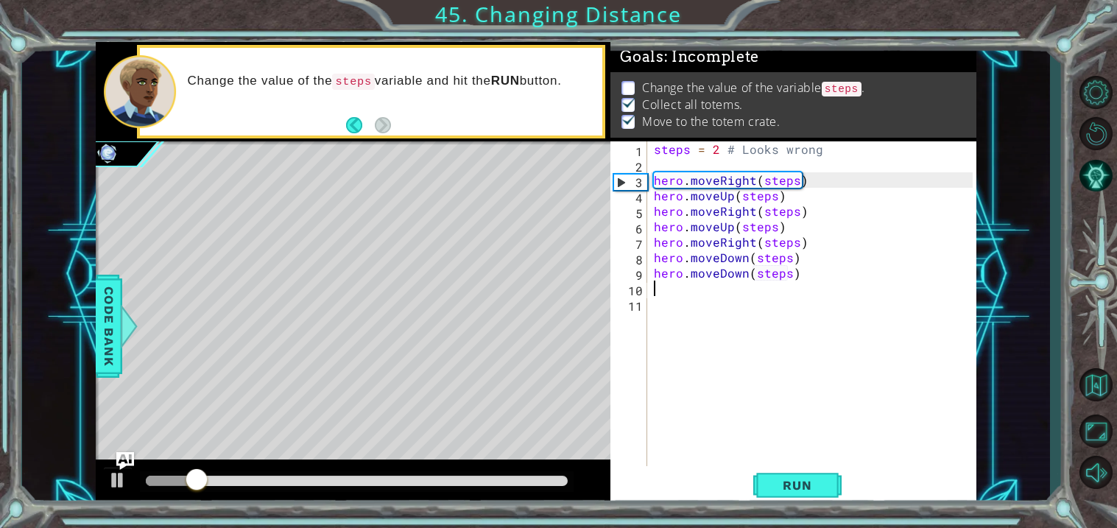
click at [546, 475] on div at bounding box center [357, 480] width 422 height 10
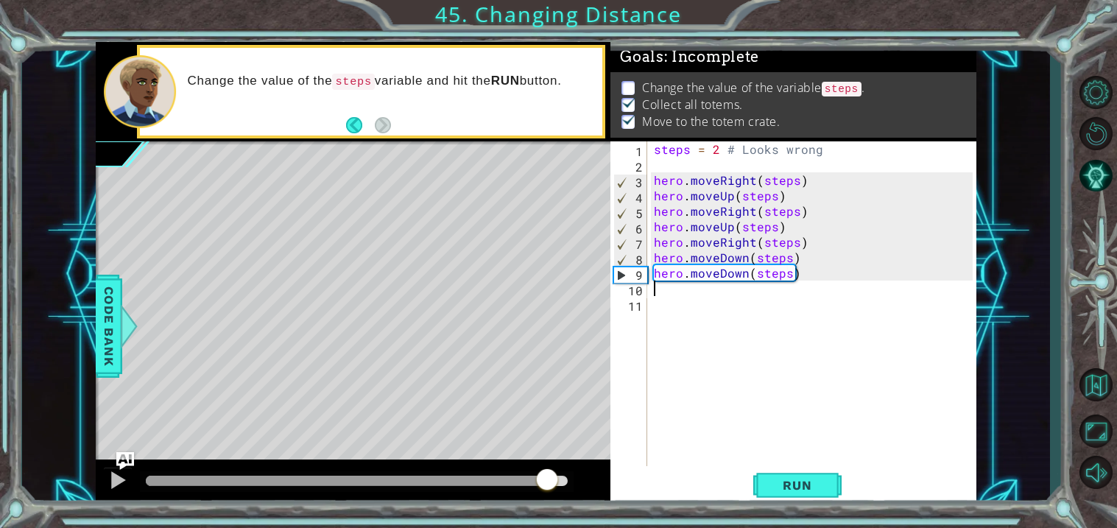
click at [157, 481] on div at bounding box center [346, 480] width 401 height 10
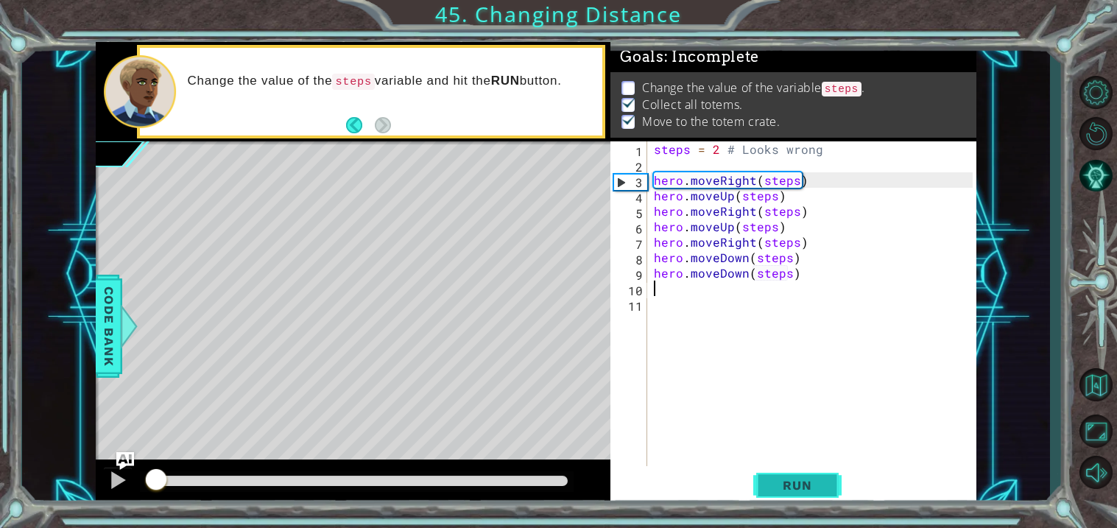
click at [789, 491] on span "Run" at bounding box center [797, 485] width 58 height 15
drag, startPoint x: 571, startPoint y: 470, endPoint x: 163, endPoint y: 475, distance: 407.8
click at [163, 475] on div at bounding box center [163, 480] width 26 height 26
click at [662, 287] on div "steps = 2 # Looks wrong hero . moveRight ( steps ) hero . moveUp ( steps ) hero…" at bounding box center [815, 318] width 329 height 355
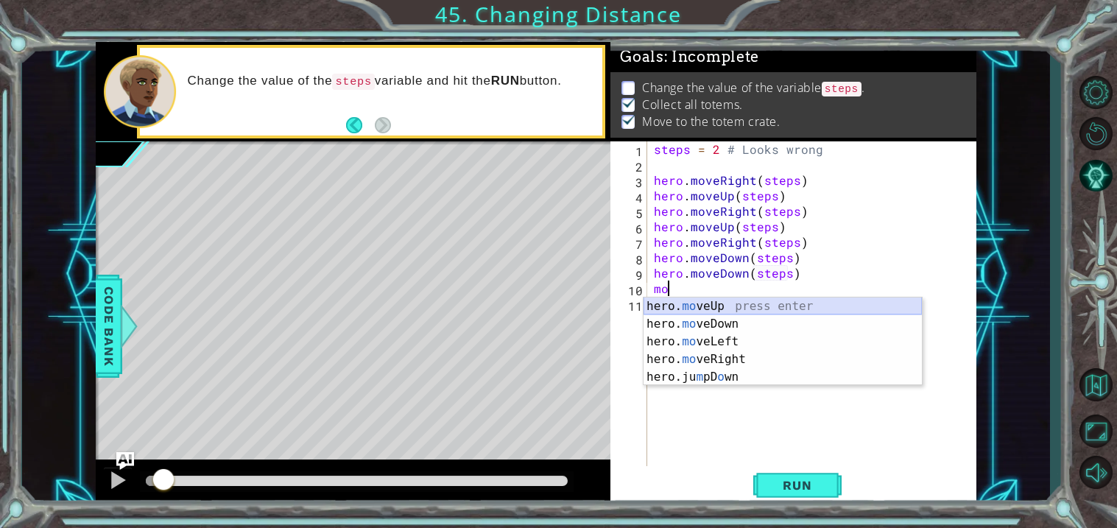
click at [695, 307] on div "hero. mo veUp press enter hero. mo veDown press enter hero. mo veLeft press ent…" at bounding box center [782, 359] width 278 height 124
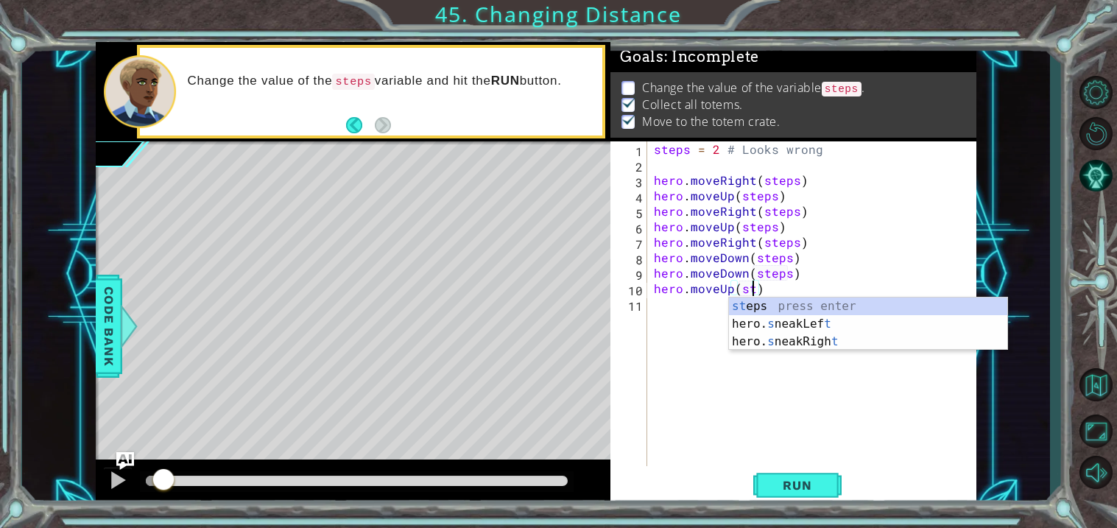
scroll to position [0, 5]
click at [742, 308] on div "st eps press enter hero. s neakLef t press enter hero. s neakRigh t press enter" at bounding box center [868, 341] width 278 height 88
type textarea "hero.moveUp(steps)"
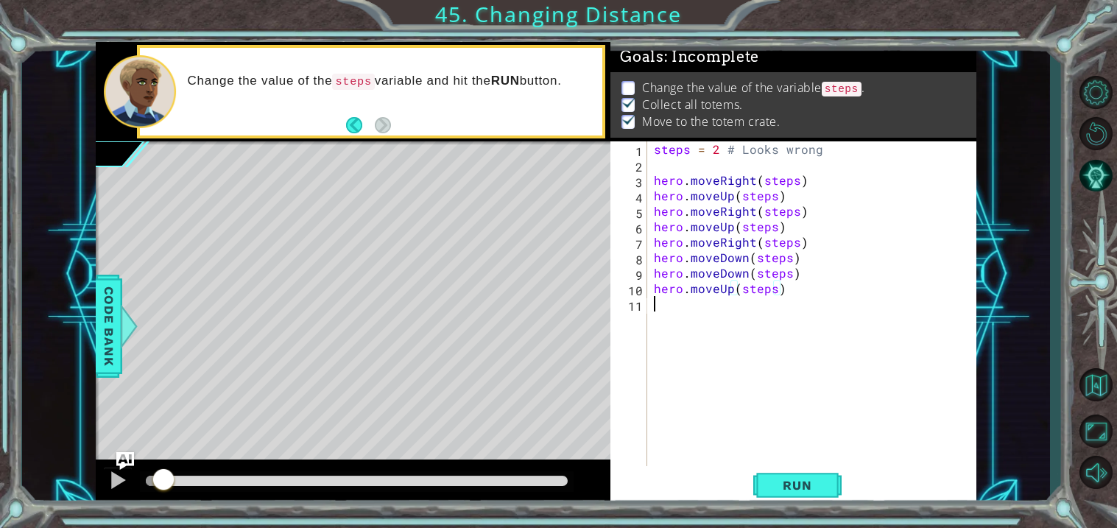
click at [673, 305] on div "steps = 2 # Looks wrong hero . moveRight ( steps ) hero . moveUp ( steps ) hero…" at bounding box center [815, 318] width 329 height 355
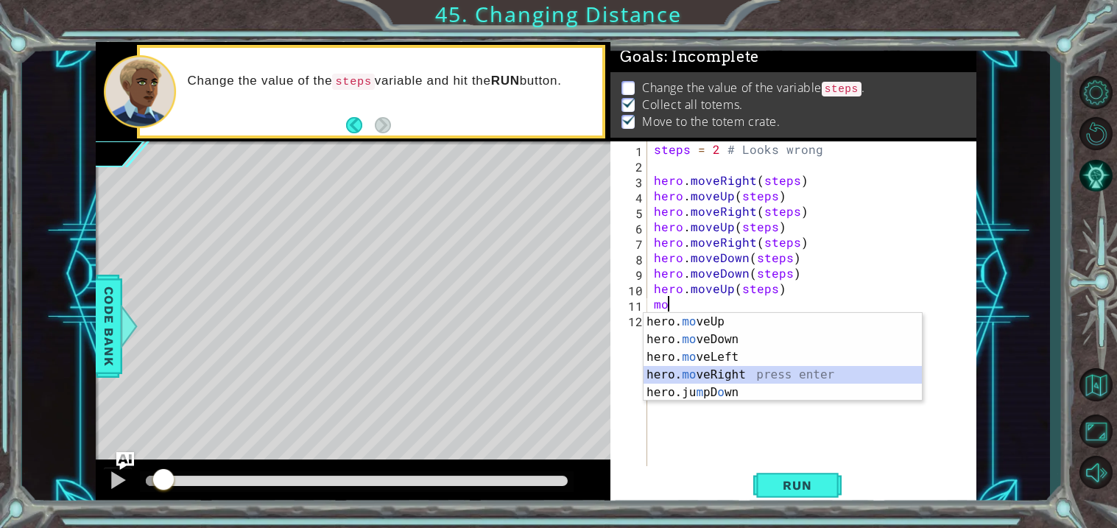
click at [723, 367] on div "hero. mo veUp press enter hero. mo veDown press enter hero. mo veLeft press ent…" at bounding box center [782, 375] width 278 height 124
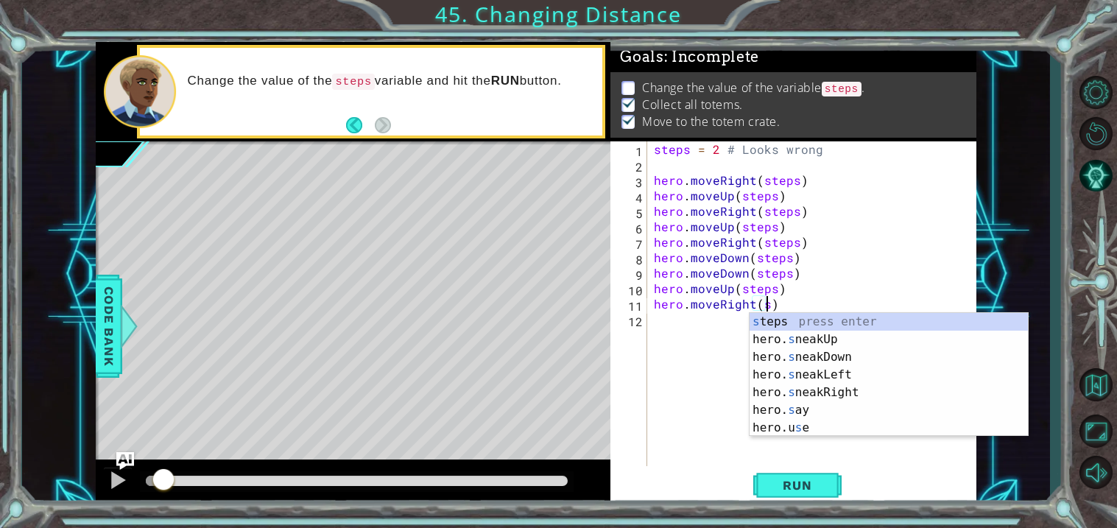
scroll to position [0, 6]
click at [795, 326] on div "s teps press enter hero. s neakUp press enter hero. s neakDown press enter hero…" at bounding box center [888, 392] width 278 height 159
type textarea "hero.moveRight(steps)"
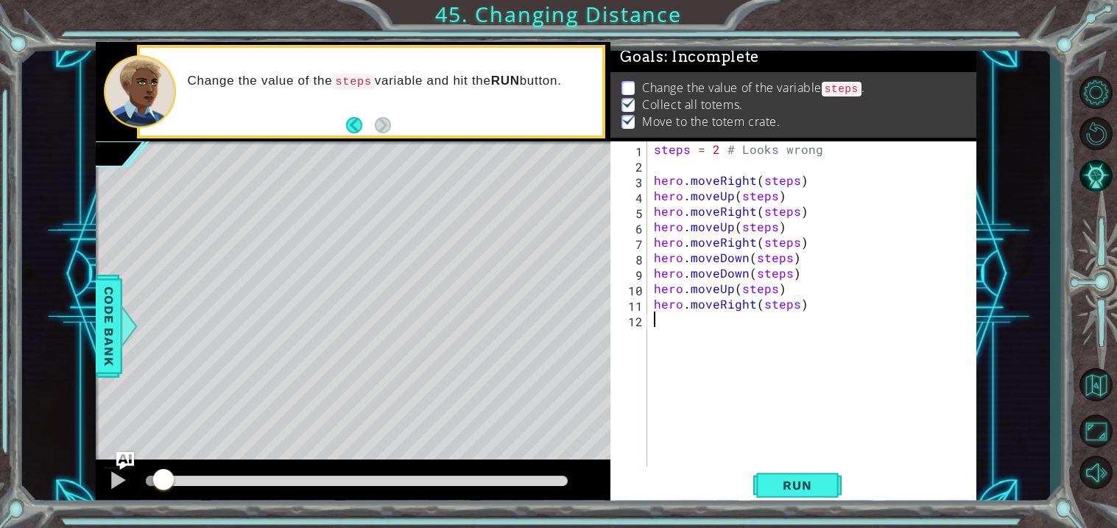
click at [665, 332] on div "steps = 2 # Looks wrong hero . moveRight ( steps ) hero . moveUp ( steps ) hero…" at bounding box center [815, 318] width 329 height 355
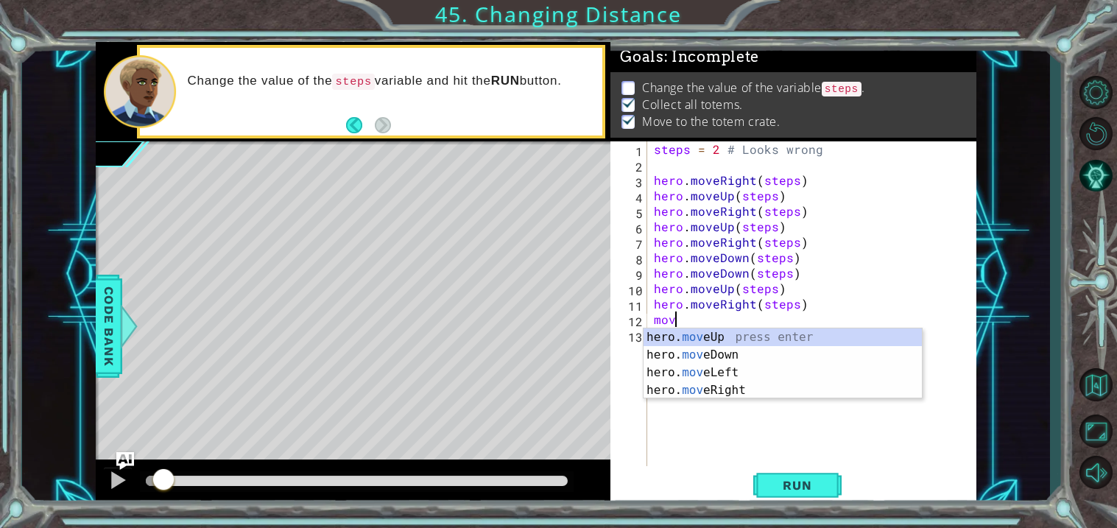
scroll to position [0, 1]
click at [695, 351] on div "hero. move Up press enter hero. move Down press enter hero. move Left press ent…" at bounding box center [782, 381] width 278 height 106
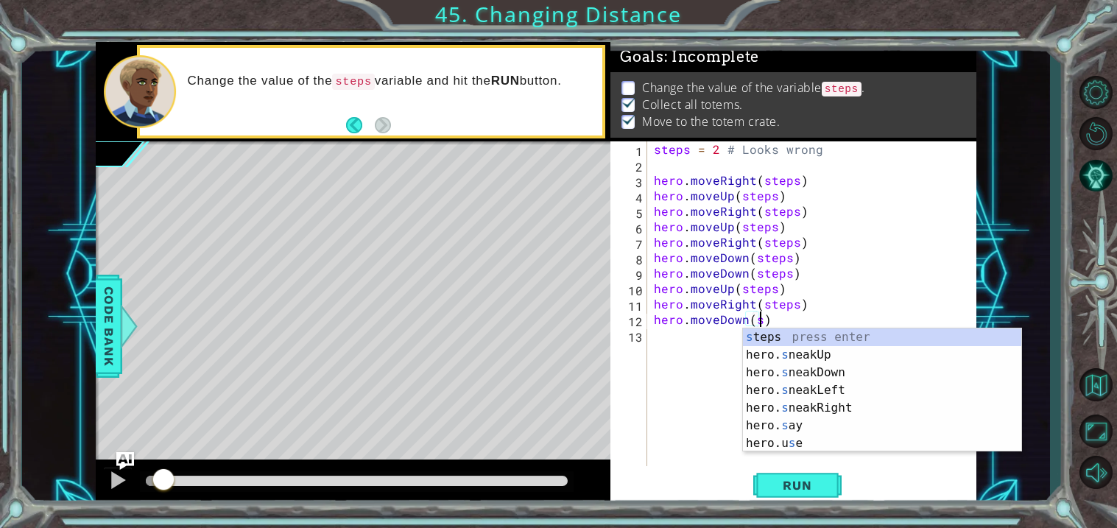
scroll to position [0, 5]
click at [830, 341] on div "s teps press enter hero. s neakUp press enter hero. s neakDown press enter hero…" at bounding box center [882, 407] width 278 height 159
type textarea "hero.moveDown(steps)"
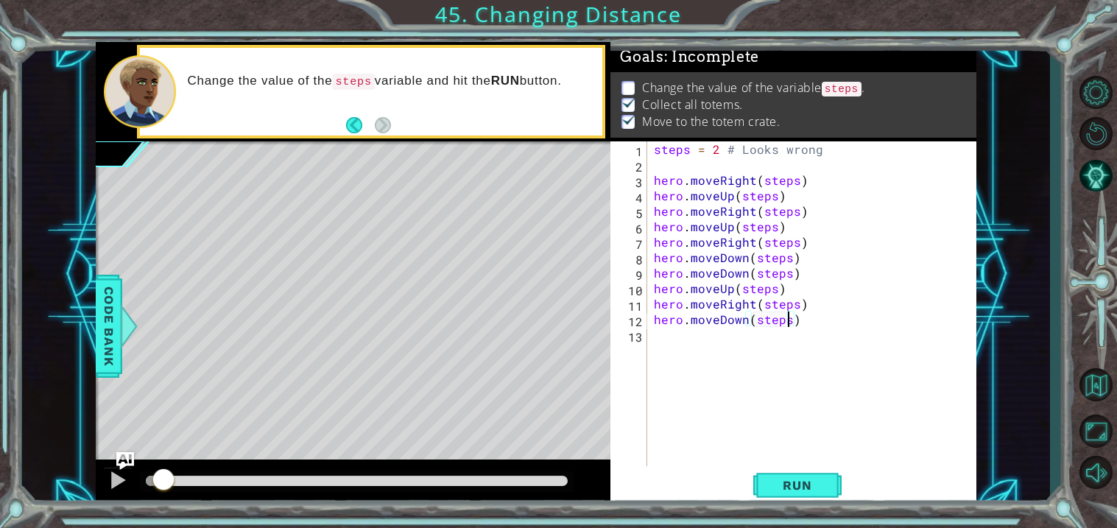
click at [658, 340] on div "steps = 2 # Looks wrong hero . moveRight ( steps ) hero . moveUp ( steps ) hero…" at bounding box center [815, 318] width 329 height 355
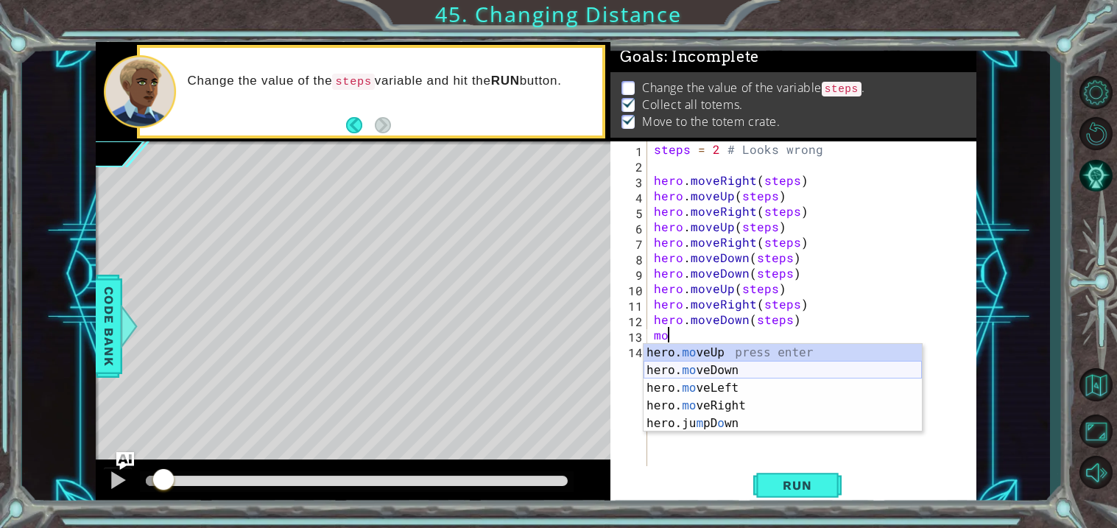
click at [725, 366] on div "hero. mo veUp press enter hero. mo veDown press enter hero. mo veLeft press ent…" at bounding box center [782, 406] width 278 height 124
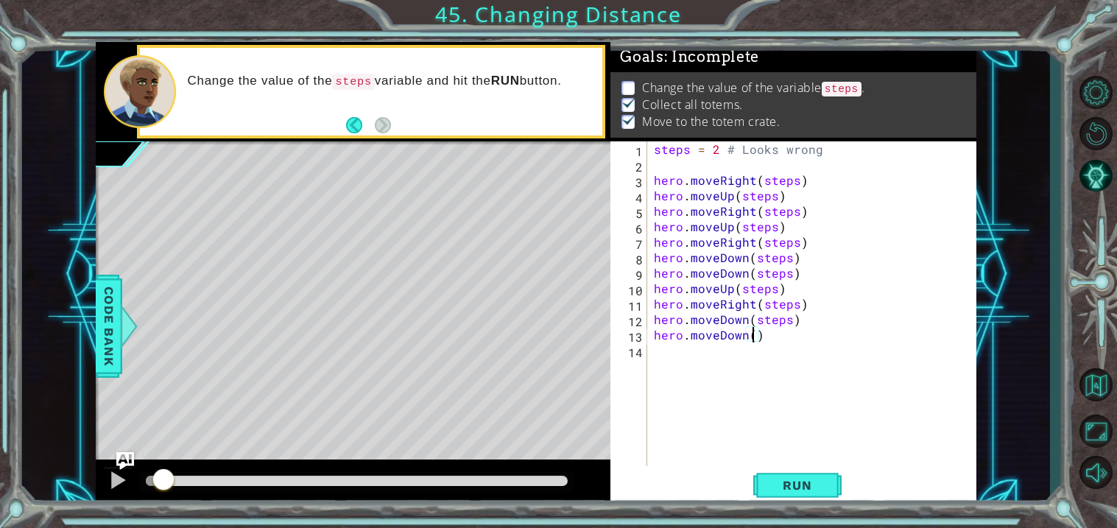
scroll to position [0, 5]
type textarea "hero.moveDown(steps)"
click at [647, 369] on div "hero.moveDown(steps) 1 2 3 4 5 6 7 8 9 10 11 12 13 14 steps = 2 # Looks wrong h…" at bounding box center [791, 303] width 362 height 325
click at [656, 347] on div "steps = 2 # Looks wrong hero . moveRight ( steps ) hero . moveUp ( steps ) hero…" at bounding box center [815, 318] width 329 height 355
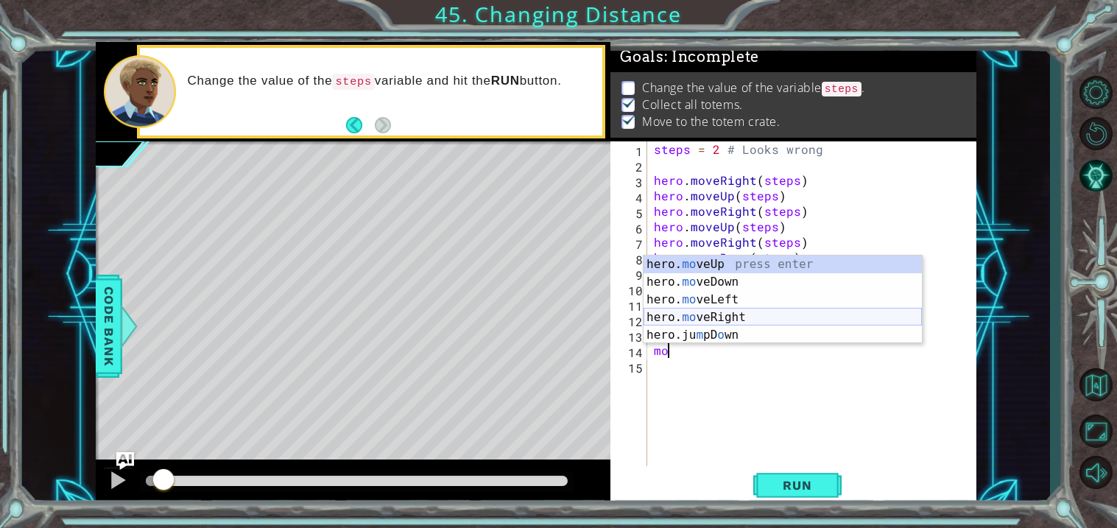
click at [740, 315] on div "hero. mo veUp press enter hero. mo veDown press enter hero. mo veLeft press ent…" at bounding box center [782, 317] width 278 height 124
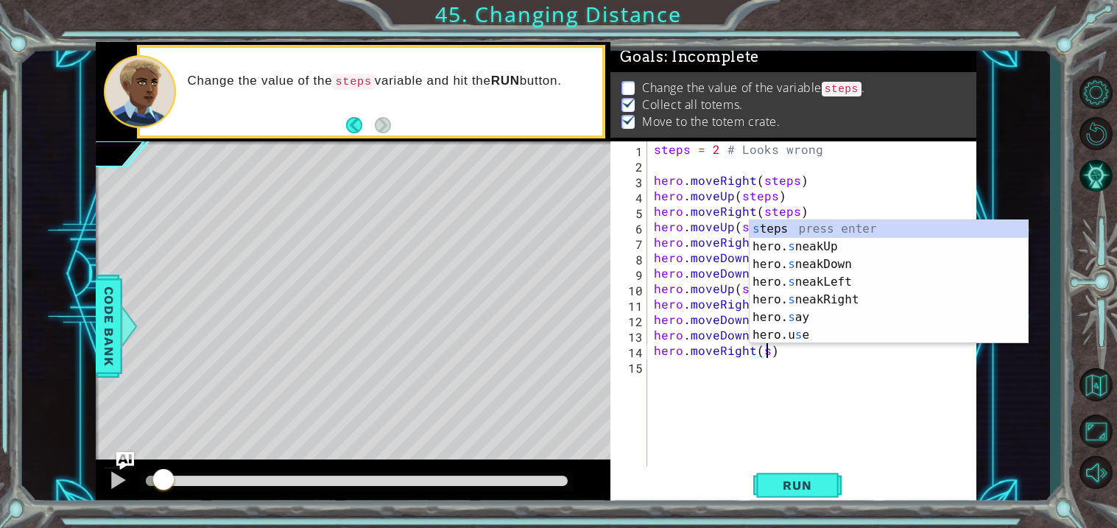
scroll to position [0, 6]
type textarea "hero.moveRight(steps)"
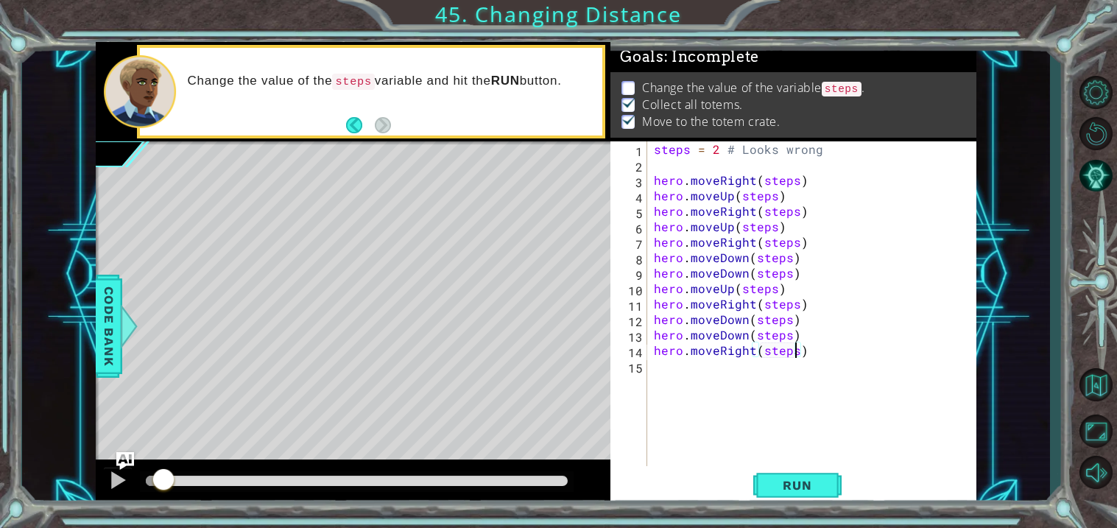
click at [668, 372] on div "steps = 2 # Looks wrong hero . moveRight ( steps ) hero . moveUp ( steps ) hero…" at bounding box center [815, 318] width 329 height 355
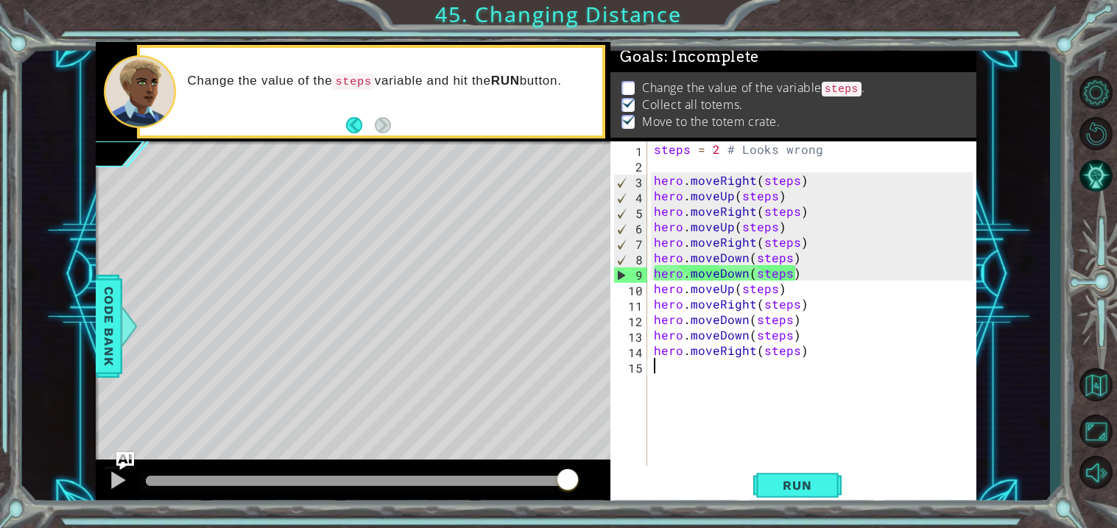
drag, startPoint x: 160, startPoint y: 479, endPoint x: 623, endPoint y: 478, distance: 463.0
click at [623, 478] on div "1 ההההההההההההההההההההההההההההההההההההההההההההההההההההההההההההההההההההההההההההה…" at bounding box center [536, 274] width 881 height 464
click at [718, 149] on div "steps = 2 # Looks wrong hero . moveRight ( steps ) hero . moveUp ( steps ) hero…" at bounding box center [815, 318] width 329 height 355
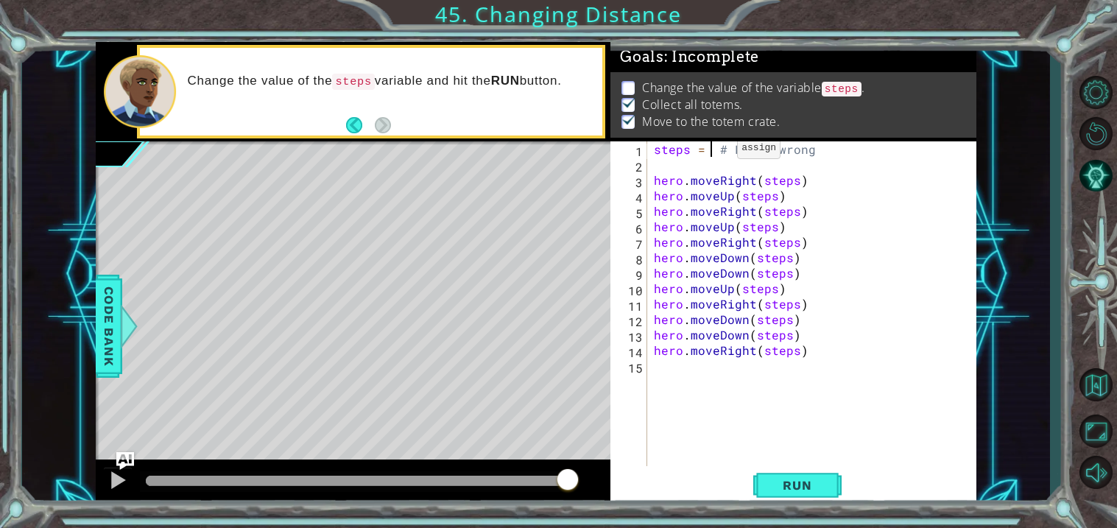
scroll to position [0, 4]
click at [801, 351] on div "steps = 3 # Looks wrong hero . moveRight ( steps ) hero . moveUp ( steps ) hero…" at bounding box center [815, 318] width 329 height 355
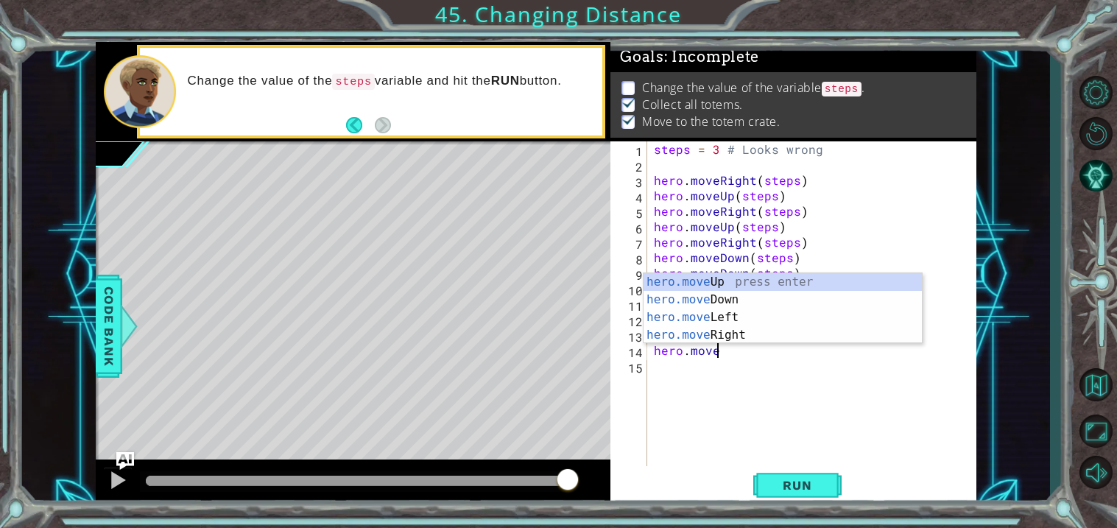
scroll to position [0, 1]
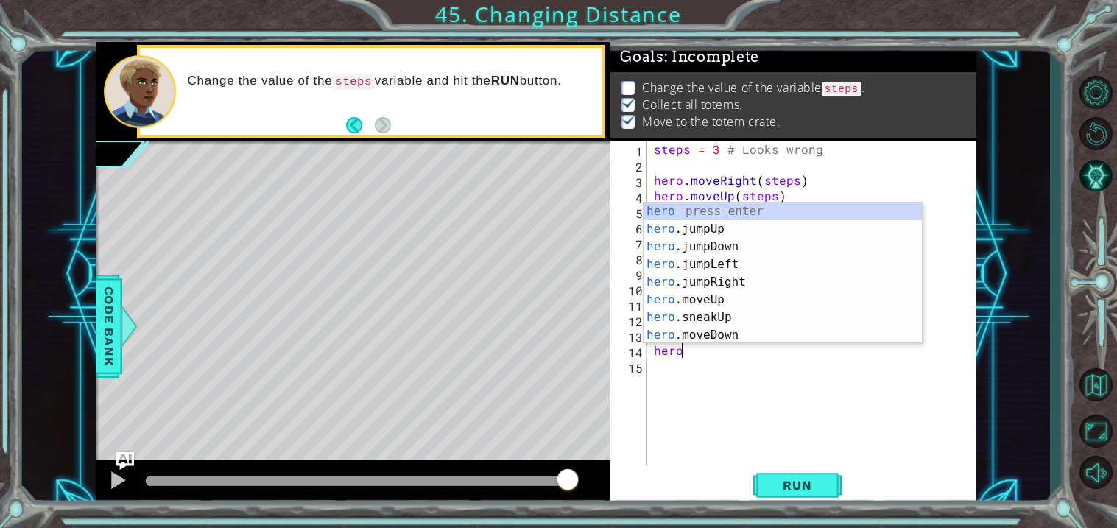
type textarea "h"
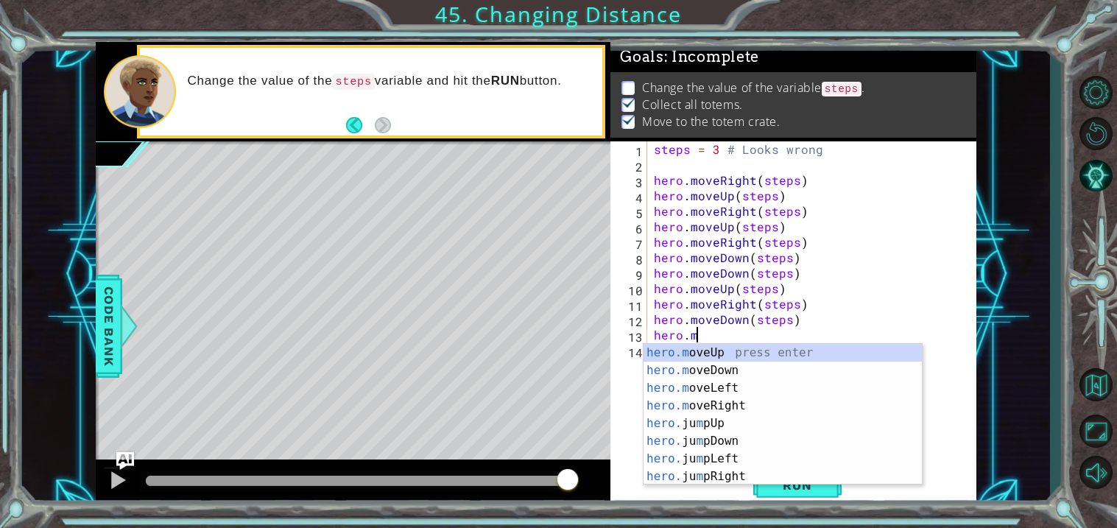
type textarea "h"
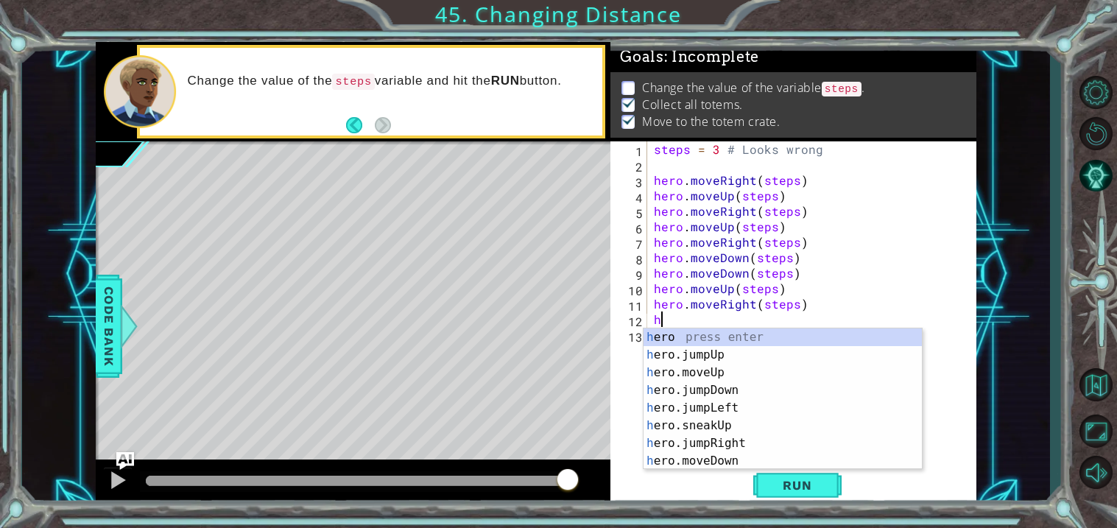
type textarea "h"
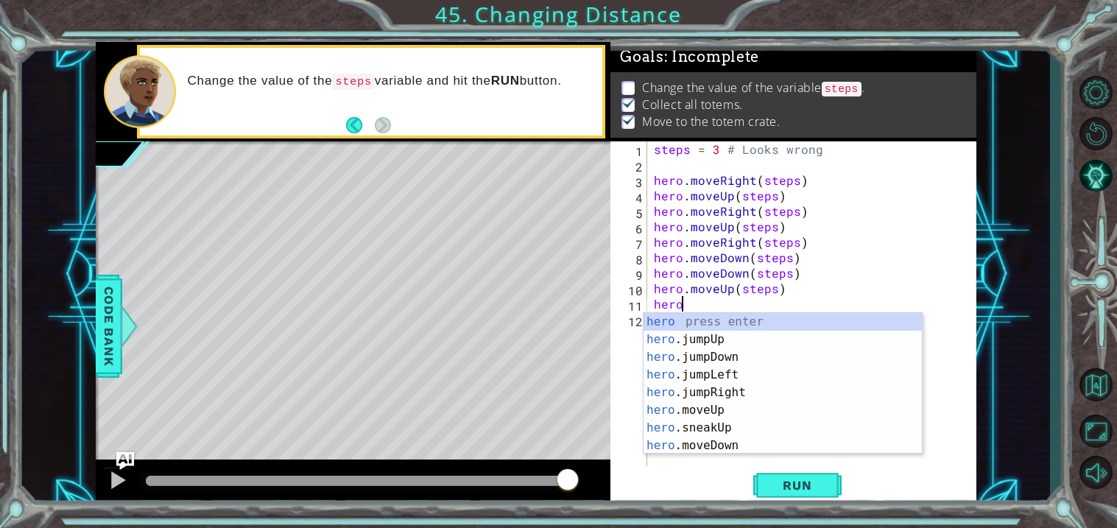
type textarea "h"
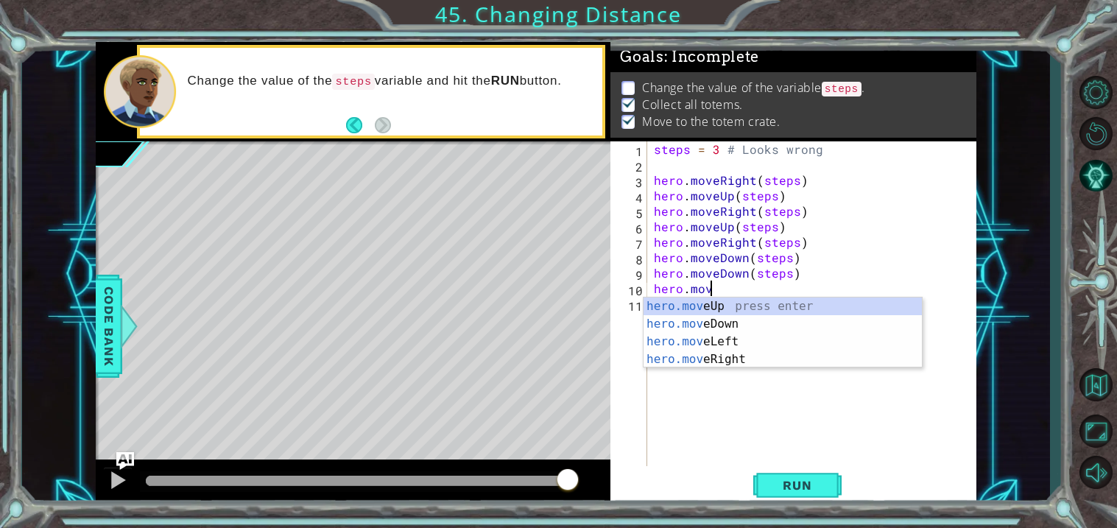
type textarea "h"
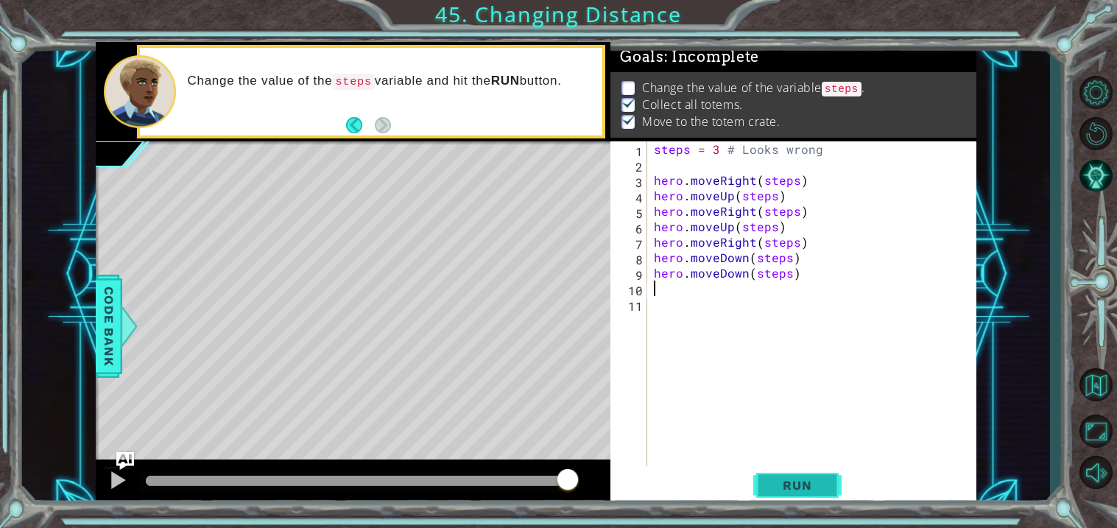
click at [798, 487] on span "Run" at bounding box center [797, 485] width 58 height 15
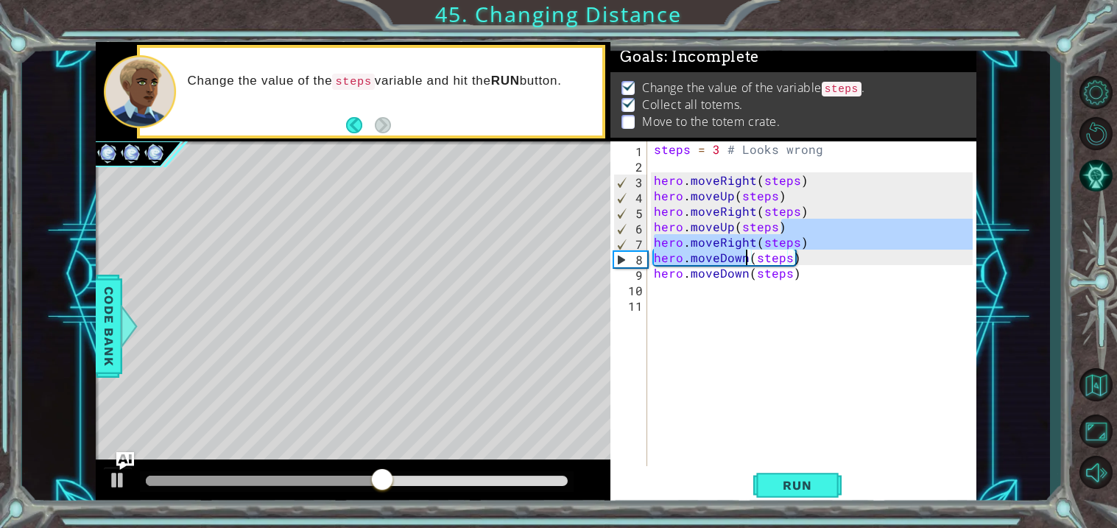
drag, startPoint x: 791, startPoint y: 232, endPoint x: 743, endPoint y: 251, distance: 52.2
click at [743, 251] on div "steps = 3 # Looks wrong hero . moveRight ( steps ) hero . moveUp ( steps ) hero…" at bounding box center [815, 318] width 329 height 355
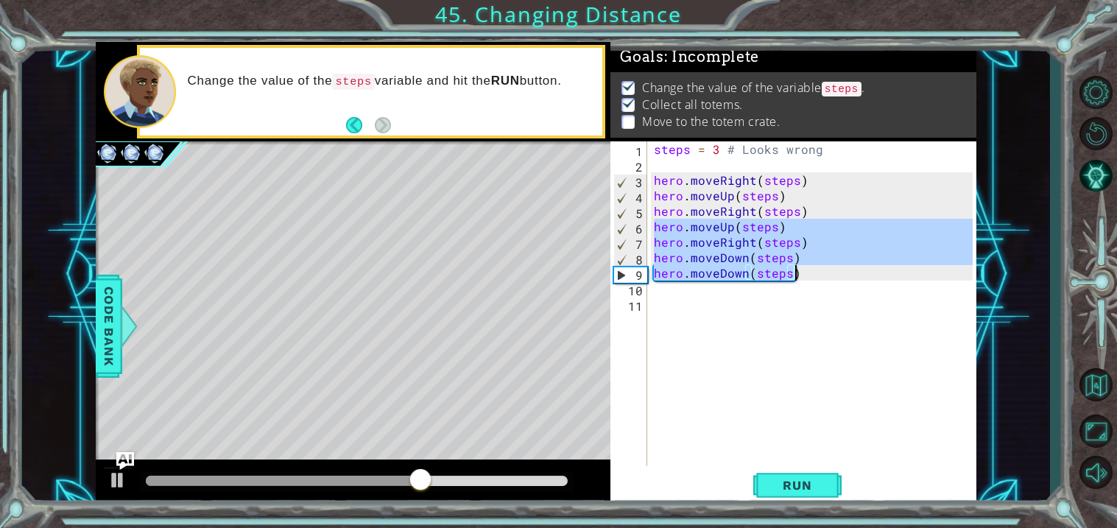
drag, startPoint x: 654, startPoint y: 230, endPoint x: 806, endPoint y: 277, distance: 159.0
click at [806, 277] on div "steps = 3 # Looks wrong hero . moveRight ( steps ) hero . moveUp ( steps ) hero…" at bounding box center [815, 318] width 329 height 355
type textarea "hero.moveDown(steps) hero.moveDown(steps)"
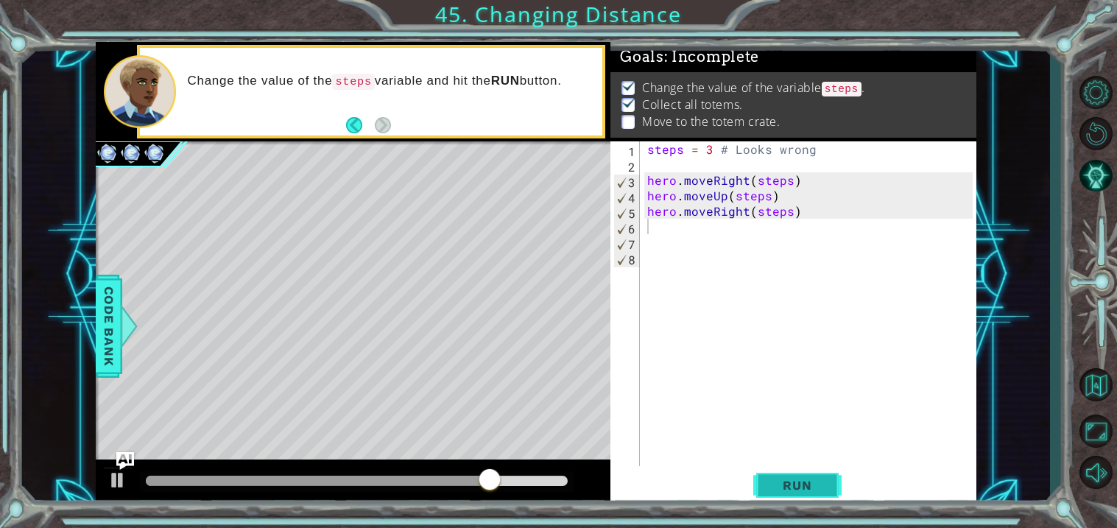
click at [799, 481] on span "Run" at bounding box center [797, 485] width 58 height 15
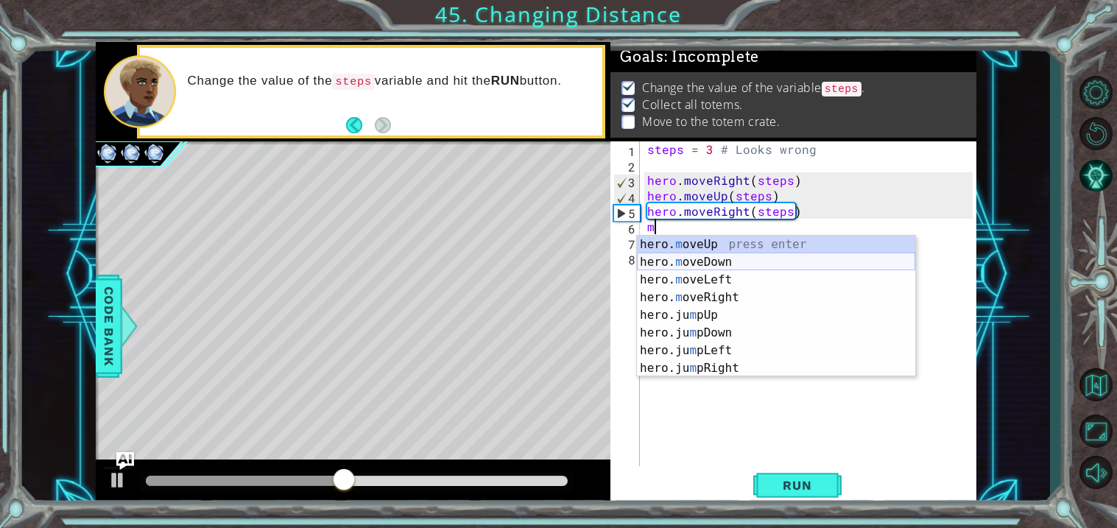
click at [682, 267] on div "hero. m oveUp press enter hero. m oveDown press enter hero. m oveLeft press ent…" at bounding box center [776, 324] width 278 height 177
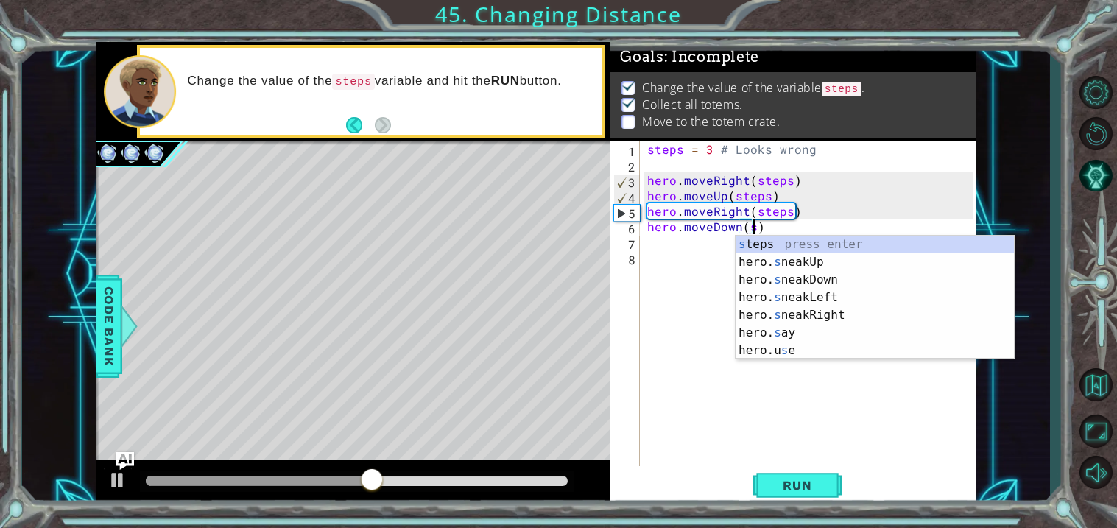
scroll to position [0, 5]
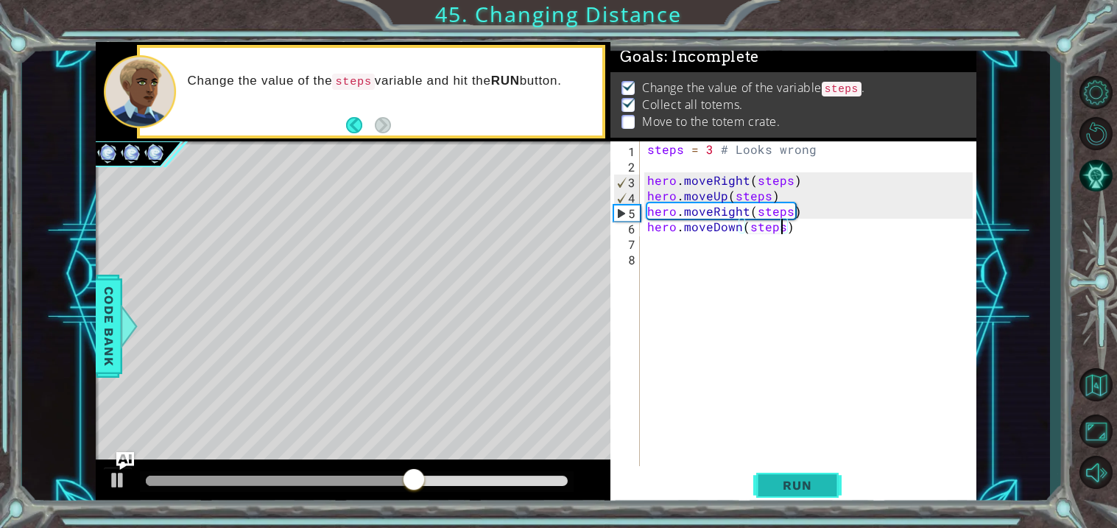
type textarea "hero.moveDown(steps)"
click at [791, 478] on span "Run" at bounding box center [797, 485] width 58 height 15
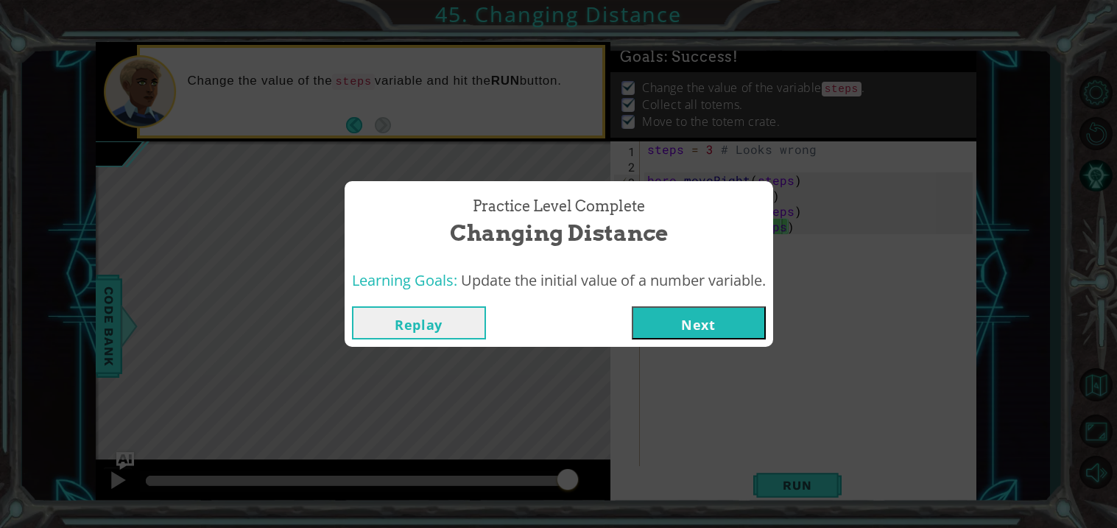
click at [702, 333] on button "Next" at bounding box center [699, 322] width 134 height 33
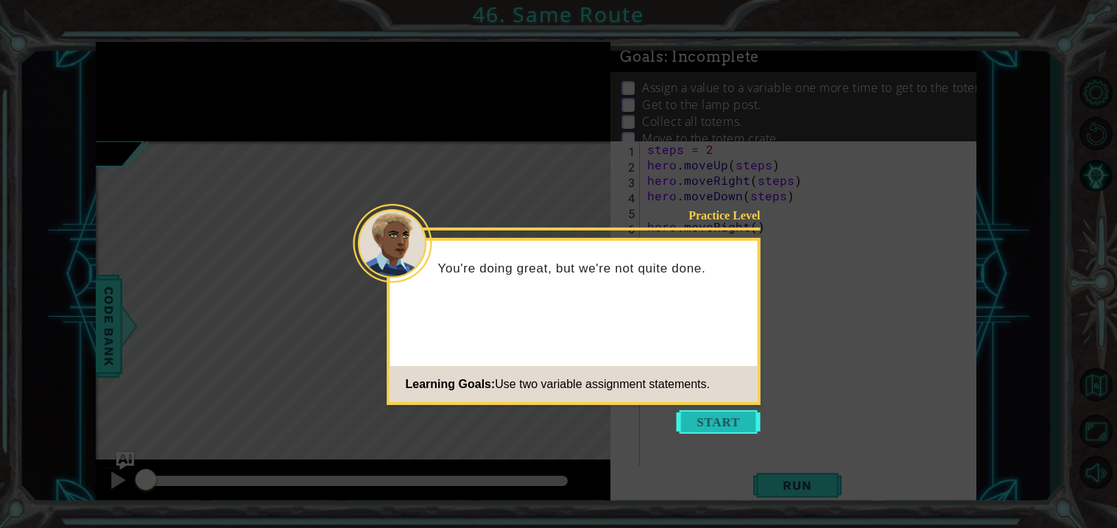
click at [723, 431] on button "Start" at bounding box center [718, 422] width 84 height 24
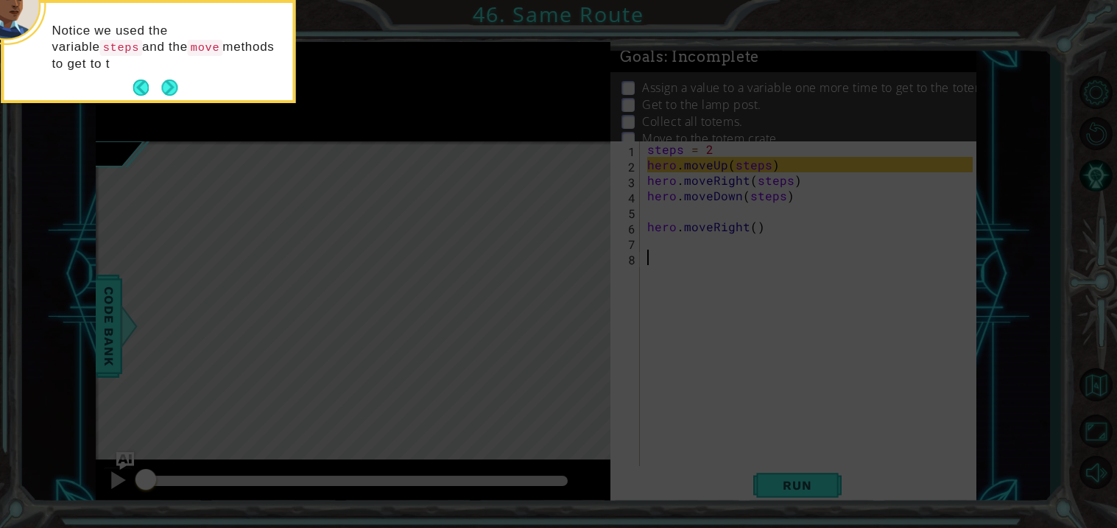
click at [804, 490] on icon at bounding box center [558, 79] width 1117 height 898
click at [177, 96] on button "Next" at bounding box center [169, 88] width 18 height 18
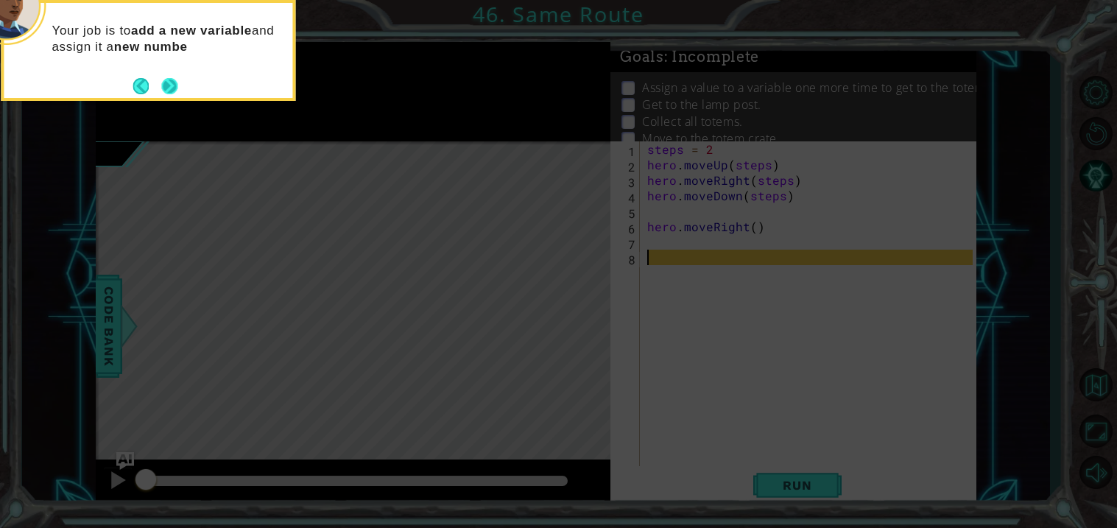
click at [166, 82] on button "Next" at bounding box center [169, 85] width 17 height 17
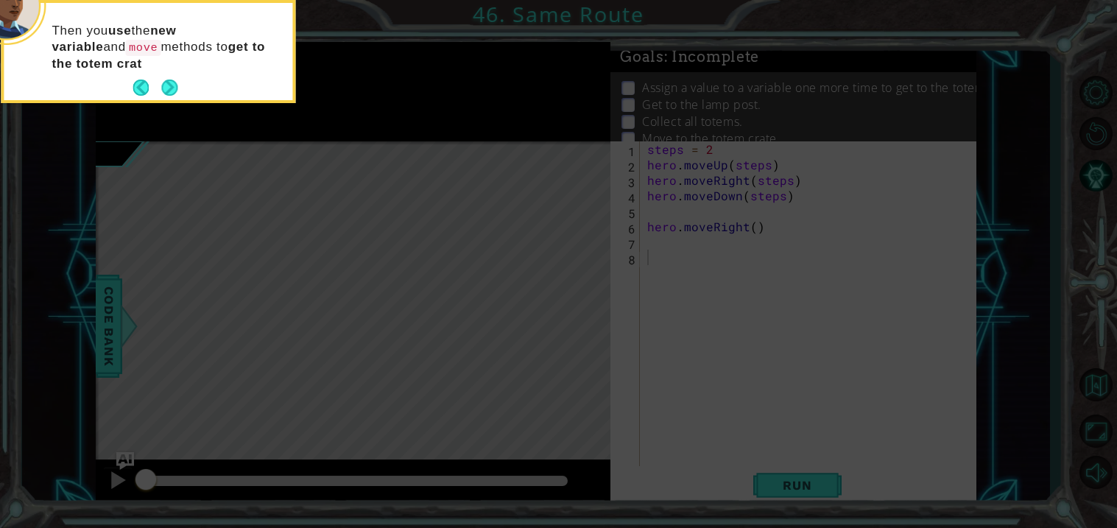
click at [165, 75] on div "Then you use the new variable and move methods to get to the totem crat" at bounding box center [148, 54] width 289 height 91
click at [169, 88] on button "Next" at bounding box center [169, 87] width 17 height 17
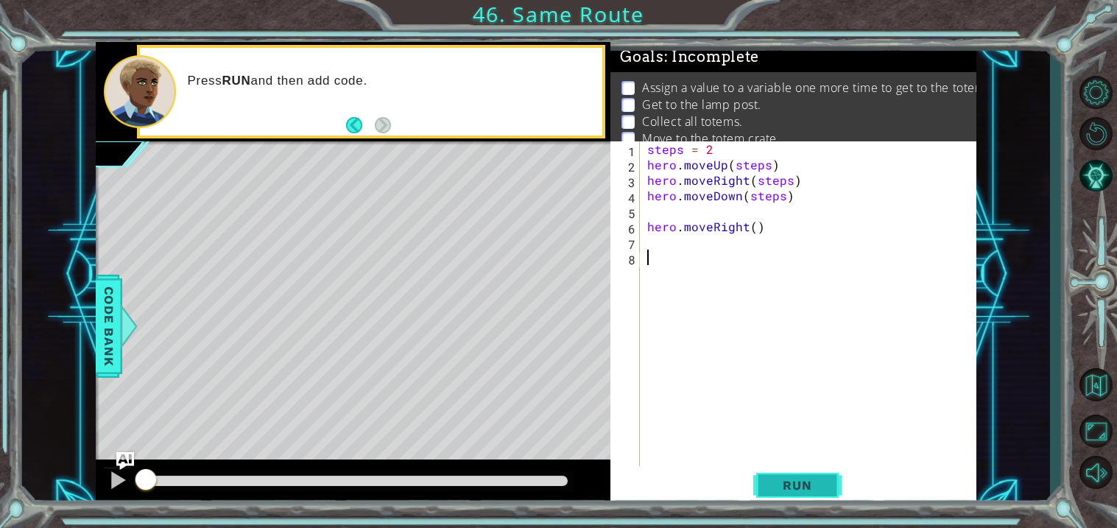
click at [783, 473] on button "Run" at bounding box center [797, 485] width 88 height 37
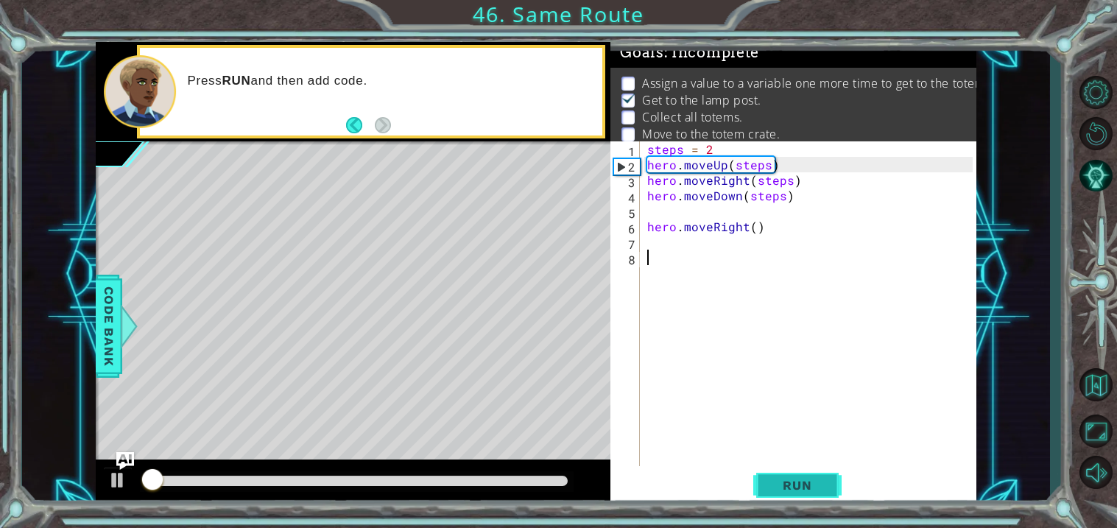
scroll to position [6, 0]
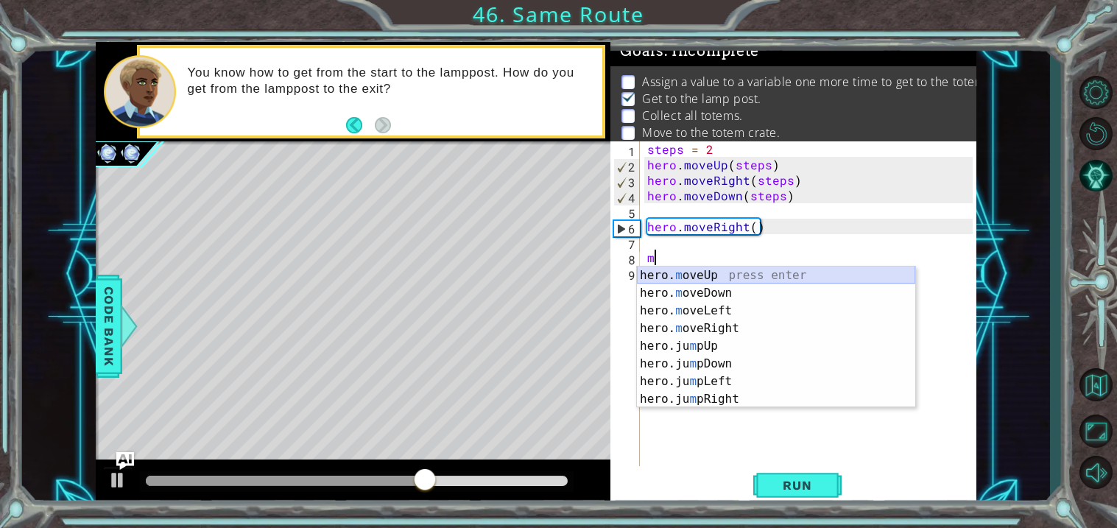
click at [747, 269] on div "hero. m oveUp press enter hero. m oveDown press enter hero. m oveLeft press ent…" at bounding box center [776, 354] width 278 height 177
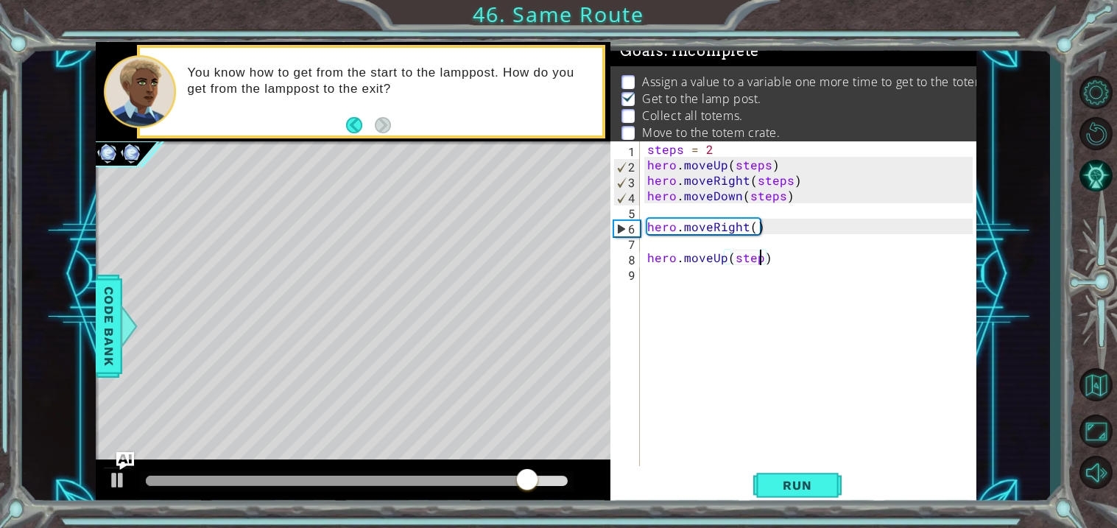
scroll to position [0, 6]
type textarea "hero.moveUp(steps)"
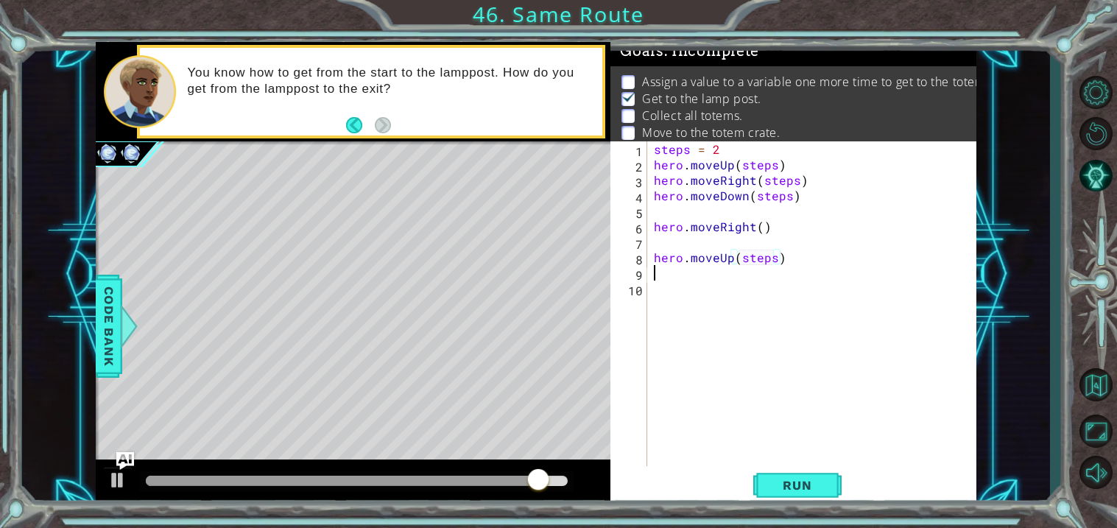
scroll to position [0, 0]
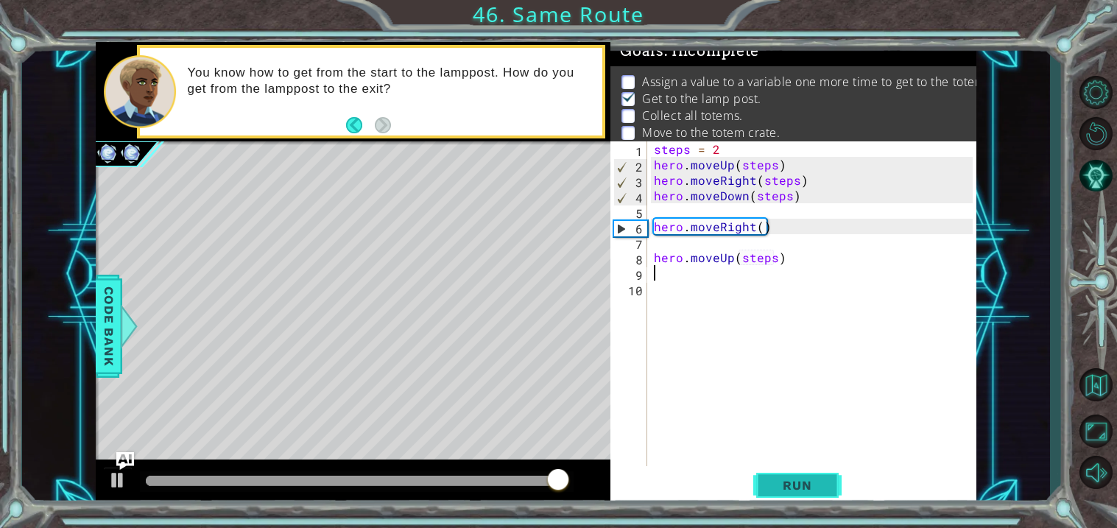
click at [786, 486] on span "Run" at bounding box center [797, 485] width 58 height 15
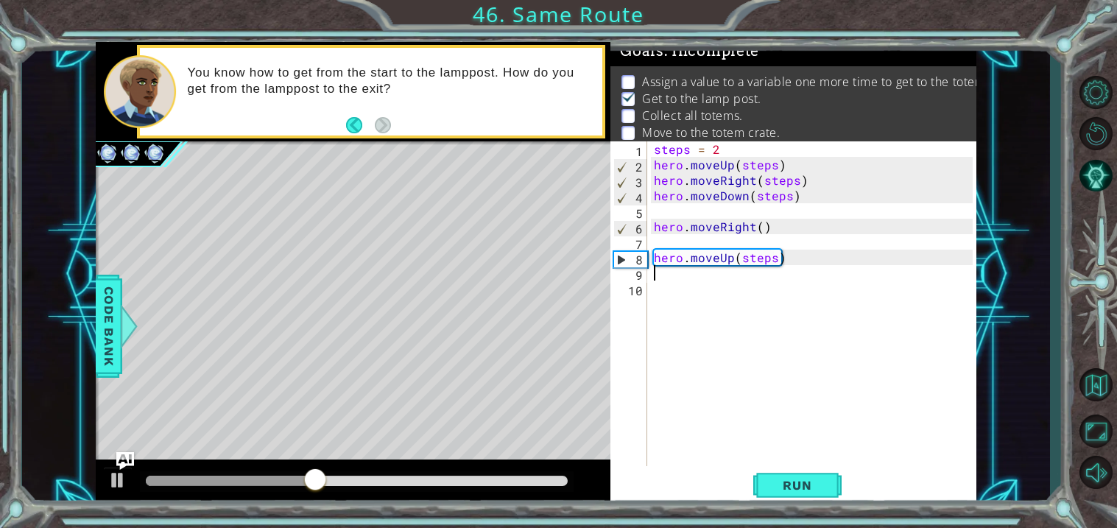
click at [721, 147] on div "steps = 2 hero . moveUp ( steps ) hero . moveRight ( steps ) hero . moveDown ( …" at bounding box center [815, 318] width 329 height 355
type textarea "steps = 3"
click at [651, 271] on div "steps = 3 hero . moveUp ( steps ) hero . moveRight ( steps ) hero . moveDown ( …" at bounding box center [815, 318] width 329 height 355
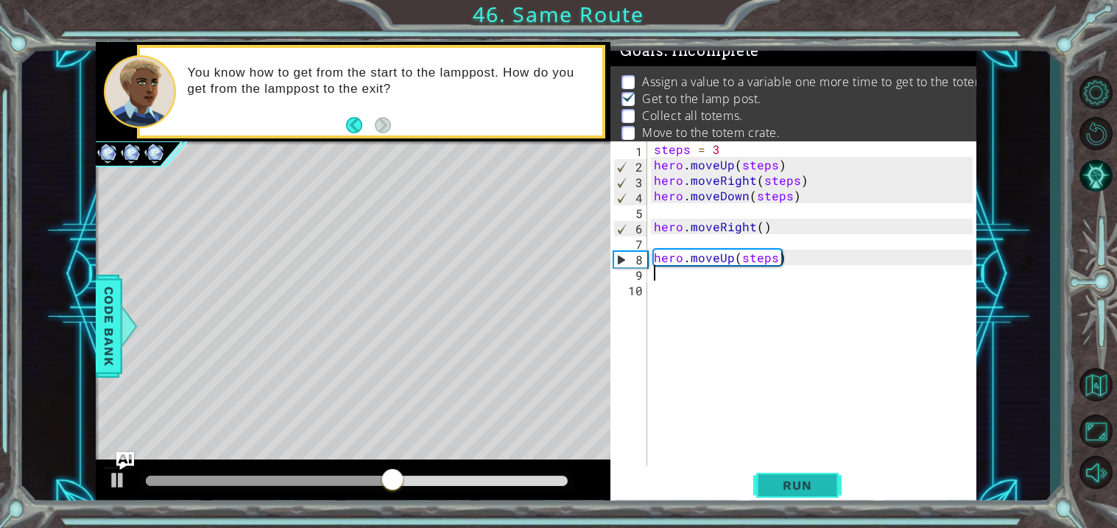
click at [774, 486] on span "Run" at bounding box center [797, 485] width 58 height 15
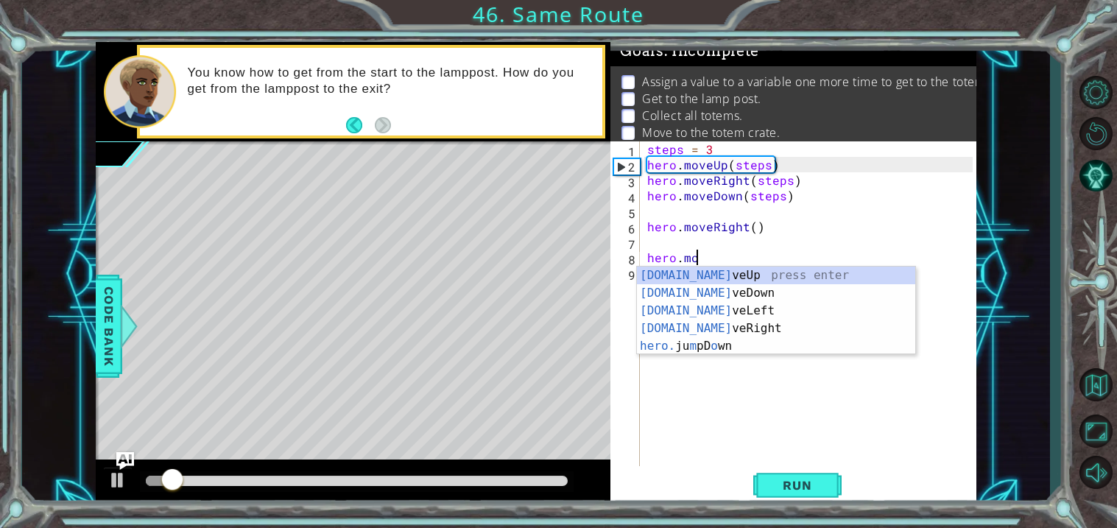
type textarea "h"
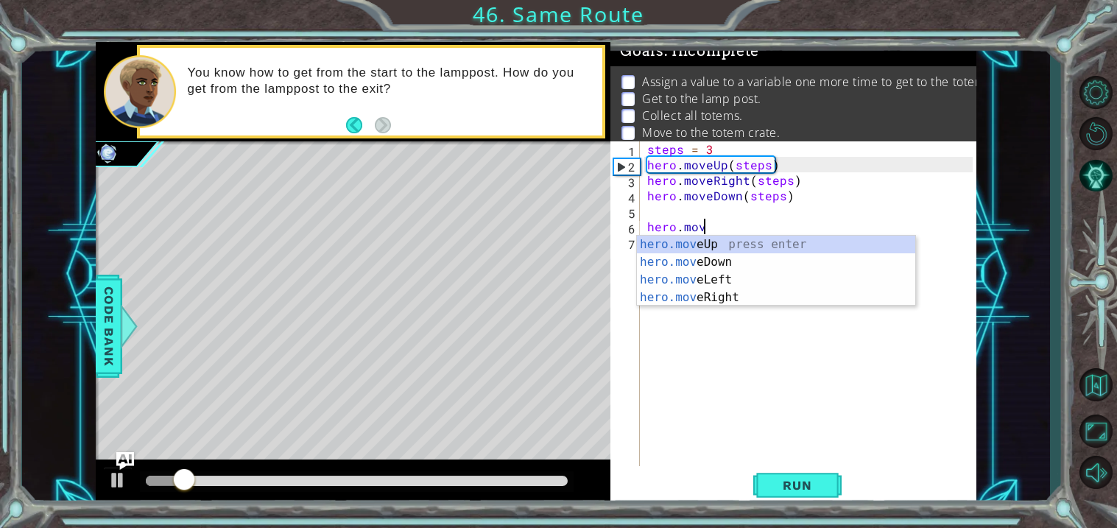
type textarea "h"
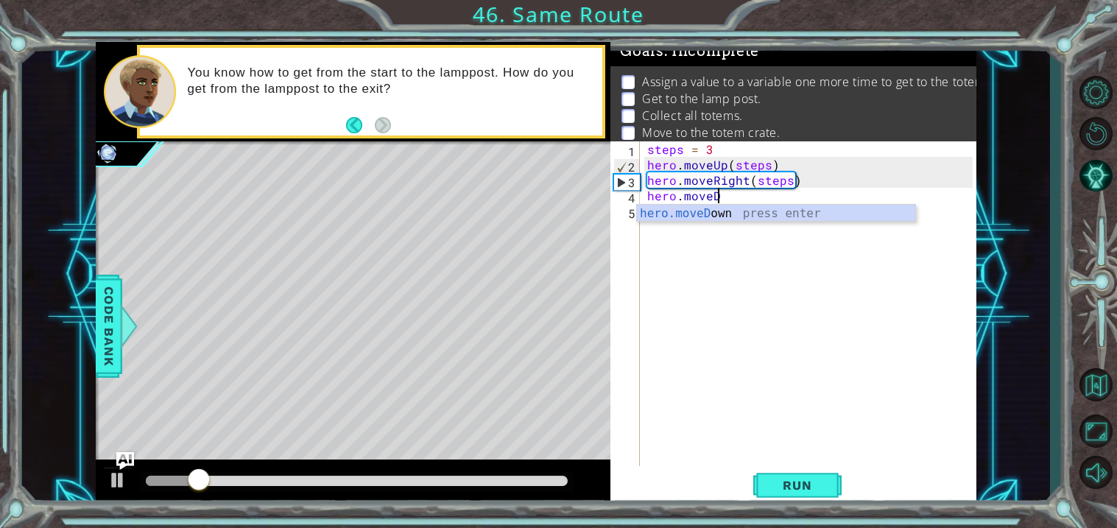
type textarea "h"
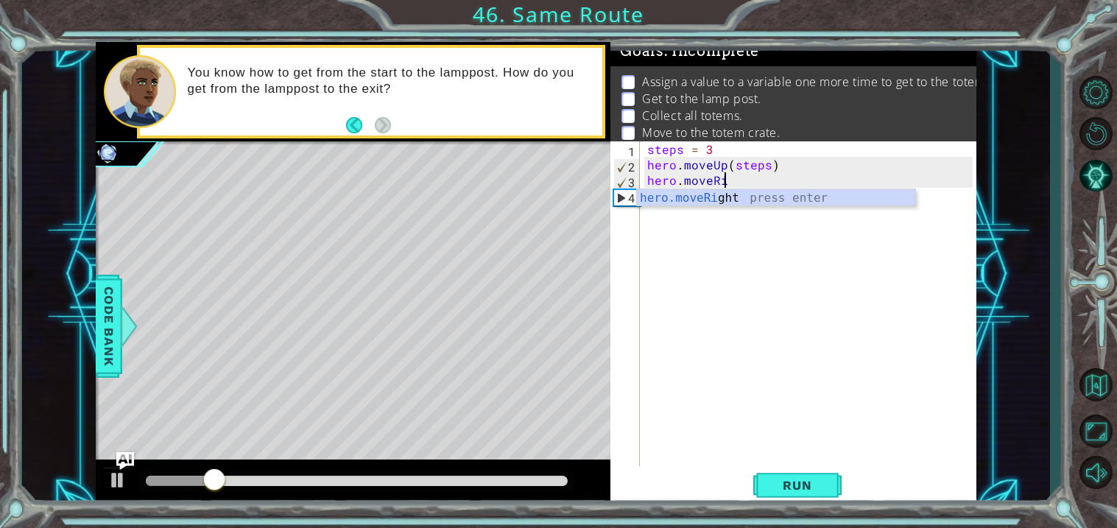
type textarea "h"
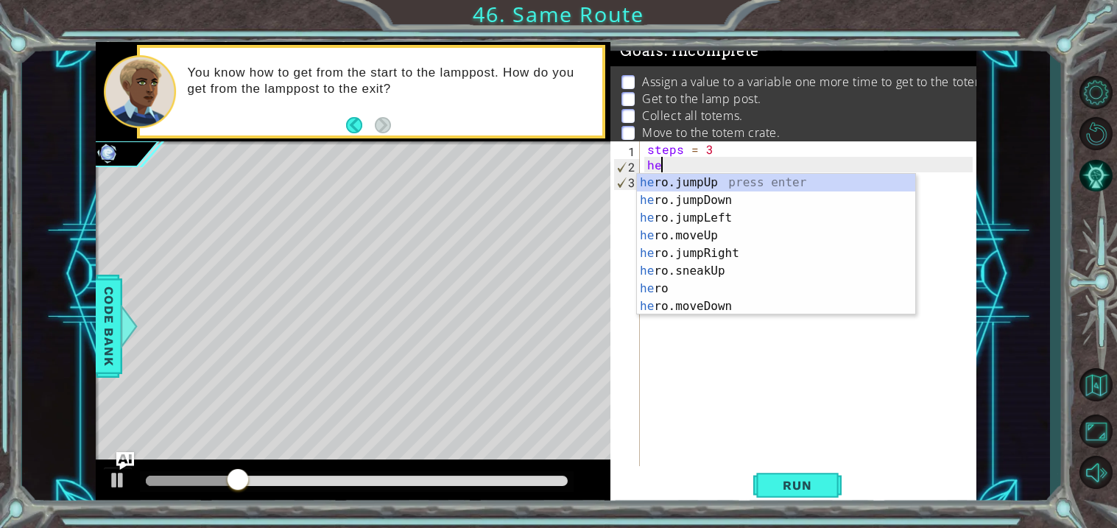
type textarea "h"
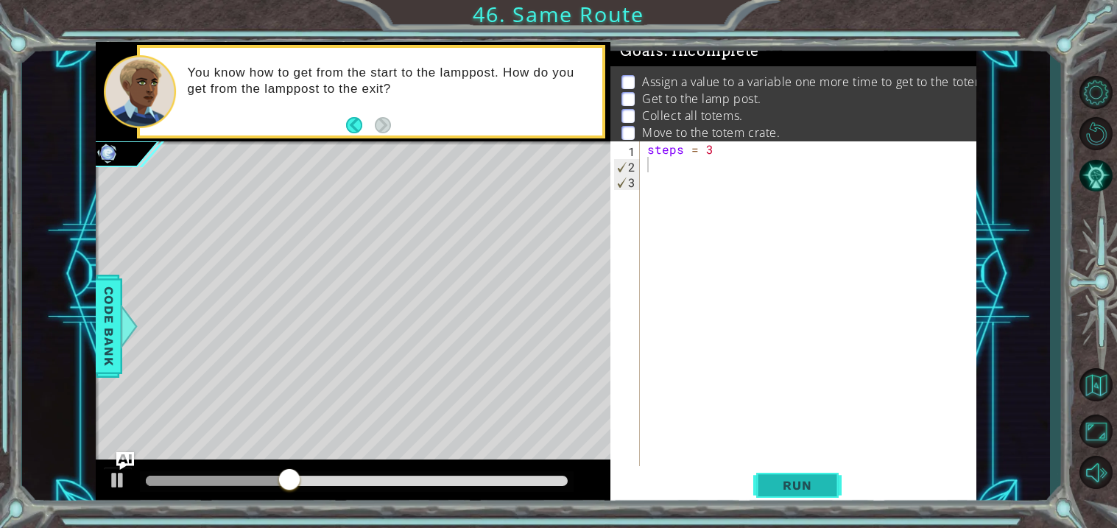
click at [796, 469] on button "Run" at bounding box center [797, 485] width 88 height 37
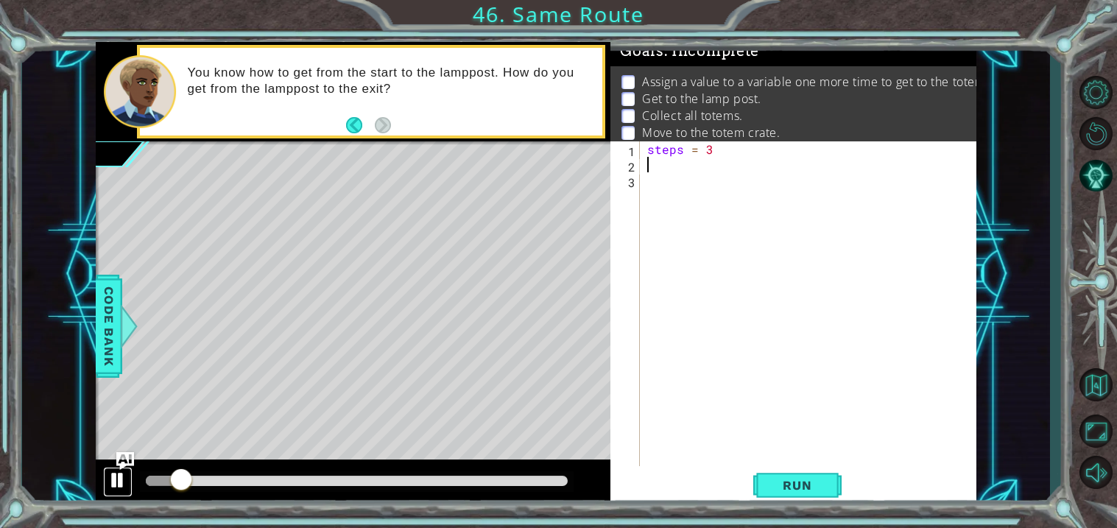
click at [119, 476] on div at bounding box center [117, 479] width 19 height 19
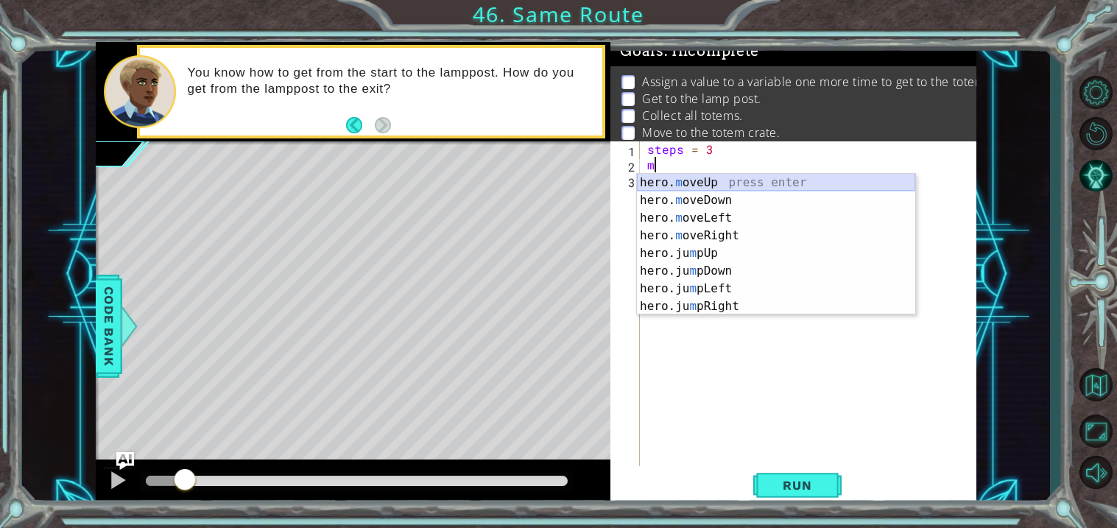
click at [664, 177] on div "hero. m oveUp press enter hero. m oveDown press enter hero. m oveLeft press ent…" at bounding box center [776, 262] width 278 height 177
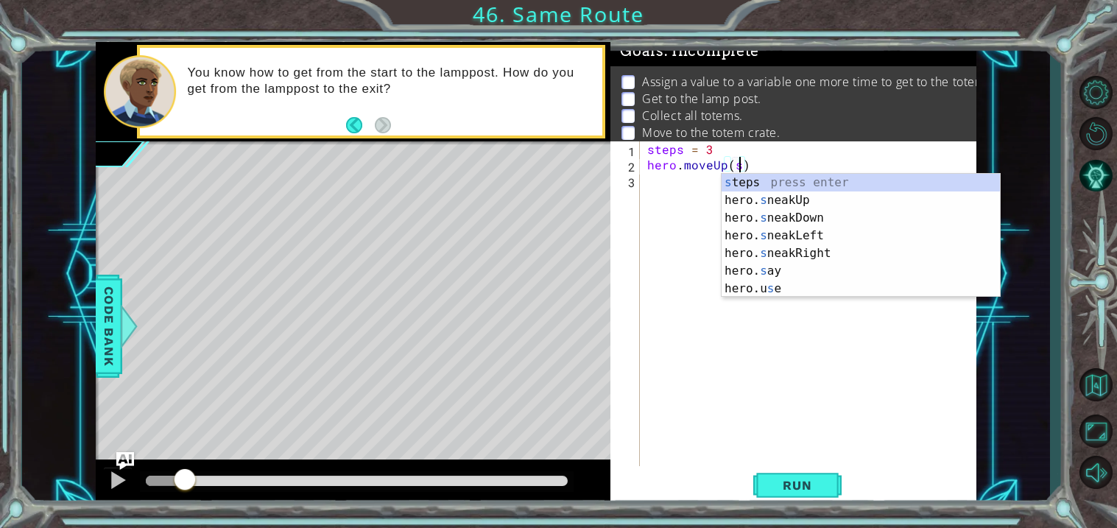
scroll to position [0, 5]
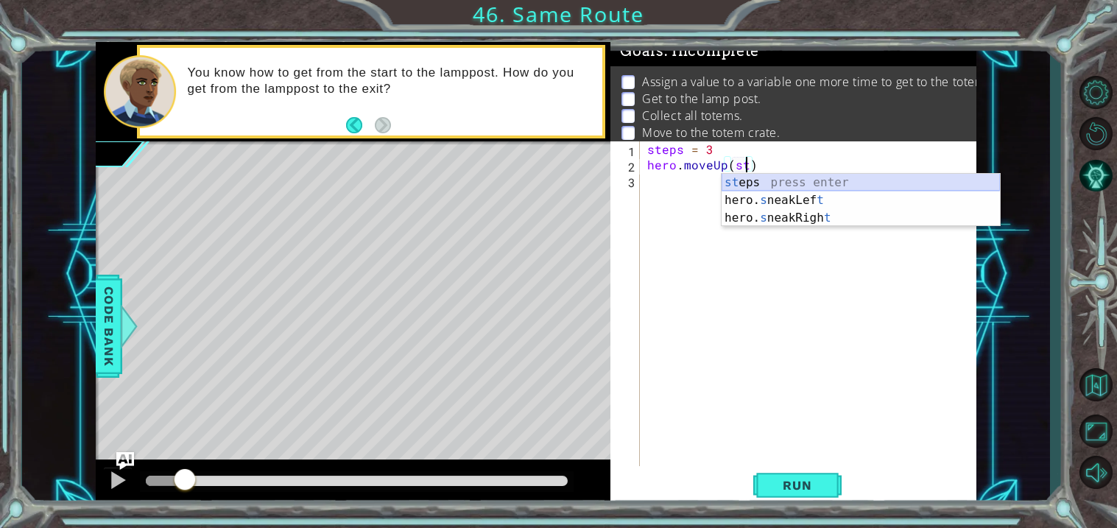
click at [743, 180] on div "st eps press enter hero. s neakLef t press enter hero. s neakRigh t press enter" at bounding box center [860, 218] width 278 height 88
type textarea "hero.moveUp(steps)"
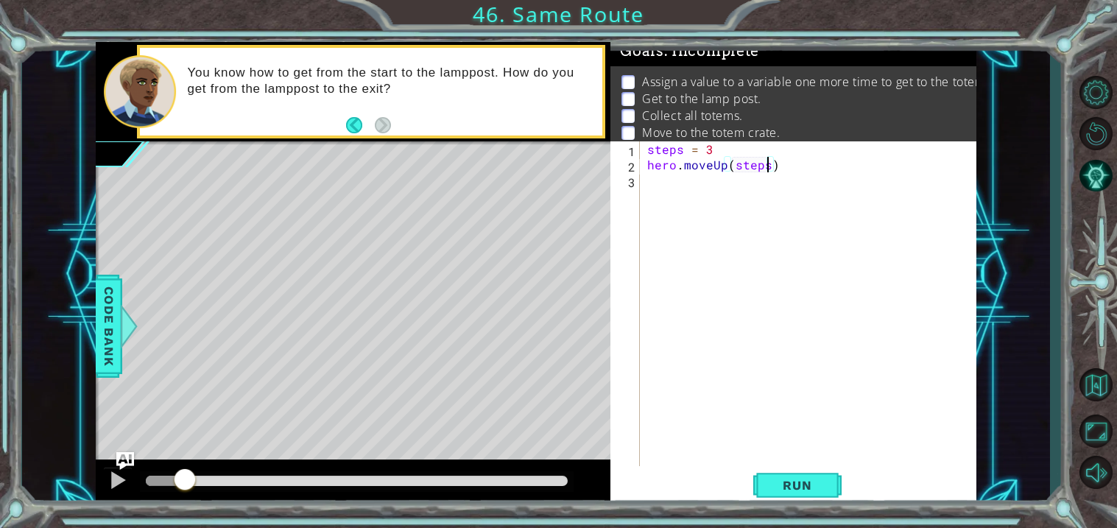
click at [648, 194] on div "steps = 3 hero . moveUp ( steps )" at bounding box center [812, 318] width 336 height 355
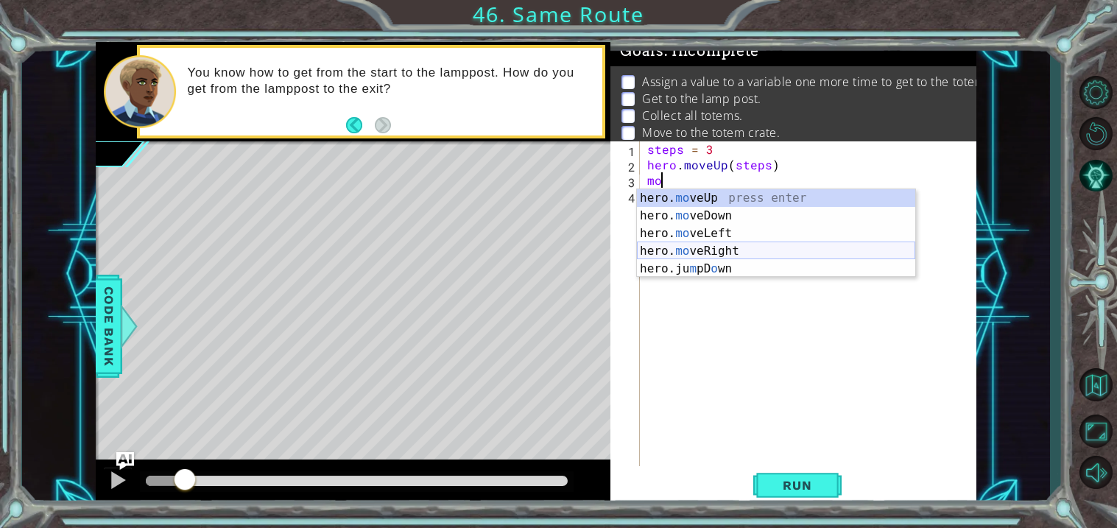
click at [709, 249] on div "hero. mo veUp press enter hero. mo veDown press enter hero. mo veLeft press ent…" at bounding box center [776, 251] width 278 height 124
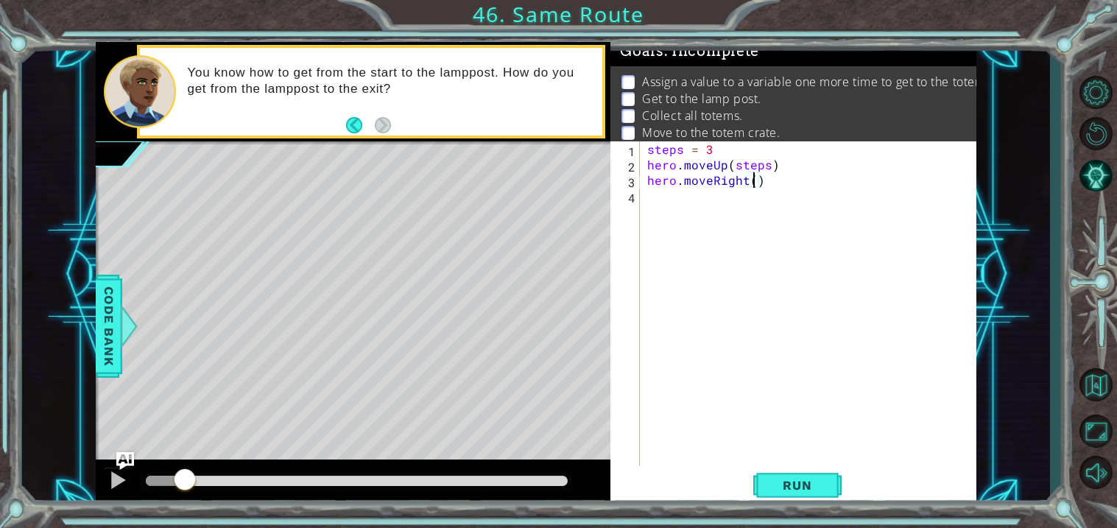
scroll to position [0, 6]
click at [777, 496] on button "Run" at bounding box center [797, 485] width 88 height 37
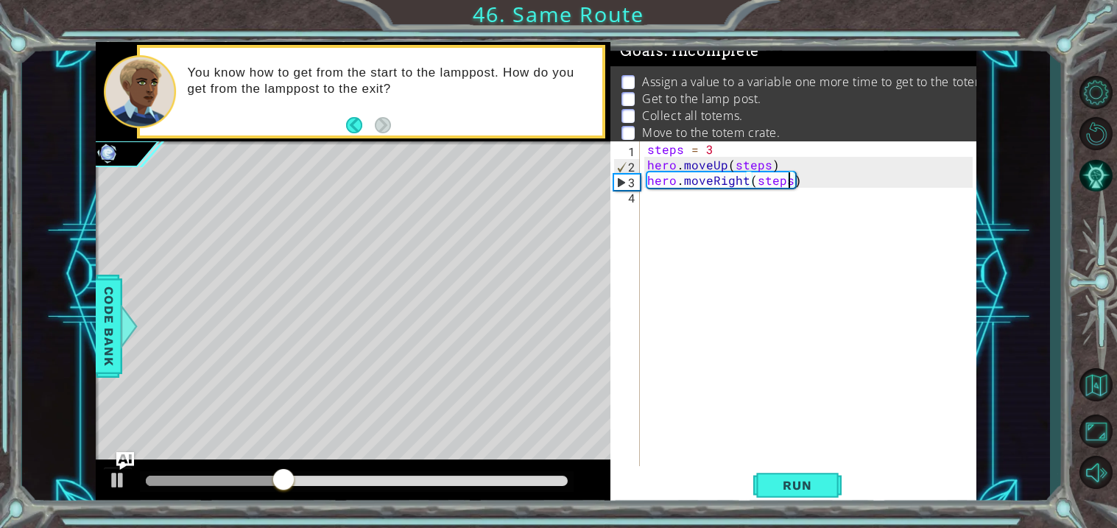
click at [716, 151] on div "steps = 3 hero . moveUp ( steps ) hero . moveRight ( steps )" at bounding box center [812, 318] width 336 height 355
click at [746, 182] on div "steps = 2 hero . moveUp ( steps ) hero . moveRight ( steps )" at bounding box center [812, 318] width 336 height 355
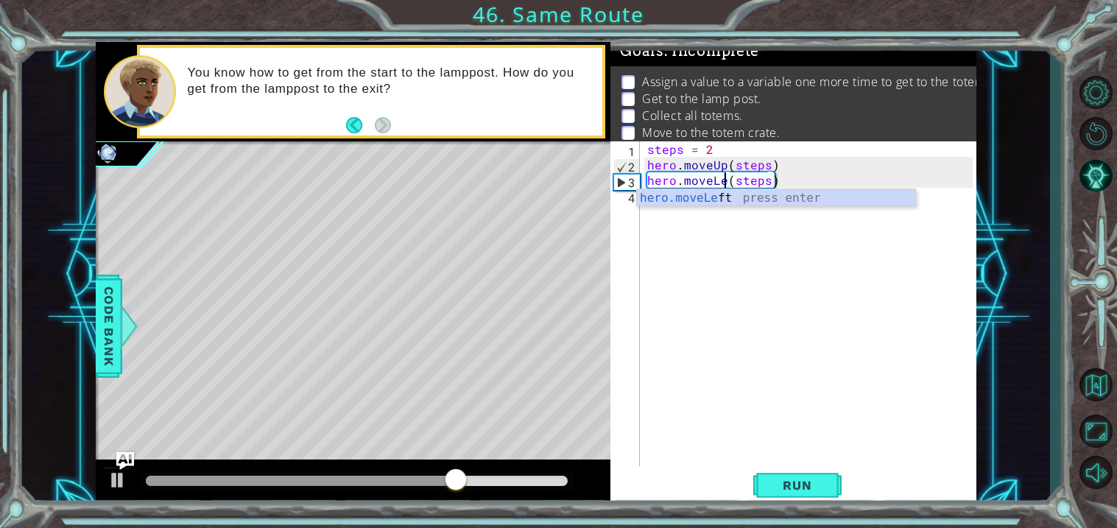
scroll to position [0, 5]
click at [792, 485] on span "Run" at bounding box center [797, 485] width 58 height 15
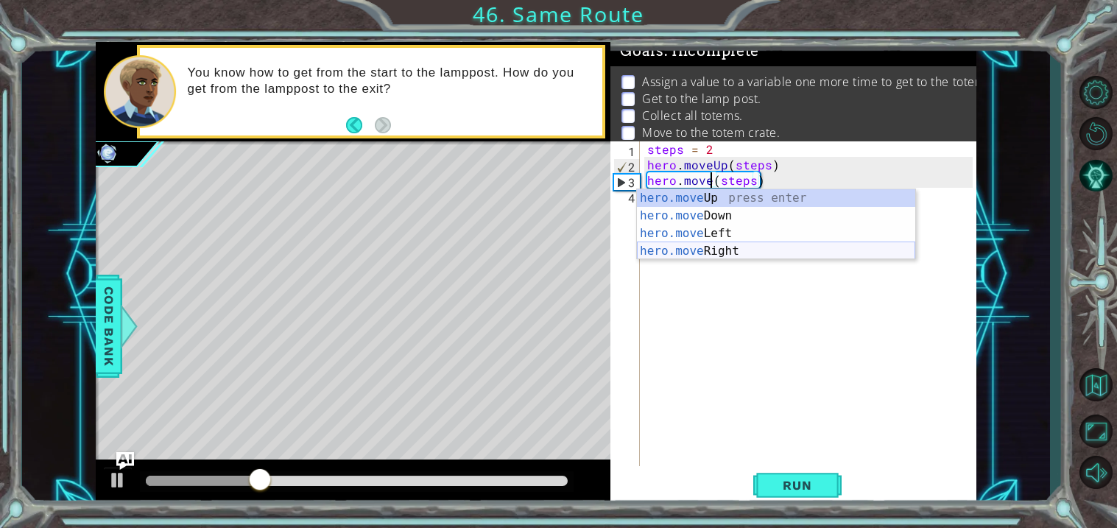
click at [724, 255] on div "hero.move Up press enter hero.move Down press enter hero.move Left press enter …" at bounding box center [776, 242] width 278 height 106
type textarea "hero.moveRight(1)(steps)"
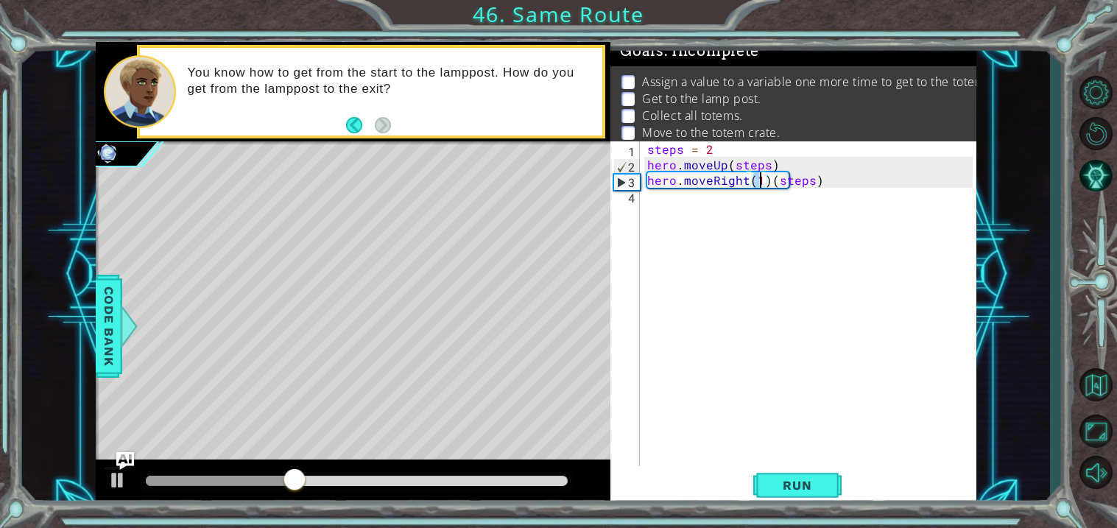
click at [767, 190] on div "steps = 2 hero . moveUp ( steps ) hero . moveRight ( 1 ) ( steps )" at bounding box center [812, 318] width 336 height 355
click at [768, 188] on div "steps = 2 hero . moveUp ( steps ) hero . moveRight ( 1 ) ( steps )" at bounding box center [812, 318] width 336 height 355
click at [766, 184] on div "steps = 2 hero . moveUp ( steps ) hero . moveRight ( 1 ) ( steps )" at bounding box center [812, 318] width 336 height 355
click at [765, 176] on div "steps = 2 hero . moveUp ( steps ) hero . moveRight ( 1 ) ( steps )" at bounding box center [812, 318] width 336 height 355
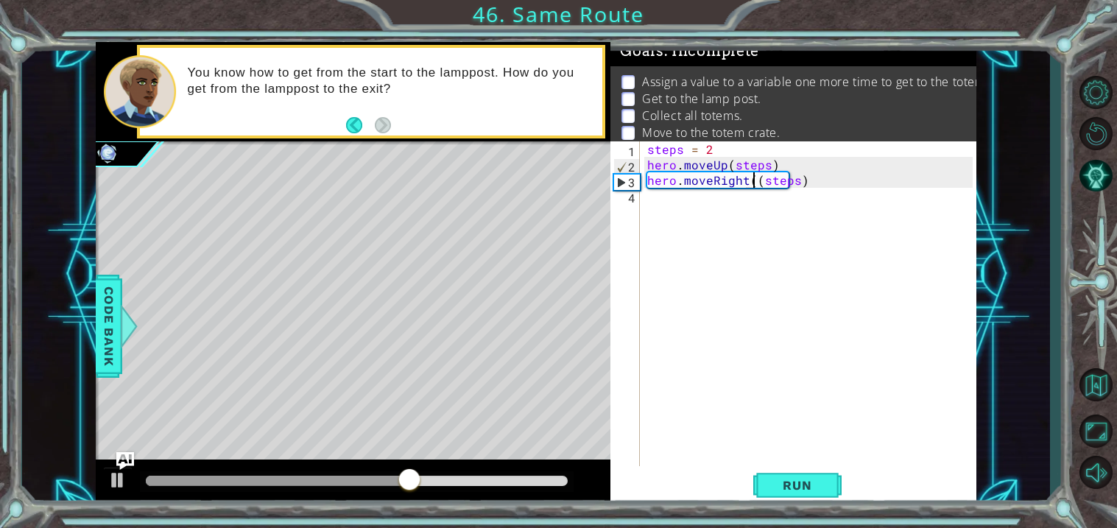
type textarea "hero.moveRight(steps)"
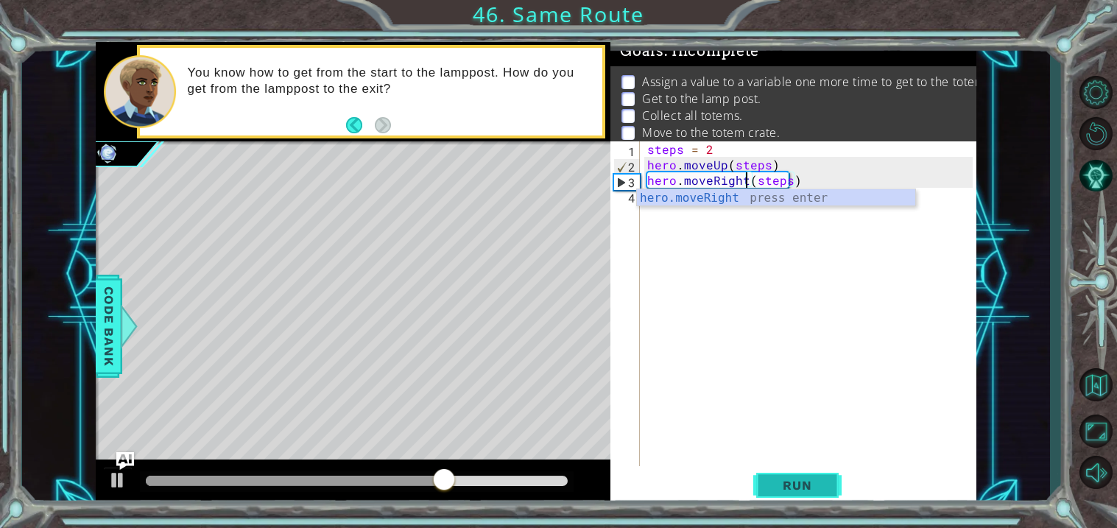
click at [790, 487] on span "Run" at bounding box center [797, 485] width 58 height 15
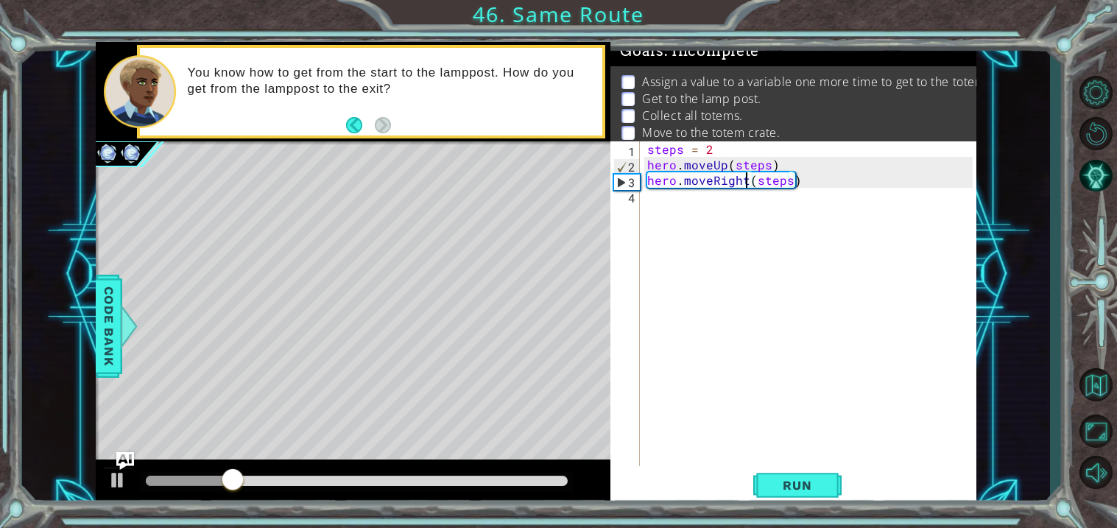
click at [668, 202] on div "steps = 2 hero . moveUp ( steps ) hero . moveRight ( steps )" at bounding box center [812, 318] width 336 height 355
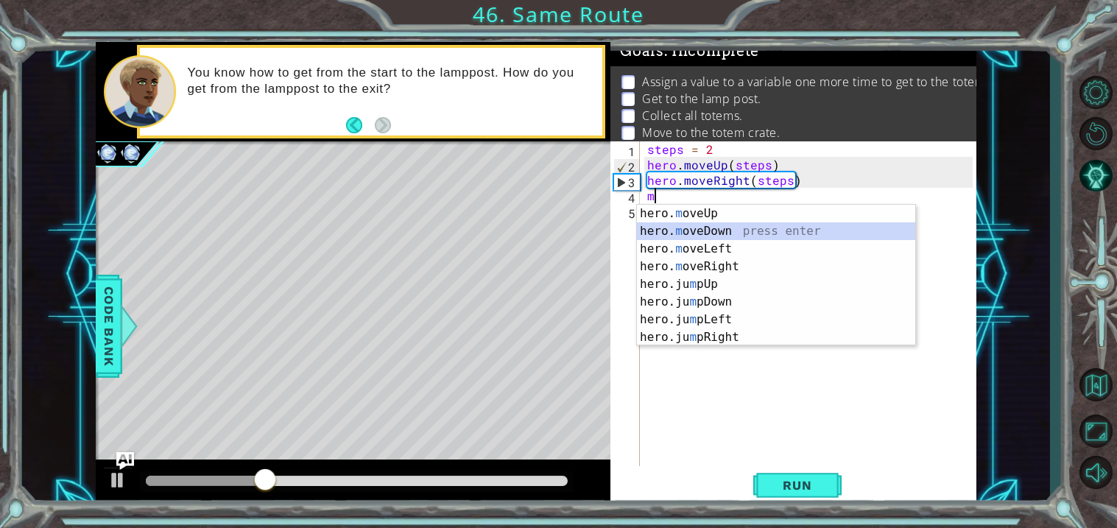
click at [644, 232] on div "hero. m oveUp press enter hero. m oveDown press enter hero. m oveLeft press ent…" at bounding box center [776, 293] width 278 height 177
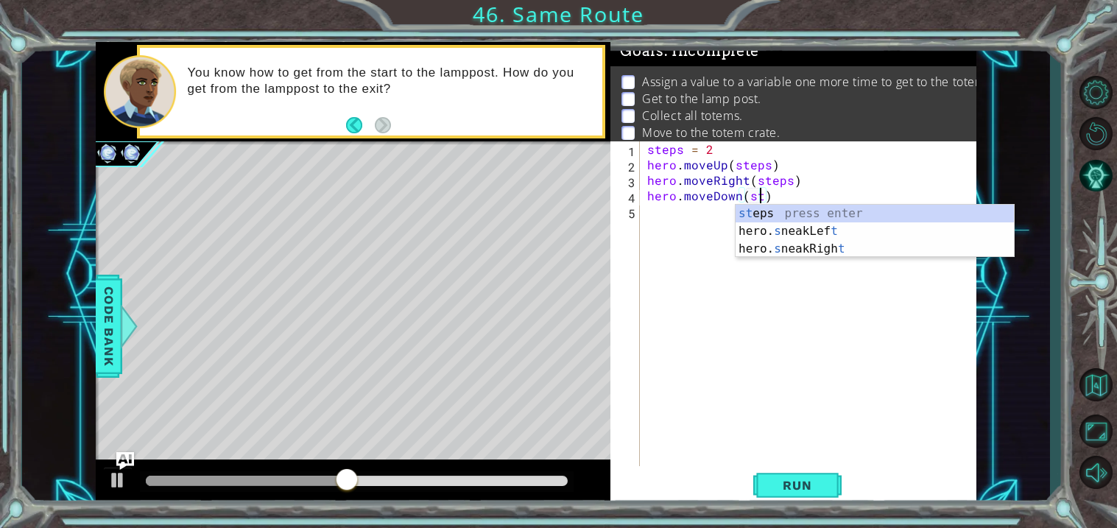
scroll to position [0, 6]
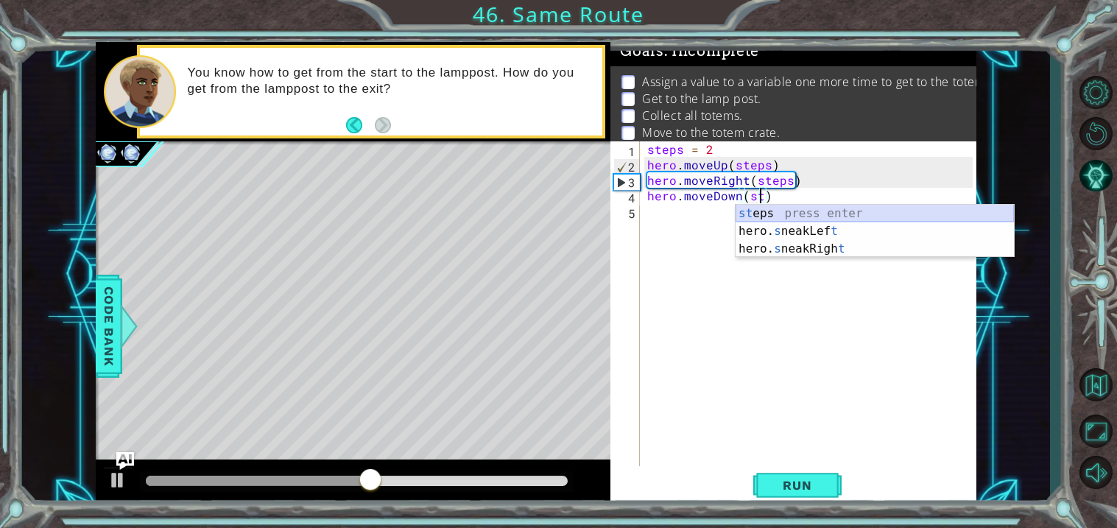
click at [804, 212] on div "st eps press enter hero. s neakLef t press enter hero. s neakRigh t press enter" at bounding box center [874, 249] width 278 height 88
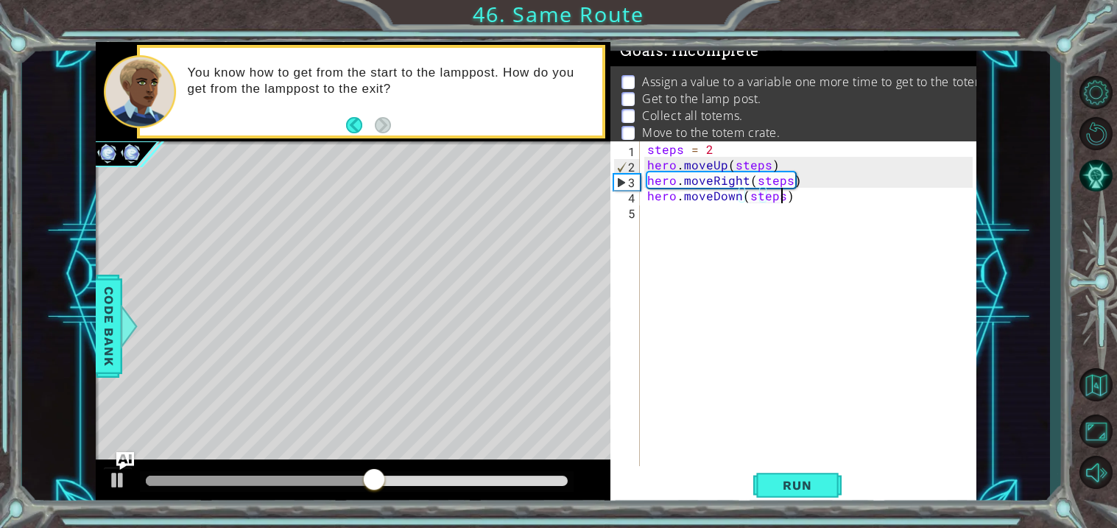
type textarea "hero.moveDown(steps)"
click at [629, 214] on div "5" at bounding box center [626, 212] width 26 height 15
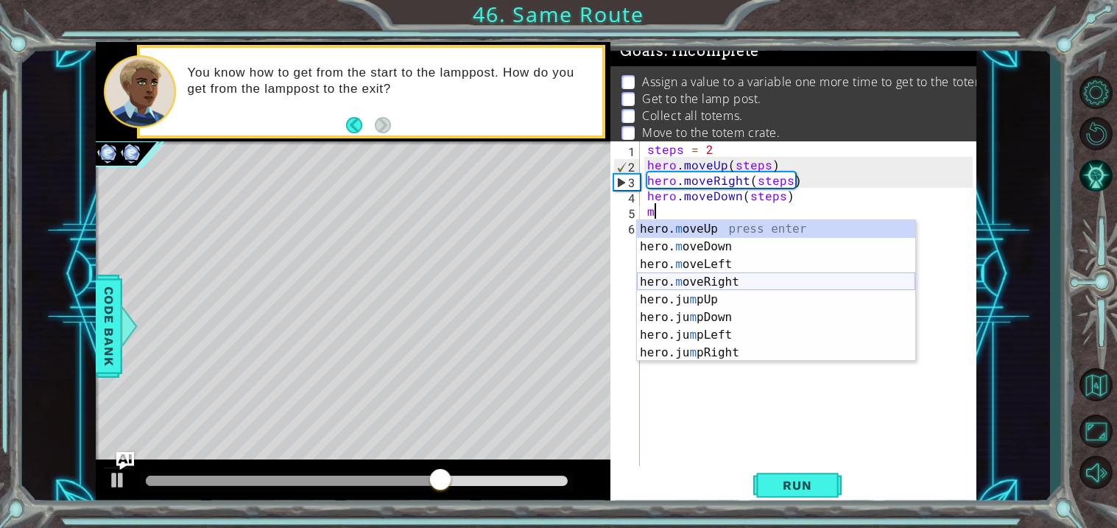
click at [692, 279] on div "hero. m oveUp press enter hero. m oveDown press enter hero. m oveLeft press ent…" at bounding box center [776, 308] width 278 height 177
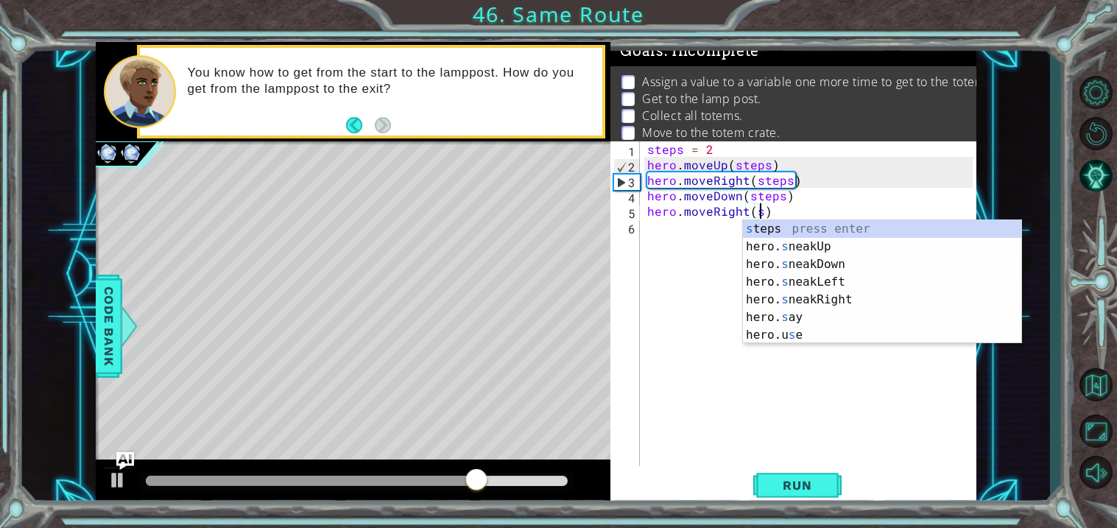
scroll to position [0, 6]
type textarea "hero.moveRight(steps)"
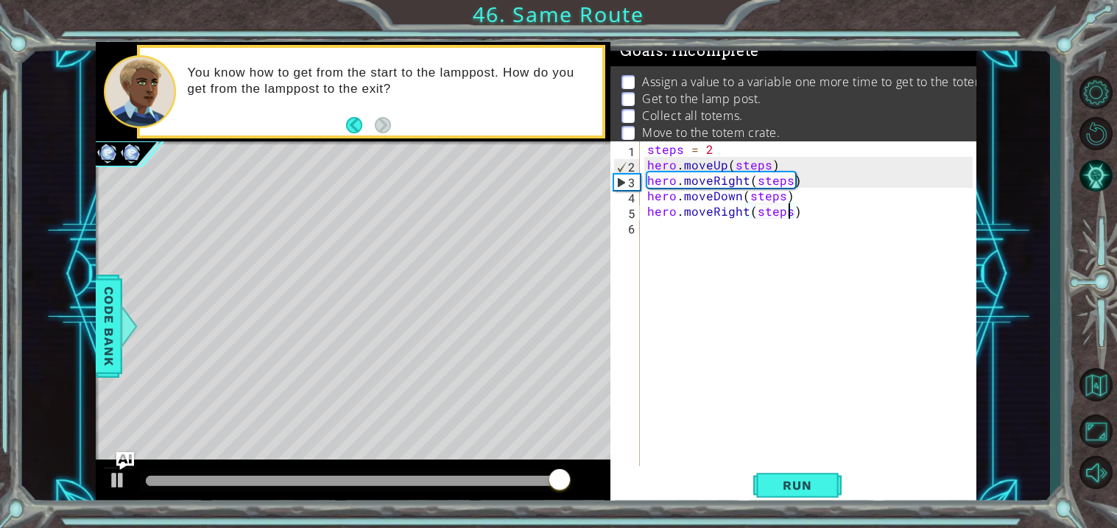
click at [644, 225] on div "steps = 2 hero . moveUp ( steps ) hero . moveRight ( steps ) hero . moveDown ( …" at bounding box center [812, 318] width 336 height 355
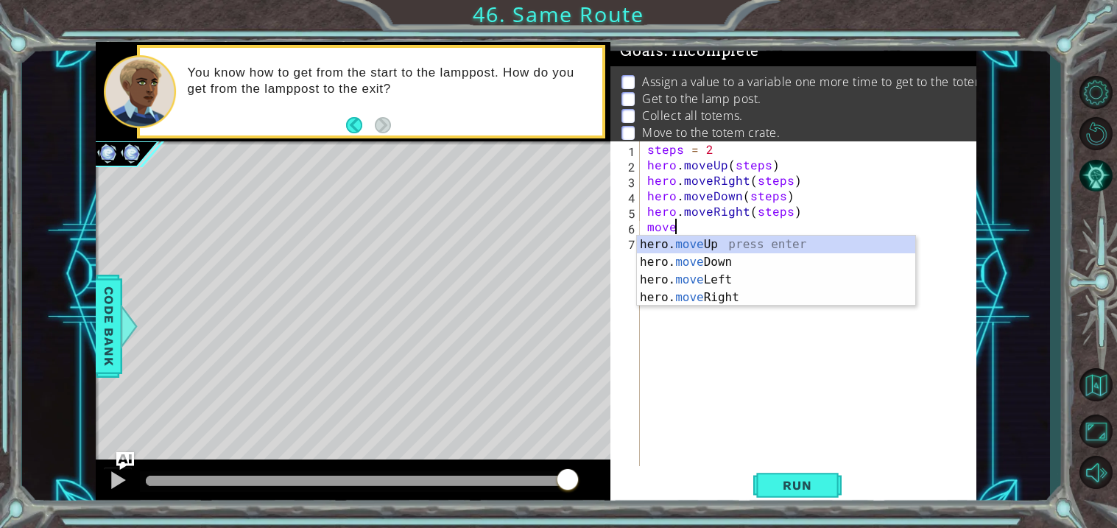
scroll to position [0, 1]
click at [712, 247] on div "hero. move Up press enter hero. move Down press enter hero. move Left press ent…" at bounding box center [776, 289] width 278 height 106
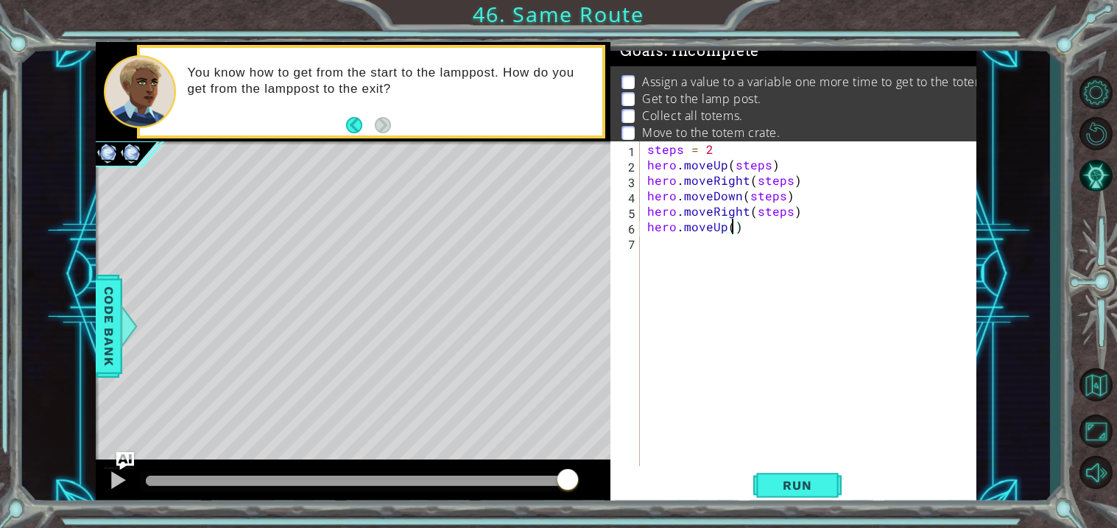
scroll to position [0, 4]
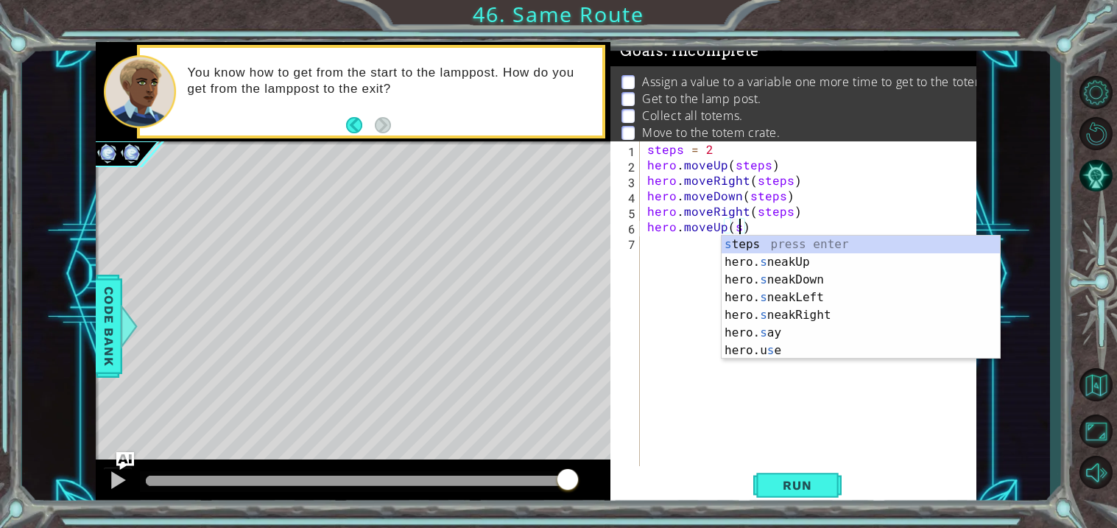
type textarea "hero.moveUp(steps)"
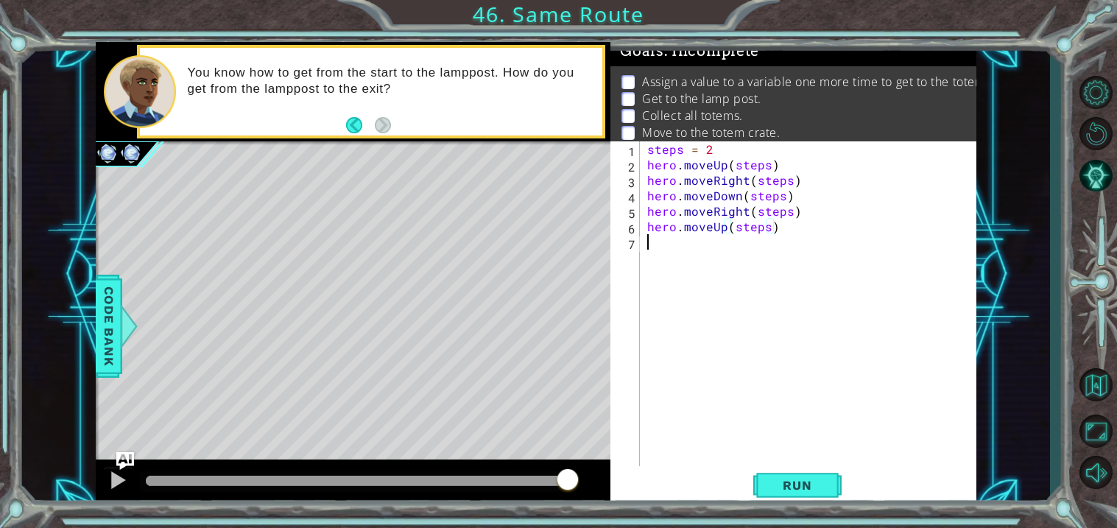
click at [644, 246] on div "steps = 2 hero . moveUp ( steps ) hero . moveRight ( steps ) hero . moveDown ( …" at bounding box center [812, 318] width 336 height 355
click at [782, 485] on span "Run" at bounding box center [797, 485] width 58 height 15
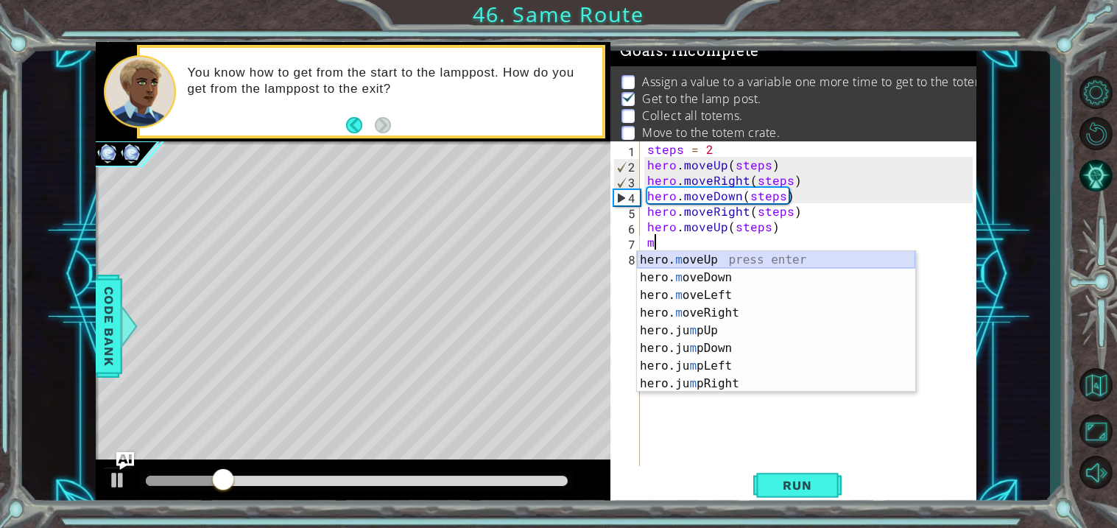
click at [657, 256] on div "hero. m oveUp press enter hero. m oveDown press enter hero. m oveLeft press ent…" at bounding box center [776, 339] width 278 height 177
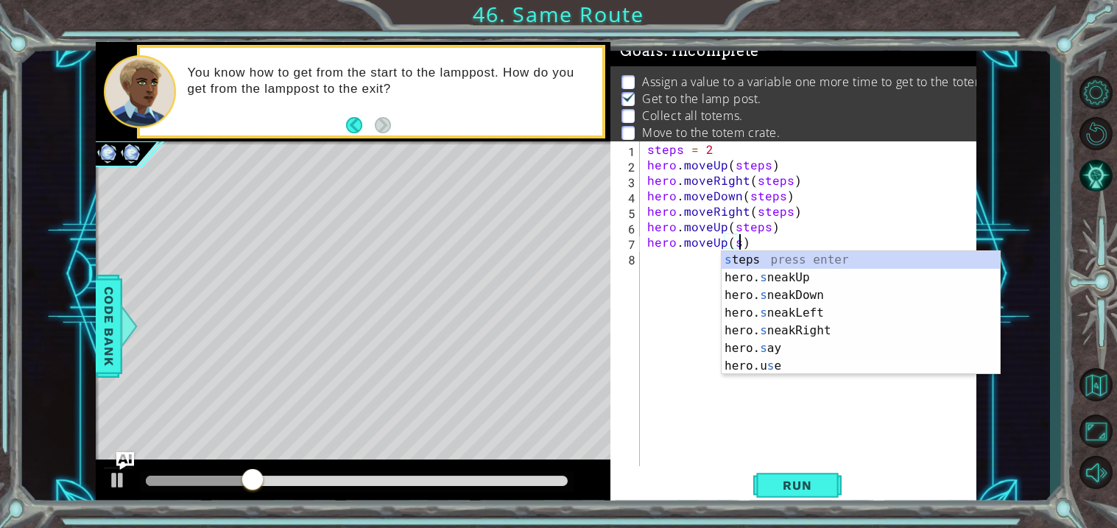
scroll to position [0, 4]
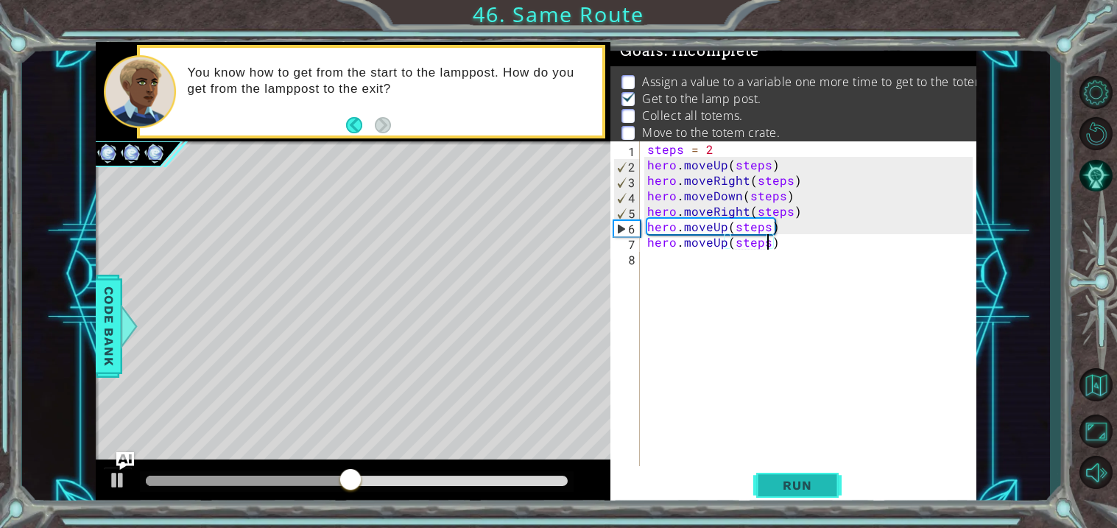
click at [758, 492] on button "Run" at bounding box center [797, 485] width 88 height 37
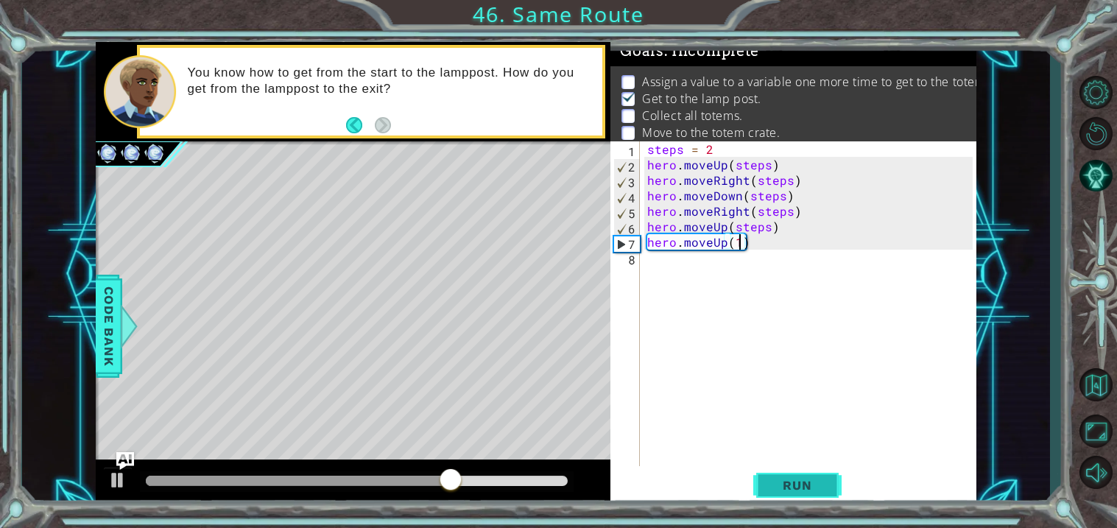
type textarea "hero.moveUp(1)"
click at [799, 483] on span "Run" at bounding box center [797, 485] width 58 height 15
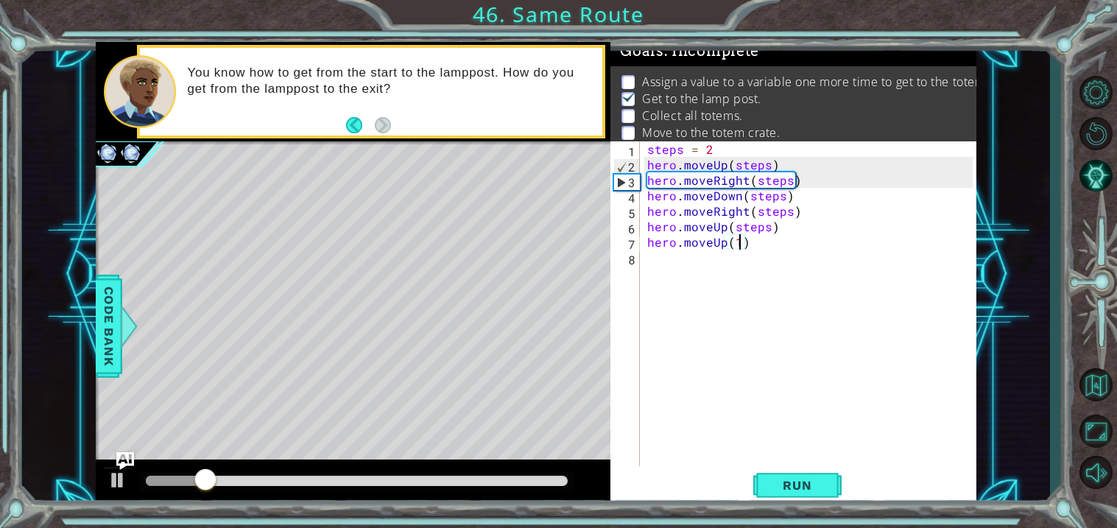
click at [650, 258] on div "steps = 2 hero . moveUp ( steps ) hero . moveRight ( steps ) hero . moveDown ( …" at bounding box center [812, 318] width 336 height 355
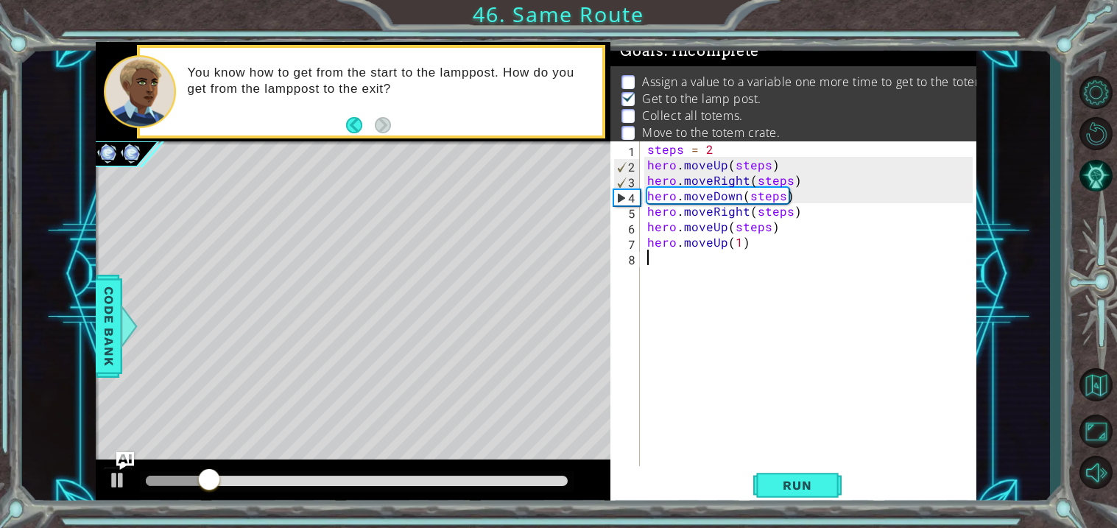
scroll to position [0, 0]
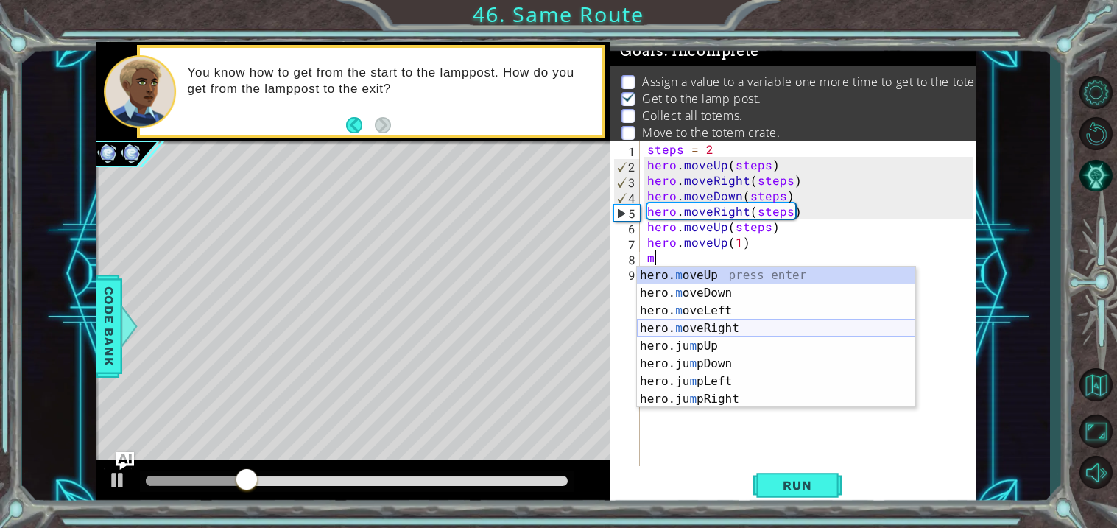
click at [687, 323] on div "hero. m oveUp press enter hero. m oveDown press enter hero. m oveLeft press ent…" at bounding box center [776, 354] width 278 height 177
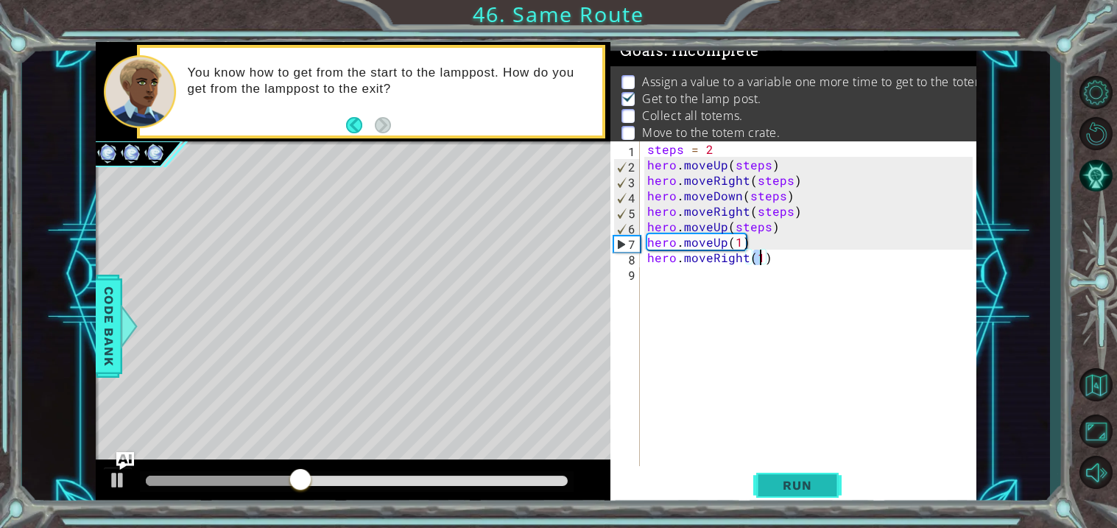
type textarea "hero.moveRight(1)"
click at [803, 482] on span "Run" at bounding box center [797, 485] width 58 height 15
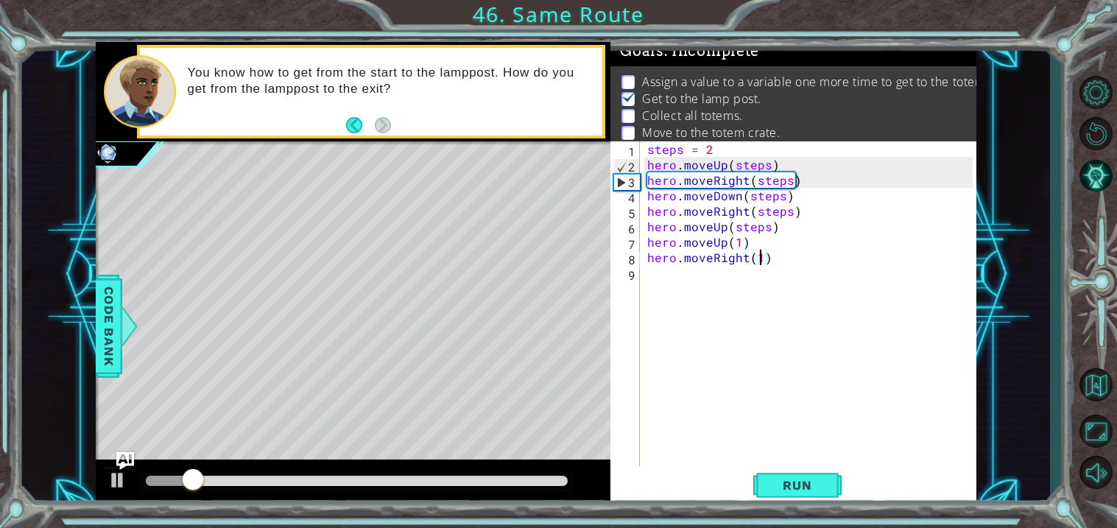
click at [639, 277] on div "9" at bounding box center [626, 274] width 26 height 15
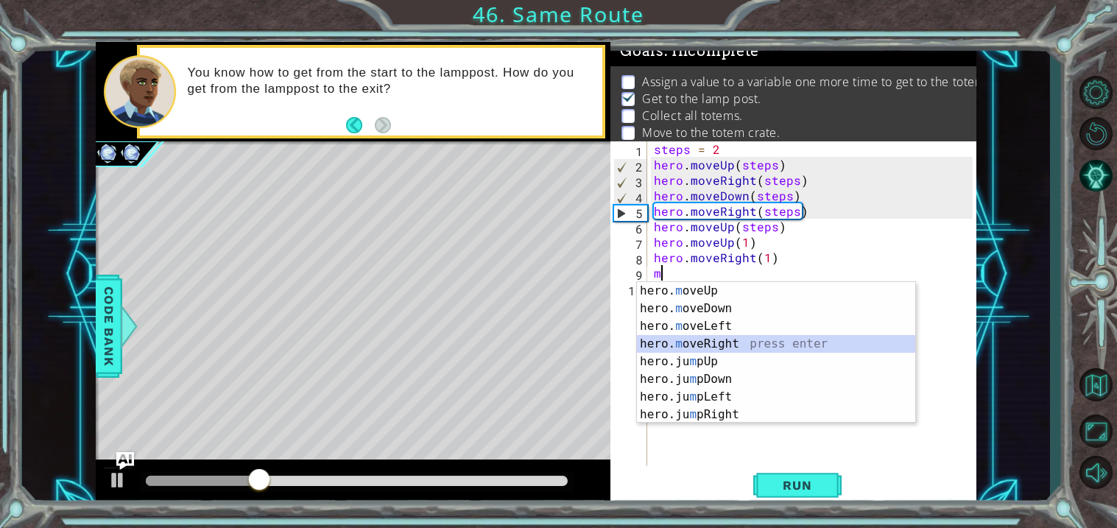
click at [696, 336] on div "hero. m oveUp press enter hero. m oveDown press enter hero. m oveLeft press ent…" at bounding box center [776, 370] width 278 height 177
type textarea "hero.moveRight(1)"
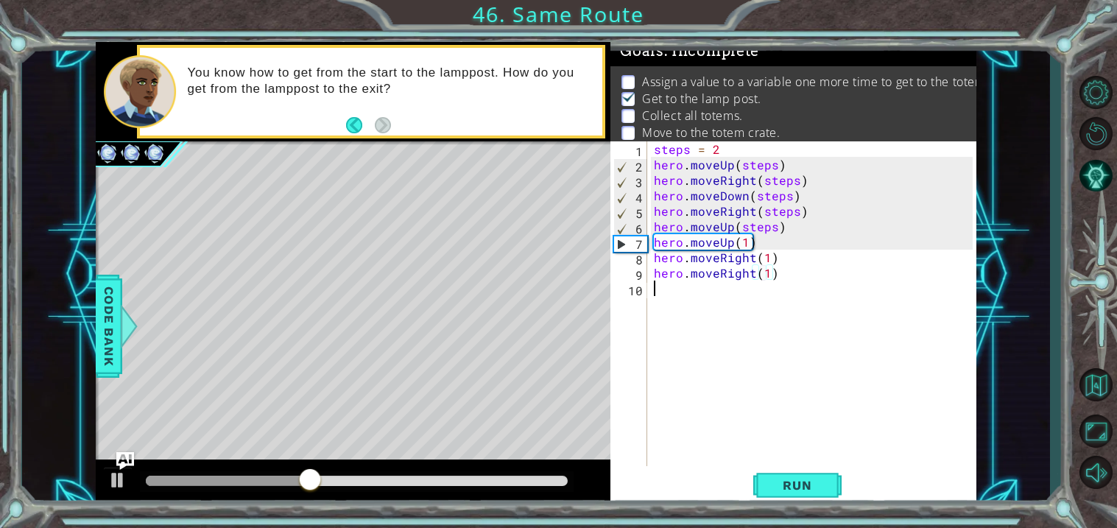
click at [657, 290] on div "steps = 2 hero . moveUp ( steps ) hero . moveRight ( steps ) hero . moveDown ( …" at bounding box center [815, 318] width 329 height 355
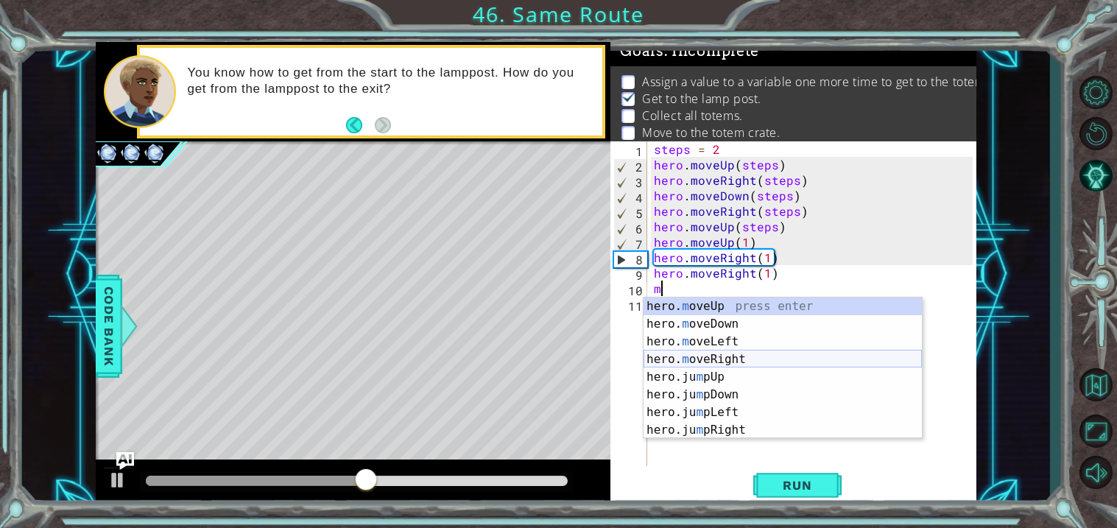
click at [705, 358] on div "hero. m oveUp press enter hero. m oveDown press enter hero. m oveLeft press ent…" at bounding box center [782, 385] width 278 height 177
type textarea "hero.moveRight(1)"
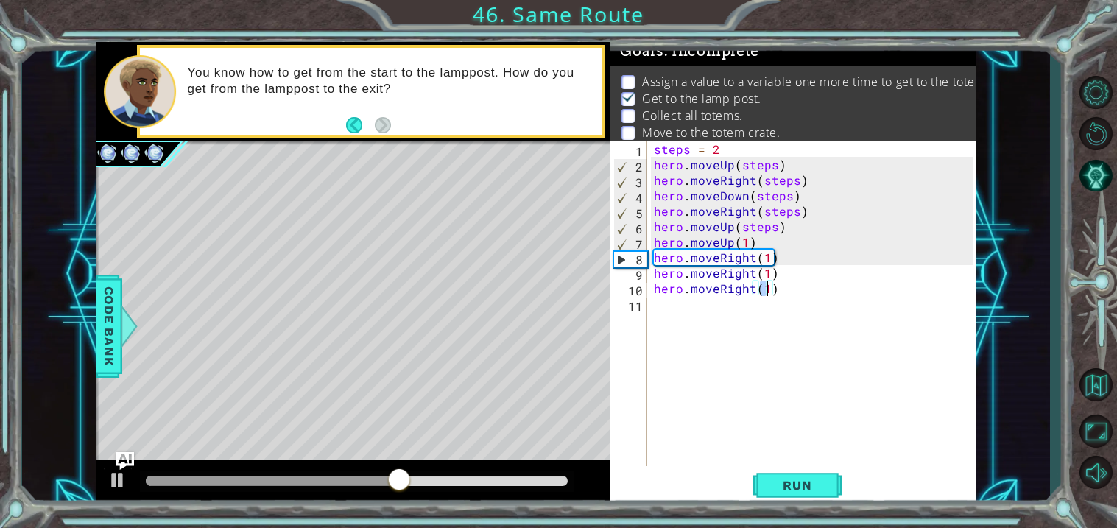
click at [662, 307] on div "steps = 2 hero . moveUp ( steps ) hero . moveRight ( steps ) hero . moveDown ( …" at bounding box center [815, 318] width 329 height 355
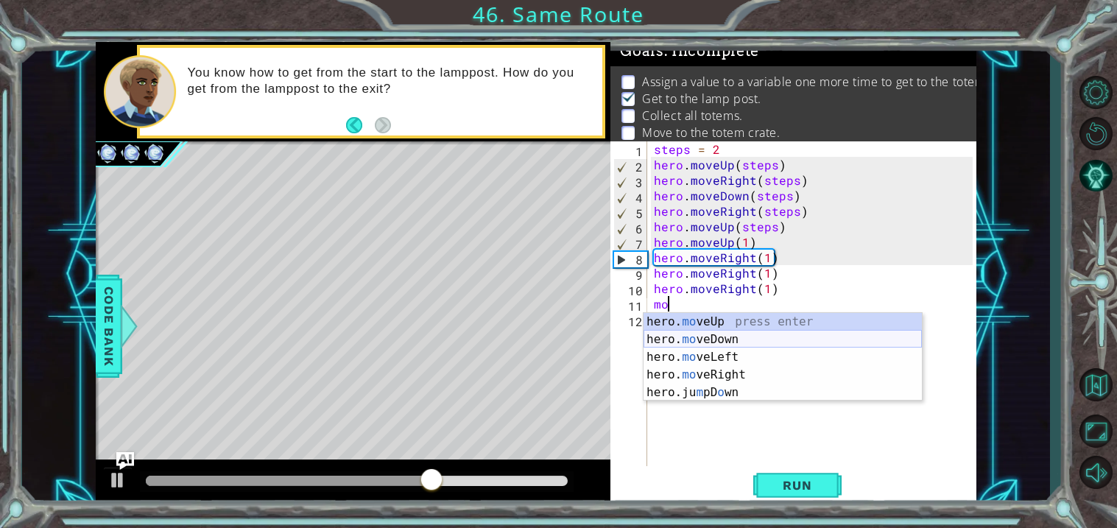
click at [703, 338] on div "hero. mo veUp press enter hero. mo veDown press enter hero. mo veLeft press ent…" at bounding box center [782, 375] width 278 height 124
type textarea "hero.moveDown(1)"
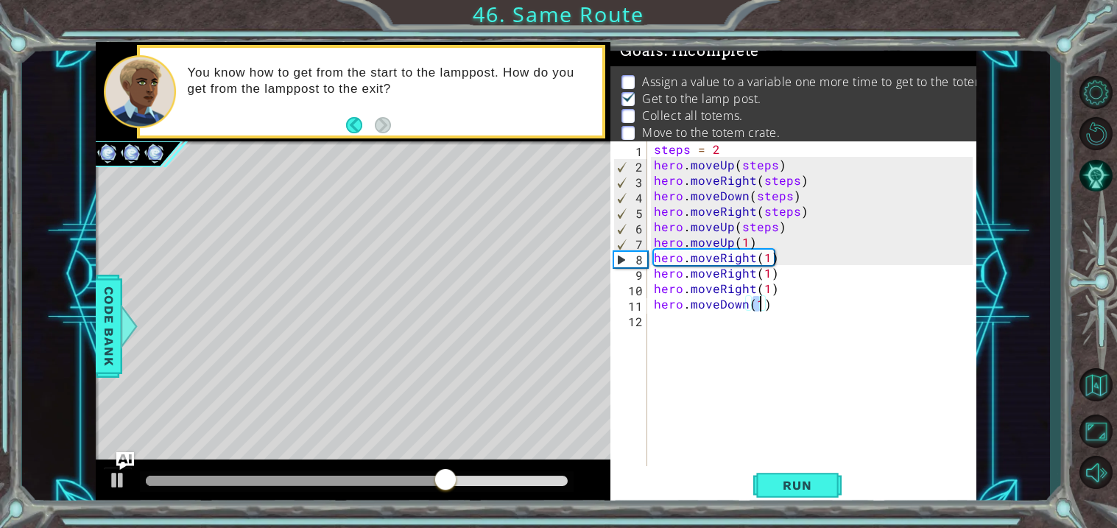
click at [663, 318] on div "steps = 2 hero . moveUp ( steps ) hero . moveRight ( steps ) hero . moveDown ( …" at bounding box center [815, 318] width 329 height 355
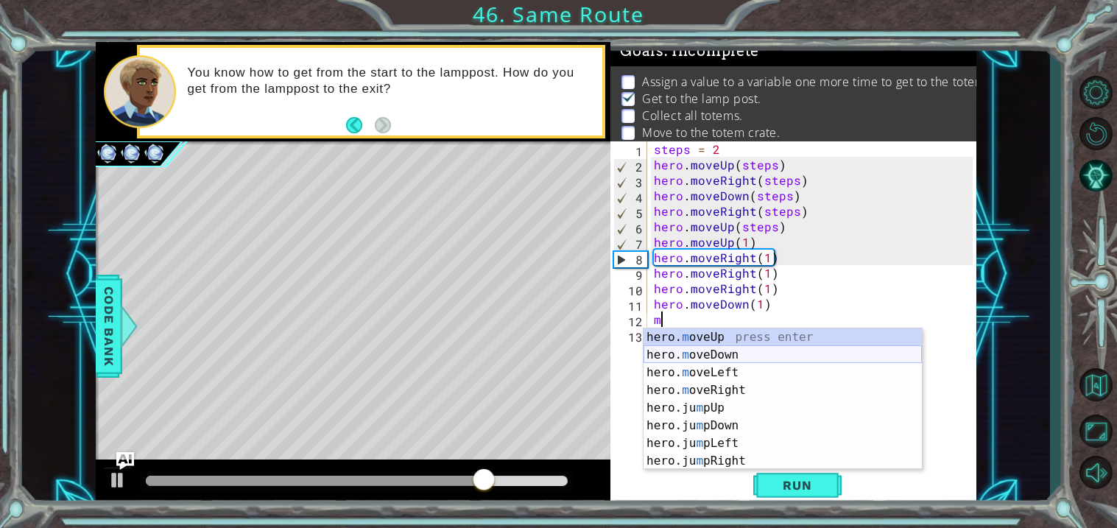
click at [689, 354] on div "hero. m oveUp press enter hero. m oveDown press enter hero. m oveLeft press ent…" at bounding box center [782, 416] width 278 height 177
type textarea "hero.moveDown(1)"
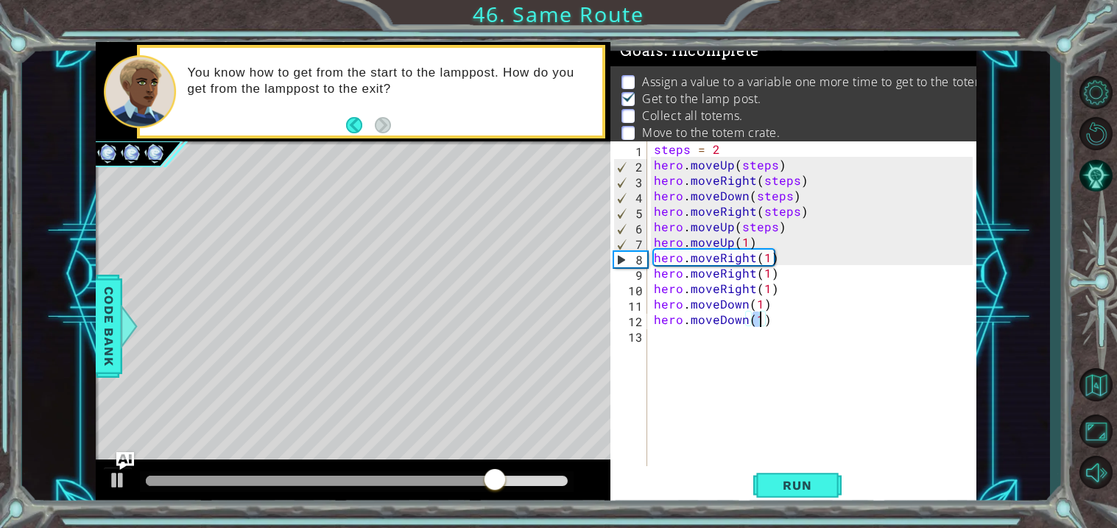
click at [654, 329] on div "steps = 2 hero . moveUp ( steps ) hero . moveRight ( steps ) hero . moveDown ( …" at bounding box center [815, 318] width 329 height 355
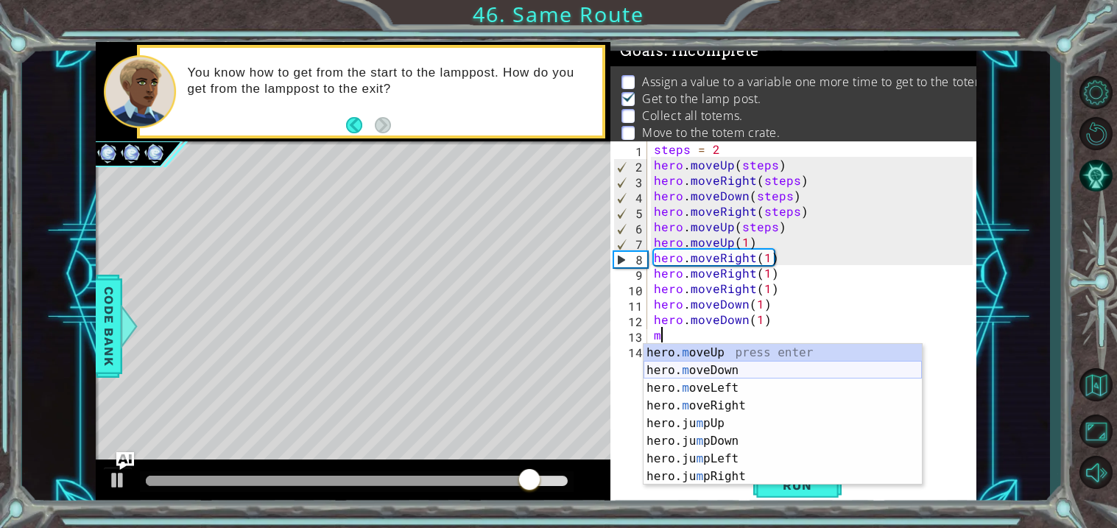
click at [709, 366] on div "hero. m oveUp press enter hero. m oveDown press enter hero. m oveLeft press ent…" at bounding box center [782, 432] width 278 height 177
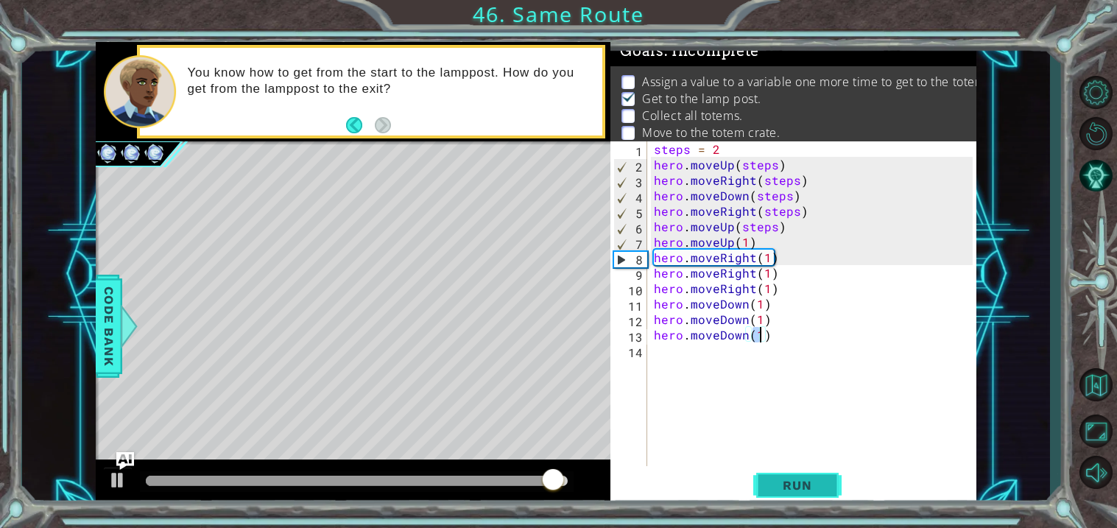
click at [788, 491] on span "Run" at bounding box center [797, 485] width 58 height 15
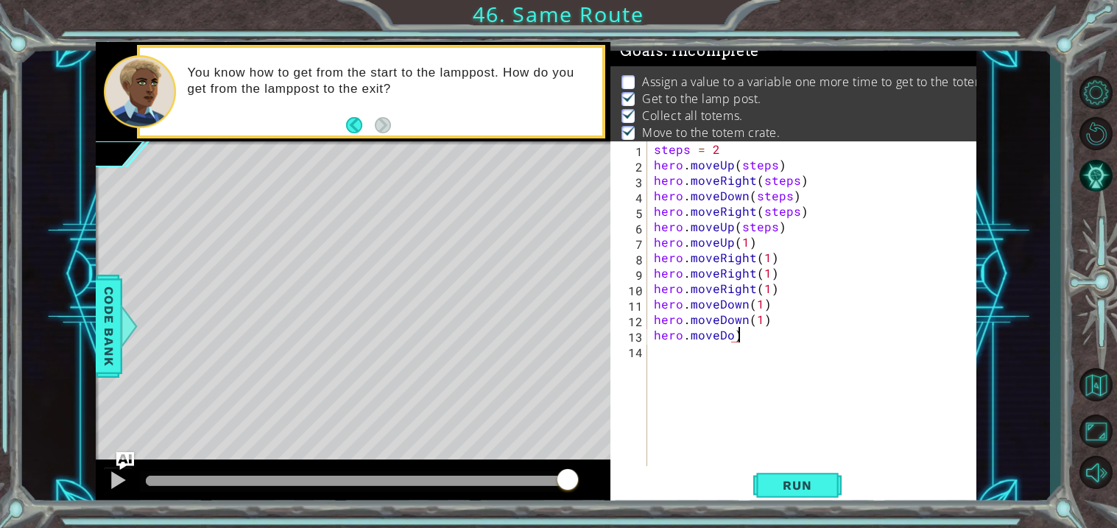
click at [745, 334] on div "steps = 2 hero . moveUp ( steps ) hero . moveRight ( steps ) hero . moveDown ( …" at bounding box center [815, 318] width 329 height 355
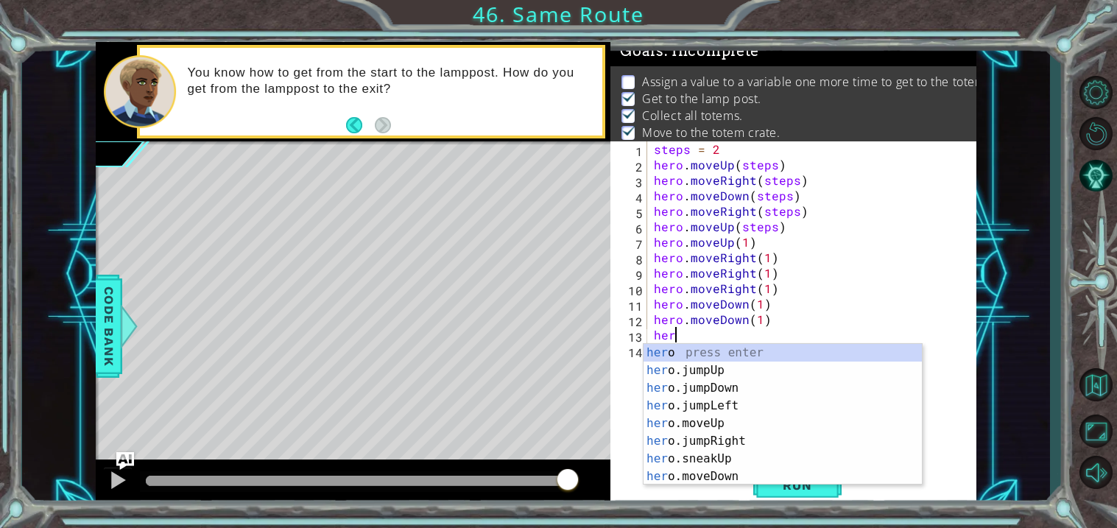
type textarea "h"
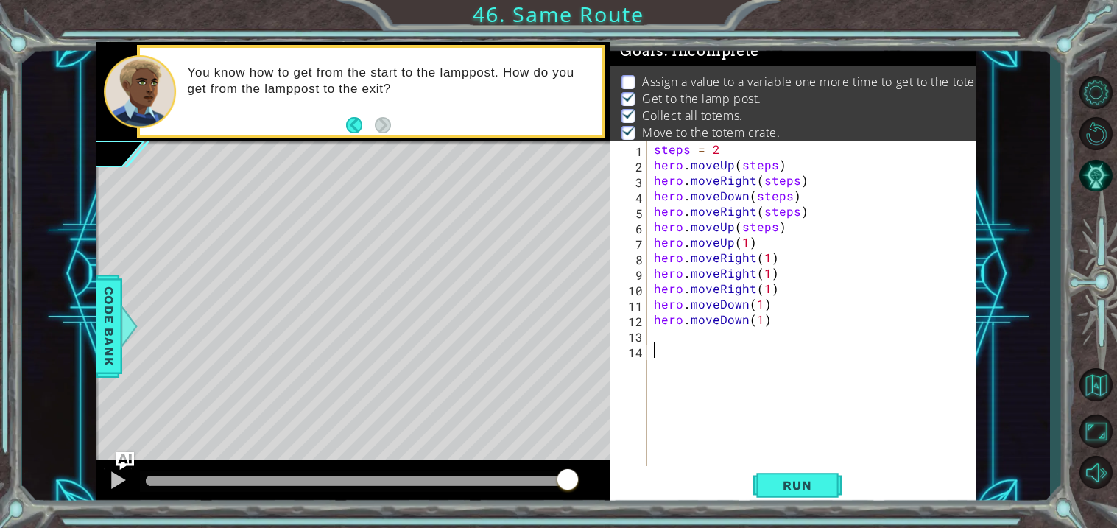
click at [865, 392] on div "steps = 2 hero . moveUp ( steps ) hero . moveRight ( steps ) hero . moveDown ( …" at bounding box center [815, 318] width 329 height 355
click at [770, 326] on div "steps = 2 hero . moveUp ( steps ) hero . moveRight ( steps ) hero . moveDown ( …" at bounding box center [815, 318] width 329 height 355
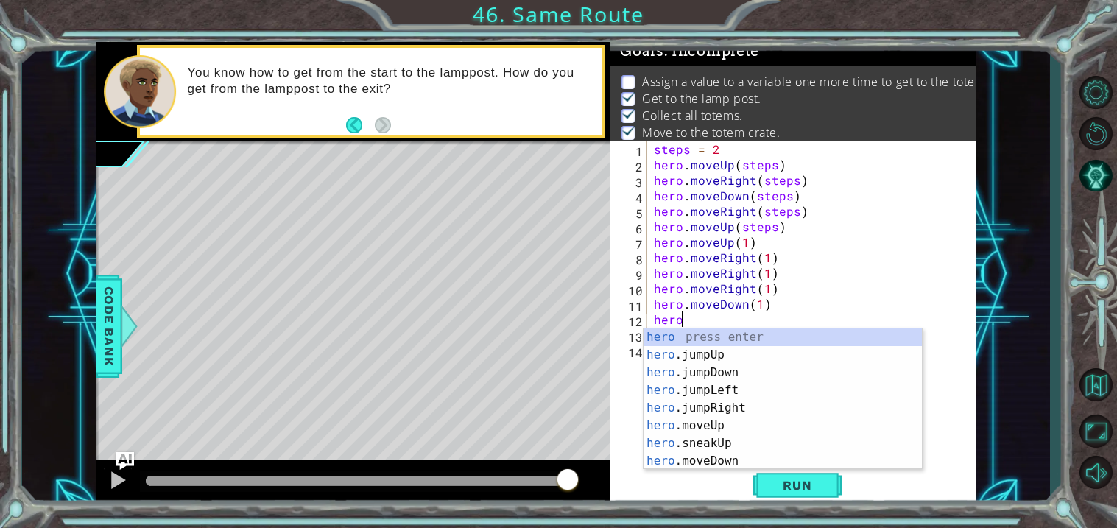
type textarea "h"
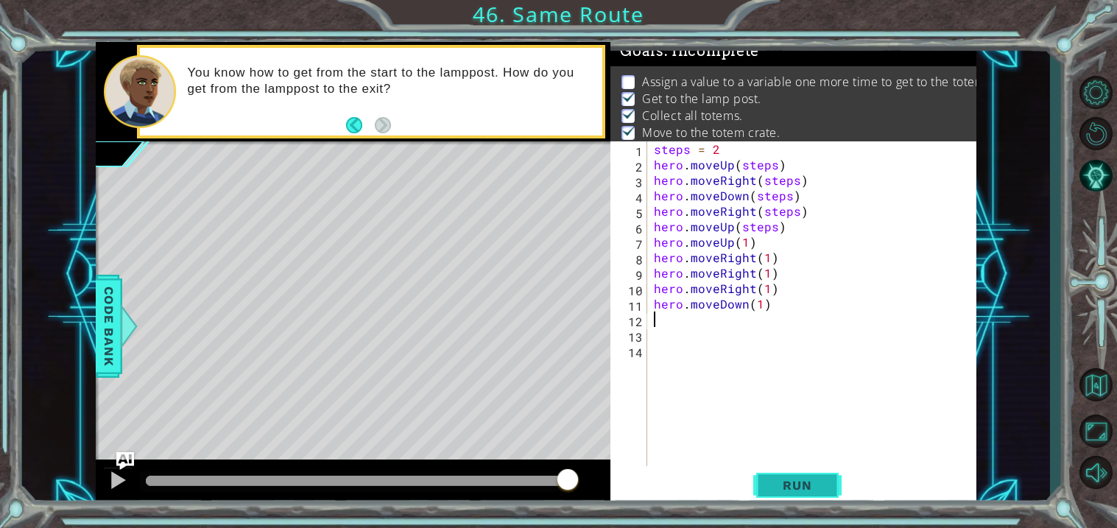
click at [763, 475] on button "Run" at bounding box center [797, 485] width 88 height 37
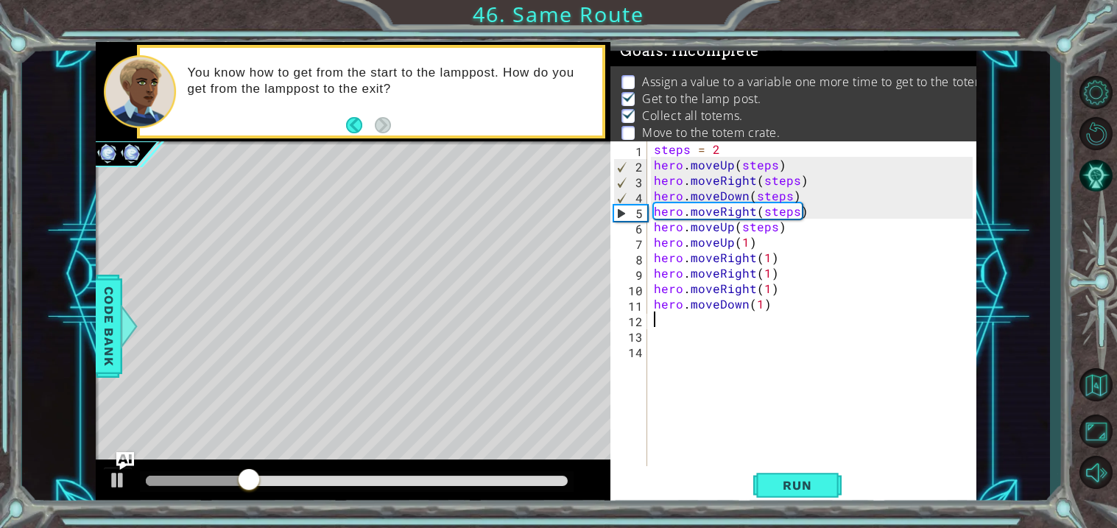
click at [763, 258] on div "steps = 2 hero . moveUp ( steps ) hero . moveRight ( steps ) hero . moveDown ( …" at bounding box center [815, 318] width 329 height 355
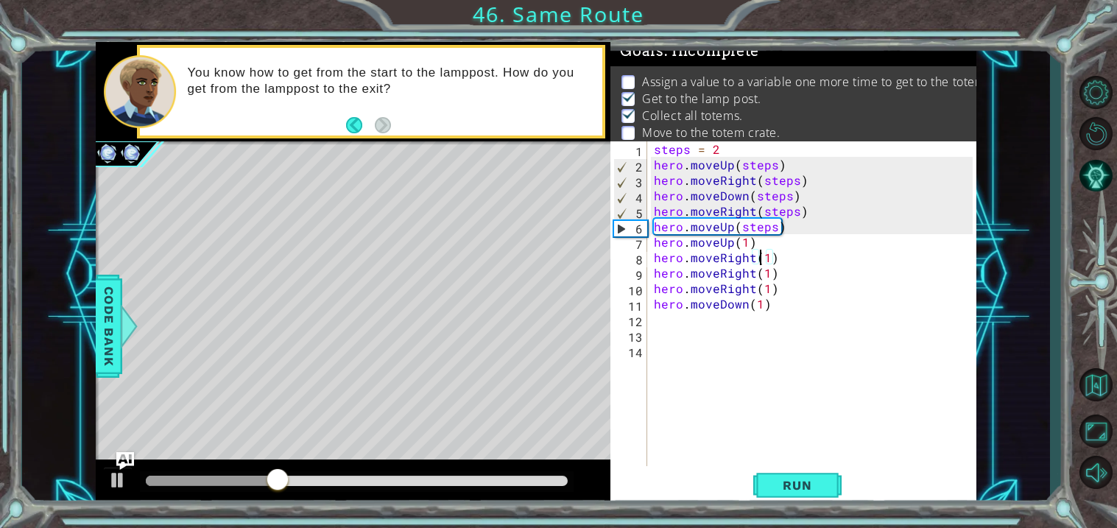
click at [766, 260] on div "steps = 2 hero . moveUp ( steps ) hero . moveRight ( steps ) hero . moveDown ( …" at bounding box center [815, 318] width 329 height 355
click at [777, 299] on div "steps = 2 hero . moveUp ( steps ) hero . moveRight ( steps ) hero . moveDown ( …" at bounding box center [815, 318] width 329 height 355
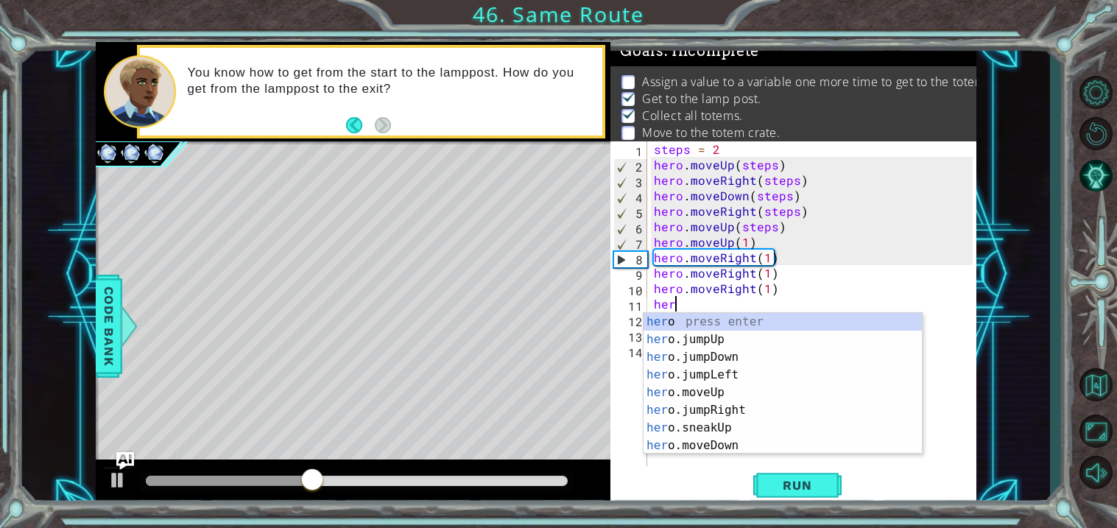
type textarea "h"
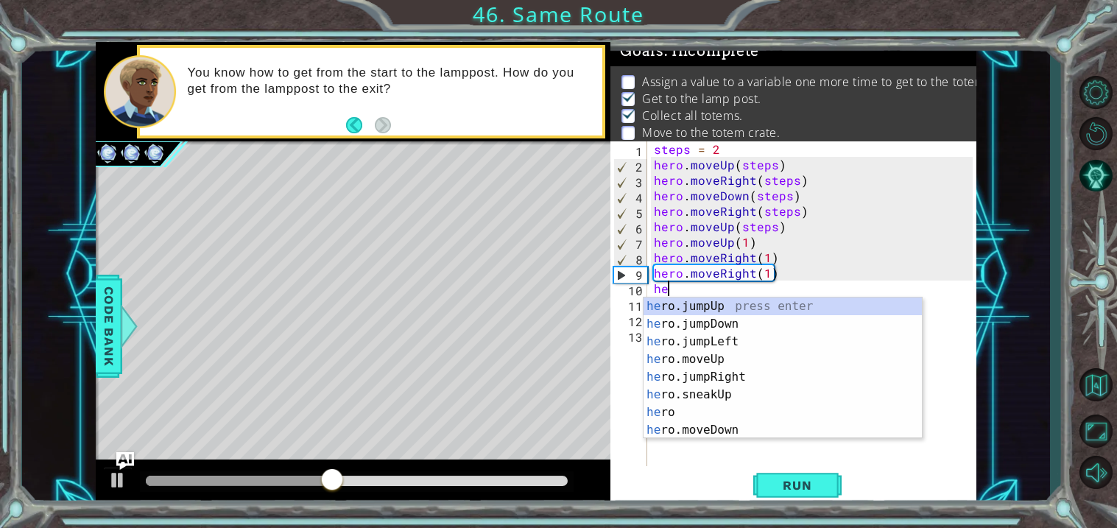
type textarea "h"
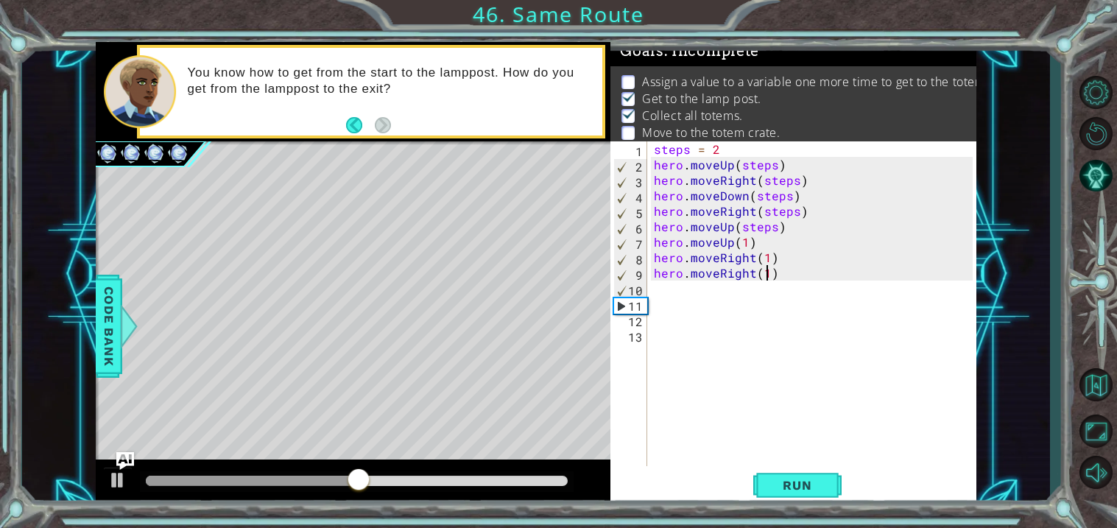
click at [765, 275] on div "steps = 2 hero . moveUp ( steps ) hero . moveRight ( steps ) hero . moveDown ( …" at bounding box center [815, 318] width 329 height 355
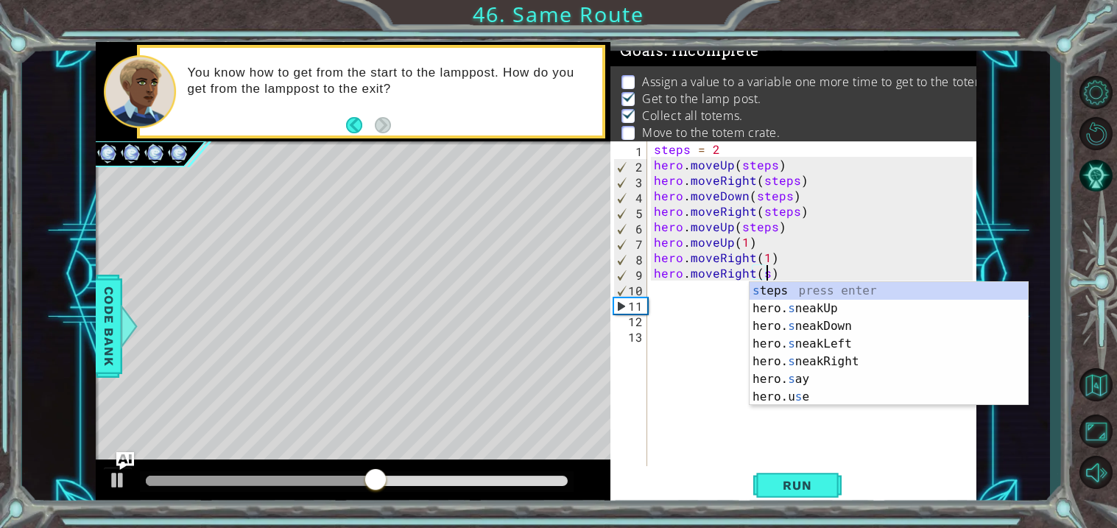
scroll to position [0, 6]
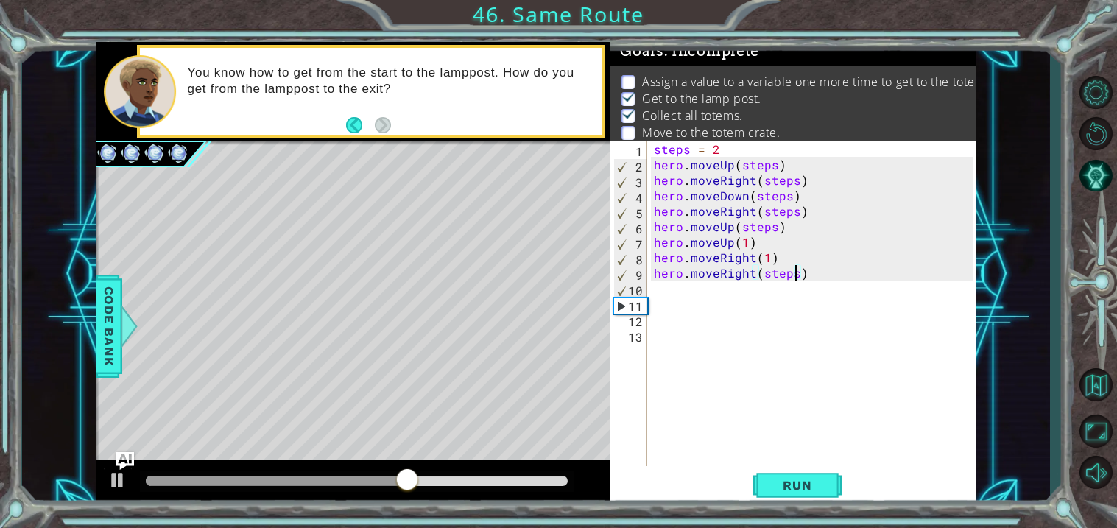
click at [766, 260] on div "steps = 2 hero . moveUp ( steps ) hero . moveRight ( steps ) hero . moveDown ( …" at bounding box center [815, 318] width 329 height 355
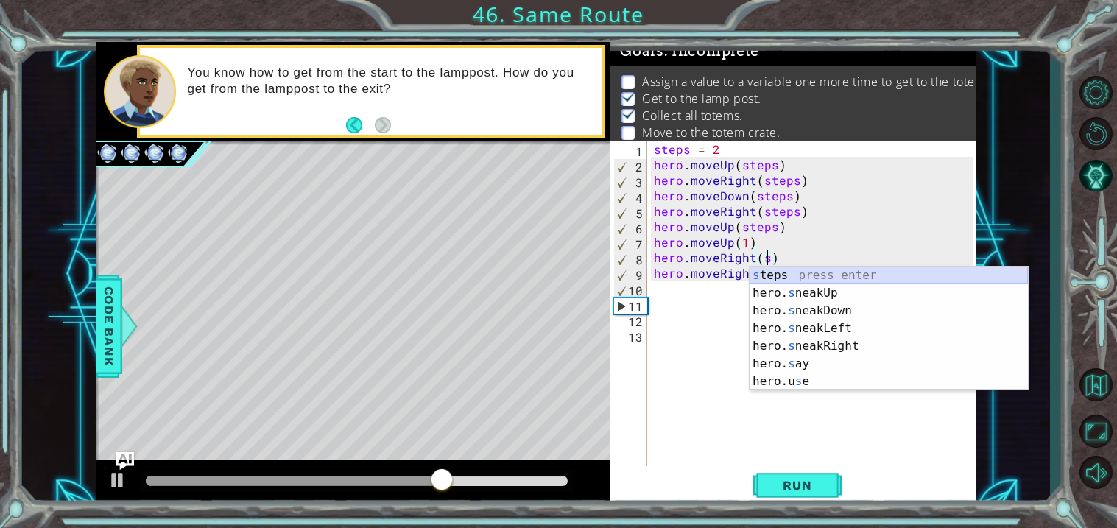
type textarea "hero.moveRight(steps)"
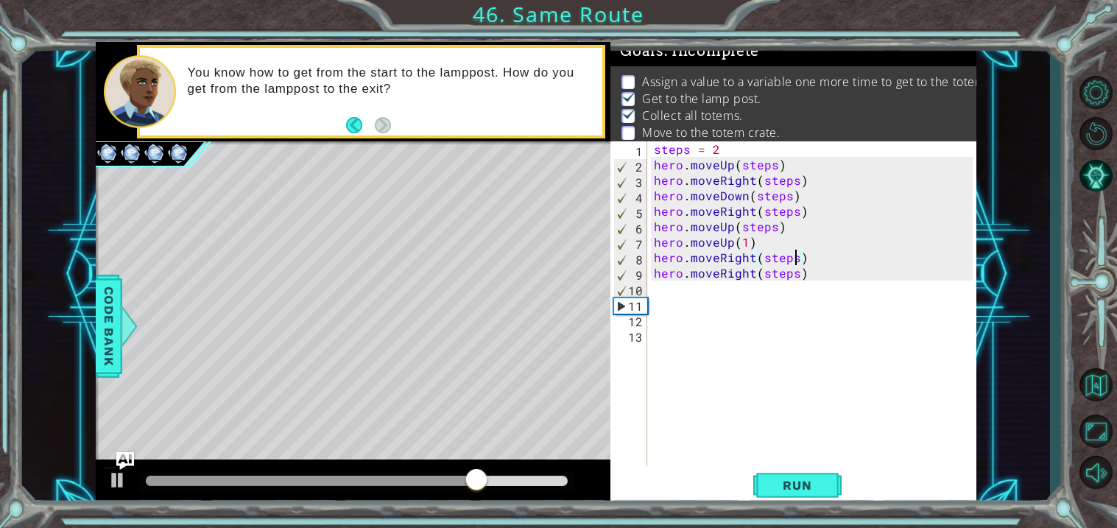
click at [775, 464] on div "steps = 2 hero . moveUp ( steps ) hero . moveRight ( steps ) hero . moveDown ( …" at bounding box center [815, 318] width 329 height 355
click at [777, 479] on span "Run" at bounding box center [797, 485] width 58 height 15
